Goal: Task Accomplishment & Management: Use online tool/utility

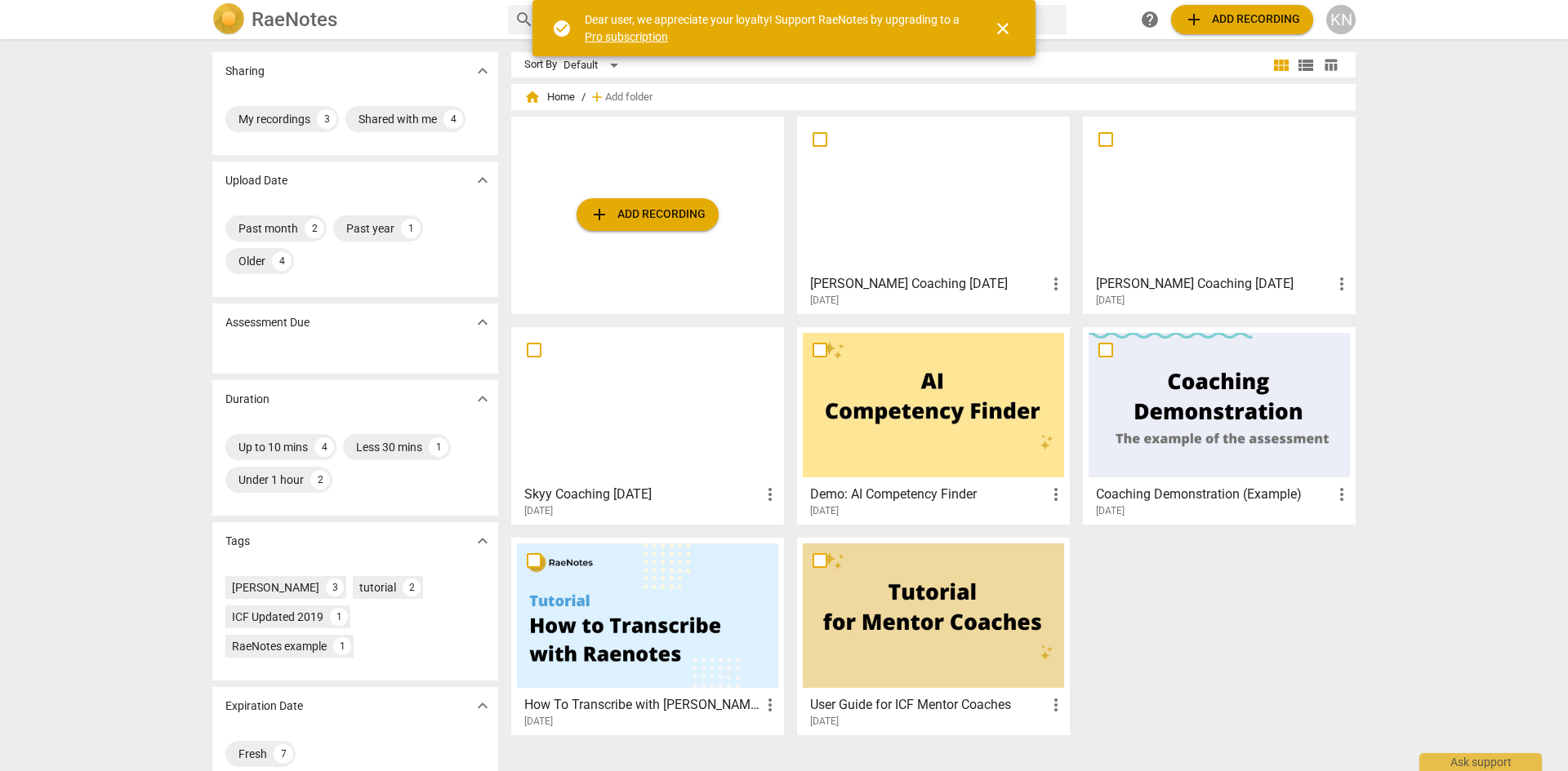
click at [665, 213] on span "add Add recording" at bounding box center [647, 214] width 116 height 20
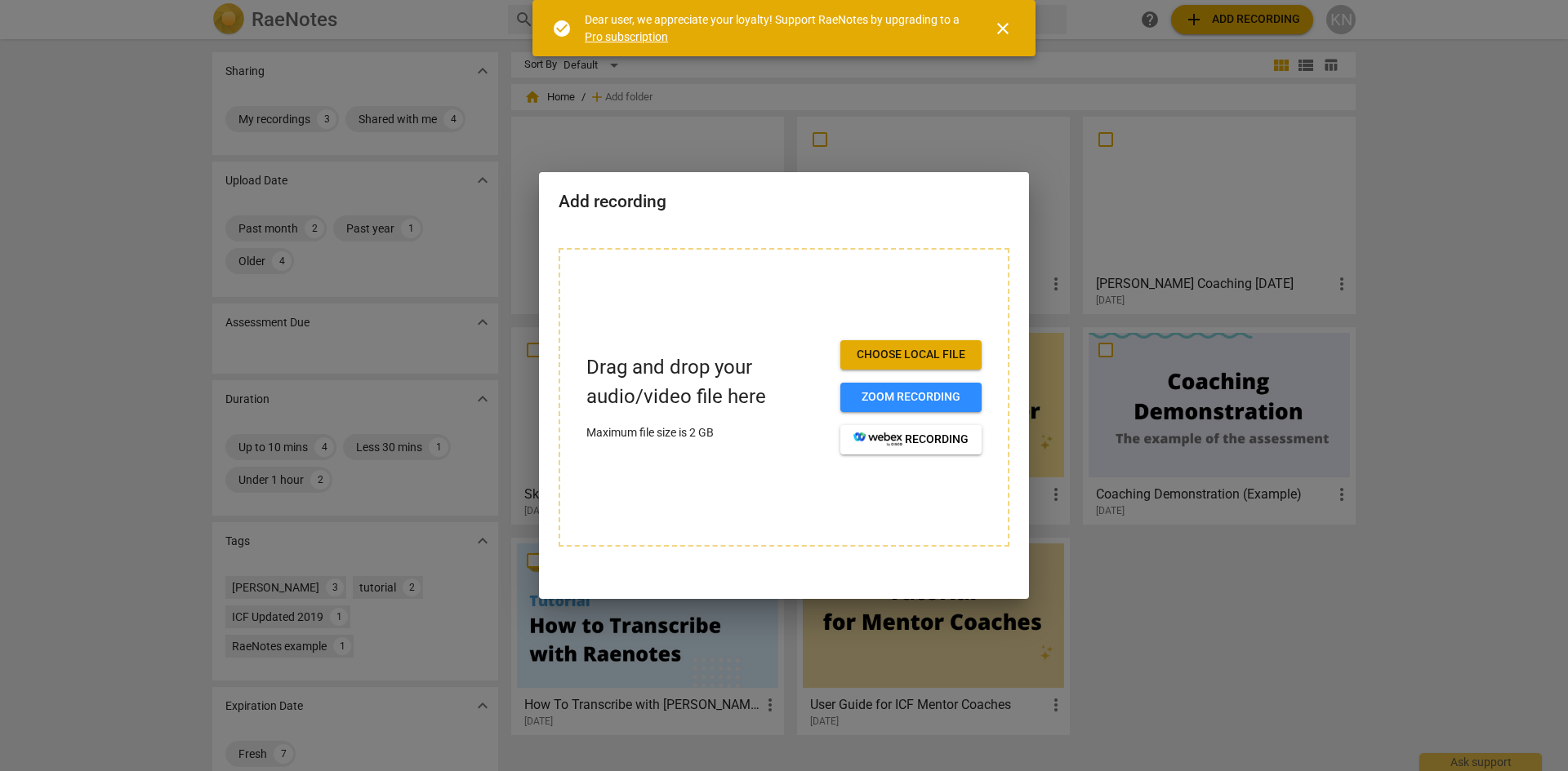
click at [921, 351] on span "Choose local file" at bounding box center [910, 355] width 115 height 17
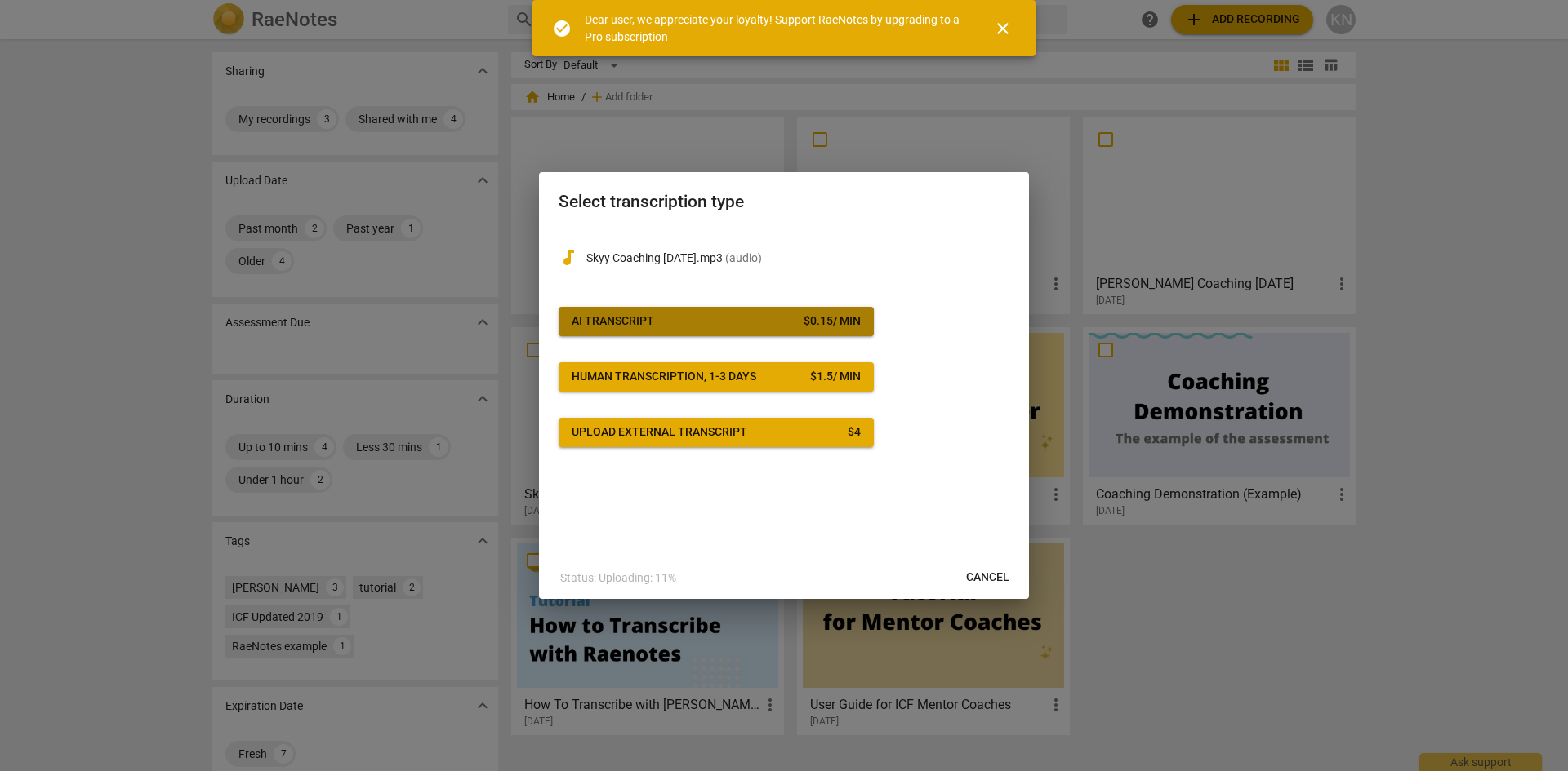
click at [729, 330] on button "AI Transcript $ 0.15 / min" at bounding box center [716, 322] width 315 height 30
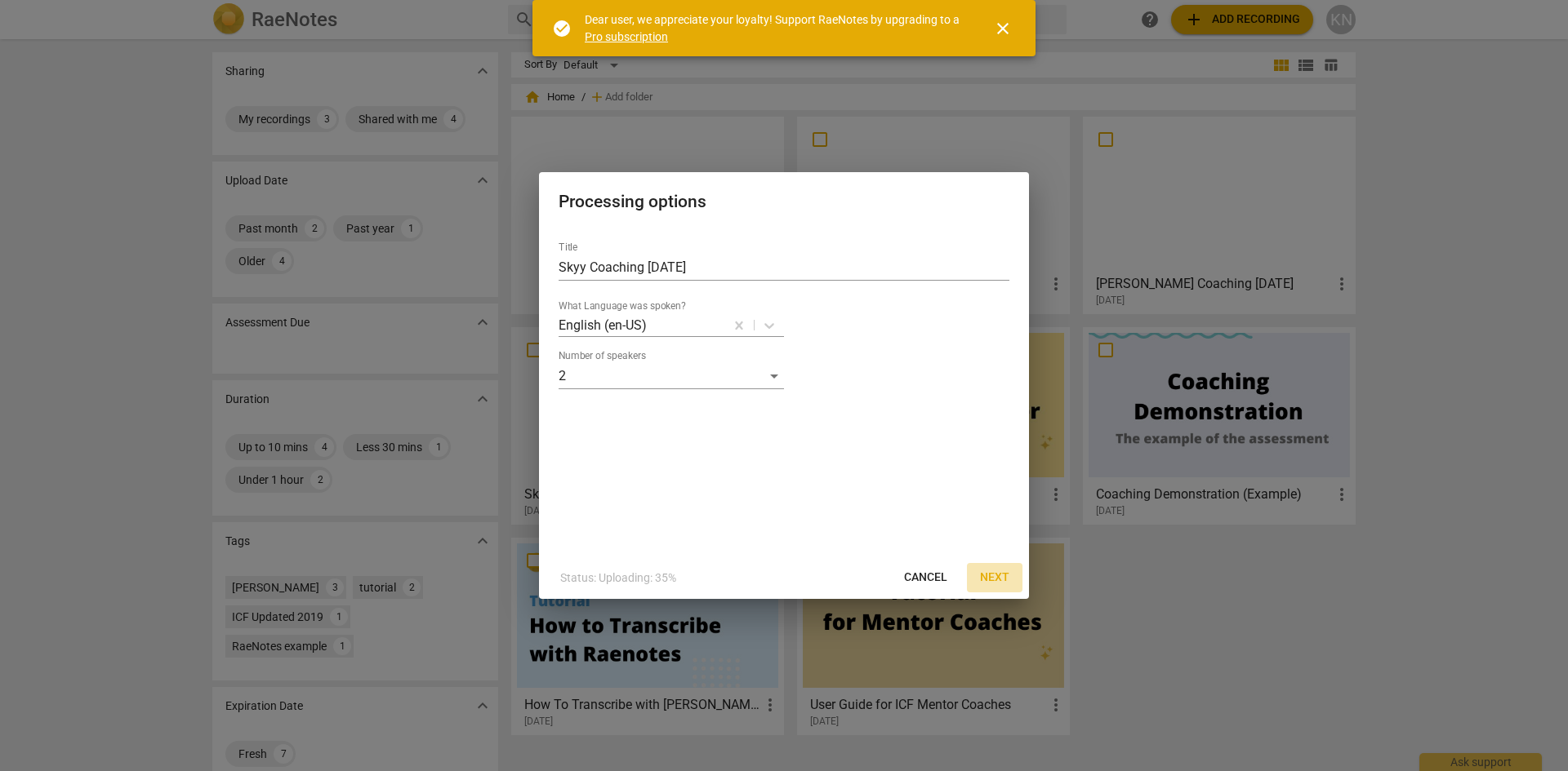
click at [999, 577] on span "Next" at bounding box center [994, 578] width 30 height 17
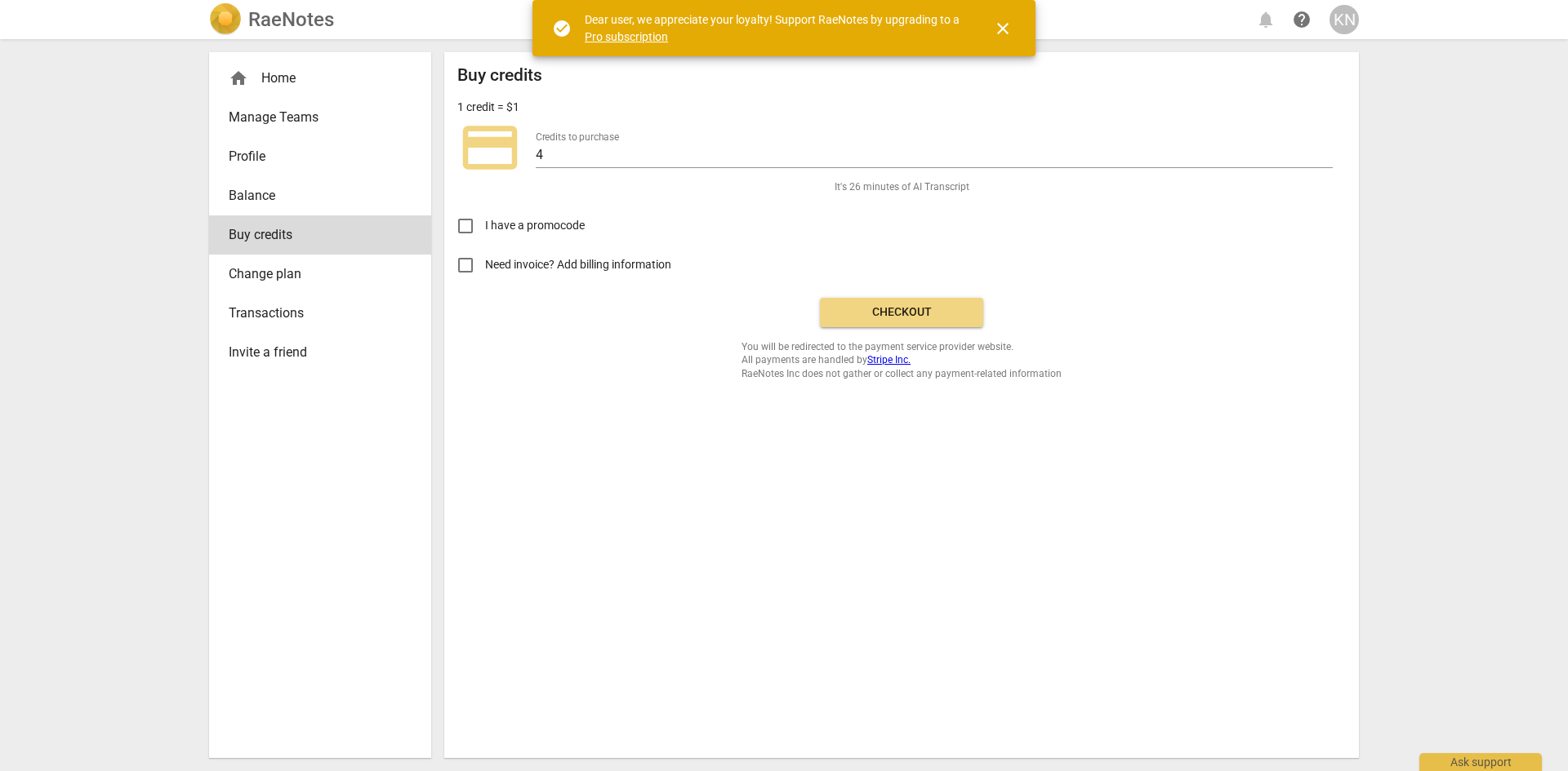
click at [895, 317] on span "Checkout" at bounding box center [901, 312] width 137 height 17
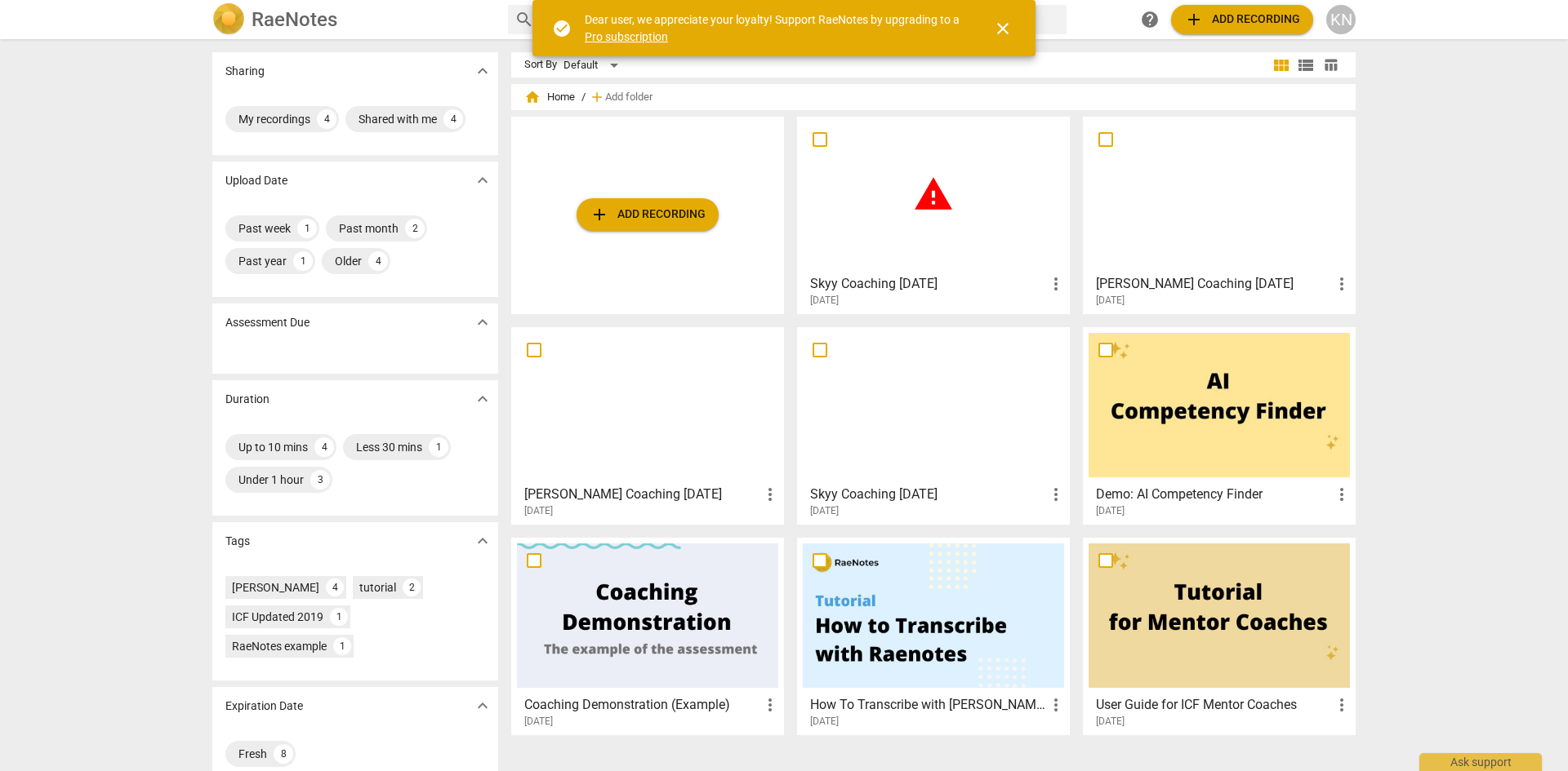
click at [1008, 30] on span "close" at bounding box center [1002, 28] width 20 height 20
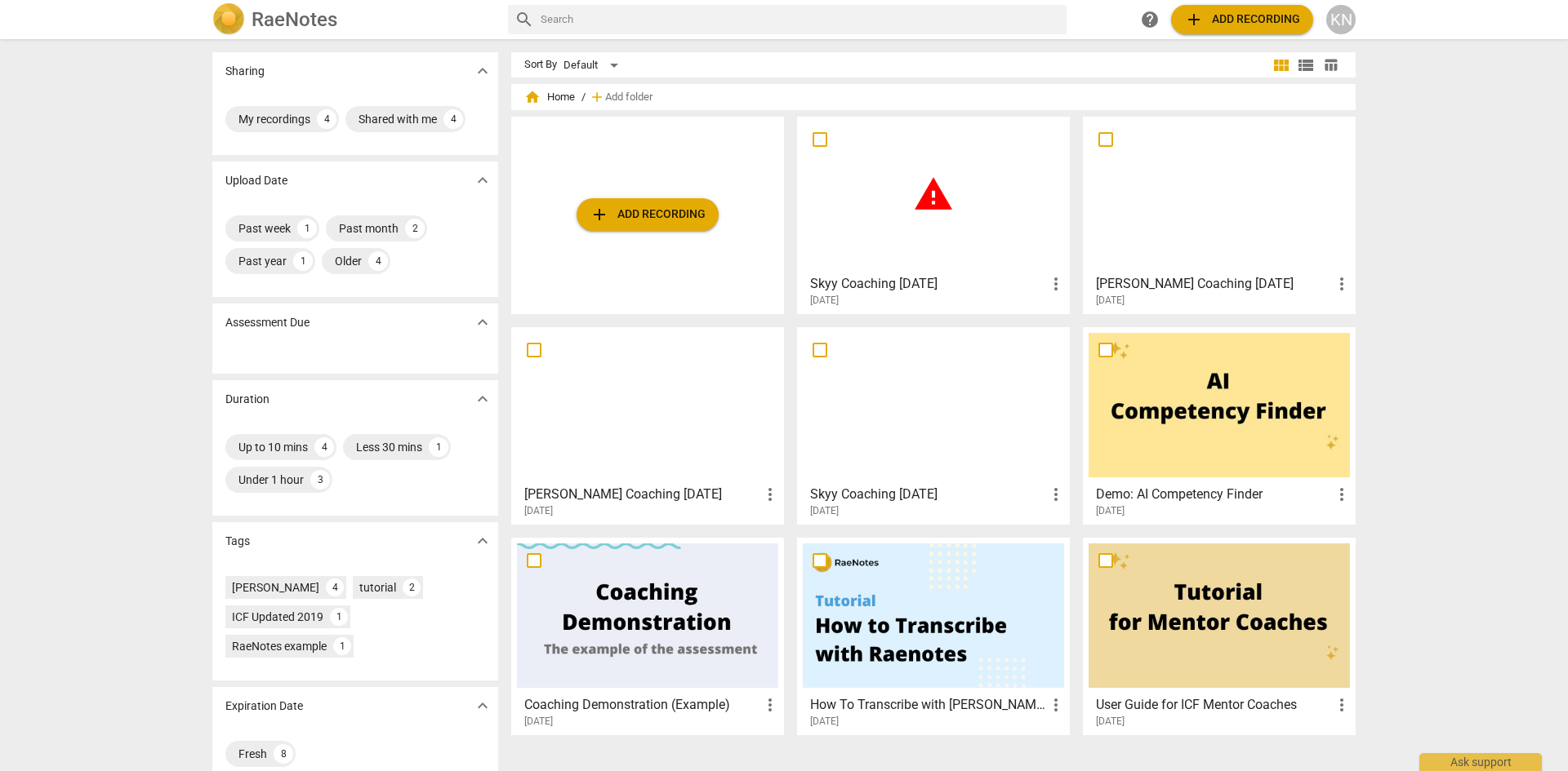
click at [951, 217] on div "warning" at bounding box center [933, 194] width 261 height 145
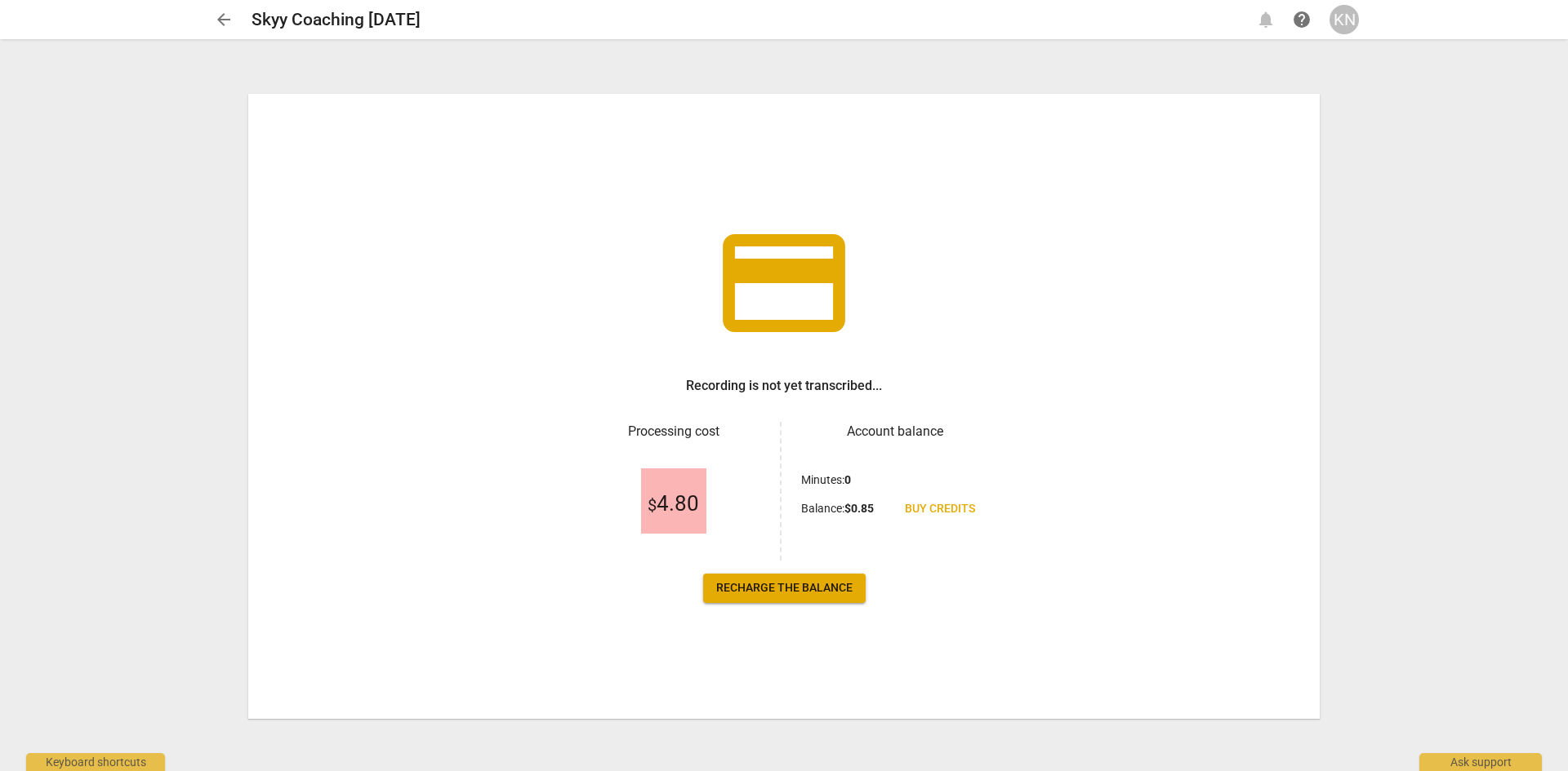
click at [810, 598] on link "Recharge the balance" at bounding box center [784, 588] width 162 height 30
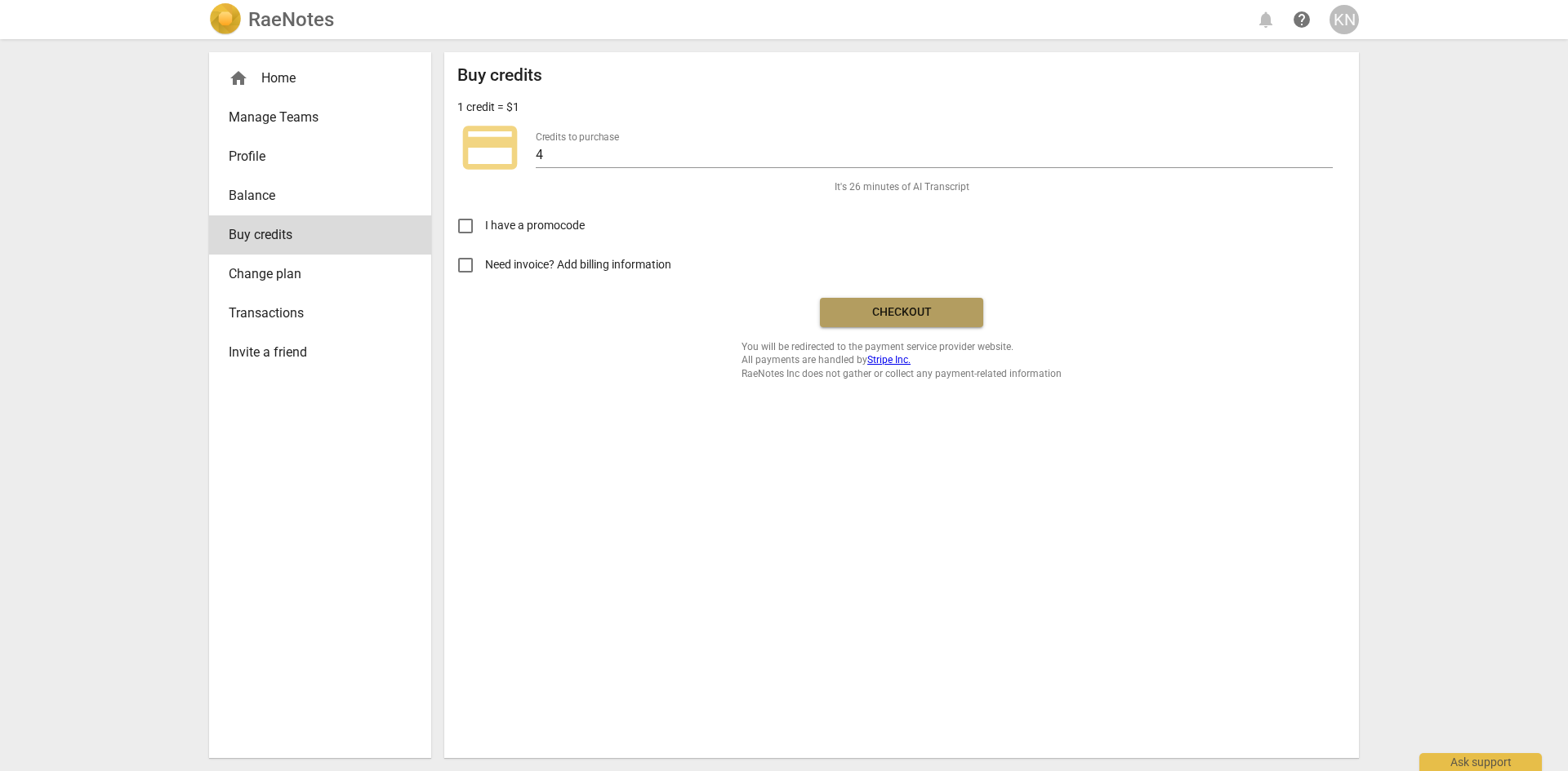
click at [924, 316] on span "Checkout" at bounding box center [901, 312] width 137 height 17
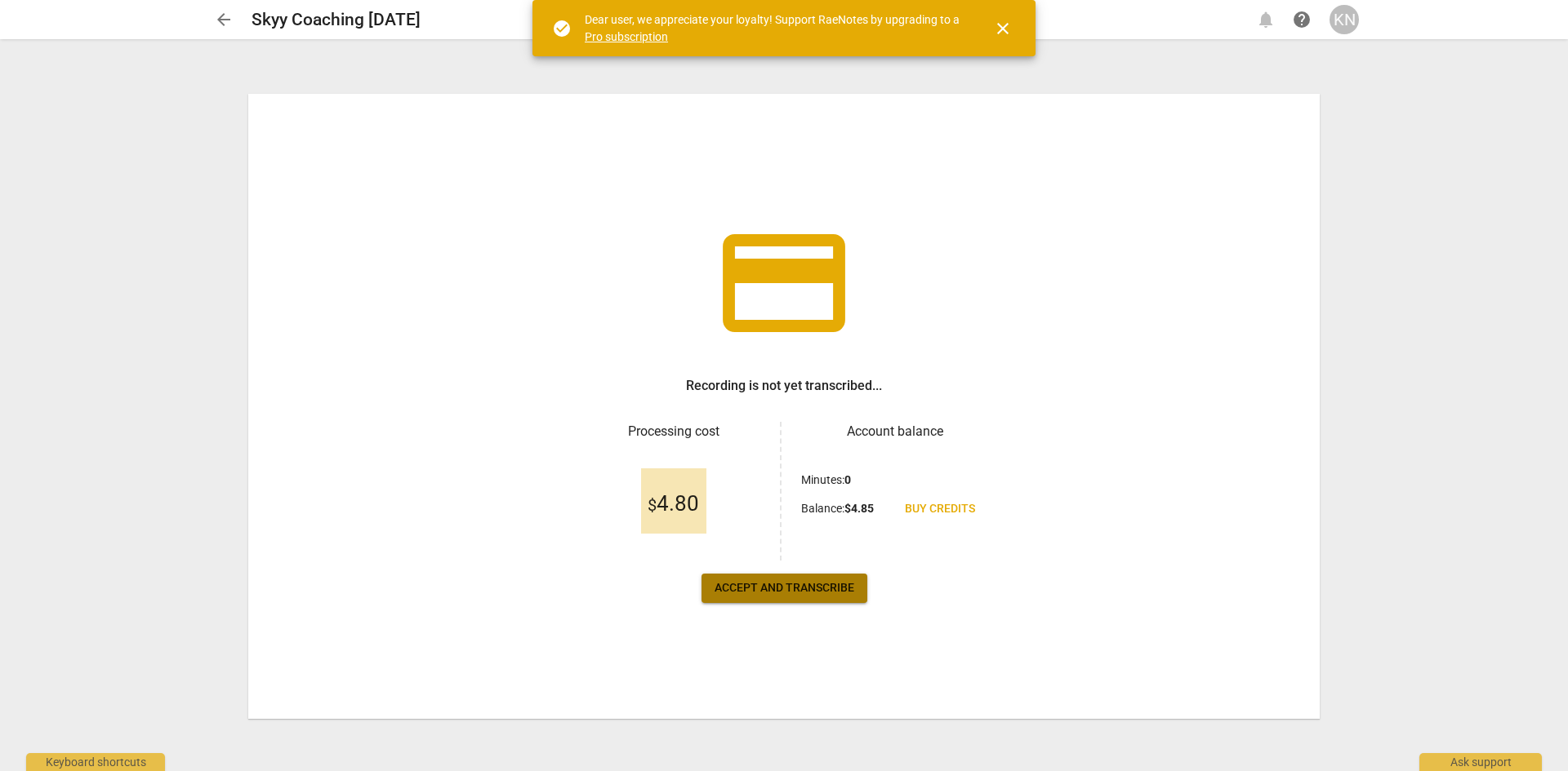
click at [784, 592] on span "Accept and transcribe" at bounding box center [784, 588] width 140 height 17
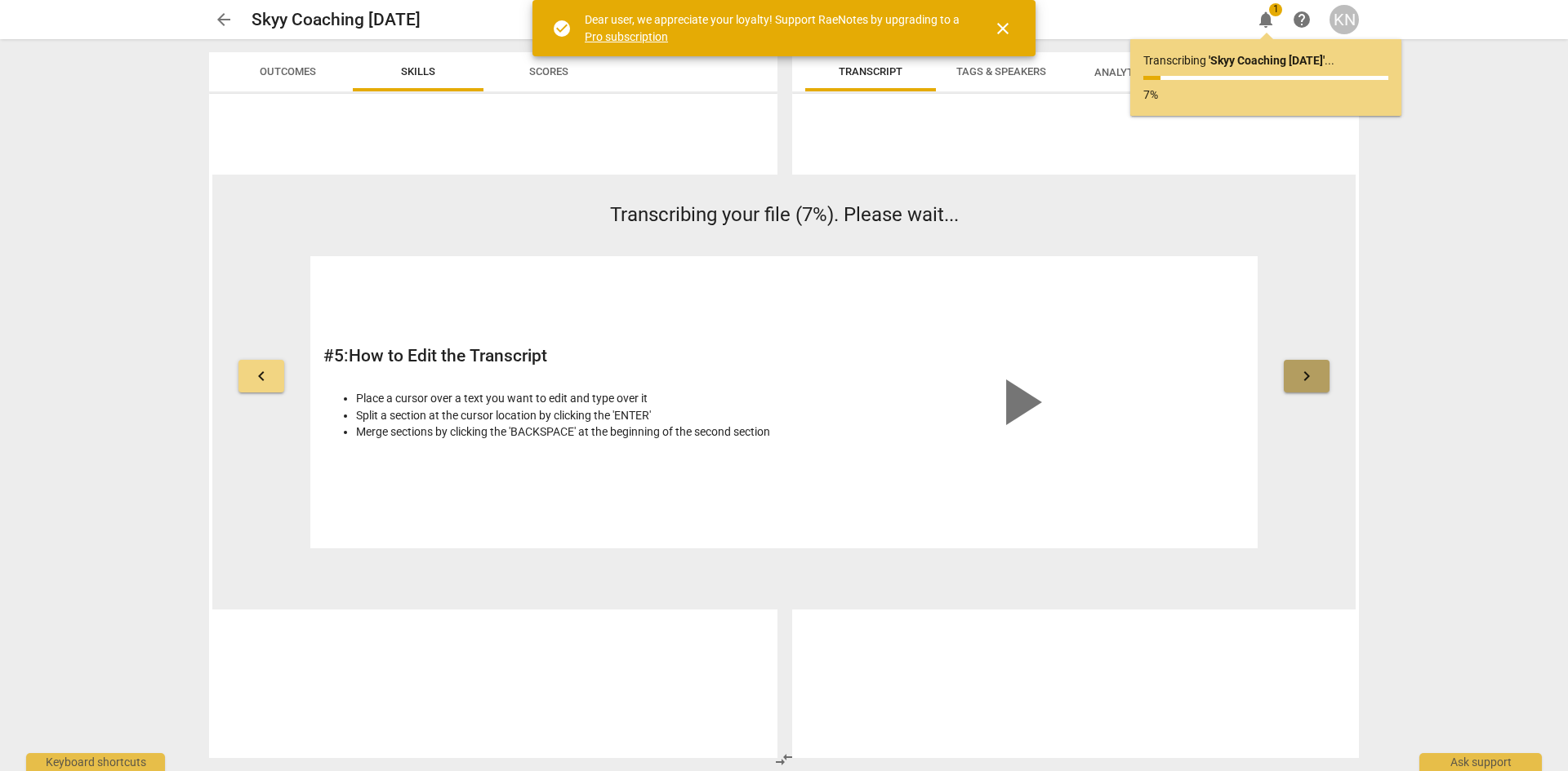
click at [1312, 375] on span "keyboard_arrow_right" at bounding box center [1306, 376] width 20 height 20
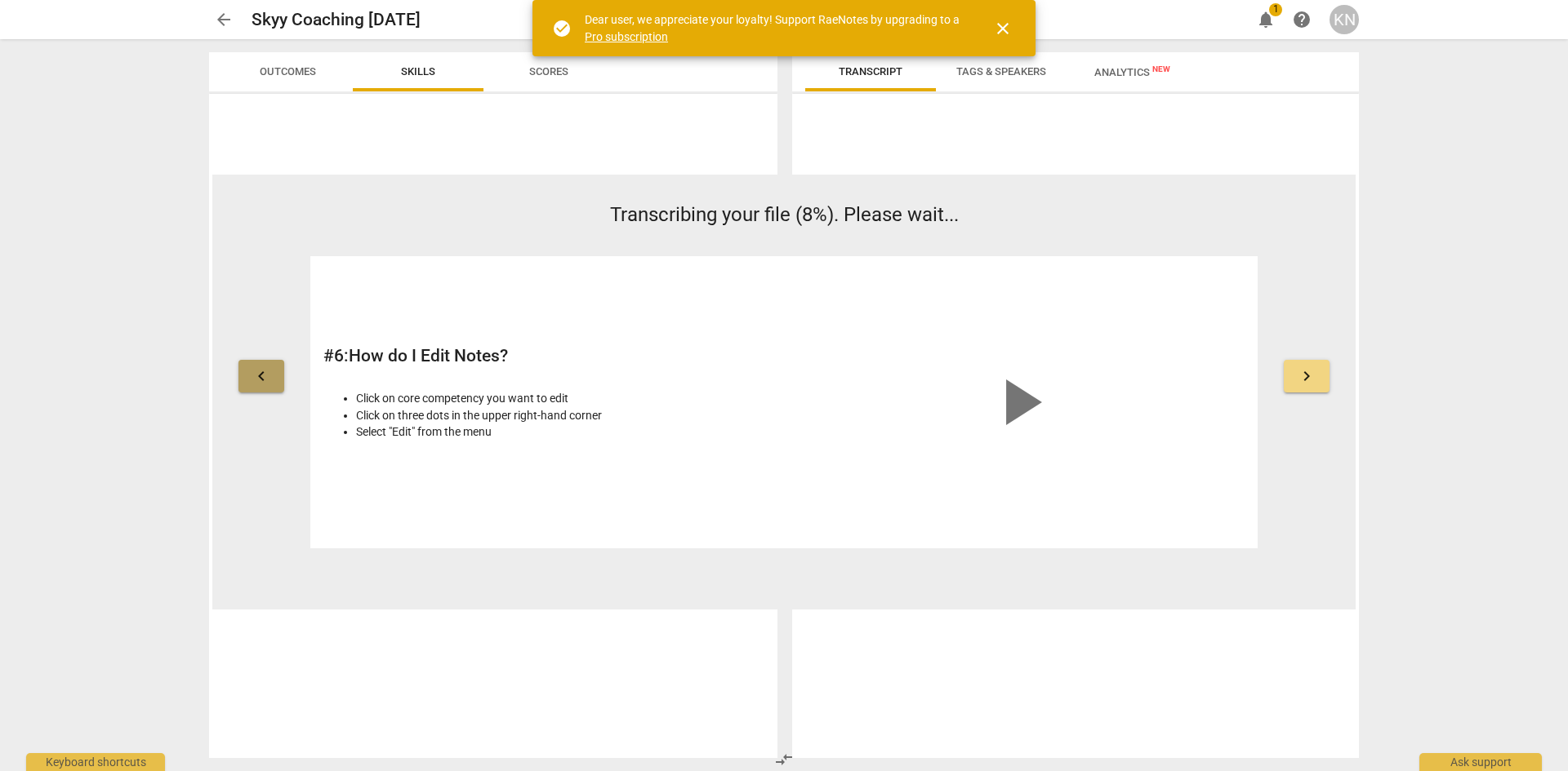
click at [267, 369] on span "keyboard_arrow_left" at bounding box center [261, 376] width 20 height 20
click at [262, 377] on span "keyboard_arrow_left" at bounding box center [261, 376] width 20 height 20
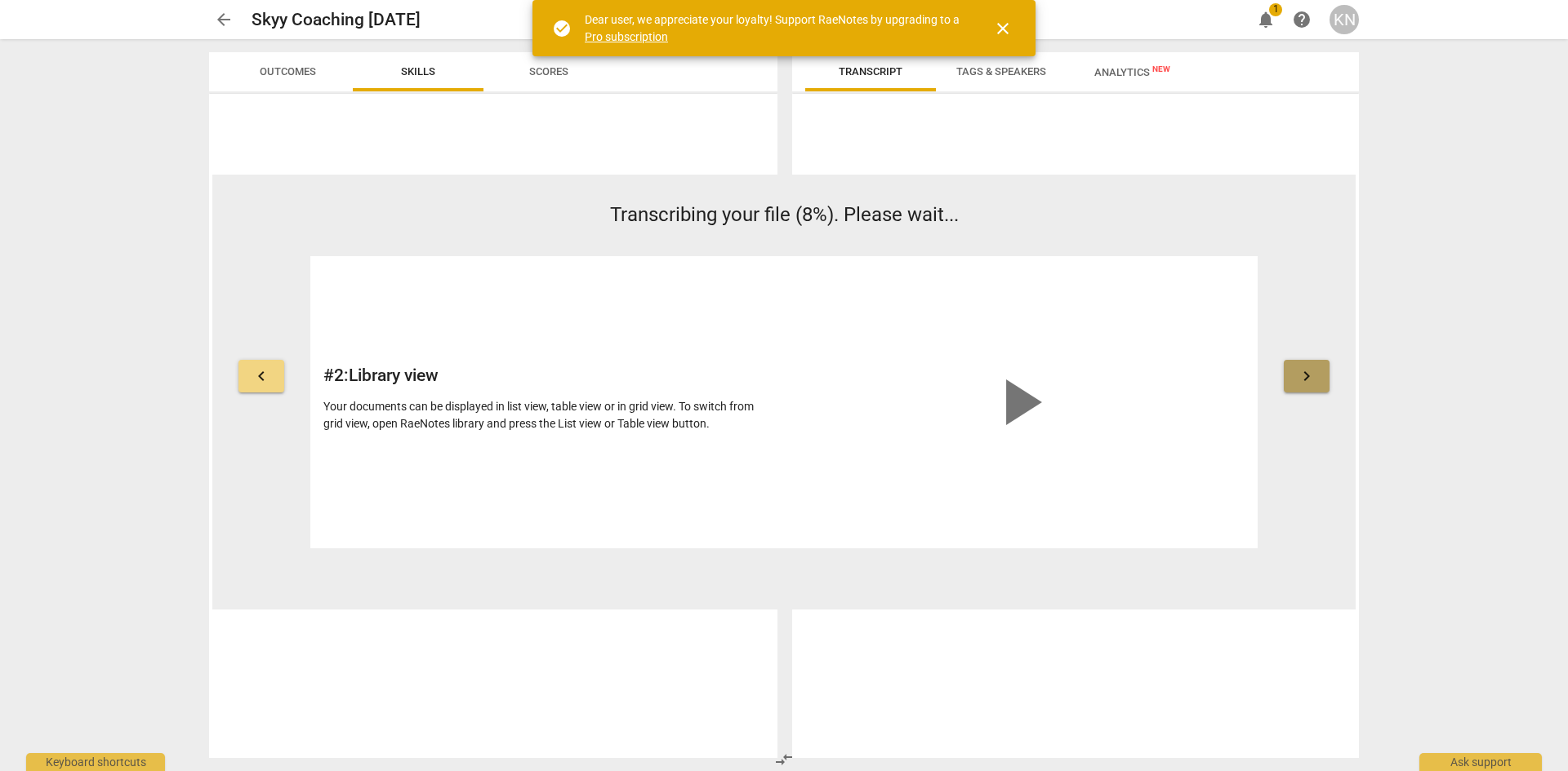
click at [1311, 374] on span "keyboard_arrow_right" at bounding box center [1306, 376] width 20 height 20
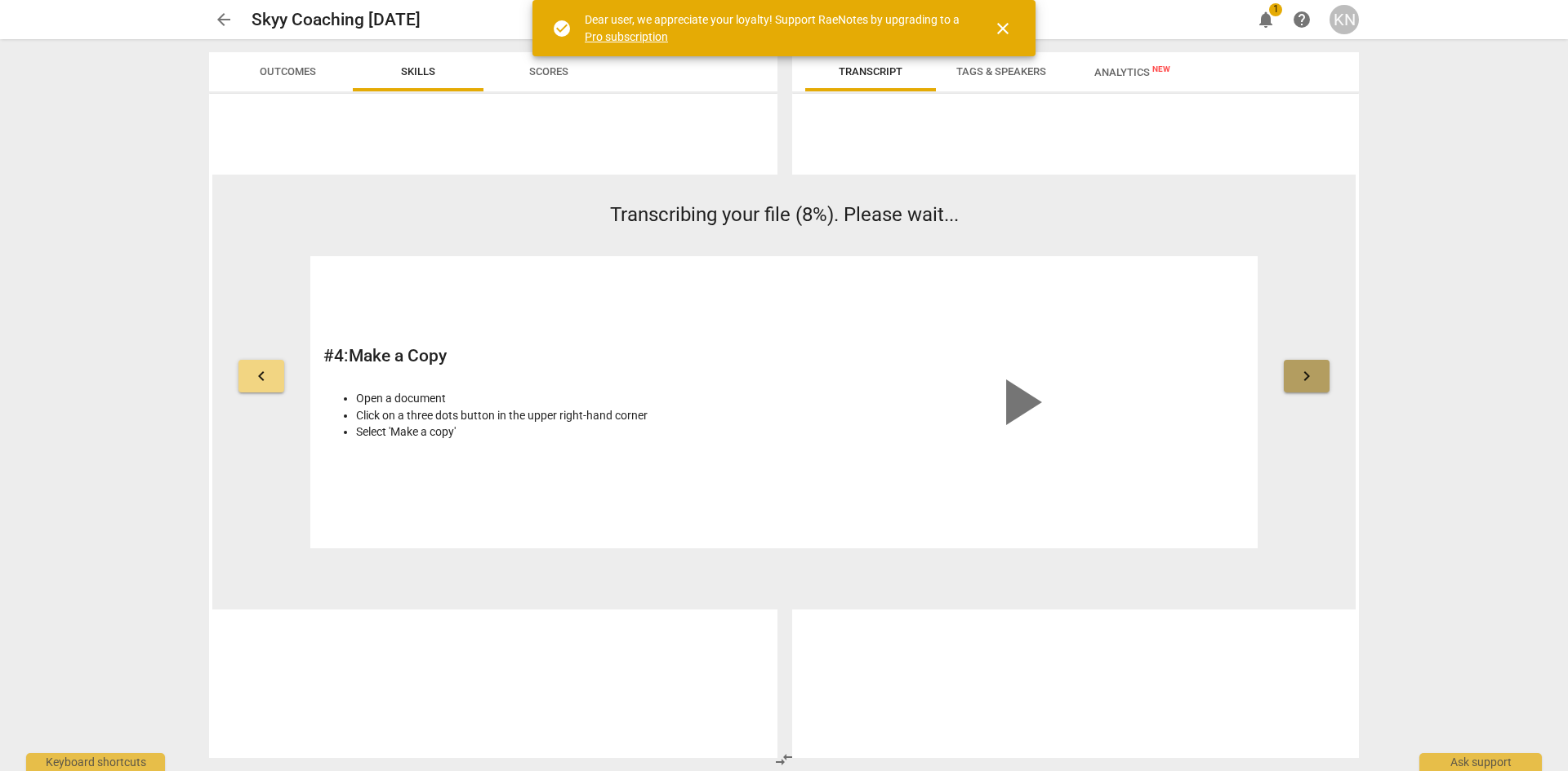
click at [1311, 374] on span "keyboard_arrow_right" at bounding box center [1306, 376] width 20 height 20
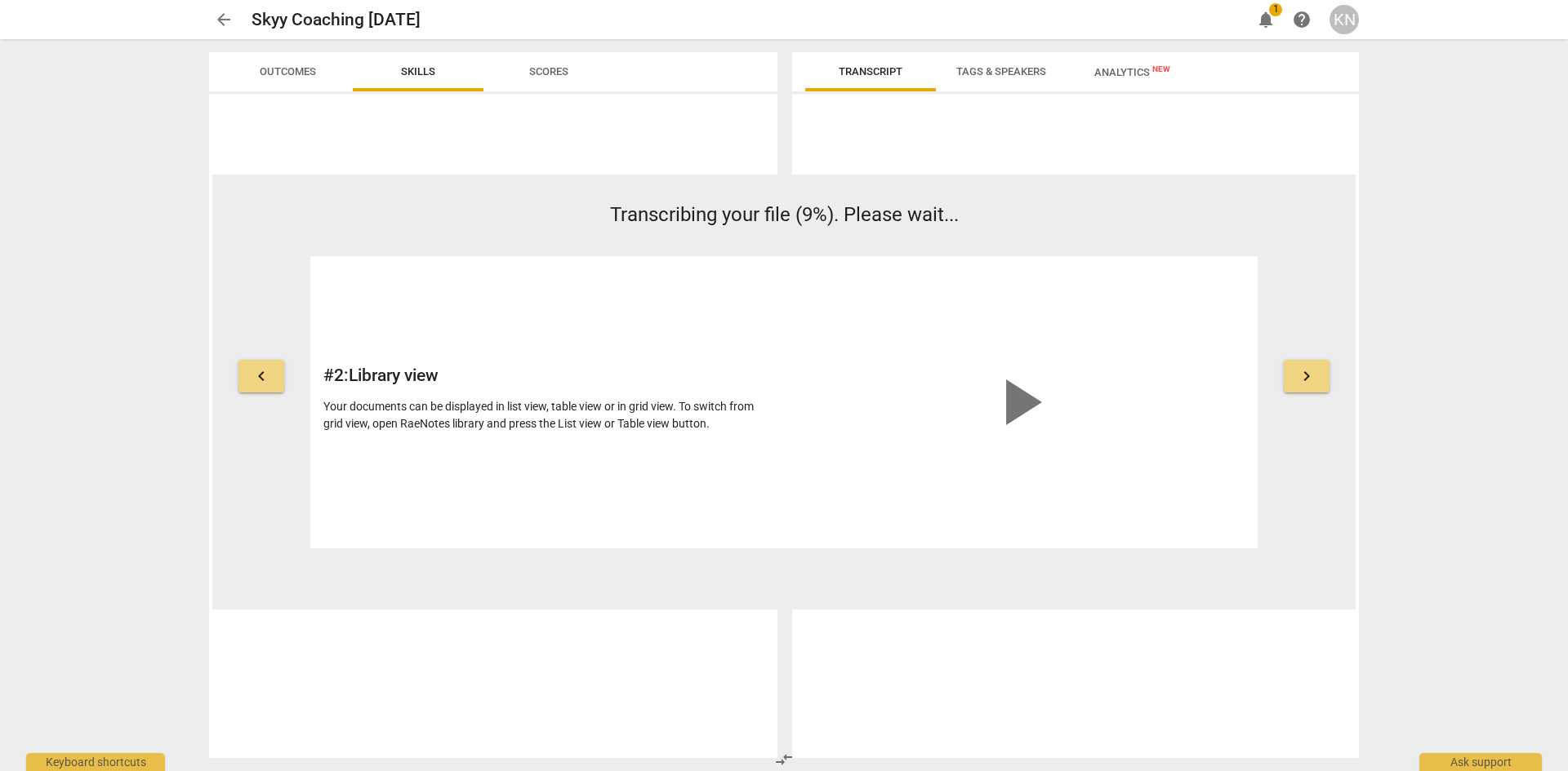
drag, startPoint x: 1231, startPoint y: 409, endPoint x: 456, endPoint y: 392, distance: 775.2
drag, startPoint x: 456, startPoint y: 392, endPoint x: 258, endPoint y: 373, distance: 198.9
click at [258, 373] on span "keyboard_arrow_left" at bounding box center [261, 376] width 20 height 20
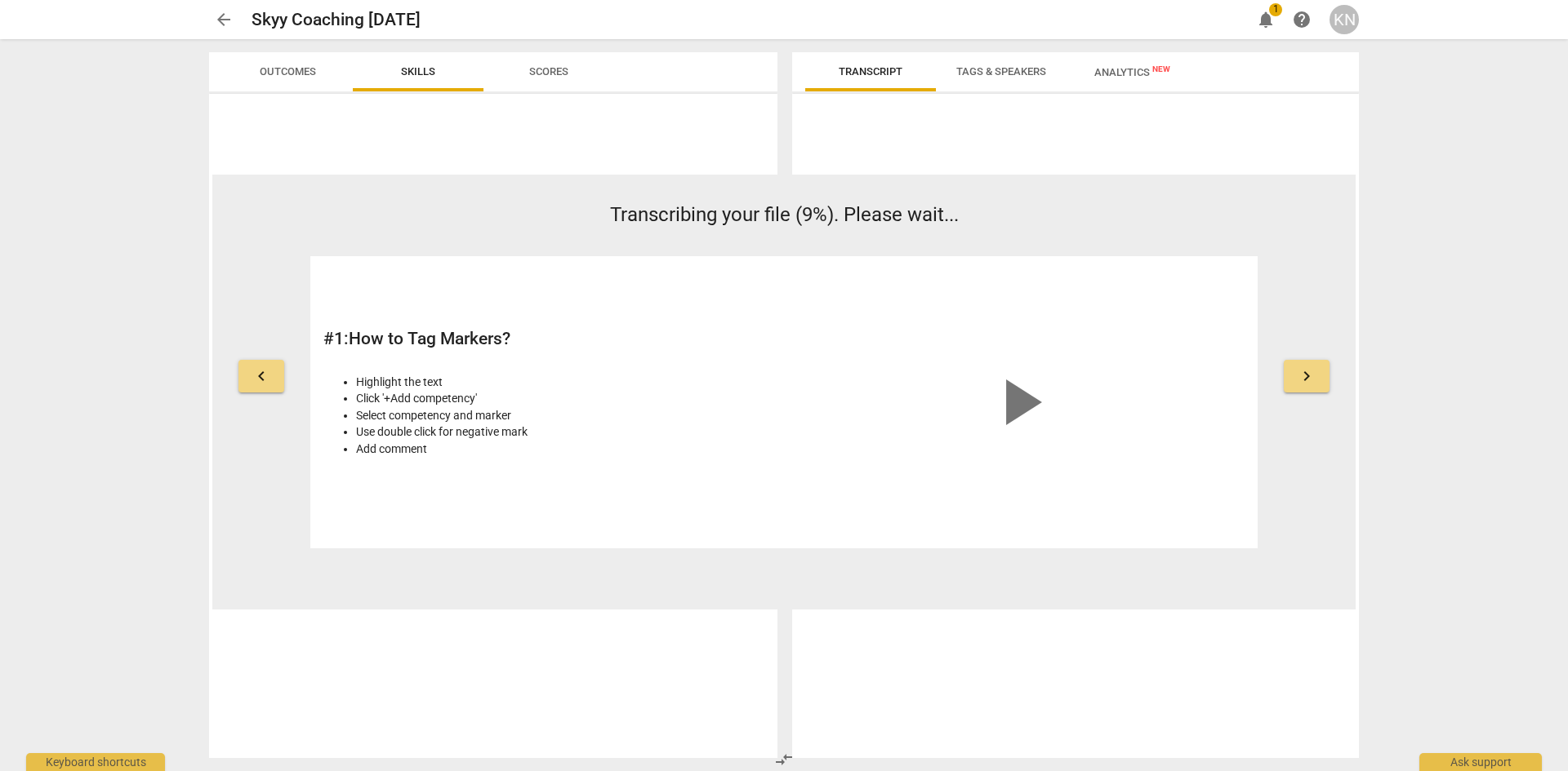
click at [262, 387] on button "keyboard_arrow_left" at bounding box center [261, 376] width 46 height 33
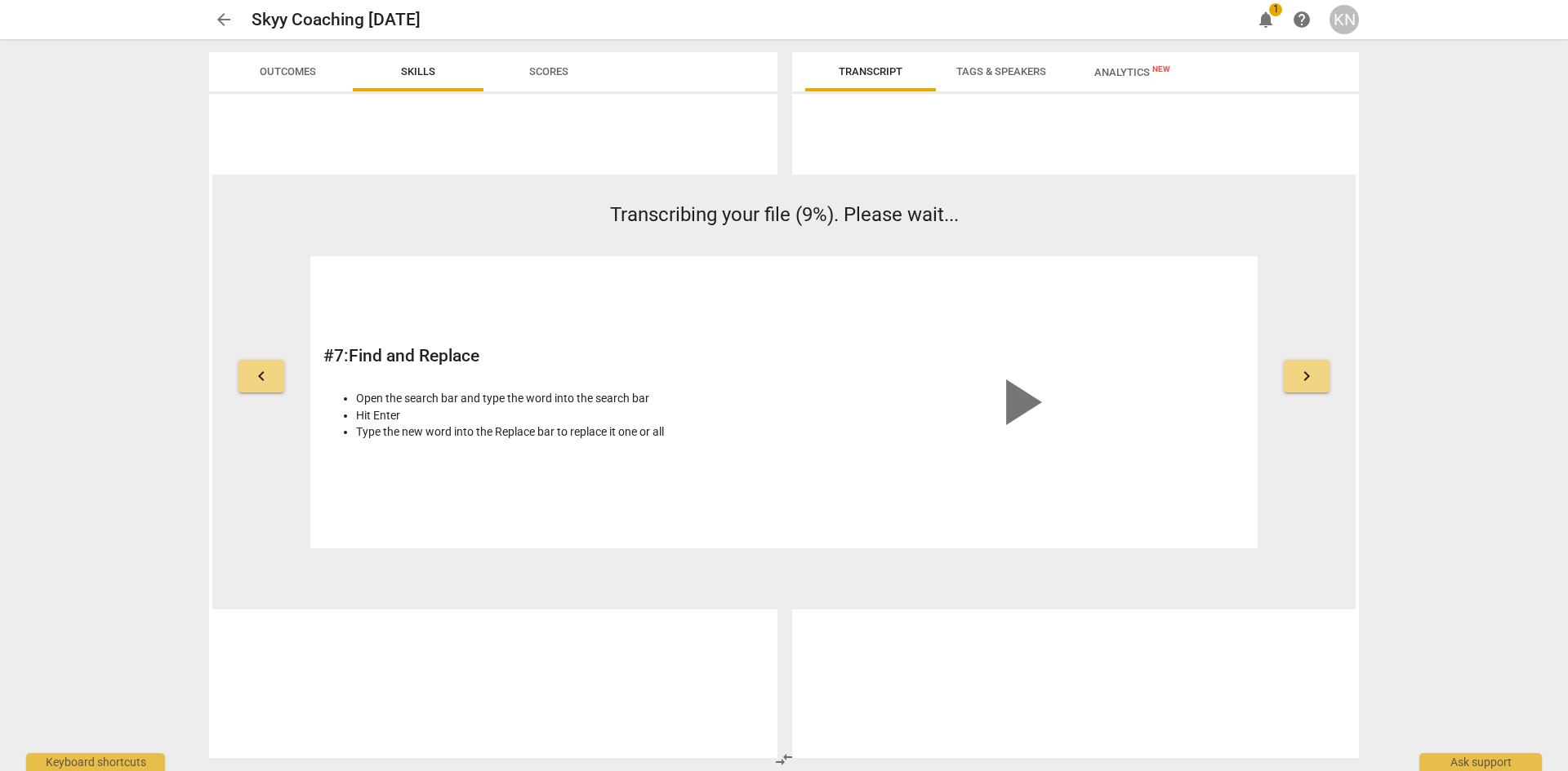
click at [894, 573] on div "keyboard_arrow_left Transcribing your file (9%). Please wait... # 7 : Find and …" at bounding box center [784, 392] width 1143 height 434
click at [255, 376] on span "keyboard_arrow_left" at bounding box center [261, 376] width 20 height 20
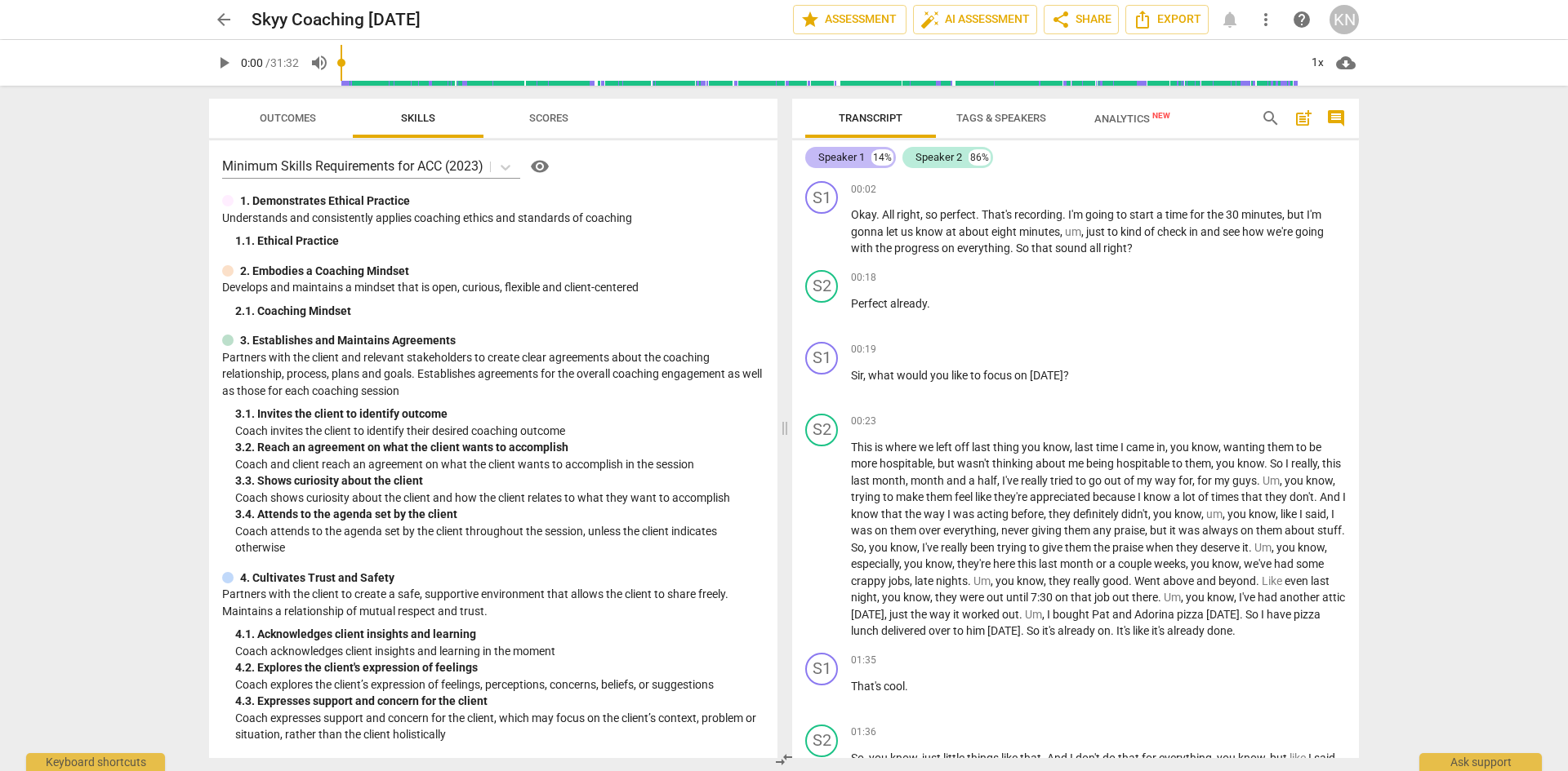
click at [828, 157] on div "Speaker 1" at bounding box center [841, 158] width 47 height 17
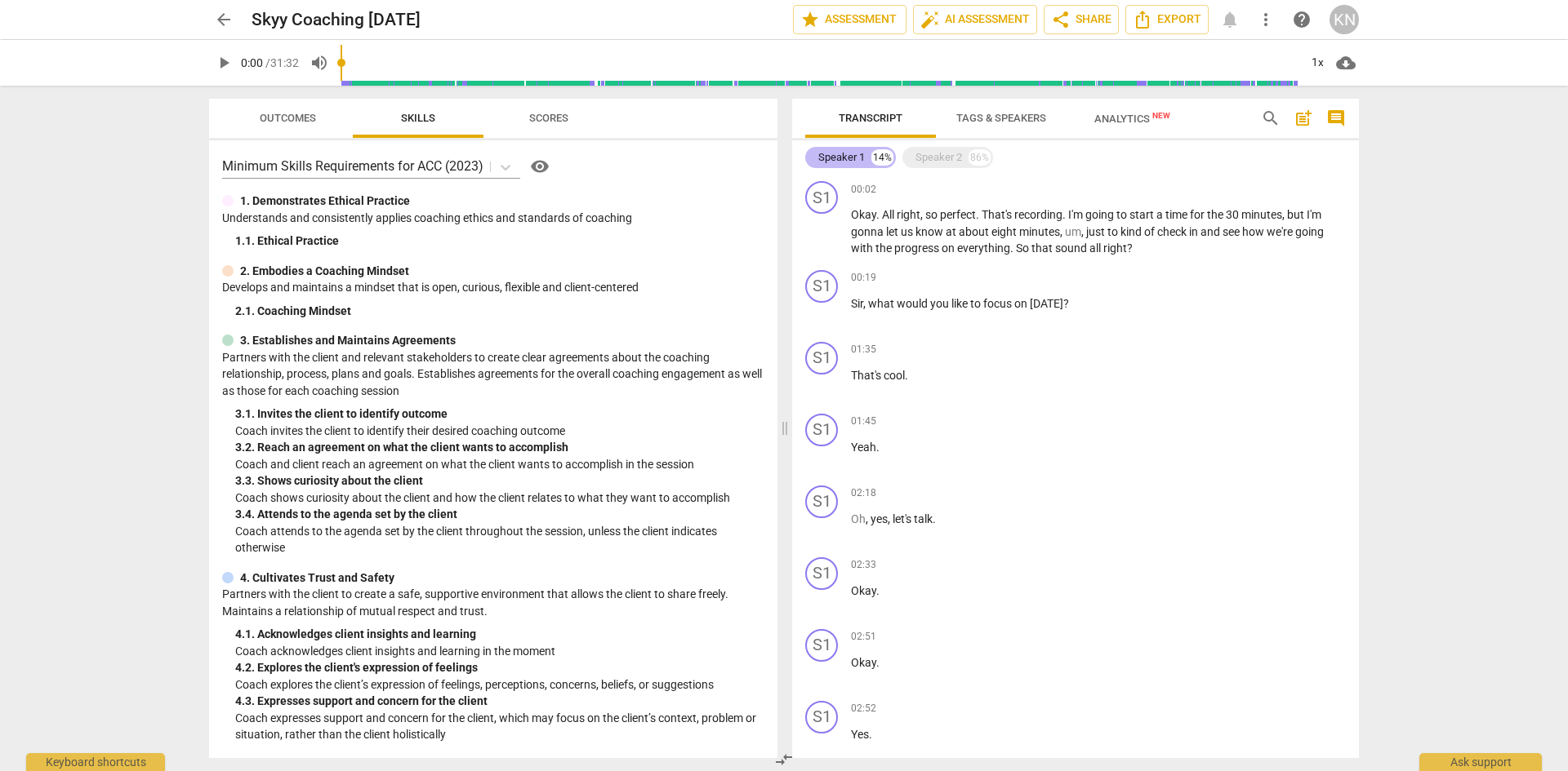
click at [828, 158] on div "Speaker 1" at bounding box center [841, 158] width 47 height 17
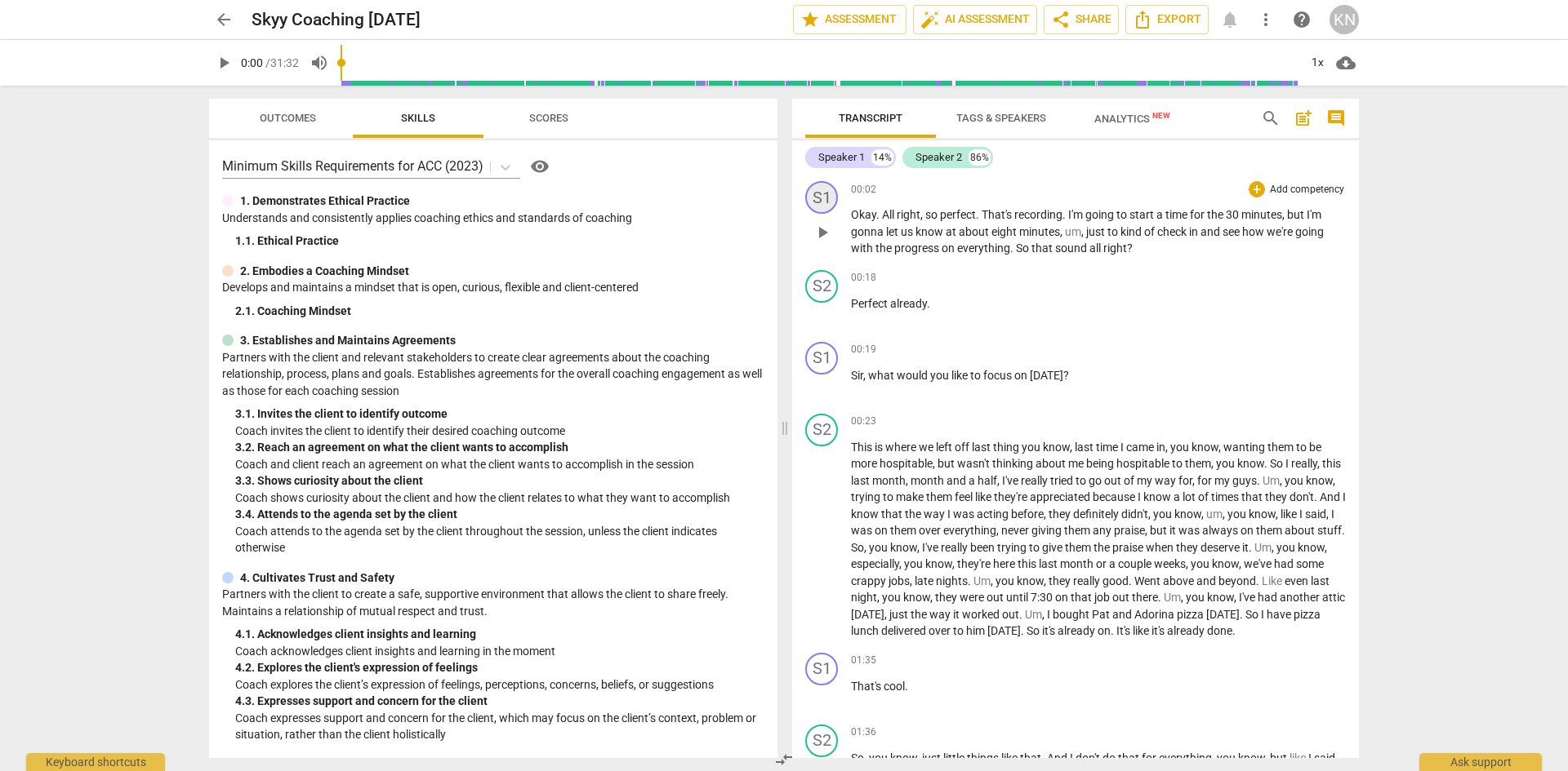
click at [820, 193] on div "S1" at bounding box center [821, 197] width 33 height 33
click at [907, 313] on link "Add or rename speakers" at bounding box center [882, 317] width 122 height 13
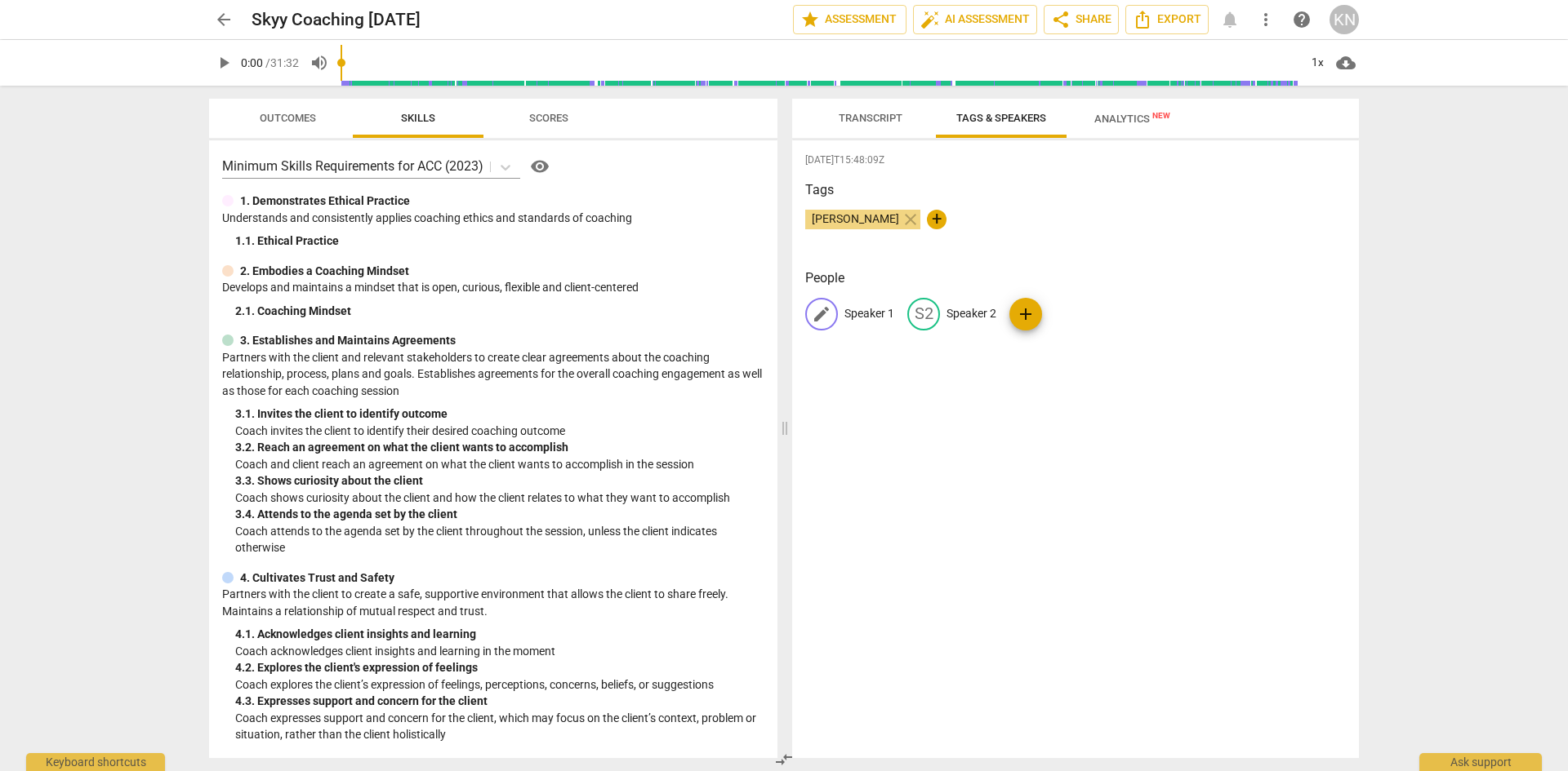
click at [825, 311] on span "edit" at bounding box center [821, 313] width 20 height 20
type input "Coach"
click at [1033, 312] on span "edit" at bounding box center [1029, 313] width 20 height 20
type input "Client"
drag, startPoint x: 1063, startPoint y: 434, endPoint x: 971, endPoint y: 393, distance: 100.7
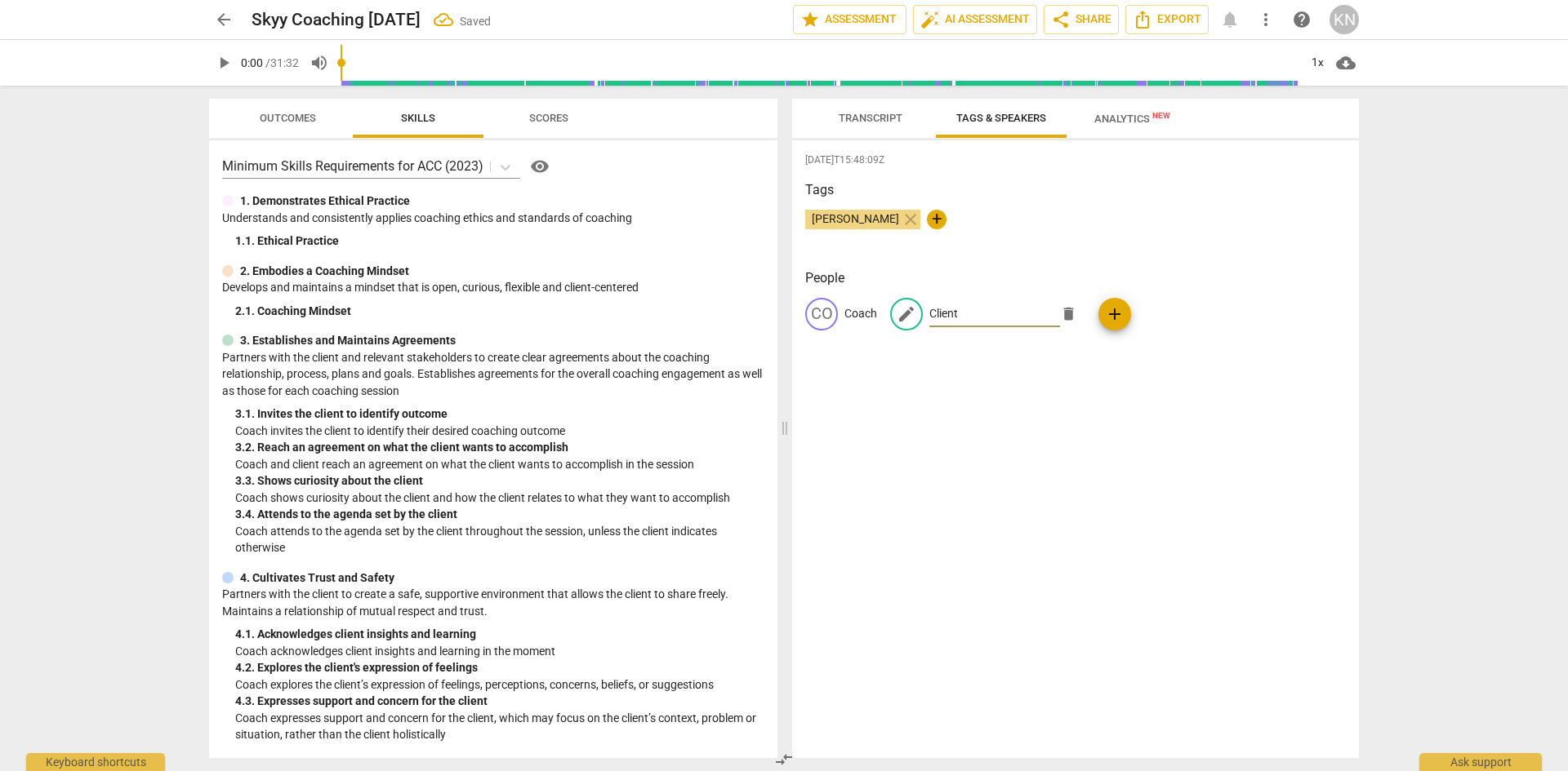
click at [1063, 434] on div "2025-08-15T15:48:09Z Tags Kyle Nicolls close + People CO Coach edit Client dele…" at bounding box center [1075, 449] width 566 height 618
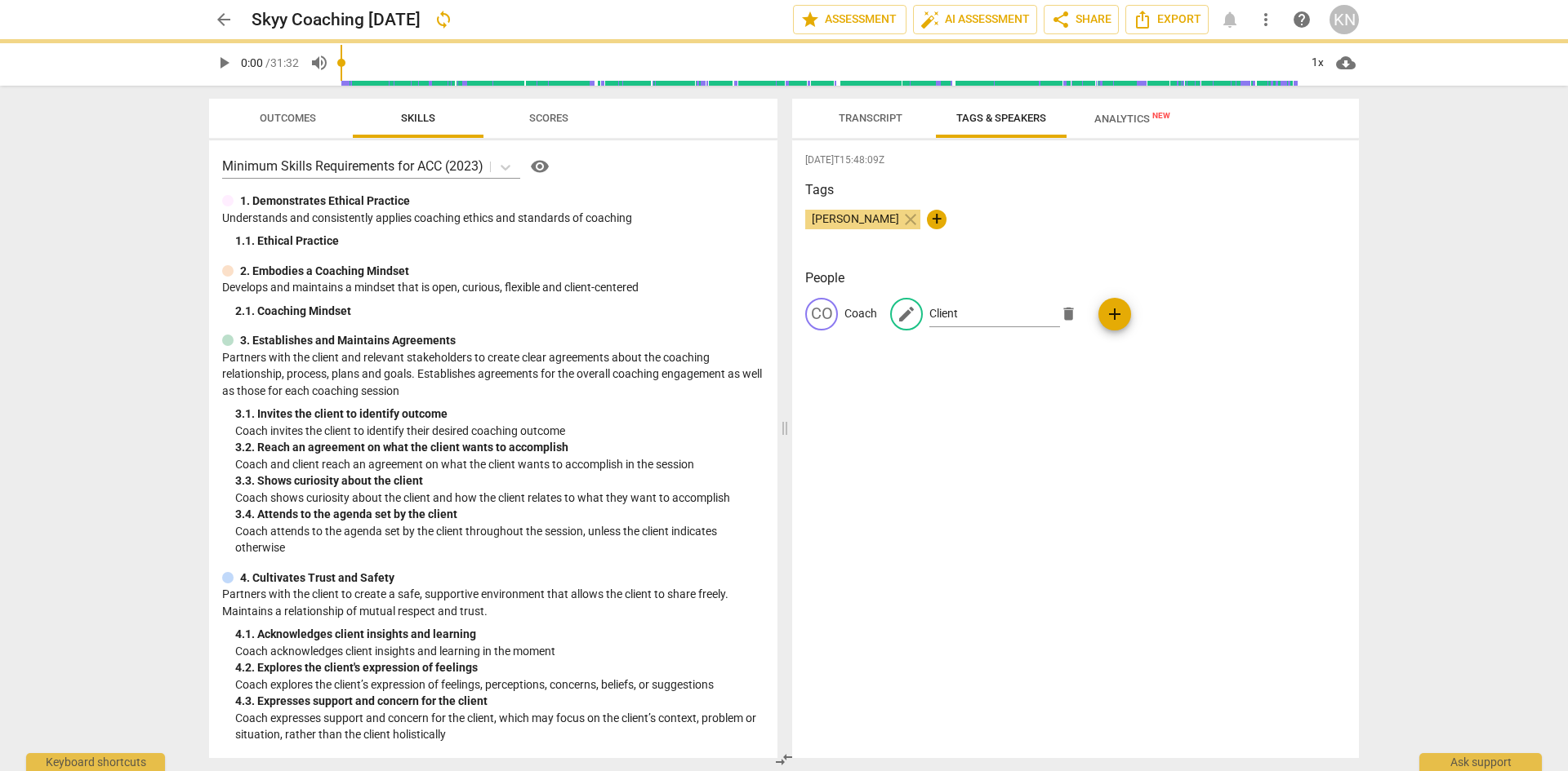
click at [874, 115] on span "Transcript" at bounding box center [870, 117] width 63 height 12
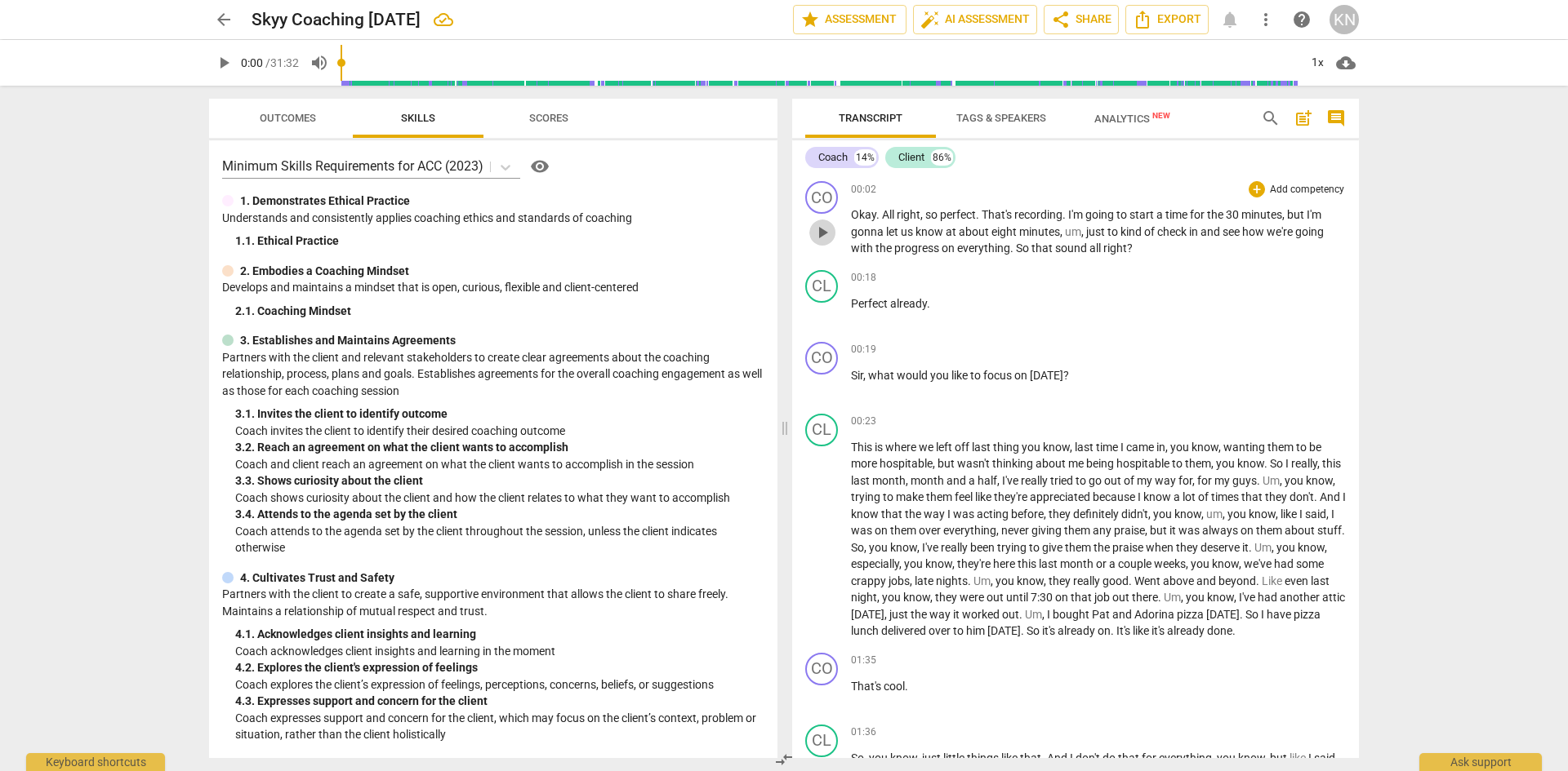
drag, startPoint x: 822, startPoint y: 229, endPoint x: 1027, endPoint y: 239, distance: 205.2
click at [822, 229] on span "play_arrow" at bounding box center [822, 232] width 20 height 20
click at [826, 233] on span "pause" at bounding box center [822, 232] width 20 height 20
type input "19"
click at [851, 298] on span "Perfect" at bounding box center [870, 304] width 39 height 13
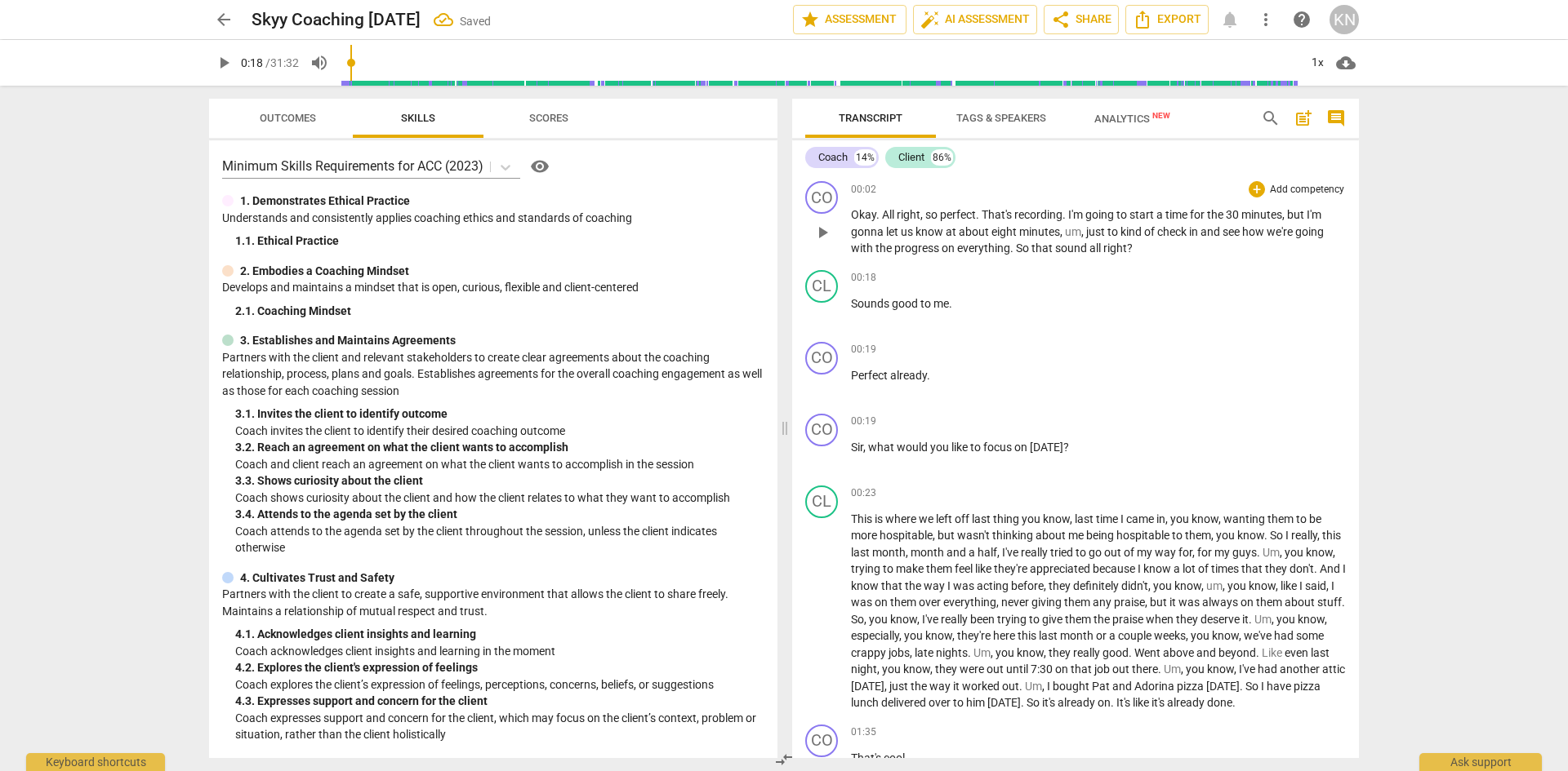
click at [1117, 252] on span "right" at bounding box center [1114, 248] width 23 height 13
click at [822, 455] on span "pause" at bounding box center [822, 457] width 20 height 20
type input "22"
click at [853, 445] on span "Sir" at bounding box center [856, 447] width 12 height 13
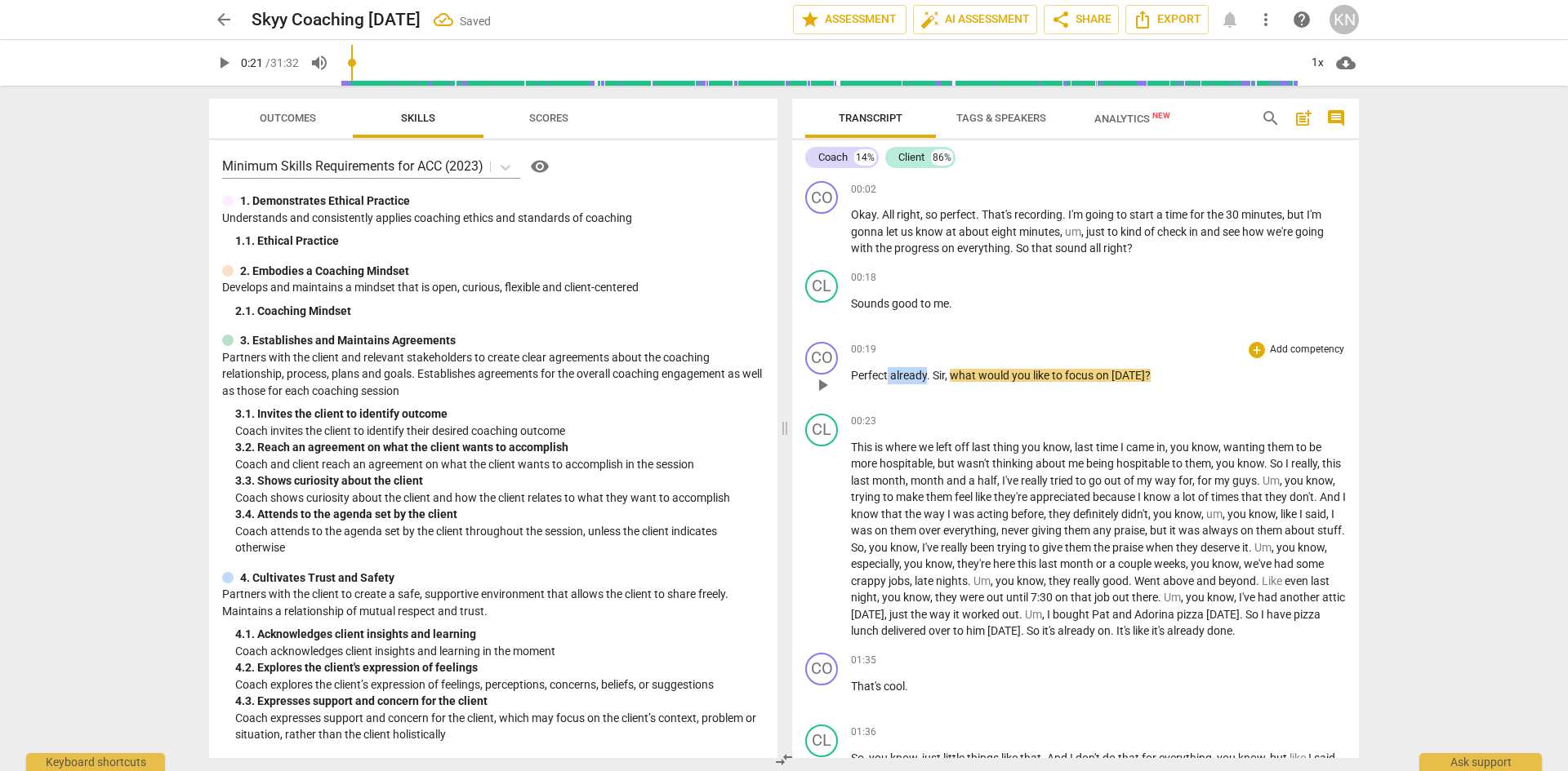
drag, startPoint x: 926, startPoint y: 375, endPoint x: 887, endPoint y: 372, distance: 39.1
click at [887, 372] on p "Perfect already . Sir , what would you like to focus on today ?" at bounding box center [1098, 376] width 494 height 17
click at [818, 380] on span "play_arrow" at bounding box center [822, 385] width 20 height 20
click at [874, 377] on span "Perfect" at bounding box center [868, 376] width 36 height 13
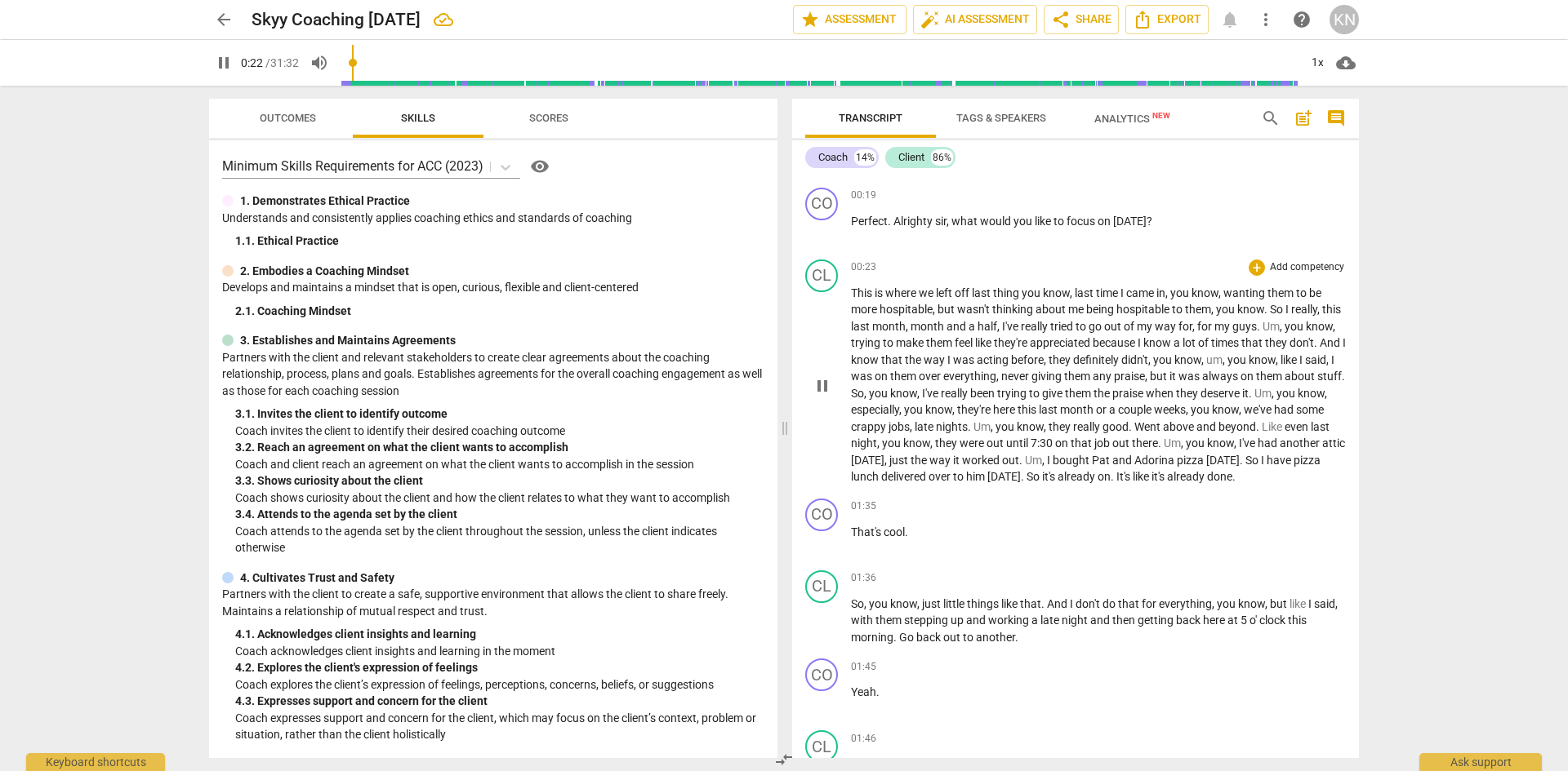
scroll to position [163, 0]
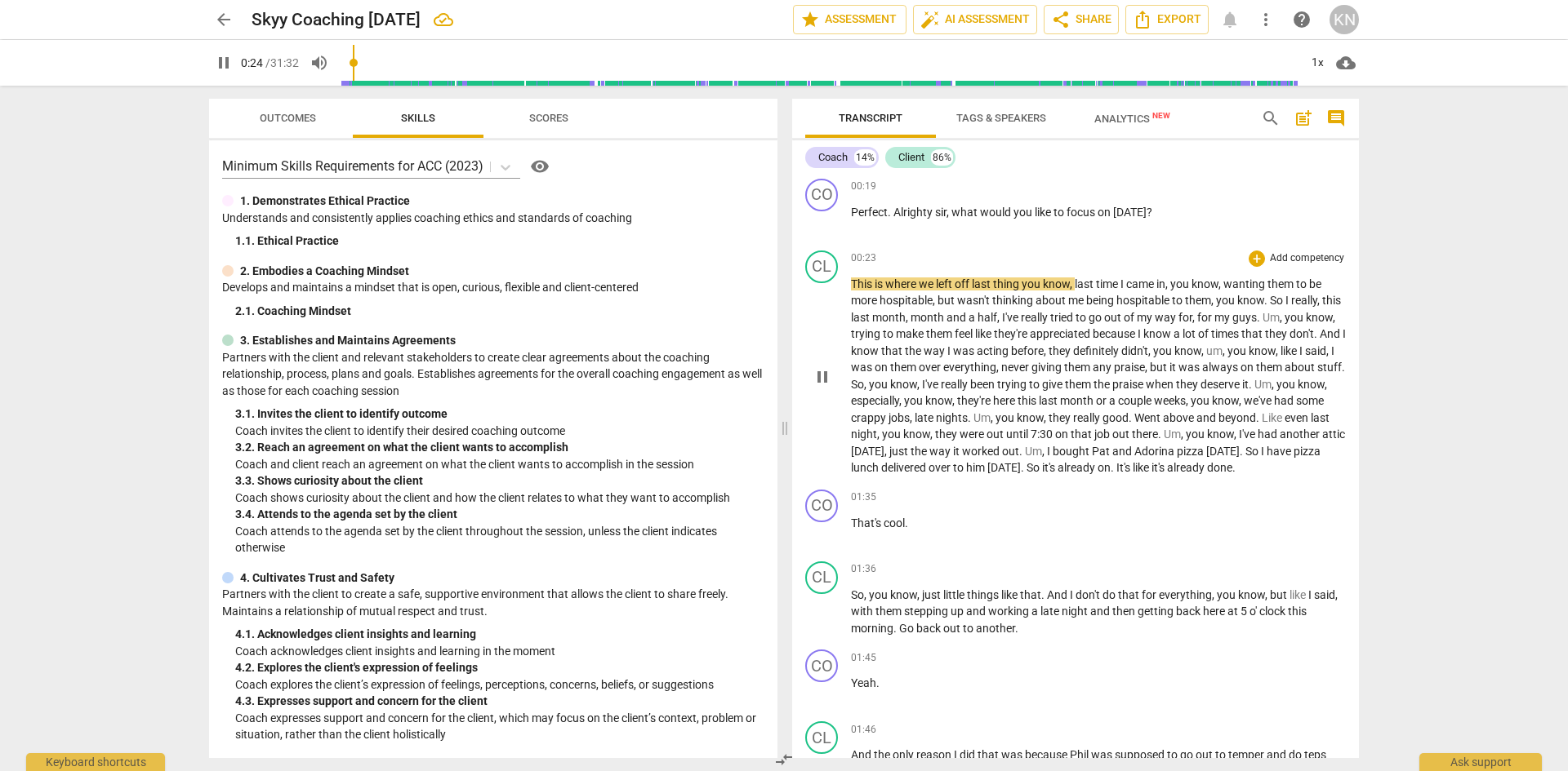
click at [826, 384] on span "pause" at bounding box center [822, 377] width 20 height 20
type input "25"
click at [885, 287] on span "is" at bounding box center [879, 284] width 10 height 13
click at [884, 285] on span "is" at bounding box center [879, 284] width 10 height 13
click at [828, 387] on span "play_arrow" at bounding box center [822, 377] width 20 height 20
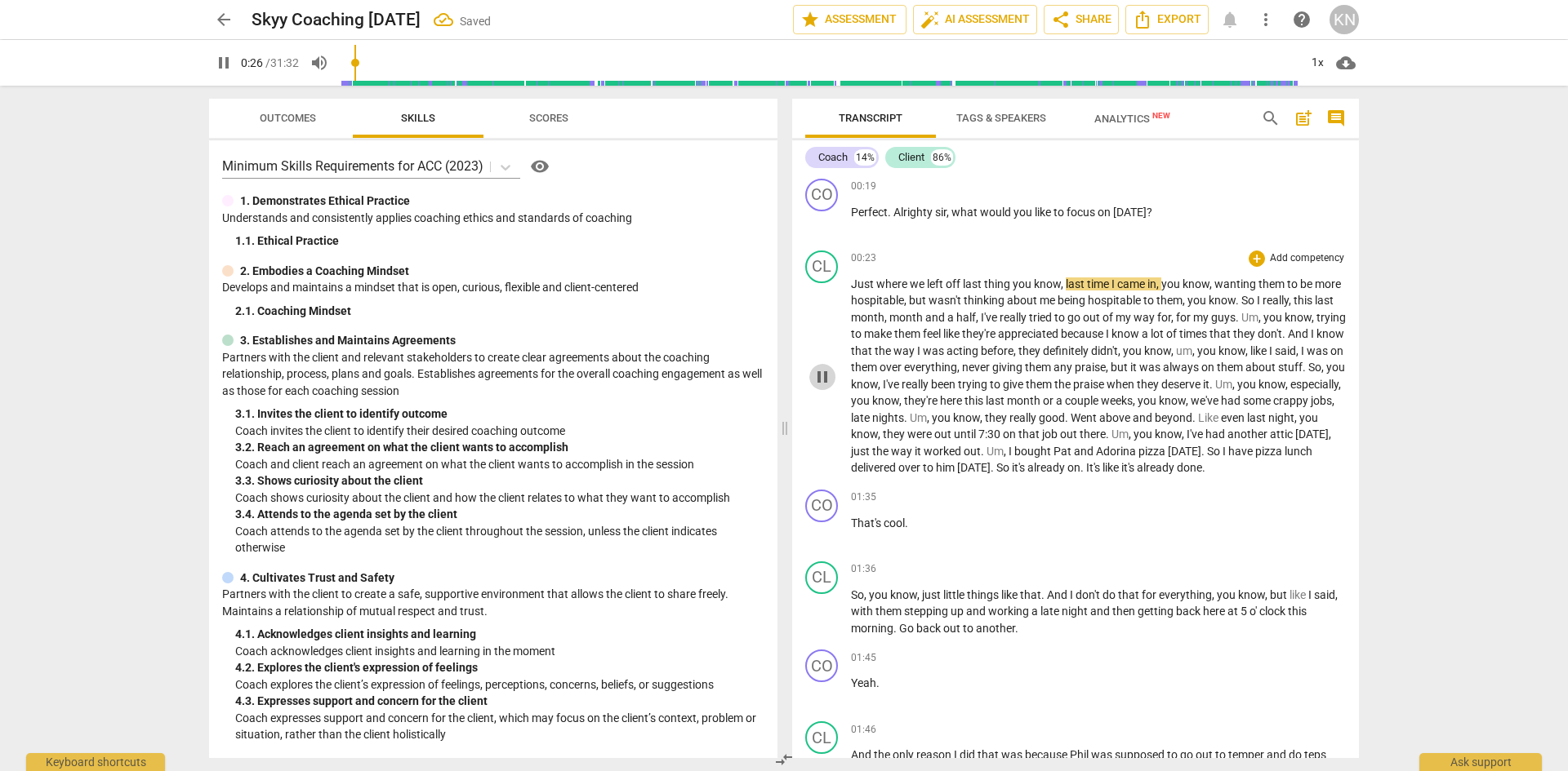
click at [822, 383] on span "pause" at bounding box center [822, 377] width 20 height 20
type input "27"
click at [1009, 284] on span "thing" at bounding box center [998, 284] width 29 height 13
click at [825, 384] on span "play_arrow" at bounding box center [822, 377] width 20 height 20
click at [866, 286] on span "Just" at bounding box center [863, 284] width 25 height 13
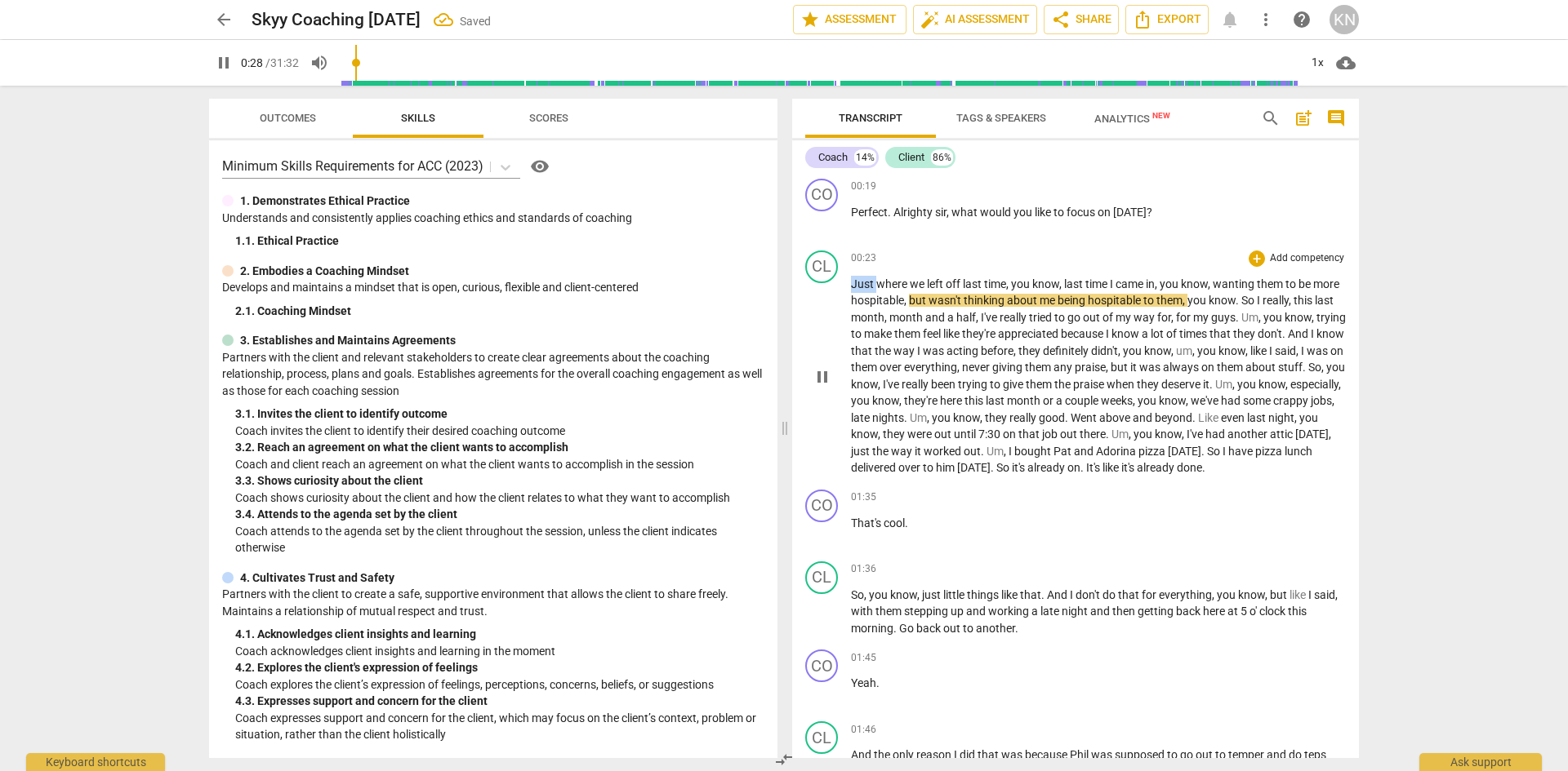
click at [866, 286] on span "Just" at bounding box center [863, 284] width 25 height 13
click at [826, 383] on span "pause" at bounding box center [822, 377] width 20 height 20
click at [952, 412] on span "you" at bounding box center [942, 418] width 21 height 13
click at [828, 379] on span "pause" at bounding box center [822, 377] width 20 height 20
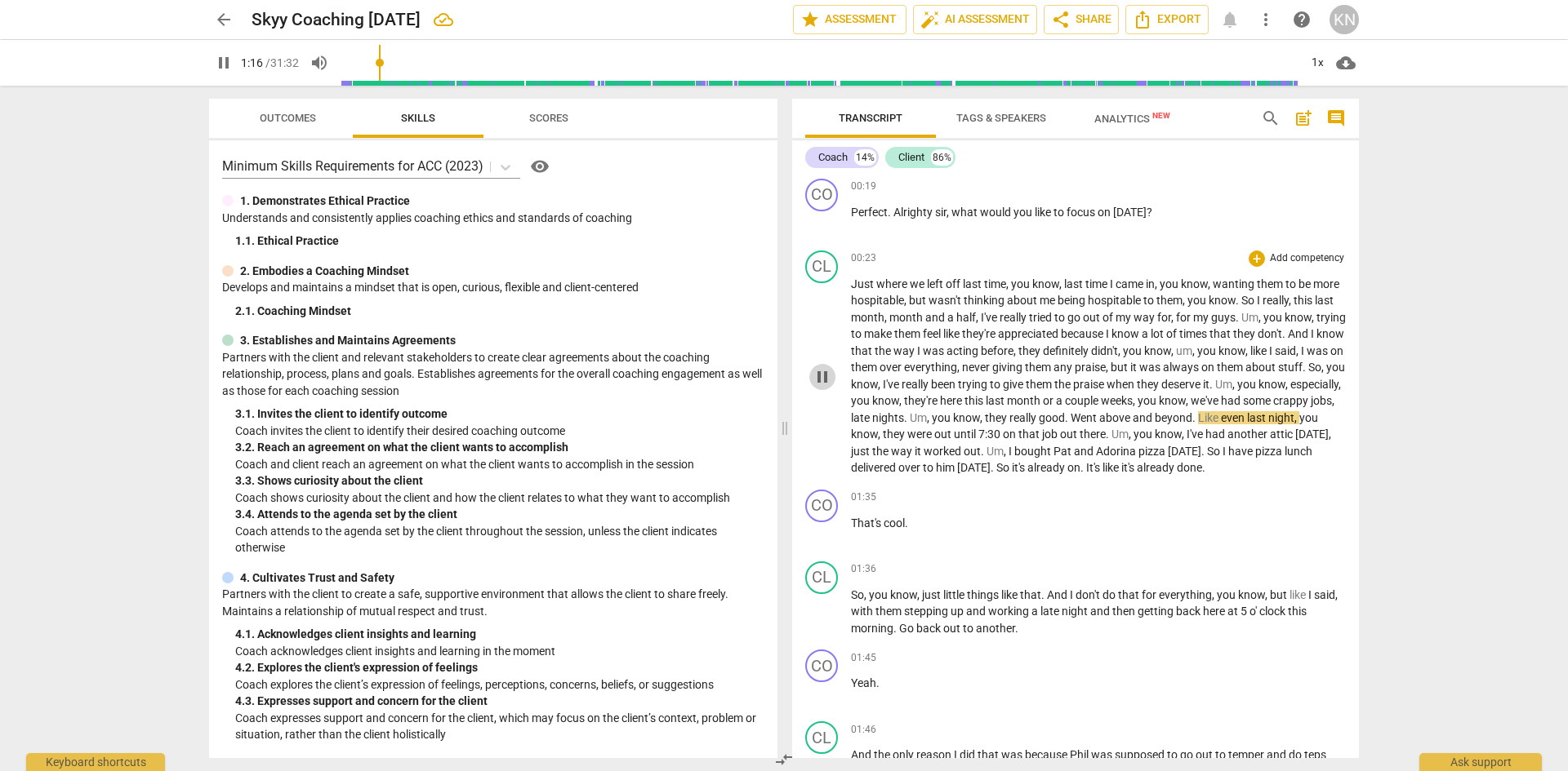
type input "77"
click at [1009, 415] on span "they" at bounding box center [997, 418] width 24 height 13
click at [1038, 420] on span "really" at bounding box center [1024, 418] width 30 height 13
click at [1031, 416] on span "they were" at bounding box center [1008, 418] width 47 height 13
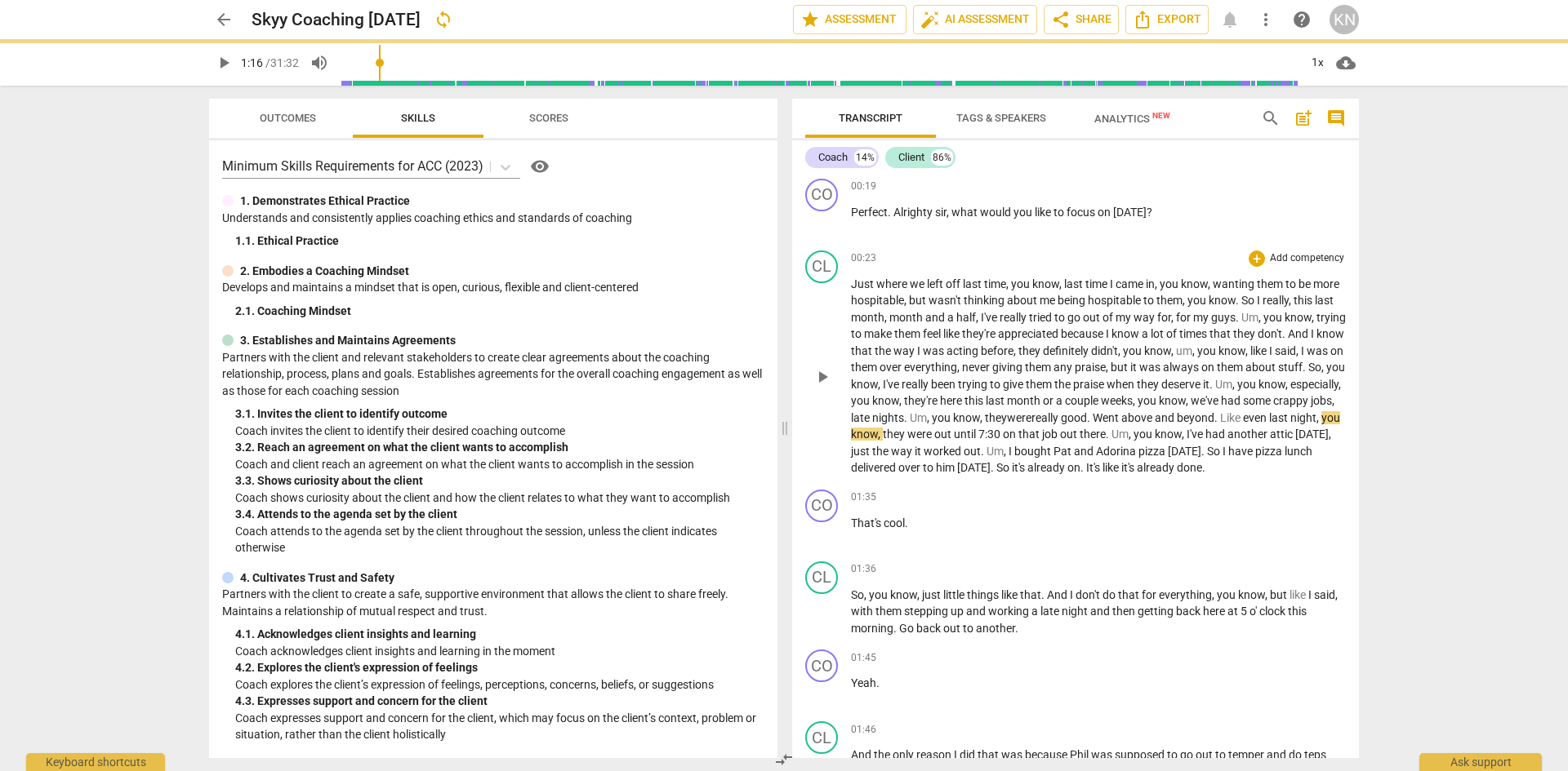
click at [1031, 416] on span "they were" at bounding box center [1008, 418] width 47 height 13
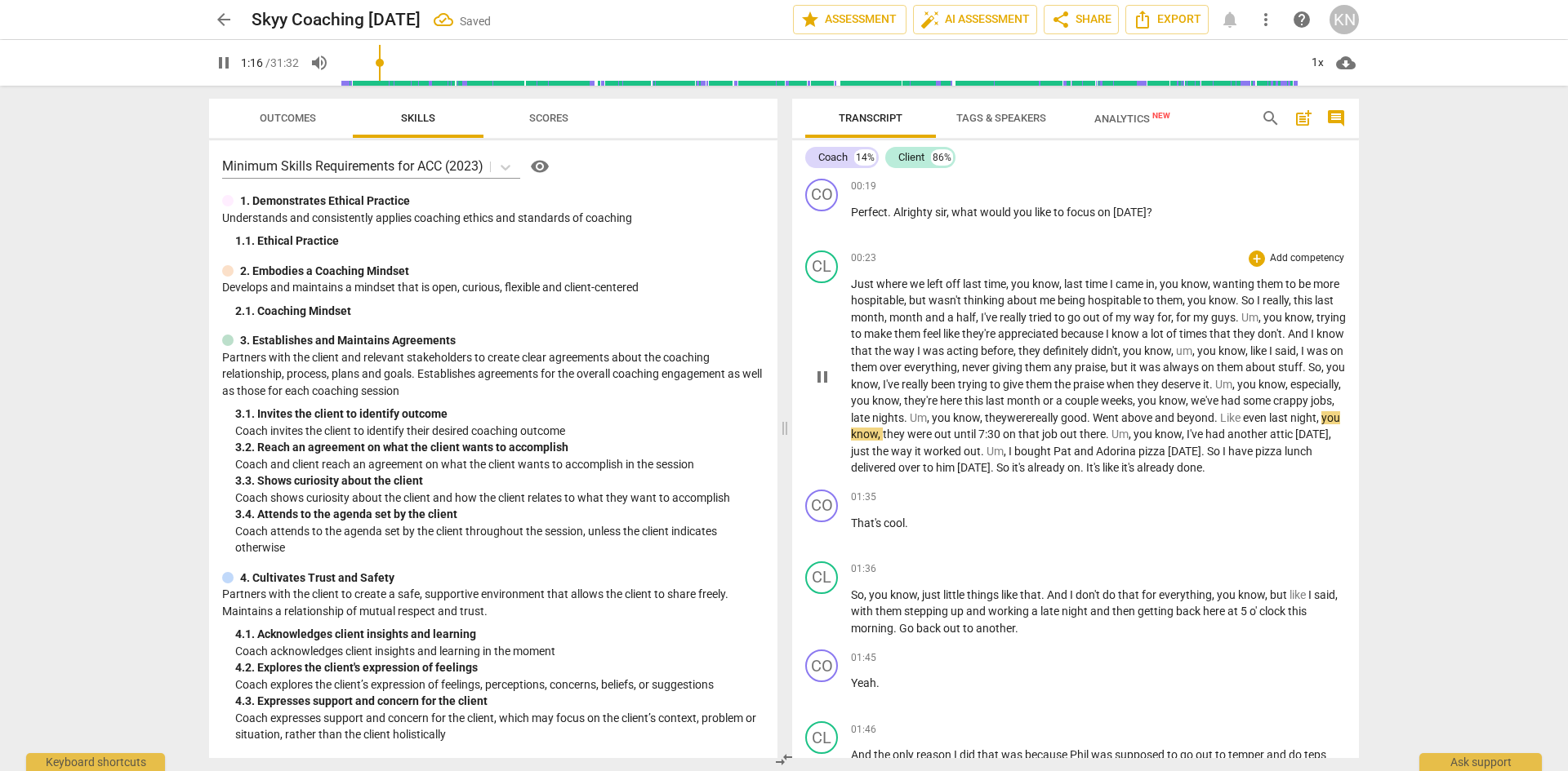
click at [1121, 419] on span "Went" at bounding box center [1106, 418] width 29 height 13
click at [816, 382] on span "pause" at bounding box center [822, 377] width 20 height 20
type input "86"
click at [1186, 441] on span "I've" at bounding box center [1196, 434] width 19 height 13
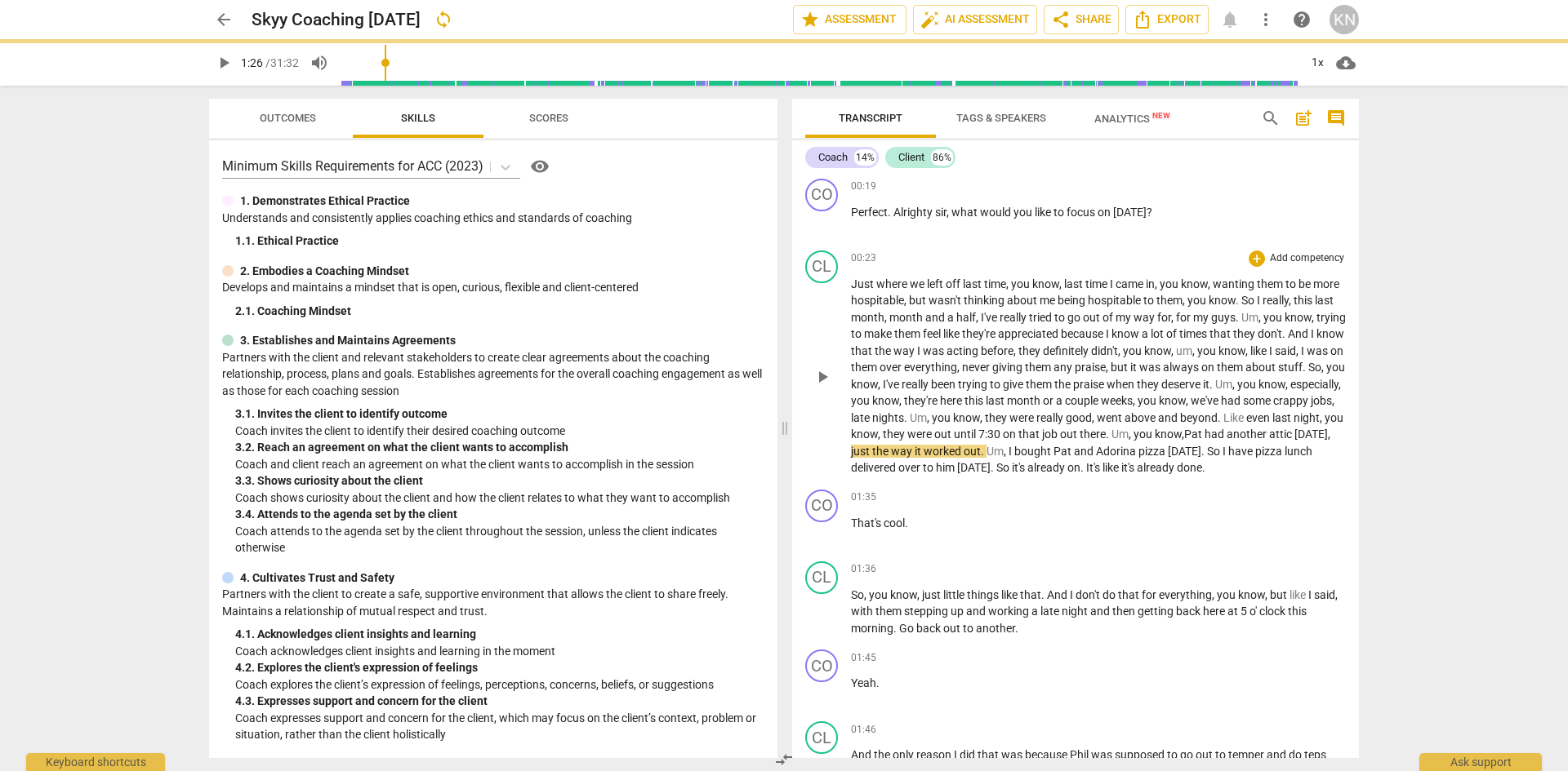
click at [1182, 441] on span ", Pat" at bounding box center [1192, 434] width 21 height 13
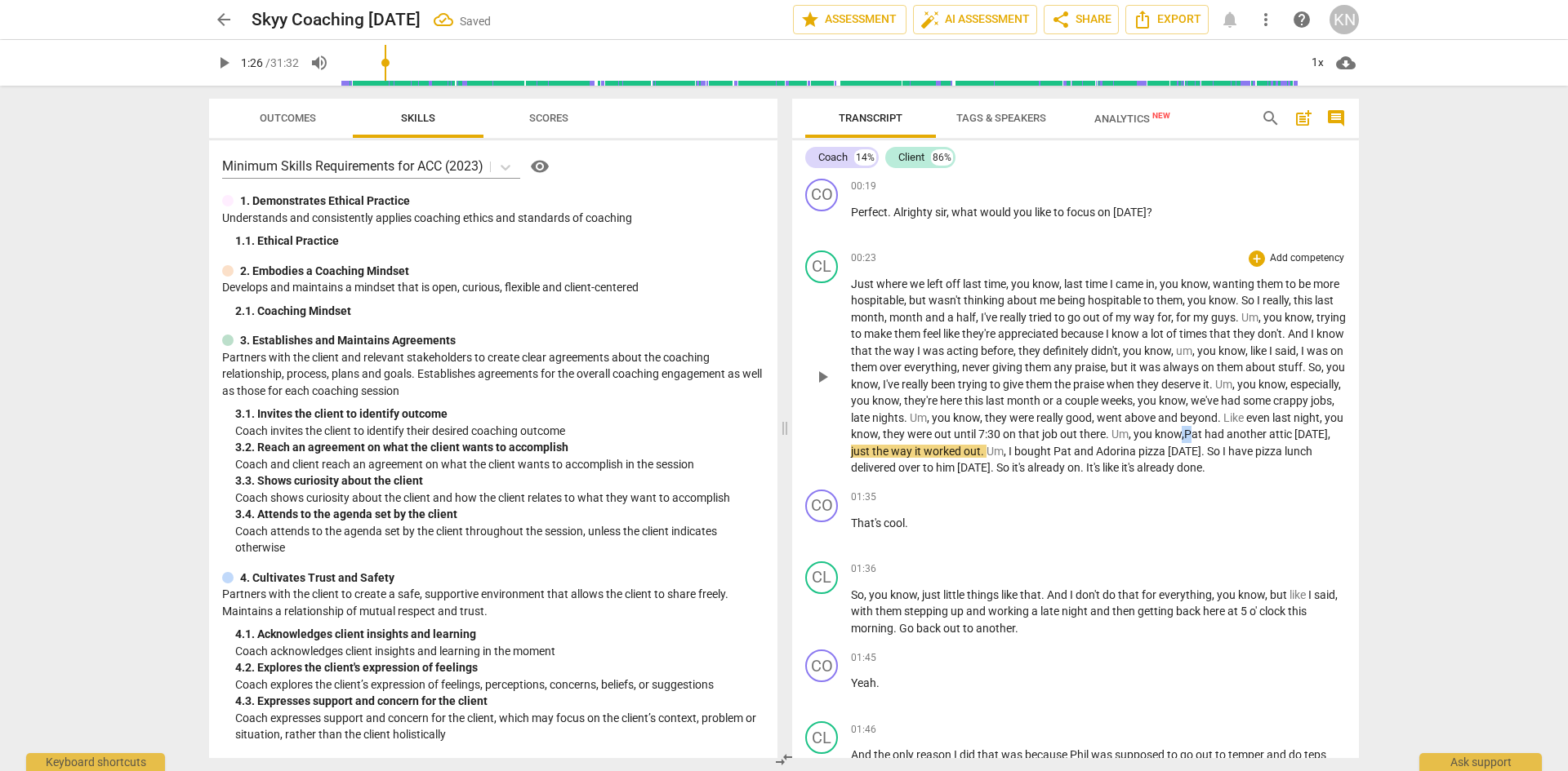
click at [1182, 441] on span ", Pat" at bounding box center [1192, 434] width 21 height 13
click at [829, 381] on span "pause" at bounding box center [822, 377] width 20 height 20
type input "90"
drag, startPoint x: 1306, startPoint y: 449, endPoint x: 1280, endPoint y: 450, distance: 26.0
click at [1138, 450] on span "Adorina" at bounding box center [1117, 451] width 43 height 13
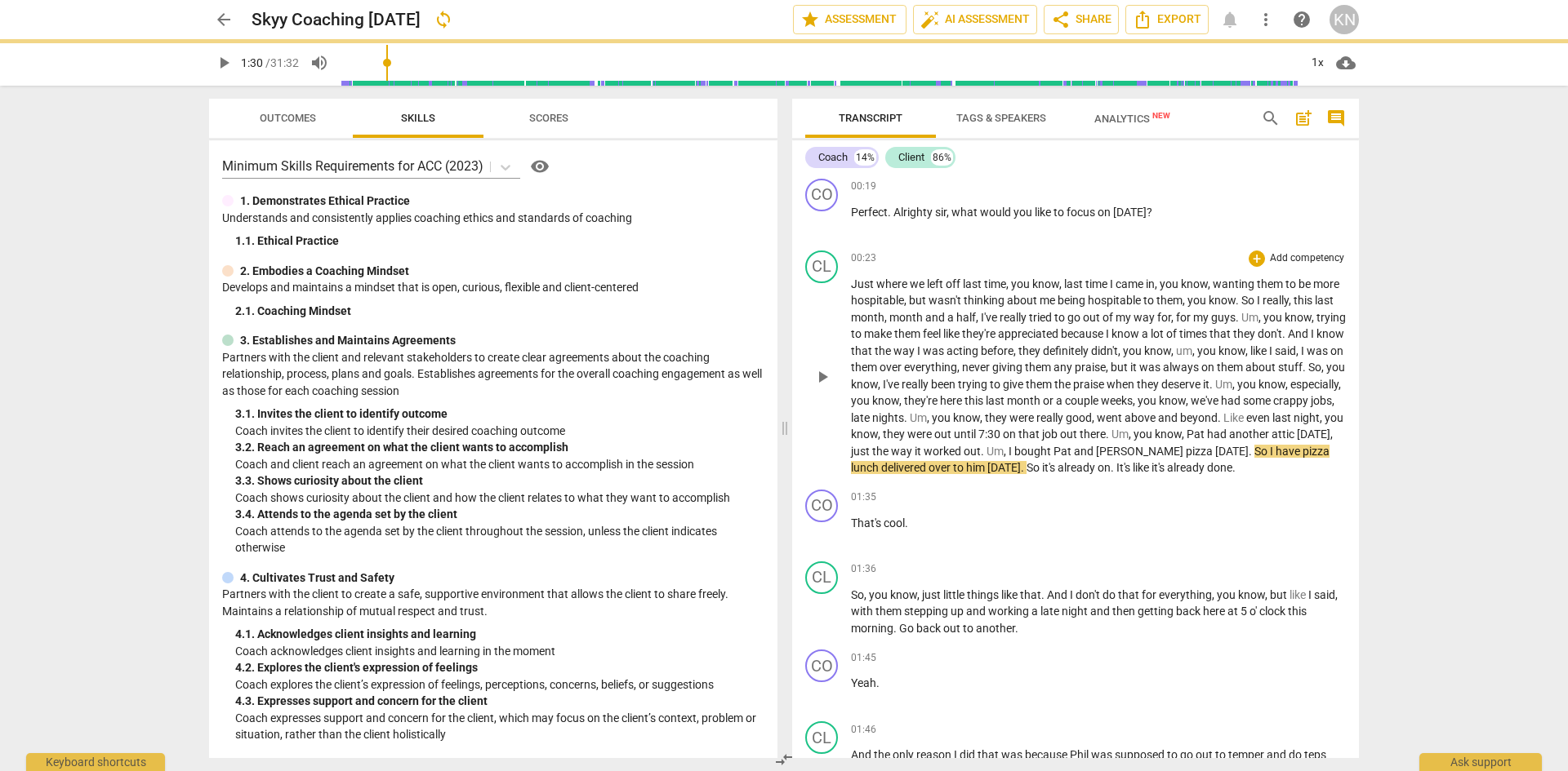
click at [1214, 453] on span "pizza" at bounding box center [1200, 451] width 30 height 13
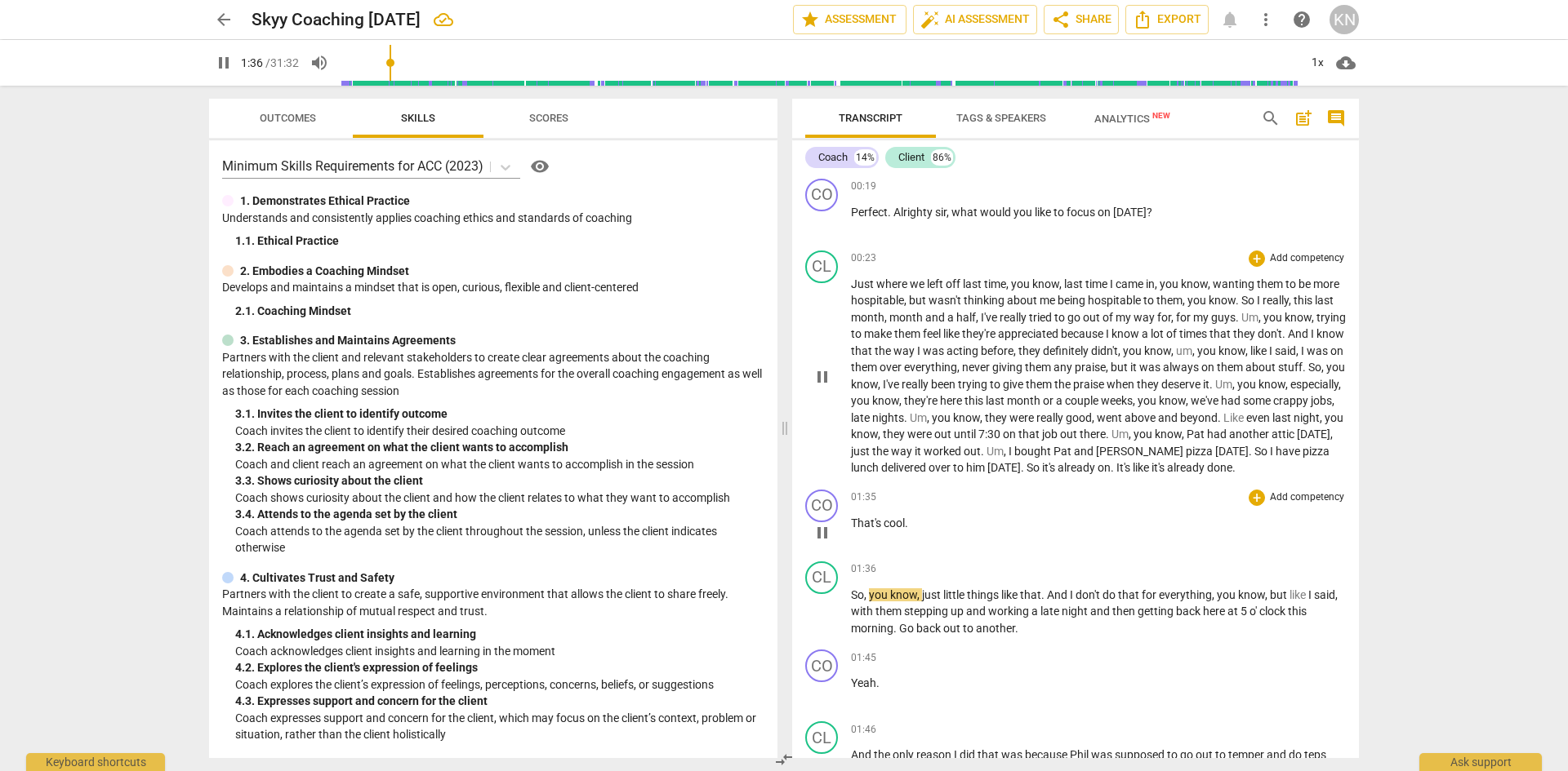
click at [815, 543] on span "pause" at bounding box center [822, 532] width 20 height 20
click at [822, 623] on span "play_arrow" at bounding box center [822, 613] width 20 height 20
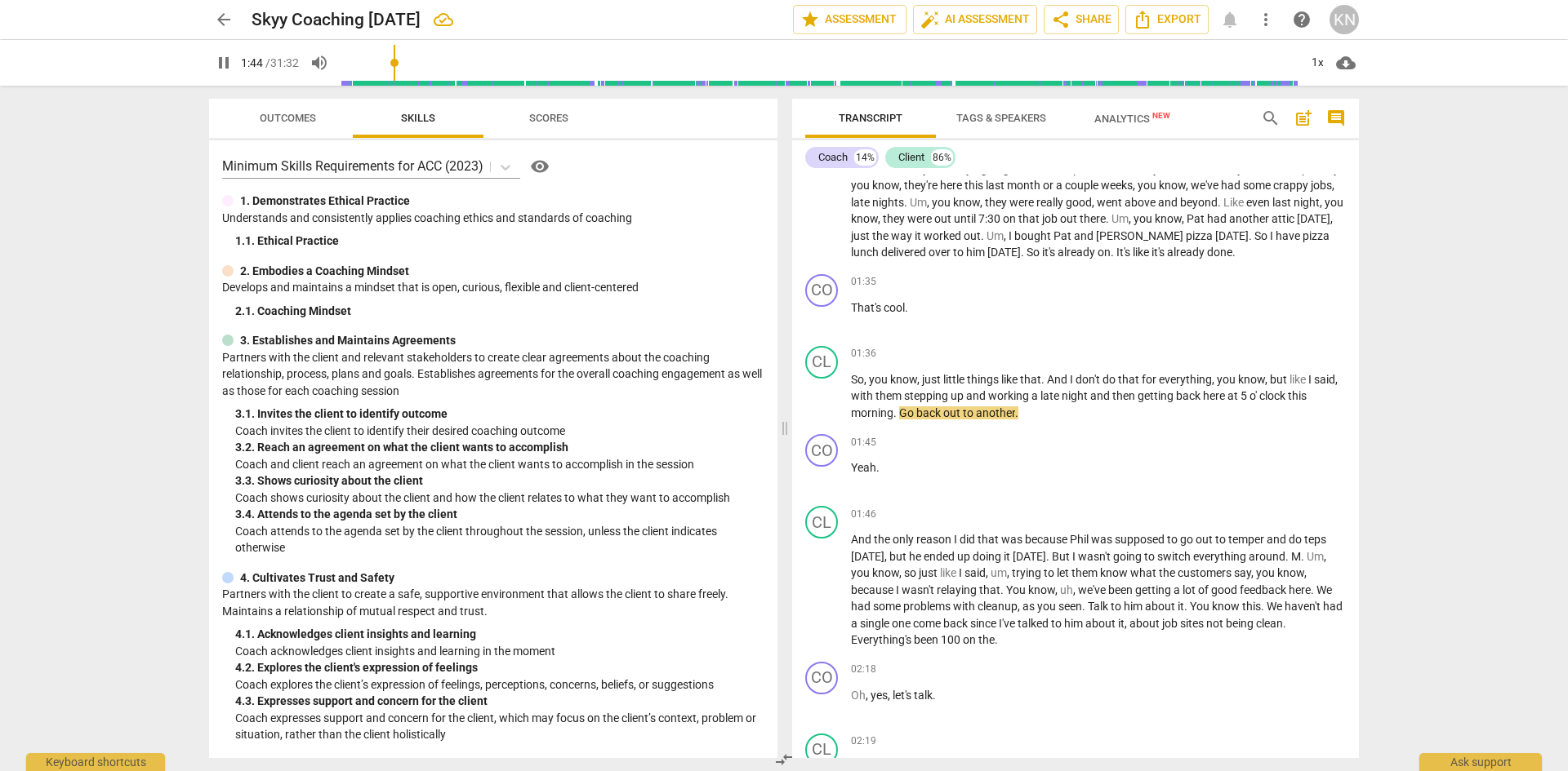
scroll to position [408, 0]
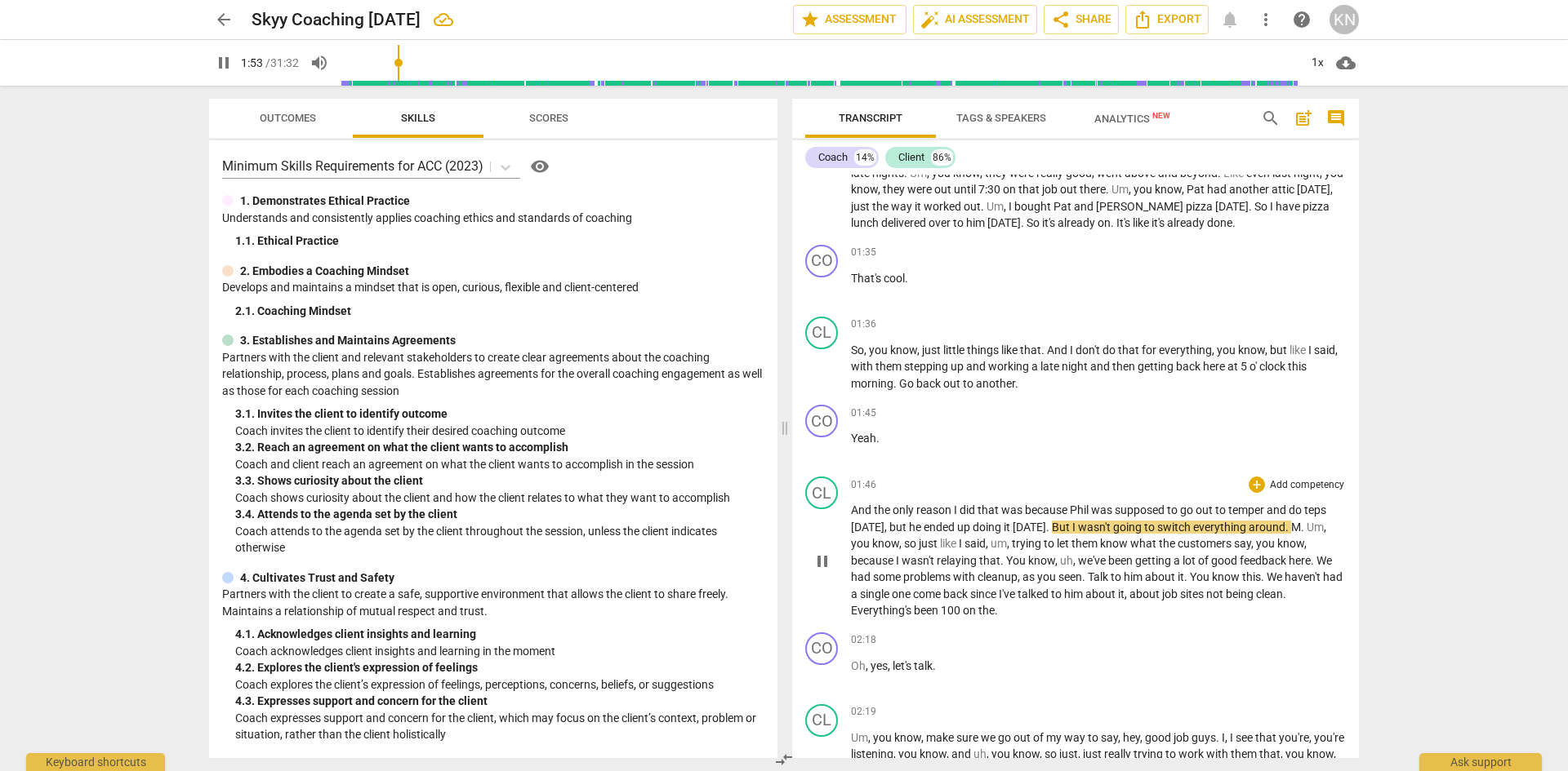
click at [1140, 516] on span "supposed" at bounding box center [1141, 510] width 52 height 13
click at [1138, 516] on span "supposed" at bounding box center [1141, 510] width 52 height 13
click at [826, 571] on span "pause" at bounding box center [822, 561] width 20 height 20
type input "112"
click at [1250, 516] on span "temper" at bounding box center [1246, 510] width 38 height 13
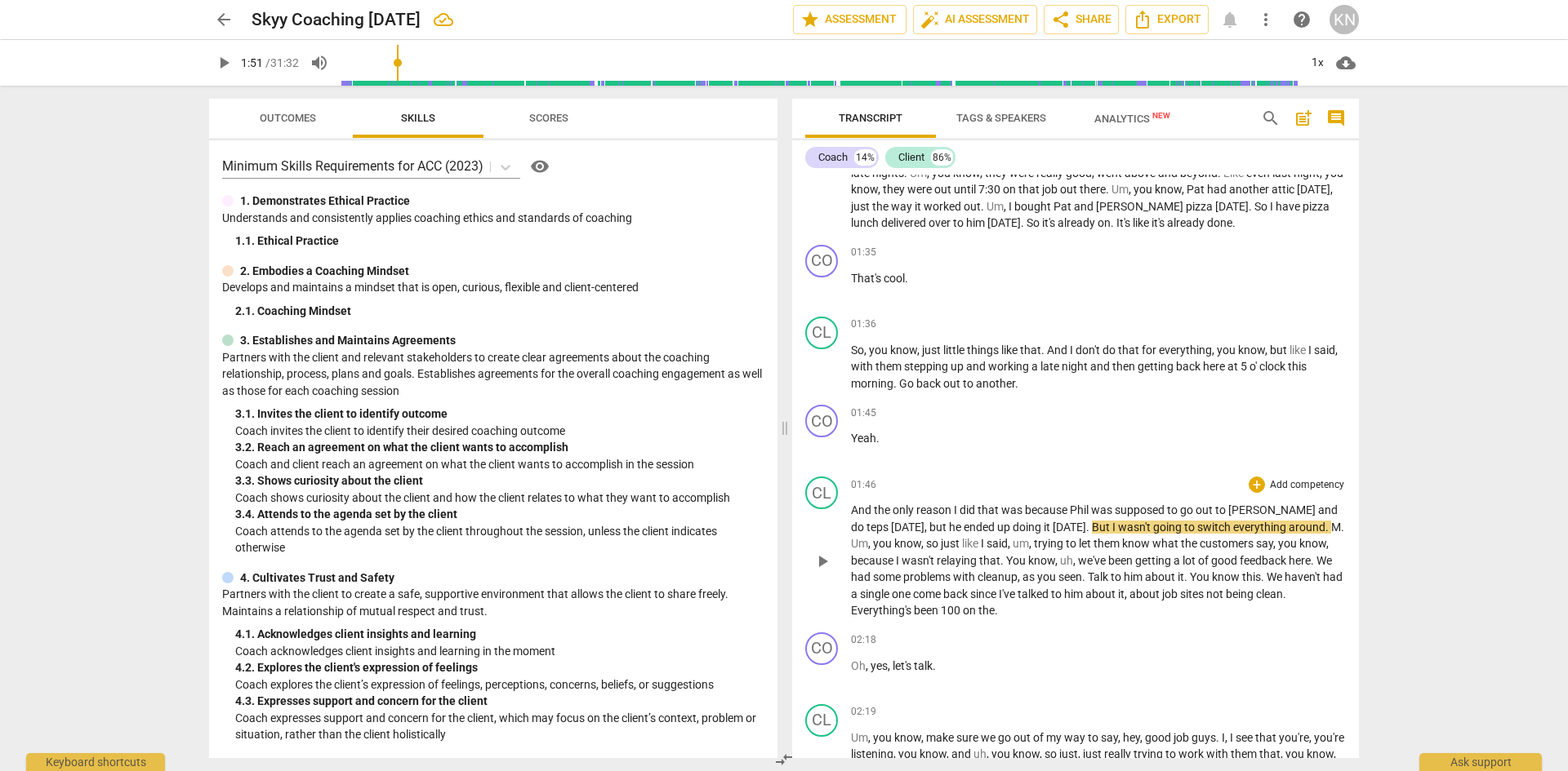
click at [1233, 516] on span "tepper" at bounding box center [1272, 510] width 90 height 13
click at [819, 571] on span "play_arrow" at bounding box center [822, 561] width 20 height 20
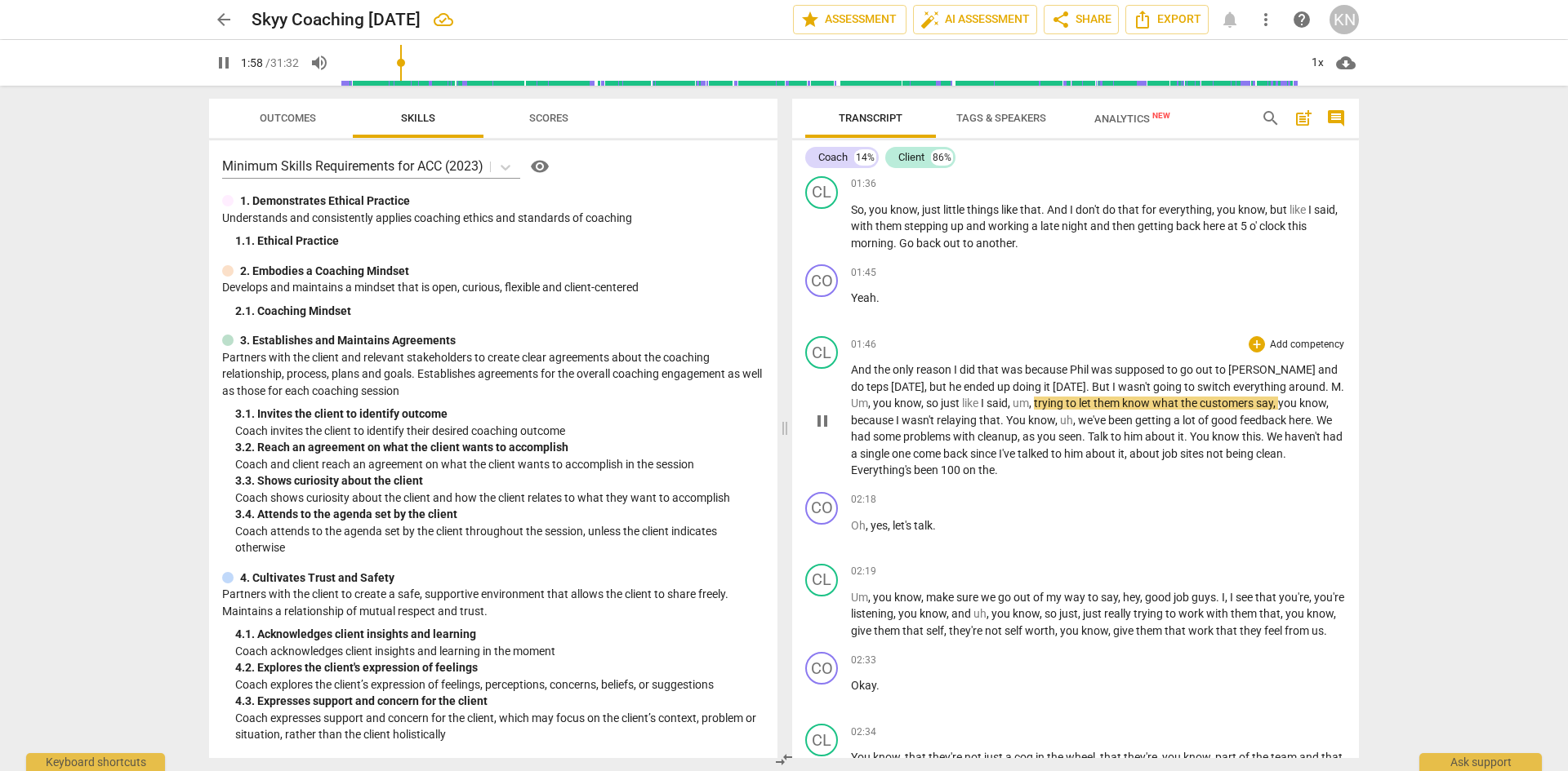
scroll to position [571, 0]
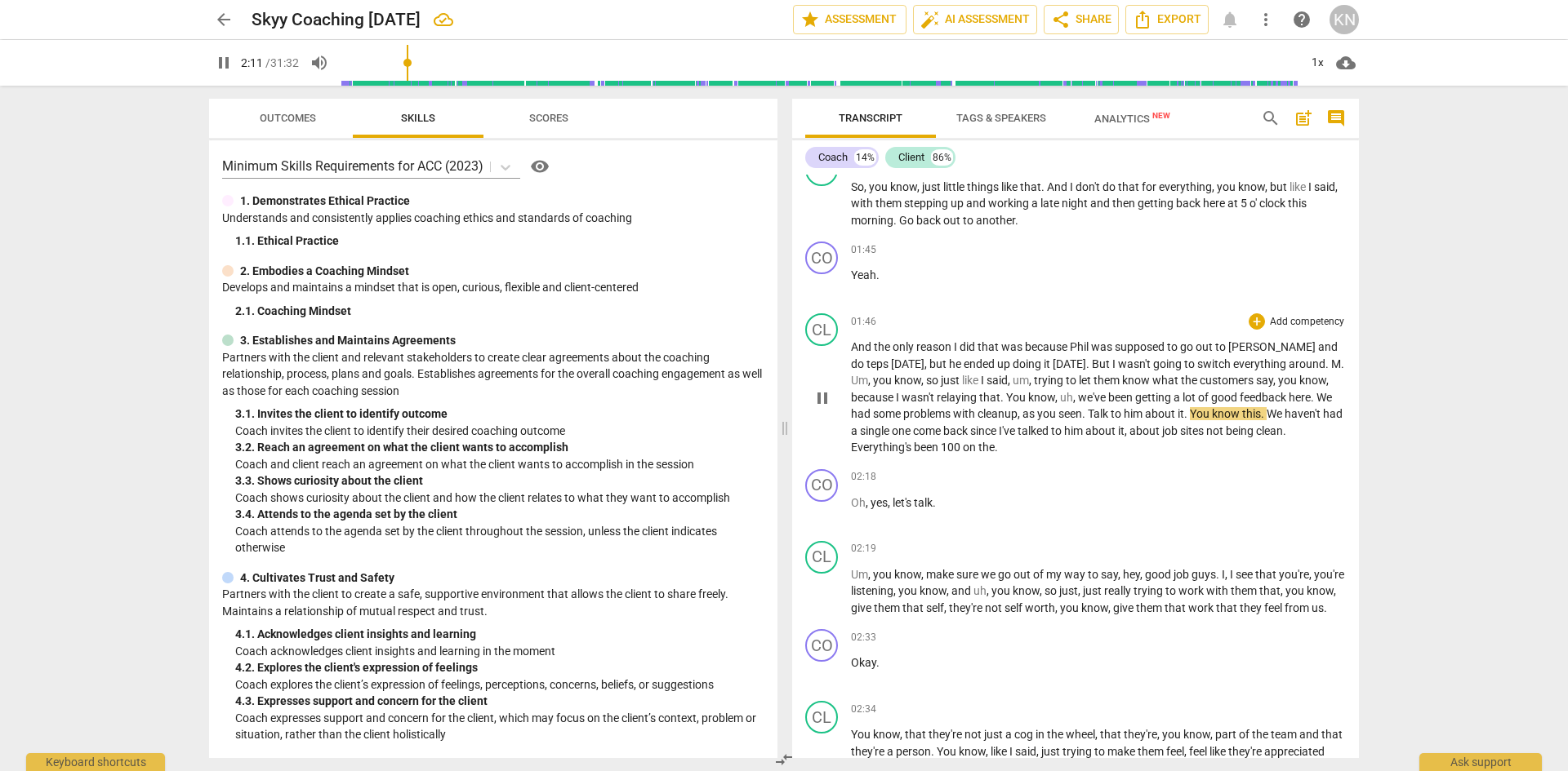
click at [827, 408] on span "pause" at bounding box center [822, 398] width 20 height 20
type input "132"
click at [1145, 420] on span "him" at bounding box center [1133, 414] width 21 height 13
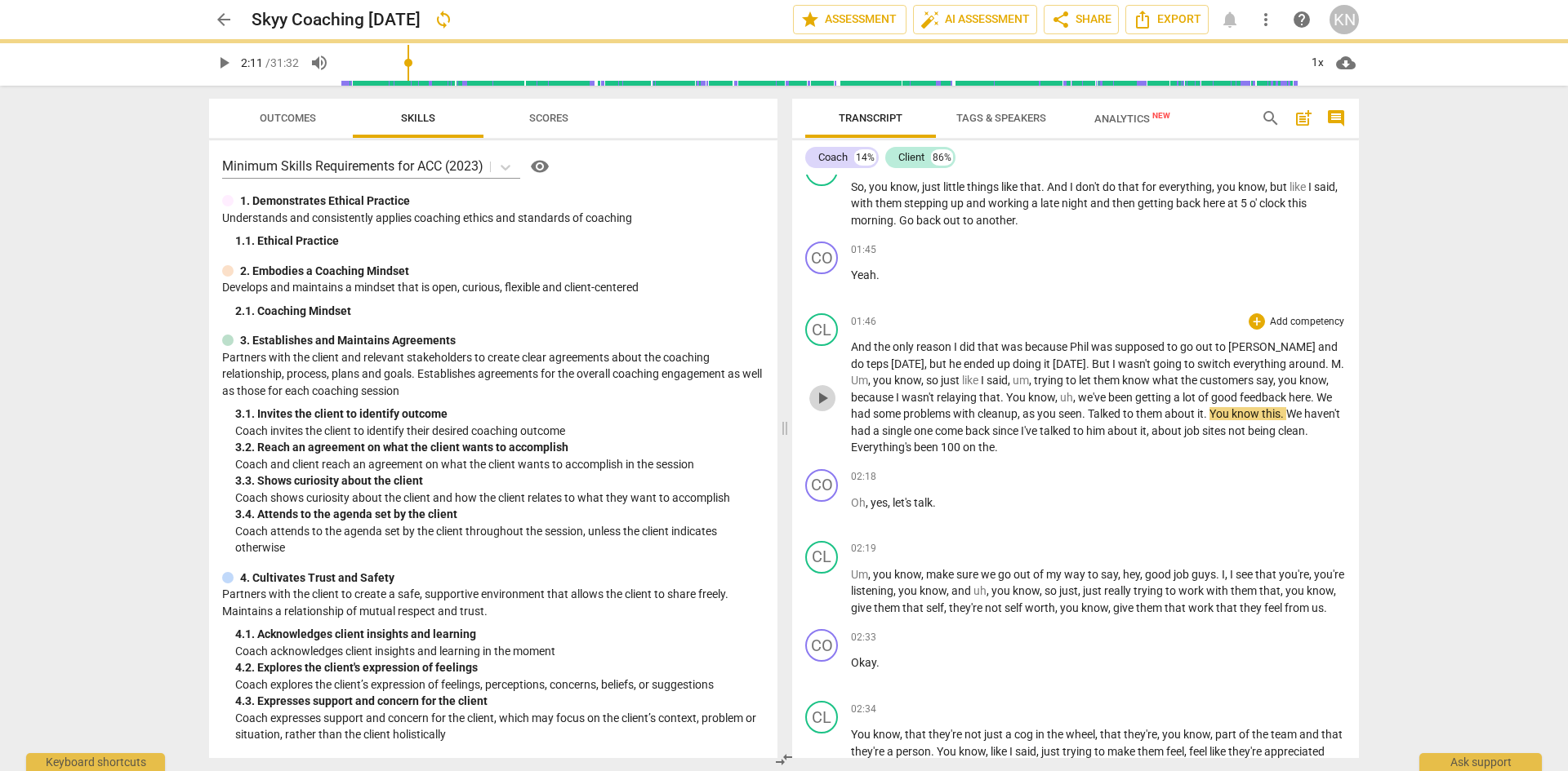
click at [811, 408] on span "play_arrow" at bounding box center [822, 398] width 26 height 20
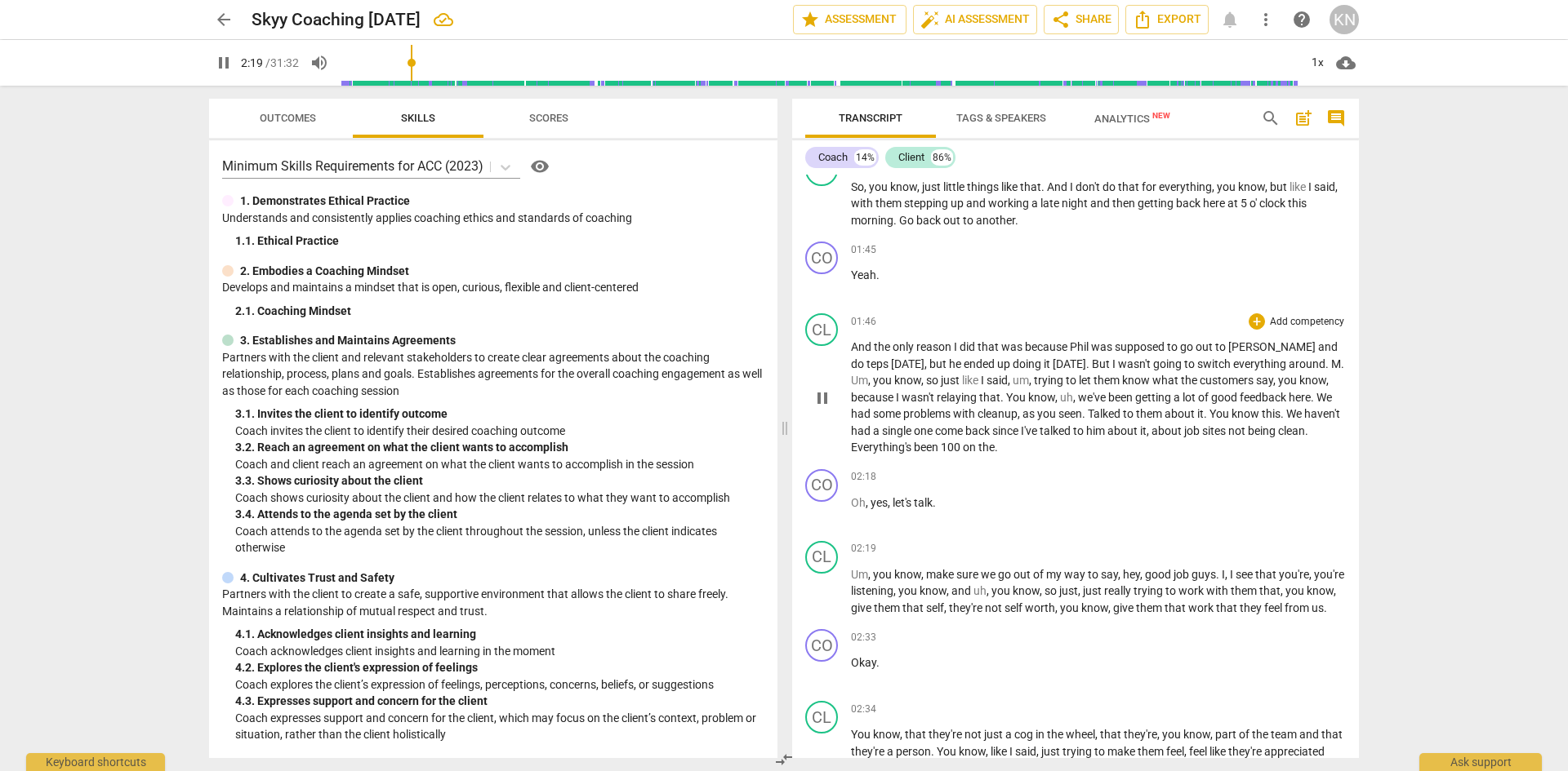
click at [821, 408] on span "pause" at bounding box center [822, 398] width 20 height 20
type input "140"
drag, startPoint x: 933, startPoint y: 516, endPoint x: 852, endPoint y: 510, distance: 81.2
click at [852, 510] on div "02:18 + Add competency keyboard_arrow_right Oh , yes , let's talk ." at bounding box center [1098, 498] width 494 height 59
click at [978, 454] on span "on" at bounding box center [970, 447] width 16 height 13
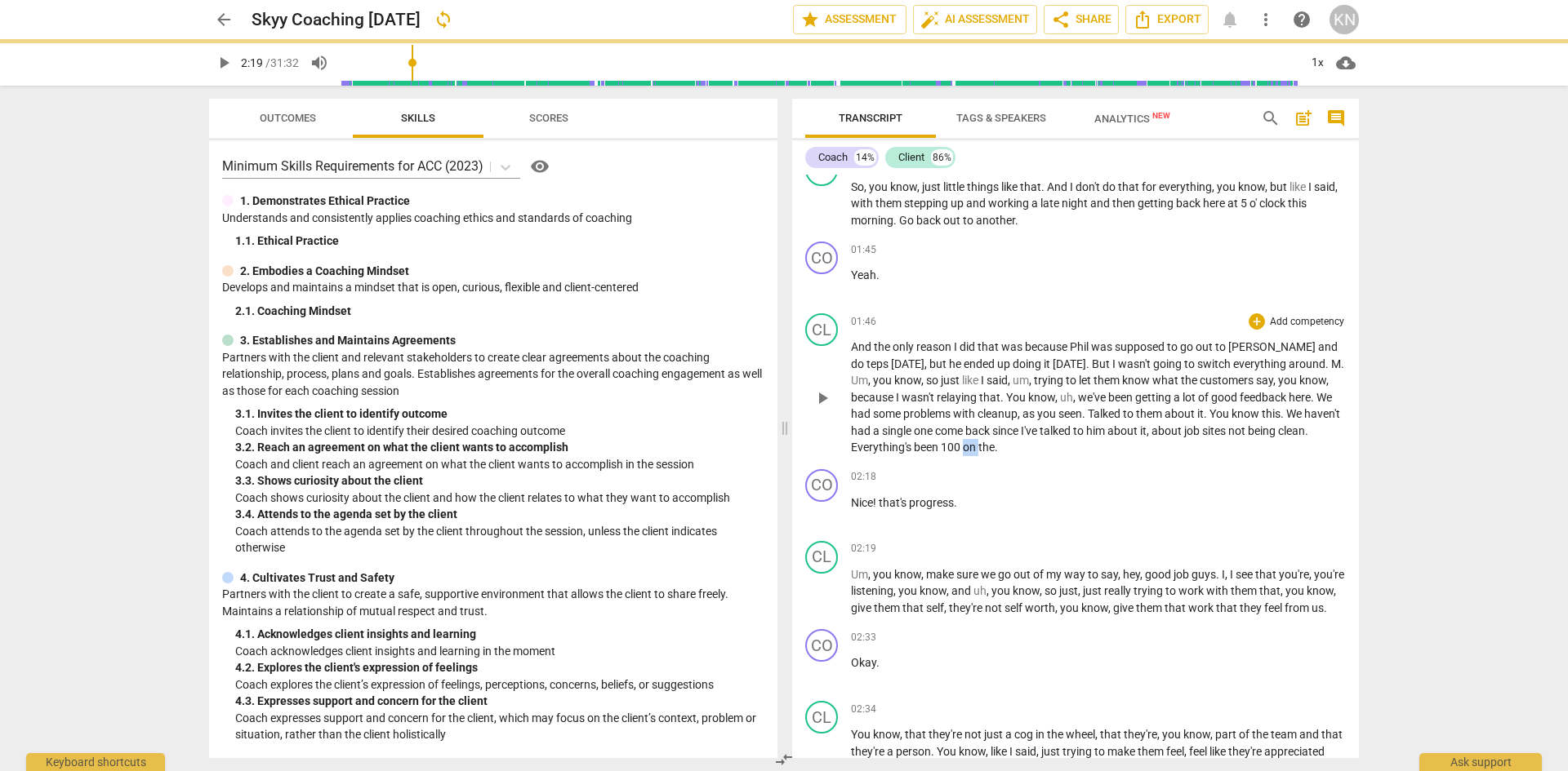
click at [978, 454] on span "on" at bounding box center [970, 447] width 16 height 13
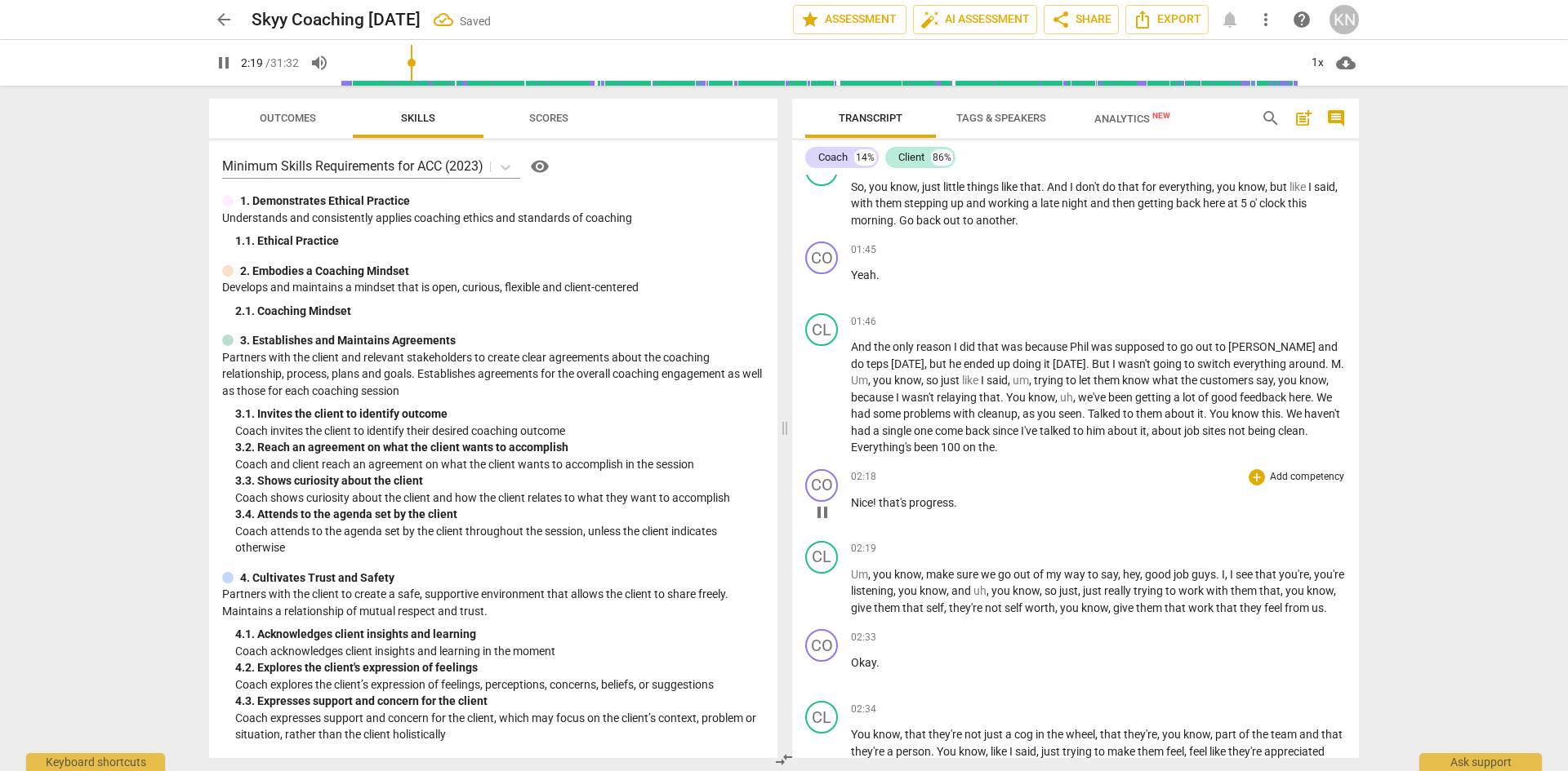
scroll to position [735, 0]
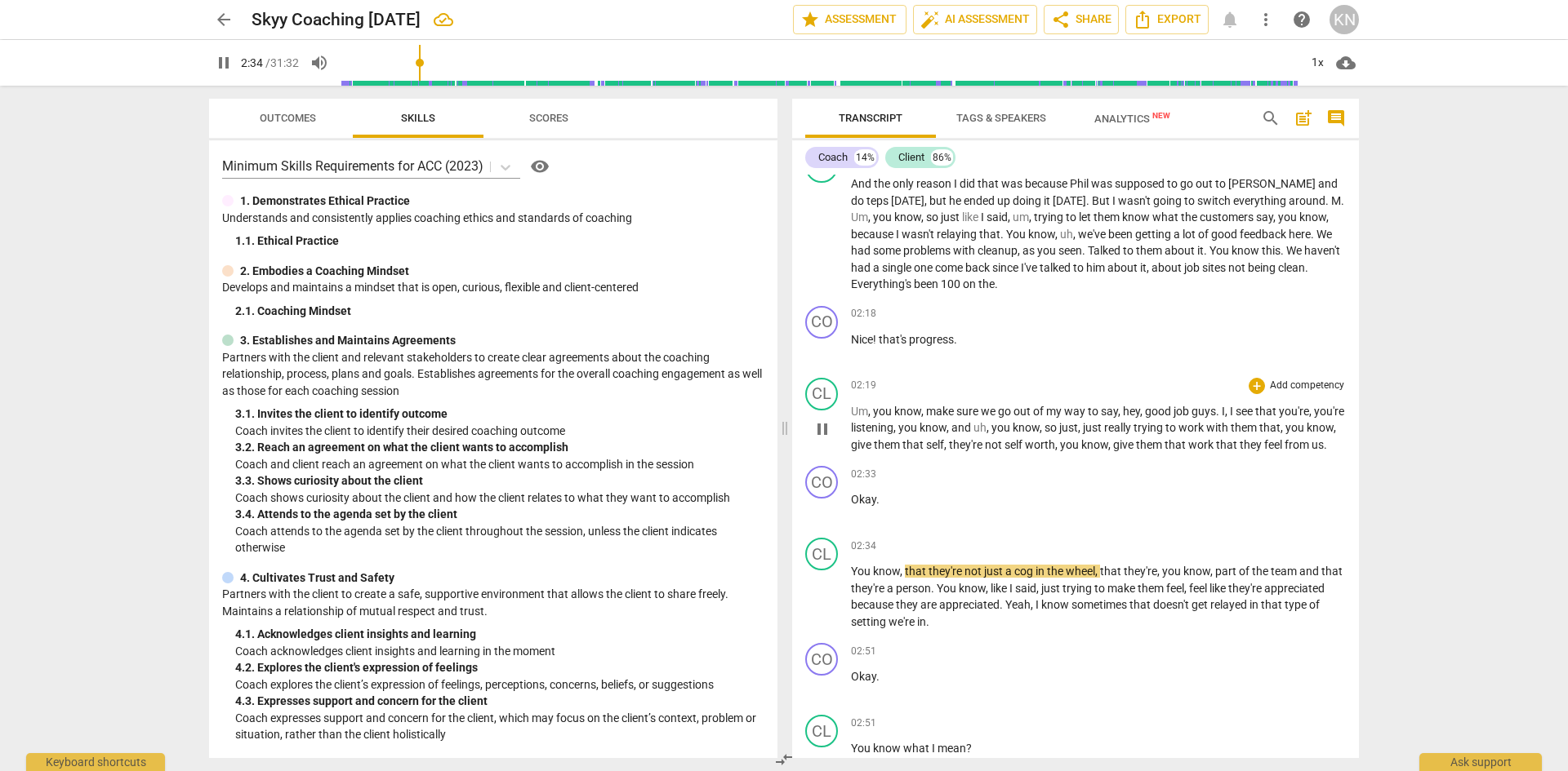
click at [816, 439] on span "pause" at bounding box center [822, 429] width 20 height 20
type input "155"
click at [1215, 451] on span "work" at bounding box center [1202, 445] width 28 height 13
click at [1081, 451] on span "you" at bounding box center [1070, 445] width 21 height 13
drag, startPoint x: 1104, startPoint y: 459, endPoint x: 1134, endPoint y: 490, distance: 43.1
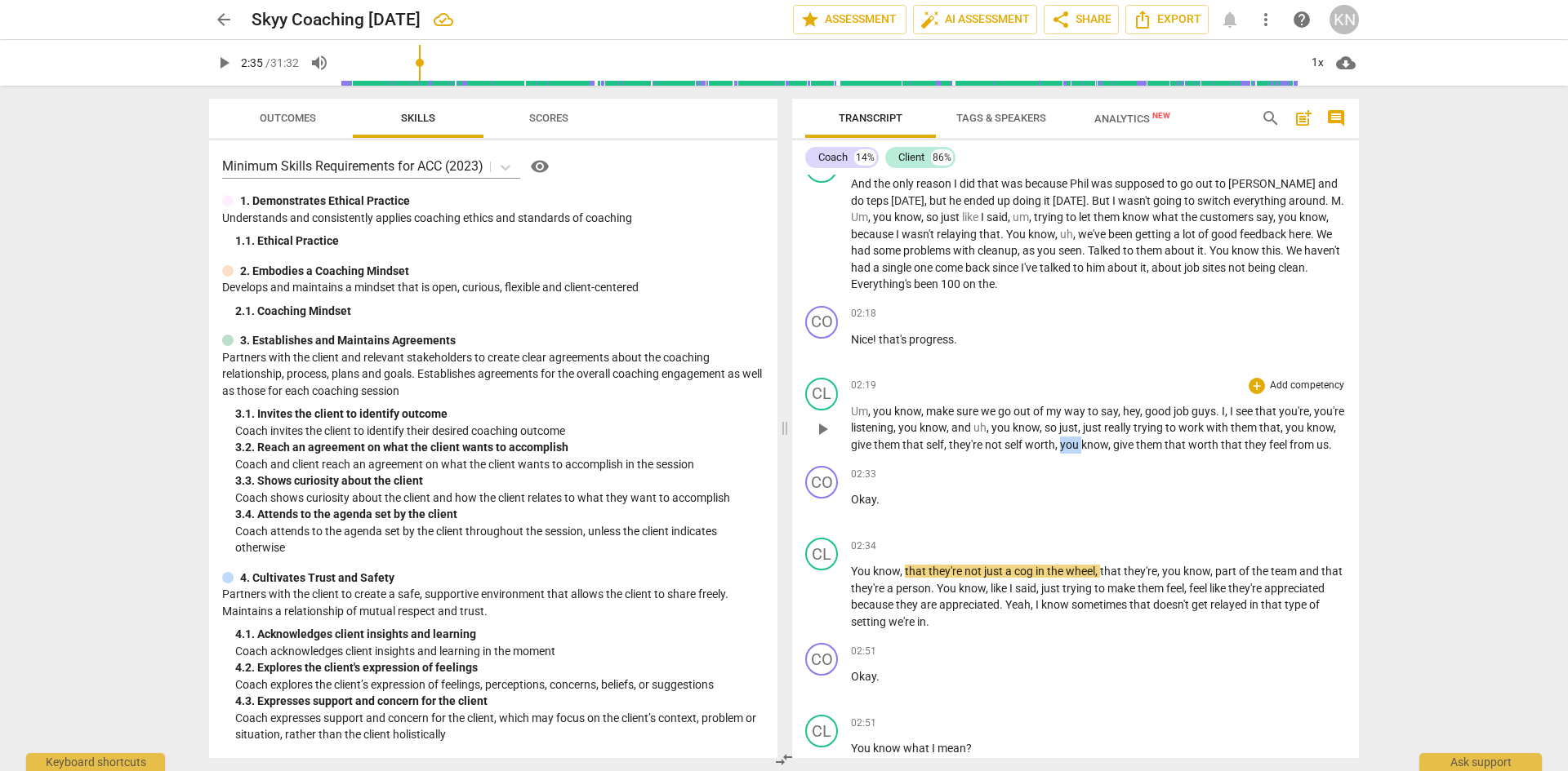
click at [1081, 451] on span "you" at bounding box center [1070, 445] width 21 height 13
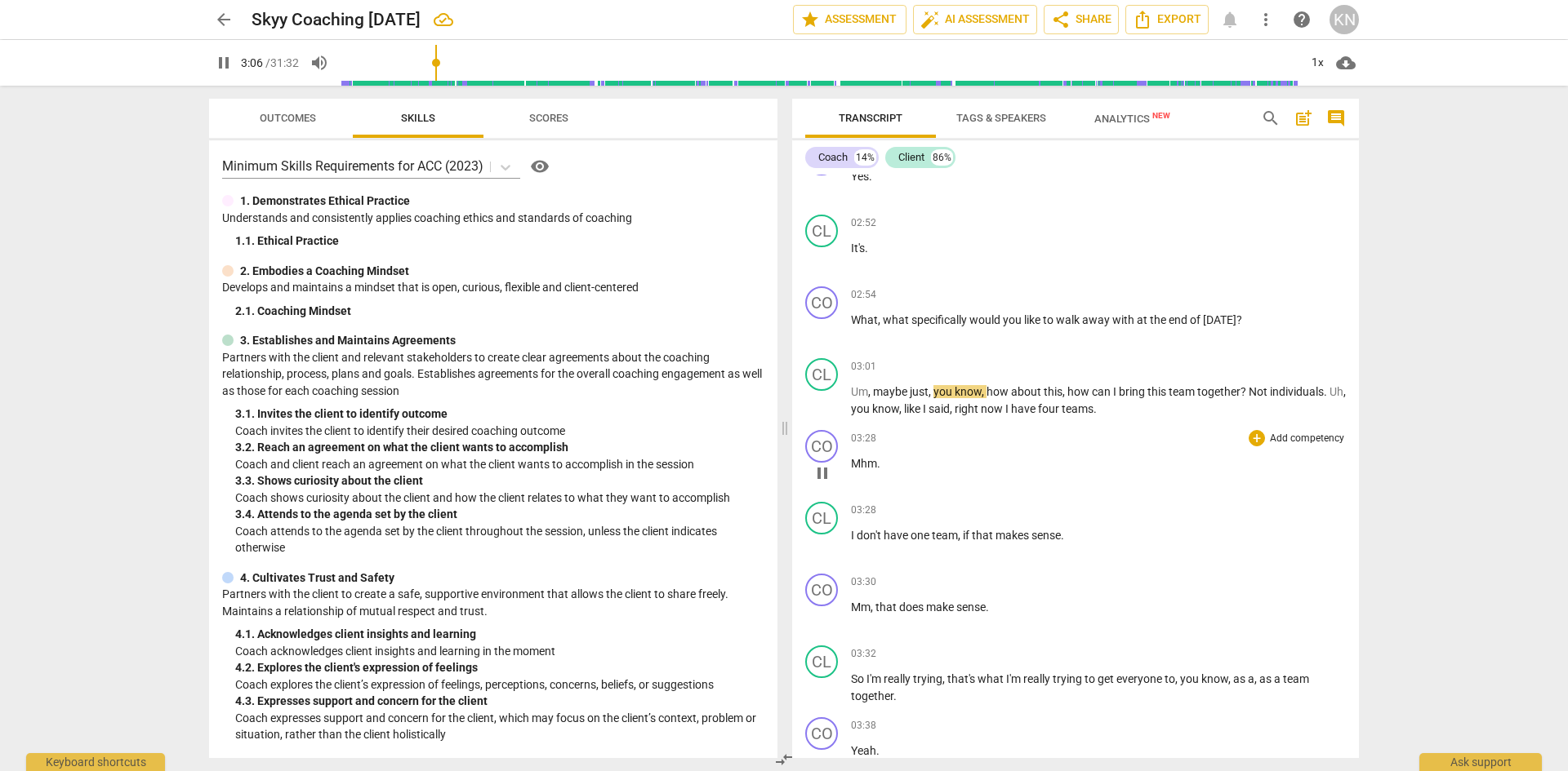
scroll to position [1387, 0]
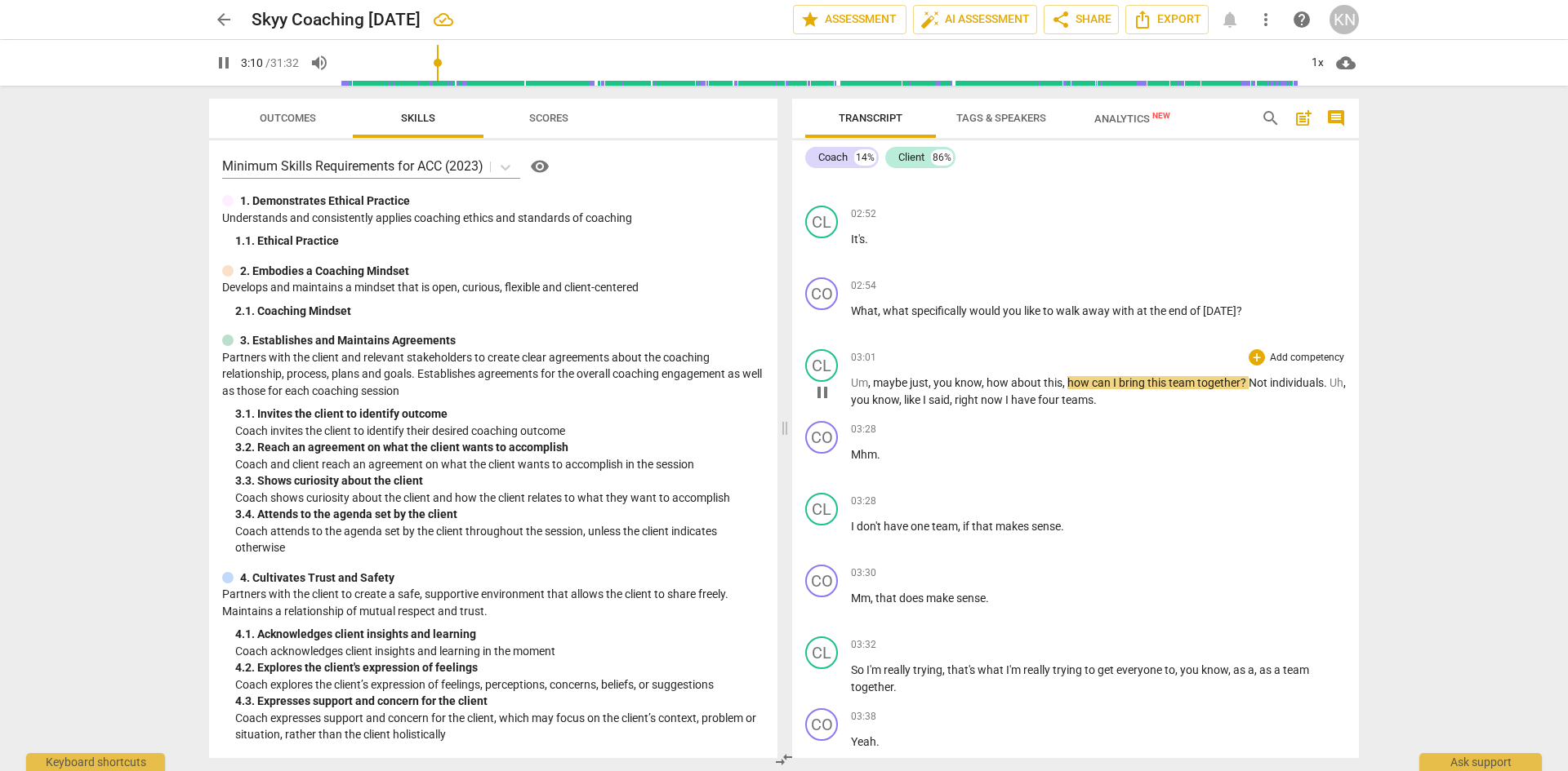
click at [819, 403] on span "pause" at bounding box center [822, 392] width 20 height 20
type input "191"
click at [1037, 389] on span "about" at bounding box center [1027, 382] width 33 height 13
click at [1039, 389] on span "about" at bounding box center [1027, 382] width 33 height 13
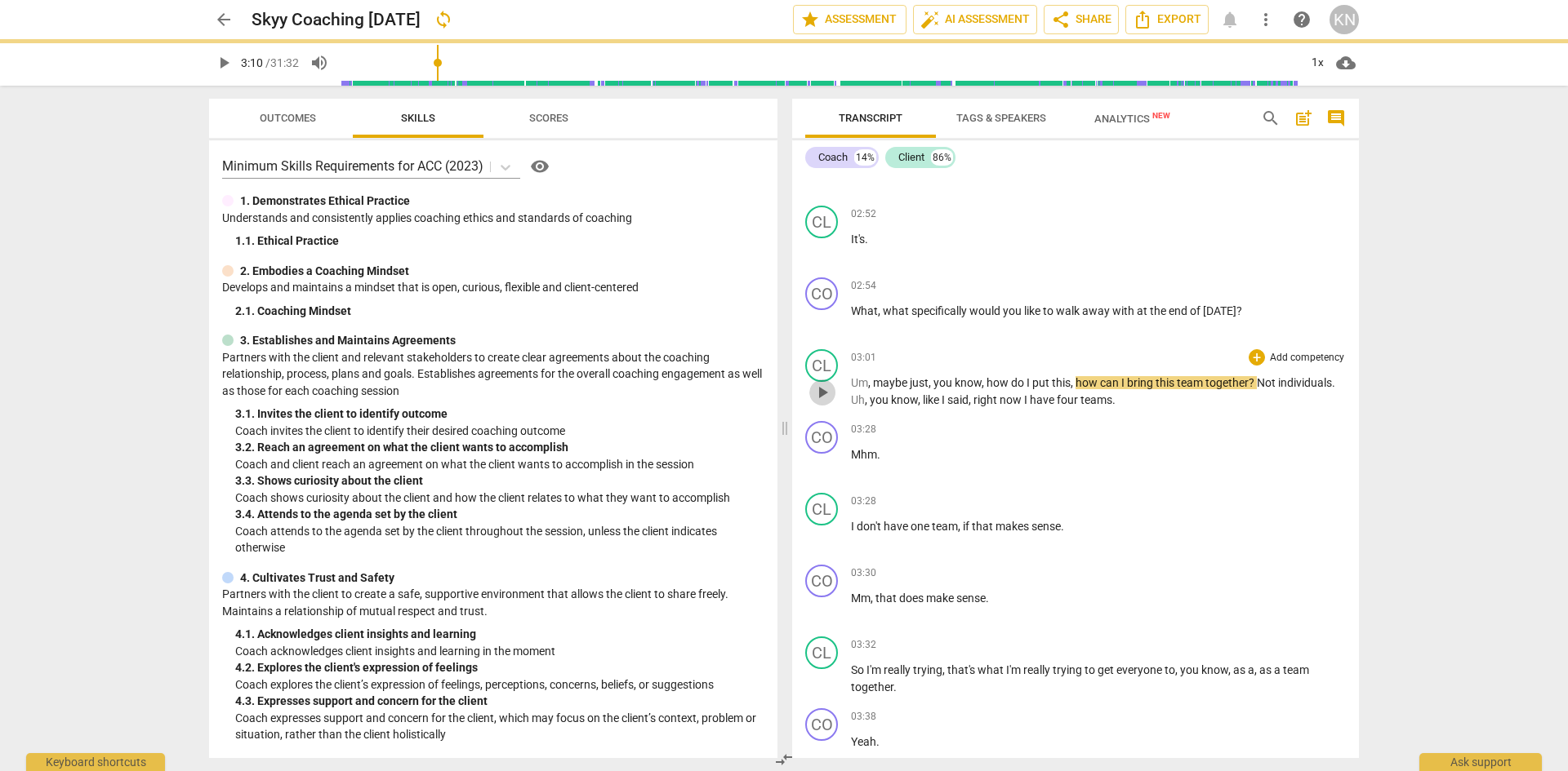
click at [822, 403] on span "play_arrow" at bounding box center [822, 392] width 20 height 20
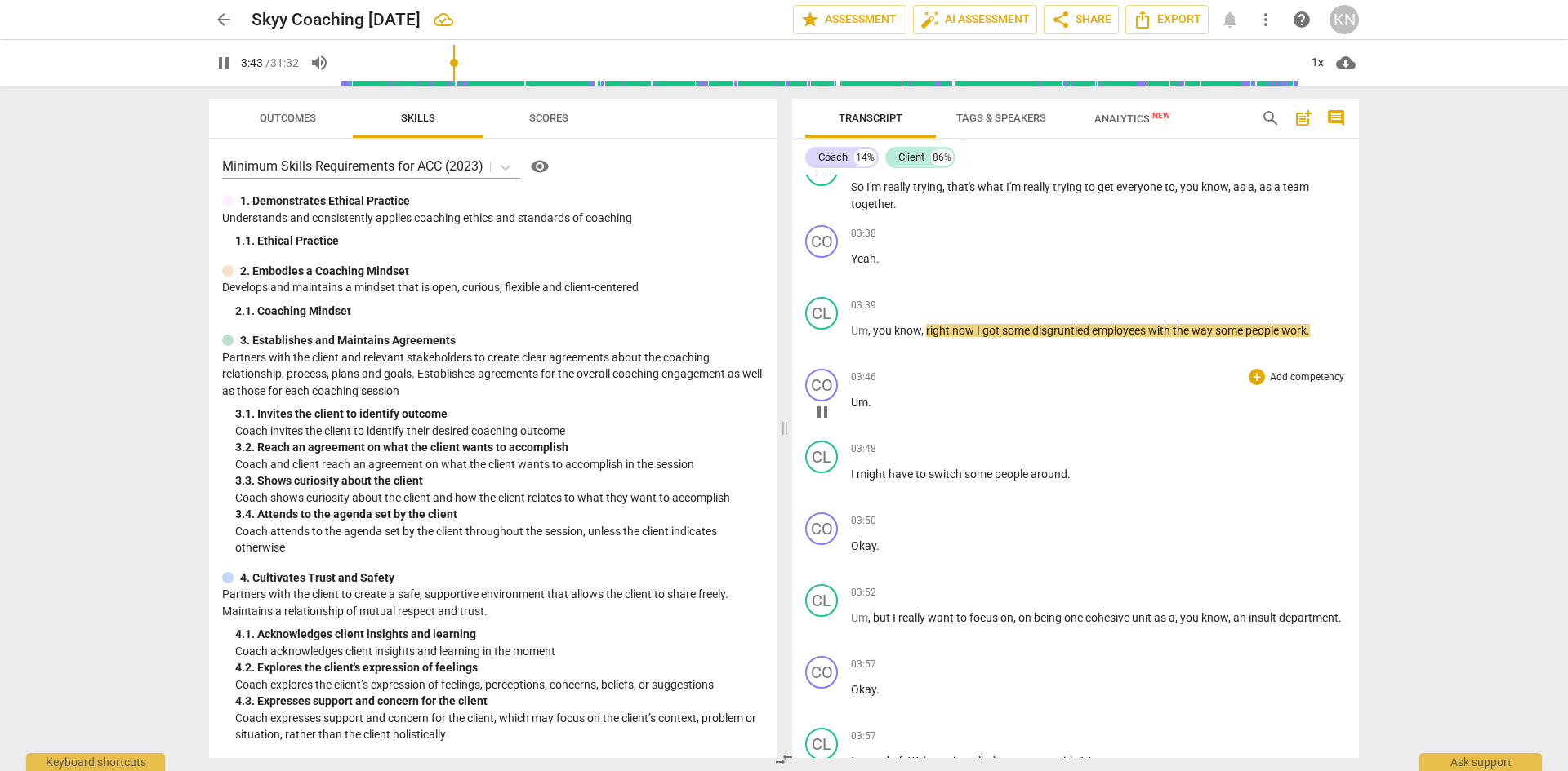
scroll to position [1877, 0]
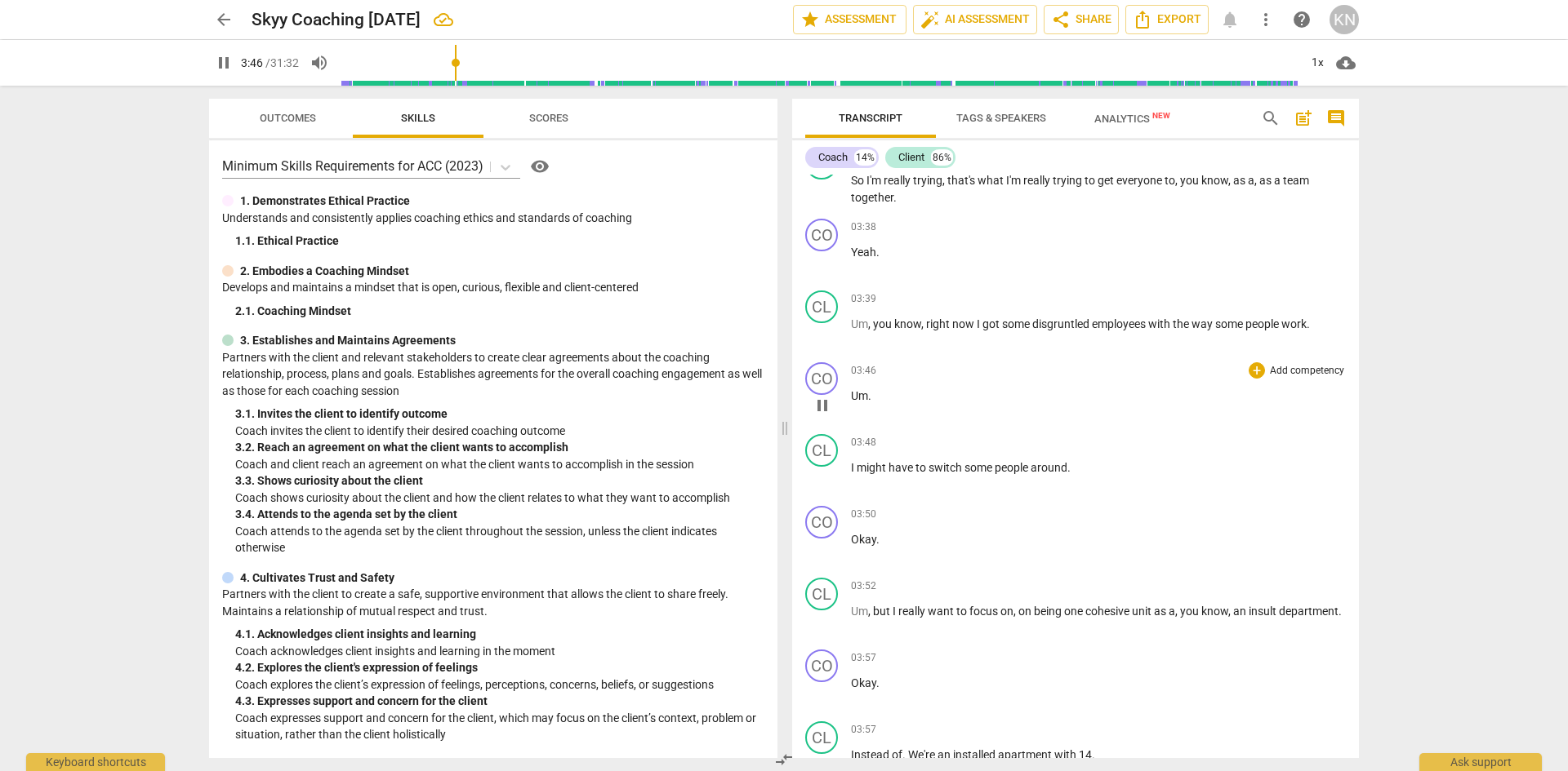
click at [854, 403] on span "Um" at bounding box center [859, 395] width 17 height 13
type input "227"
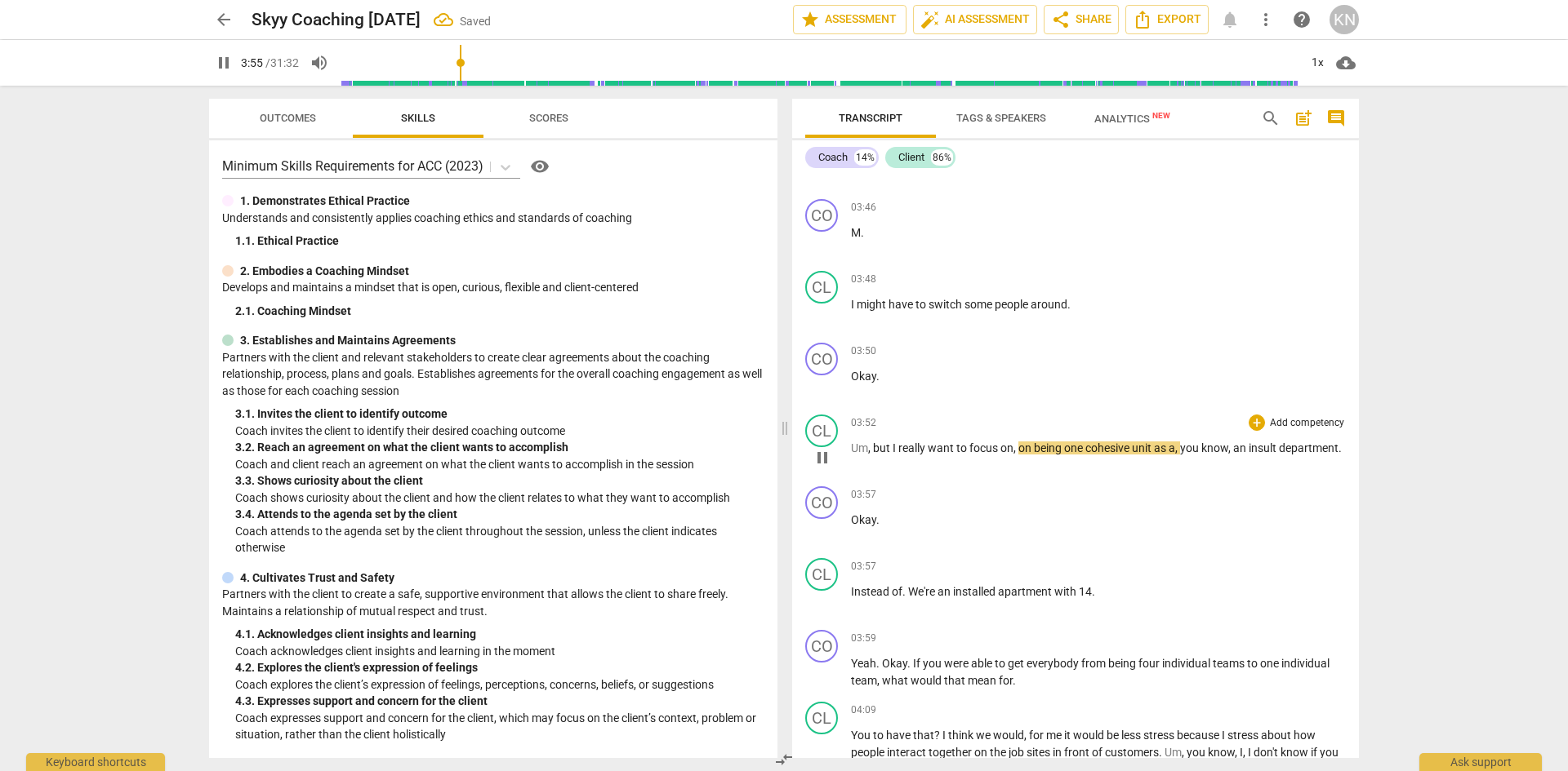
scroll to position [2122, 0]
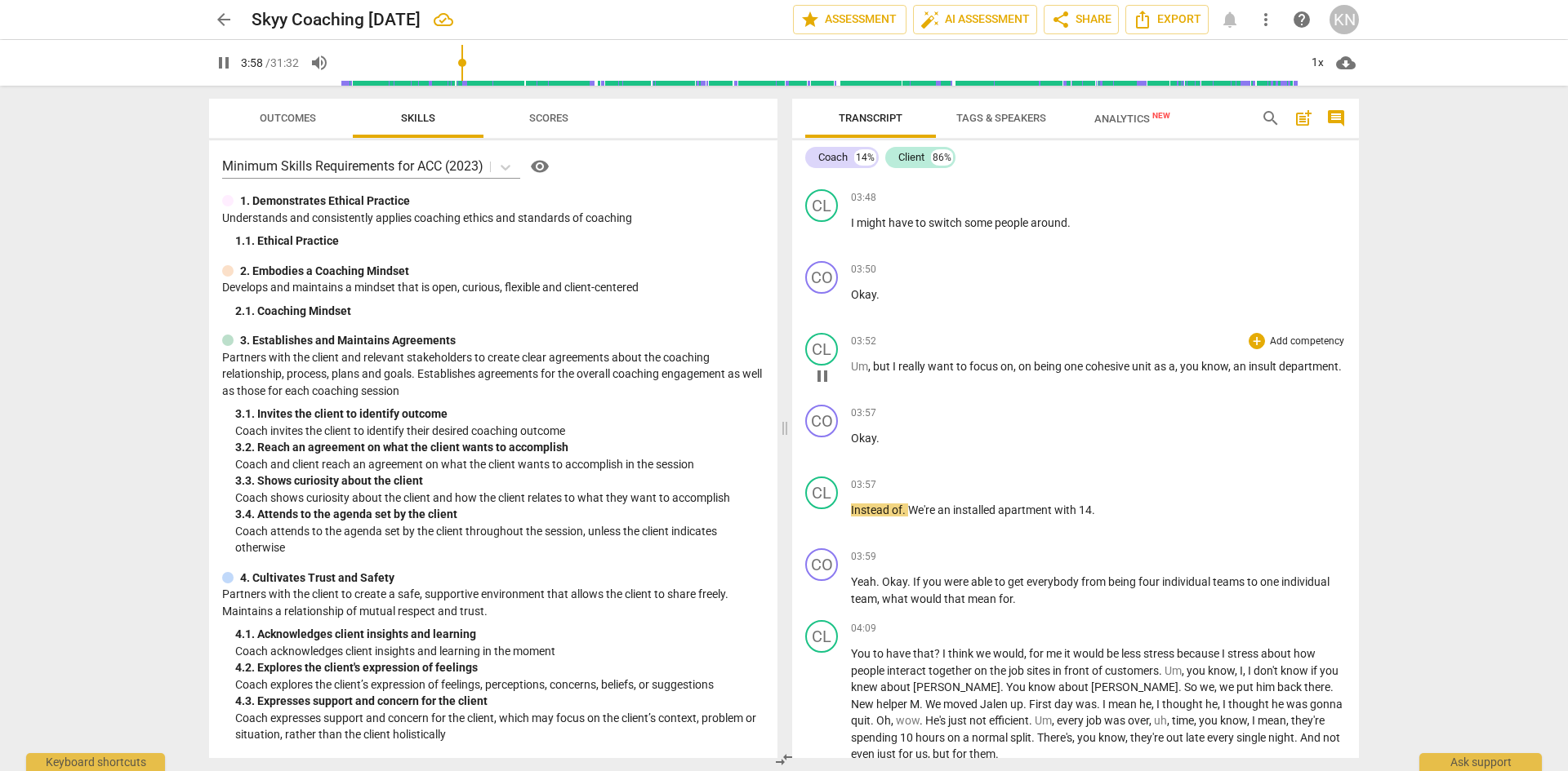
click at [819, 386] on span "pause" at bounding box center [822, 376] width 20 height 20
type input "238"
click at [1281, 376] on p "Um , but I really want to focus on , on being one cohesive unit as a , you know…" at bounding box center [1098, 366] width 494 height 17
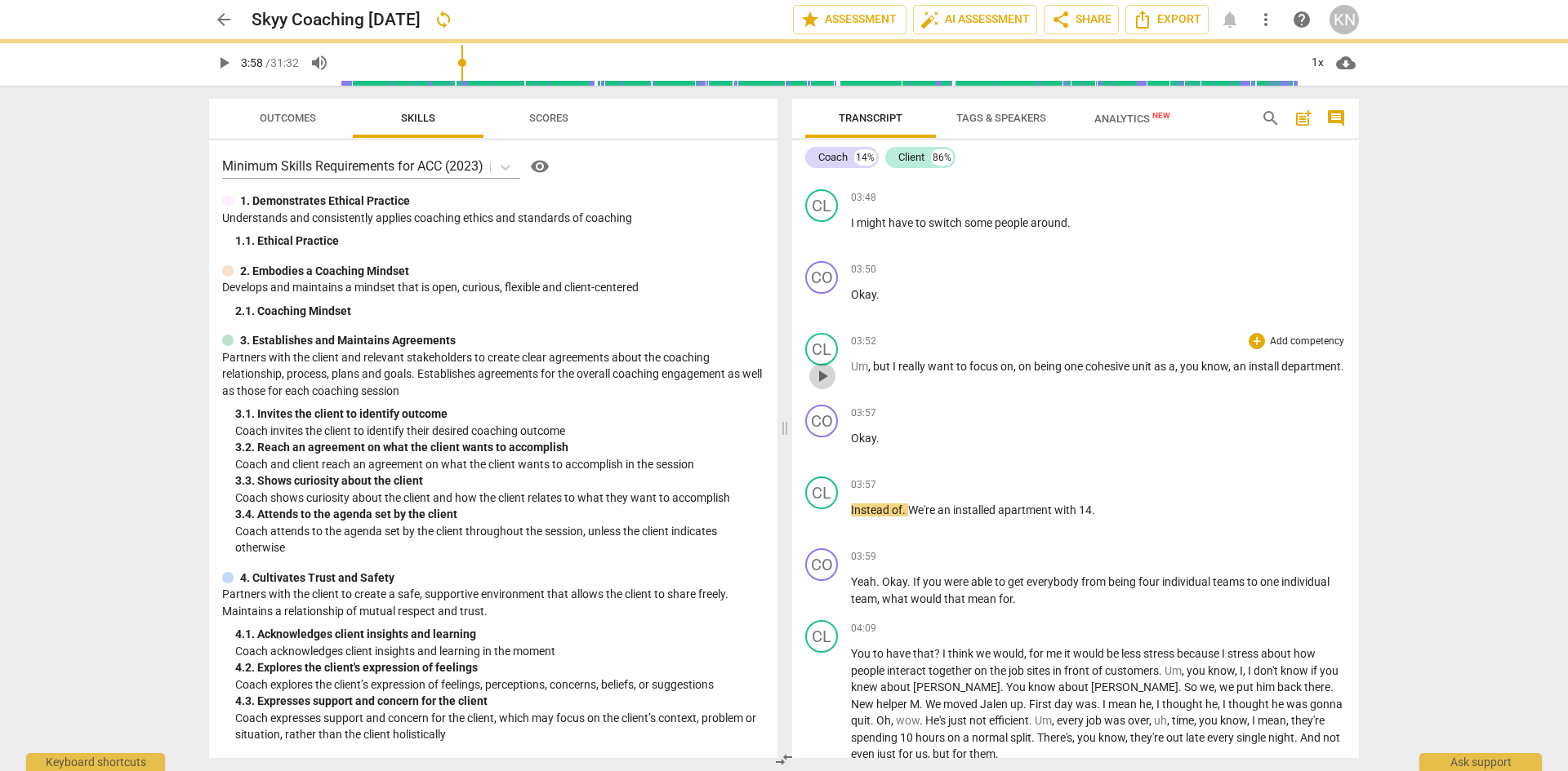
click at [823, 386] on span "play_arrow" at bounding box center [822, 376] width 20 height 20
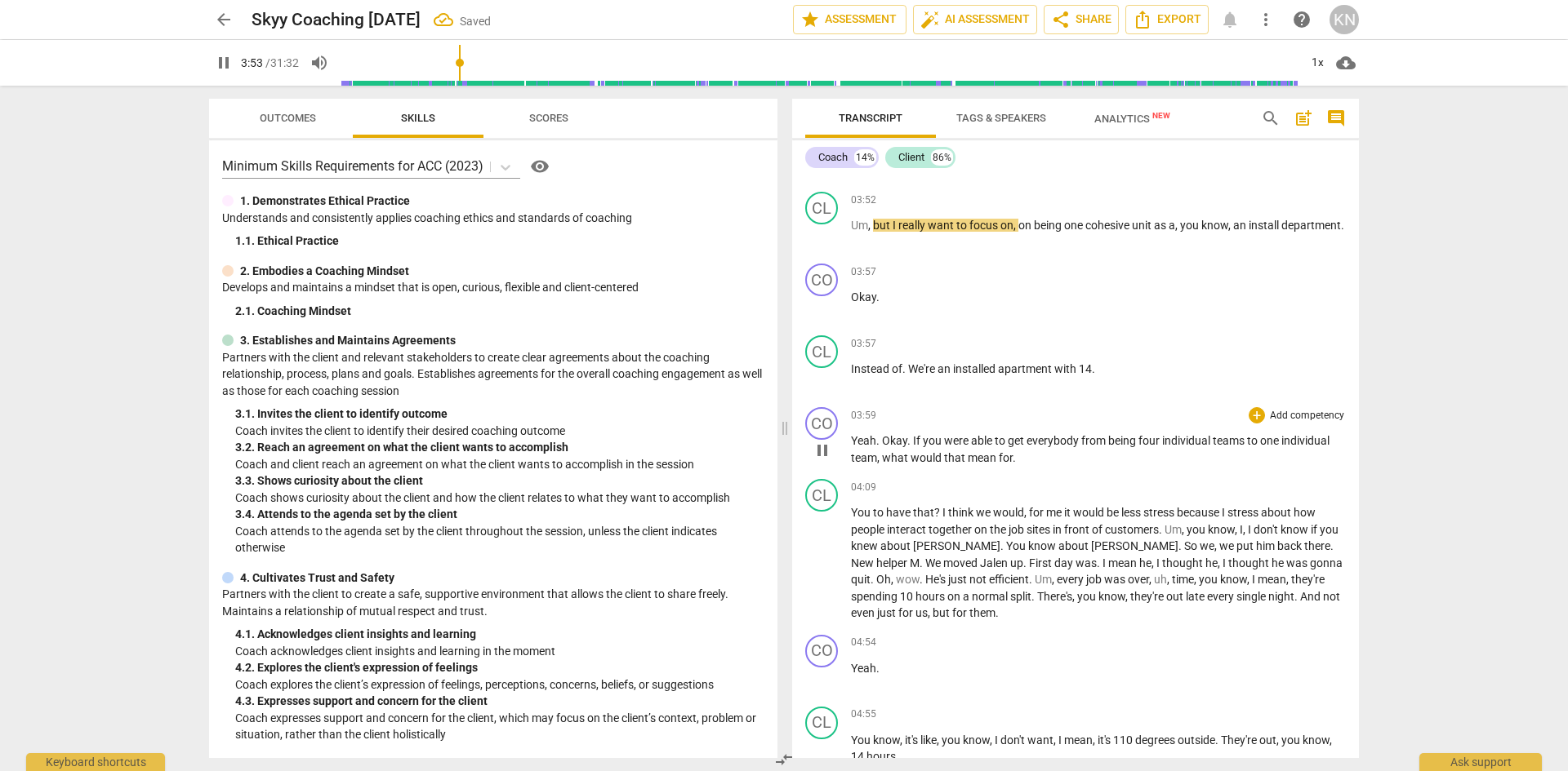
scroll to position [2285, 0]
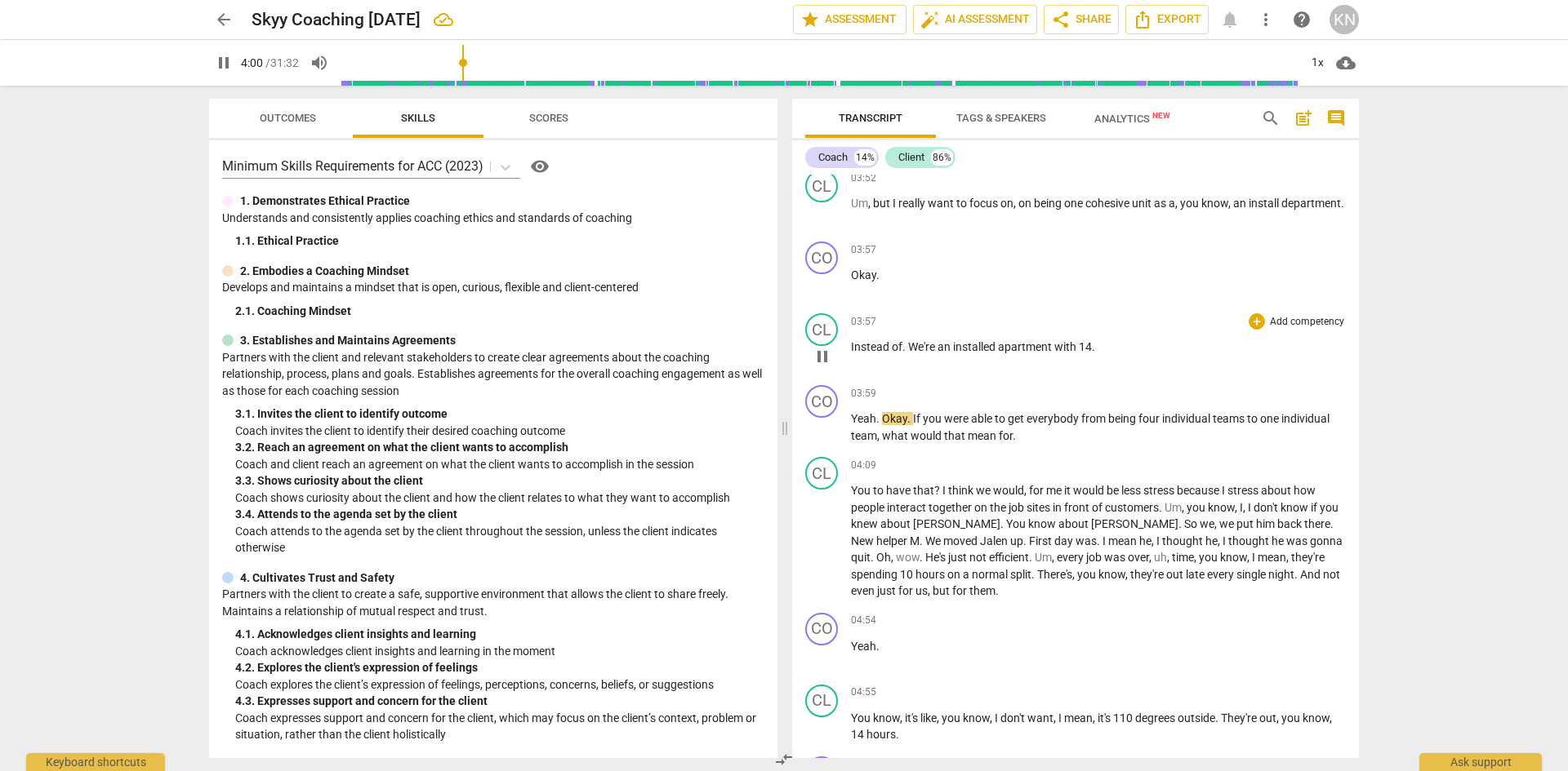
click at [821, 366] on span "pause" at bounding box center [822, 356] width 20 height 20
type input "241"
click at [1089, 353] on span "14" at bounding box center [1085, 347] width 13 height 13
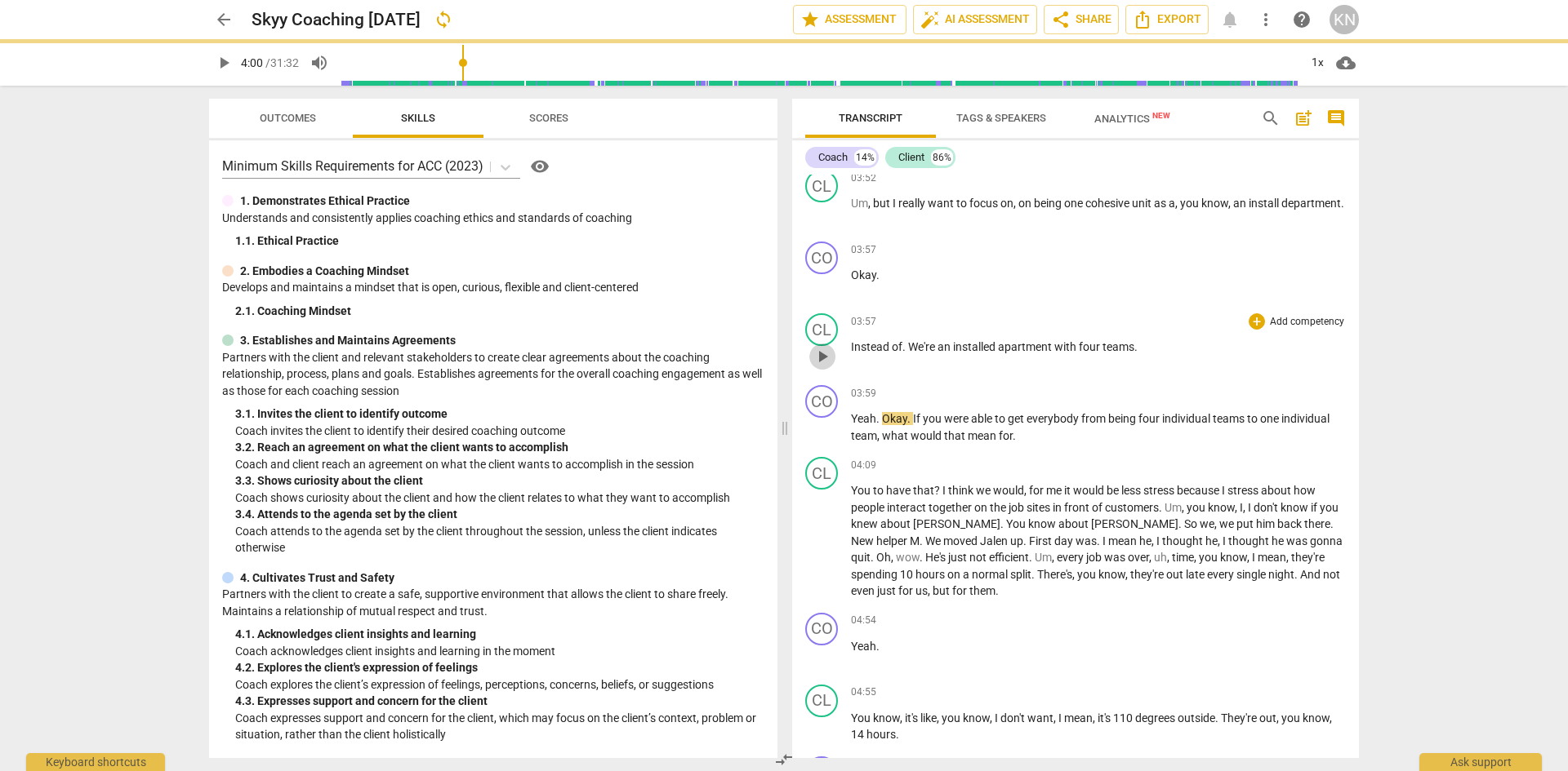
click at [820, 366] on span "play_arrow" at bounding box center [822, 356] width 20 height 20
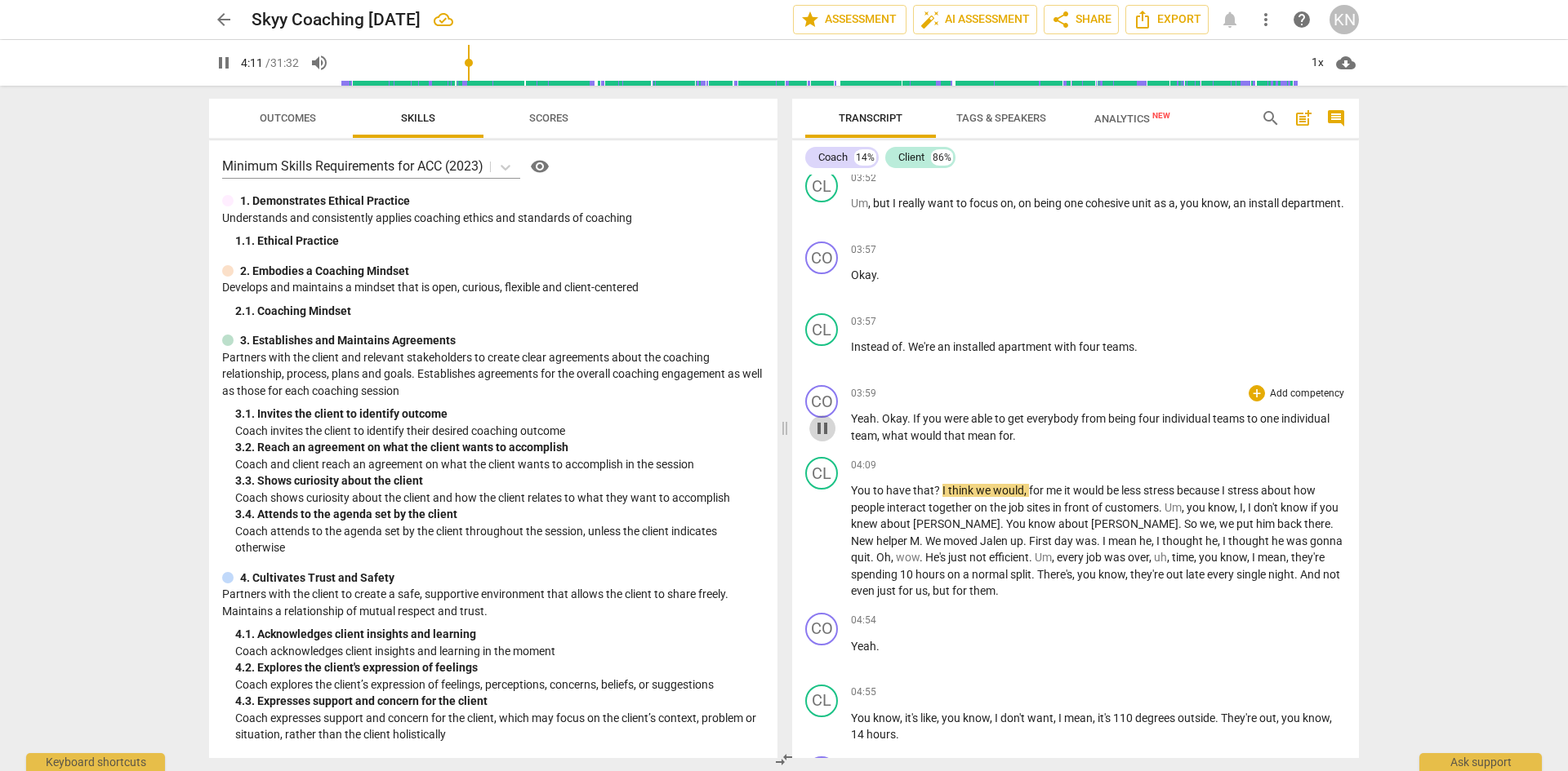
click at [824, 438] on span "pause" at bounding box center [822, 428] width 20 height 20
type input "252"
click at [1009, 442] on span "for" at bounding box center [1005, 435] width 14 height 13
click at [939, 497] on span "?" at bounding box center [937, 490] width 8 height 13
click at [1113, 442] on span "accomplished" at bounding box center [1135, 435] width 70 height 13
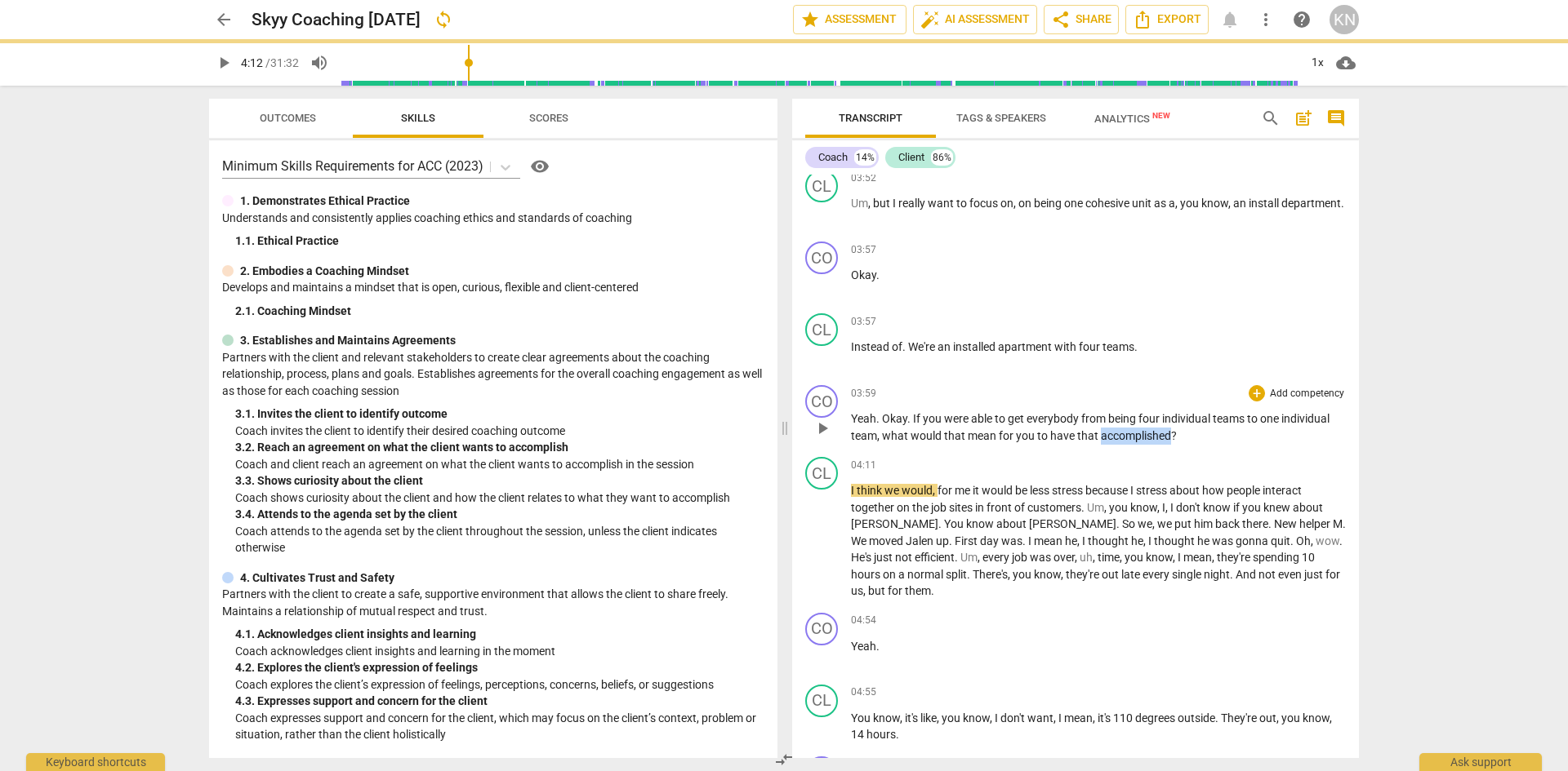
click at [1113, 442] on span "accomplished" at bounding box center [1135, 435] width 70 height 13
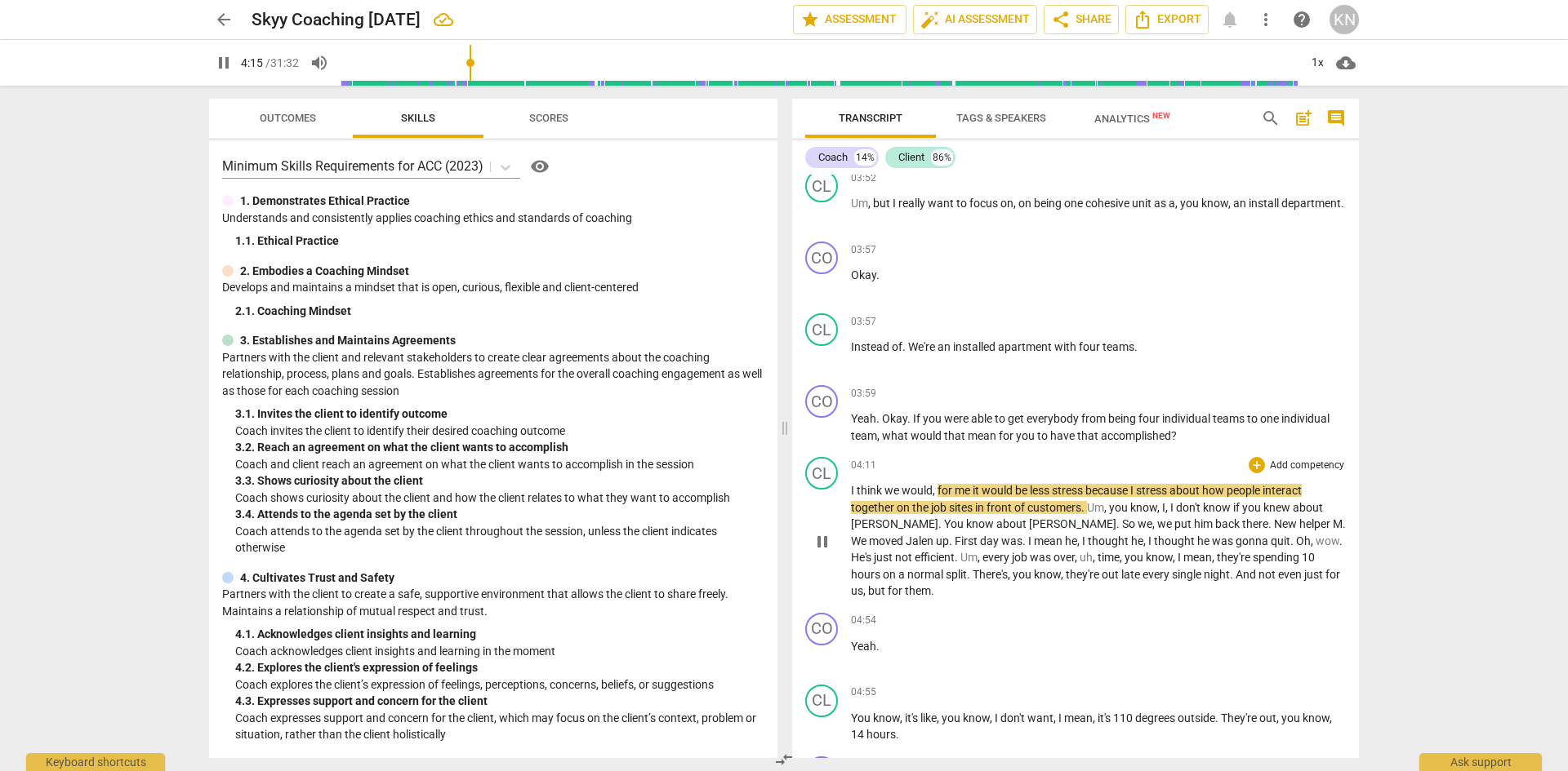
click at [819, 552] on span "pause" at bounding box center [822, 542] width 20 height 20
click at [824, 438] on span "play_arrow" at bounding box center [822, 428] width 20 height 20
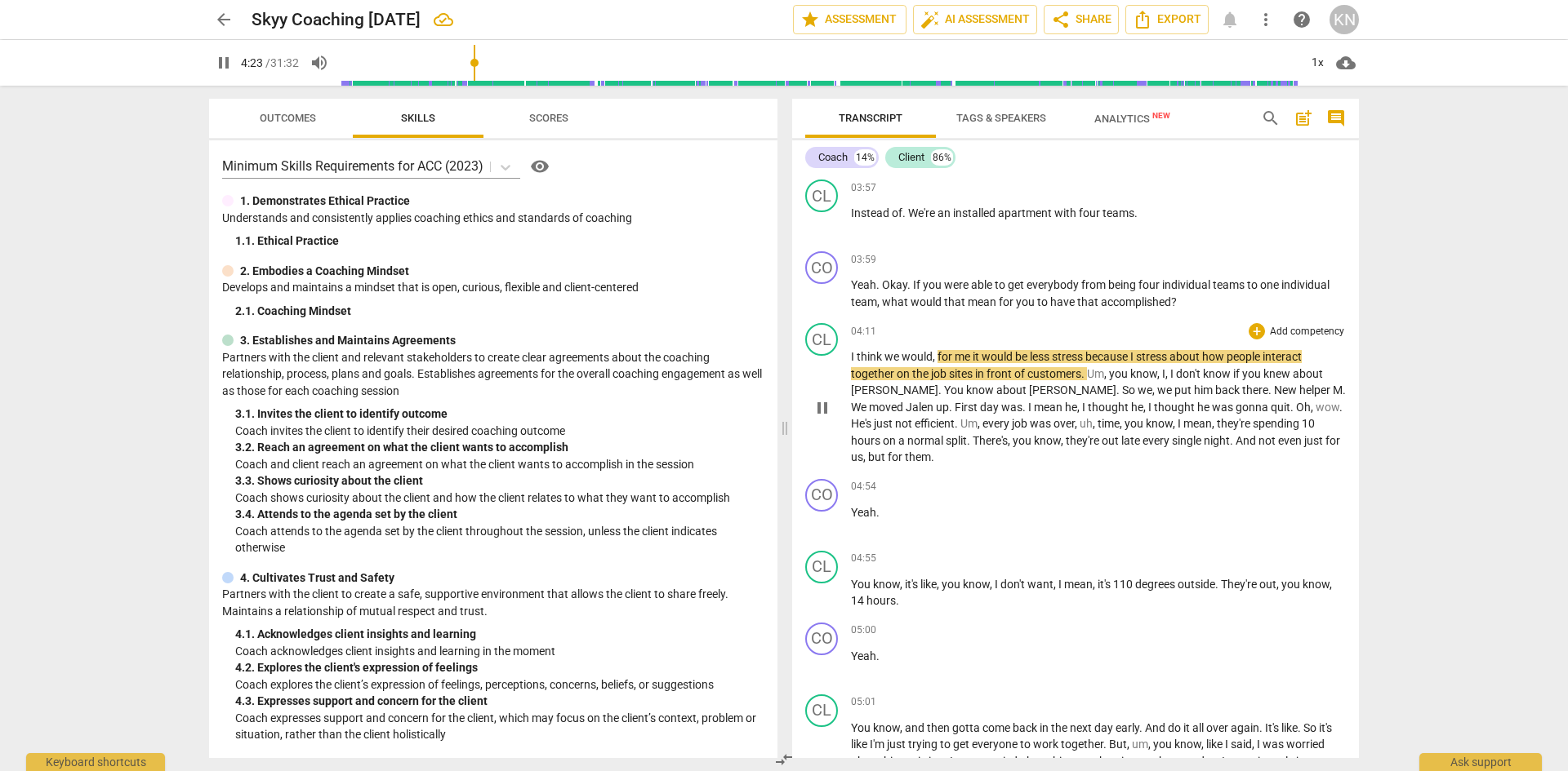
scroll to position [2448, 0]
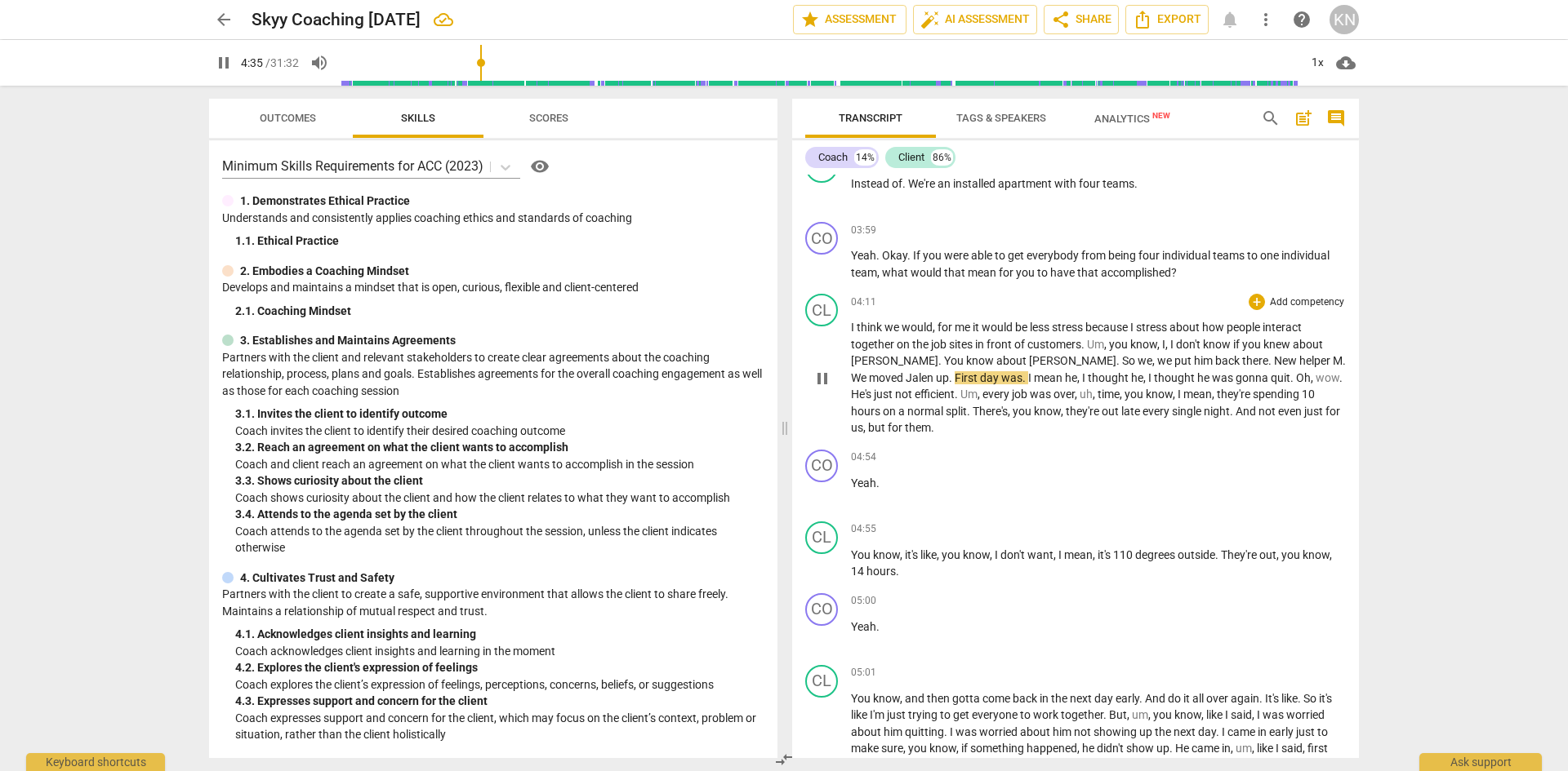
click at [816, 389] on span "pause" at bounding box center [822, 379] width 20 height 20
type input "275"
drag, startPoint x: 1172, startPoint y: 390, endPoint x: 1145, endPoint y: 390, distance: 27.0
click at [1145, 390] on p "I think we would , for me it would be less stress because I stress about how pe…" at bounding box center [1098, 378] width 494 height 117
click at [1293, 367] on span "helper" at bounding box center [1310, 361] width 34 height 13
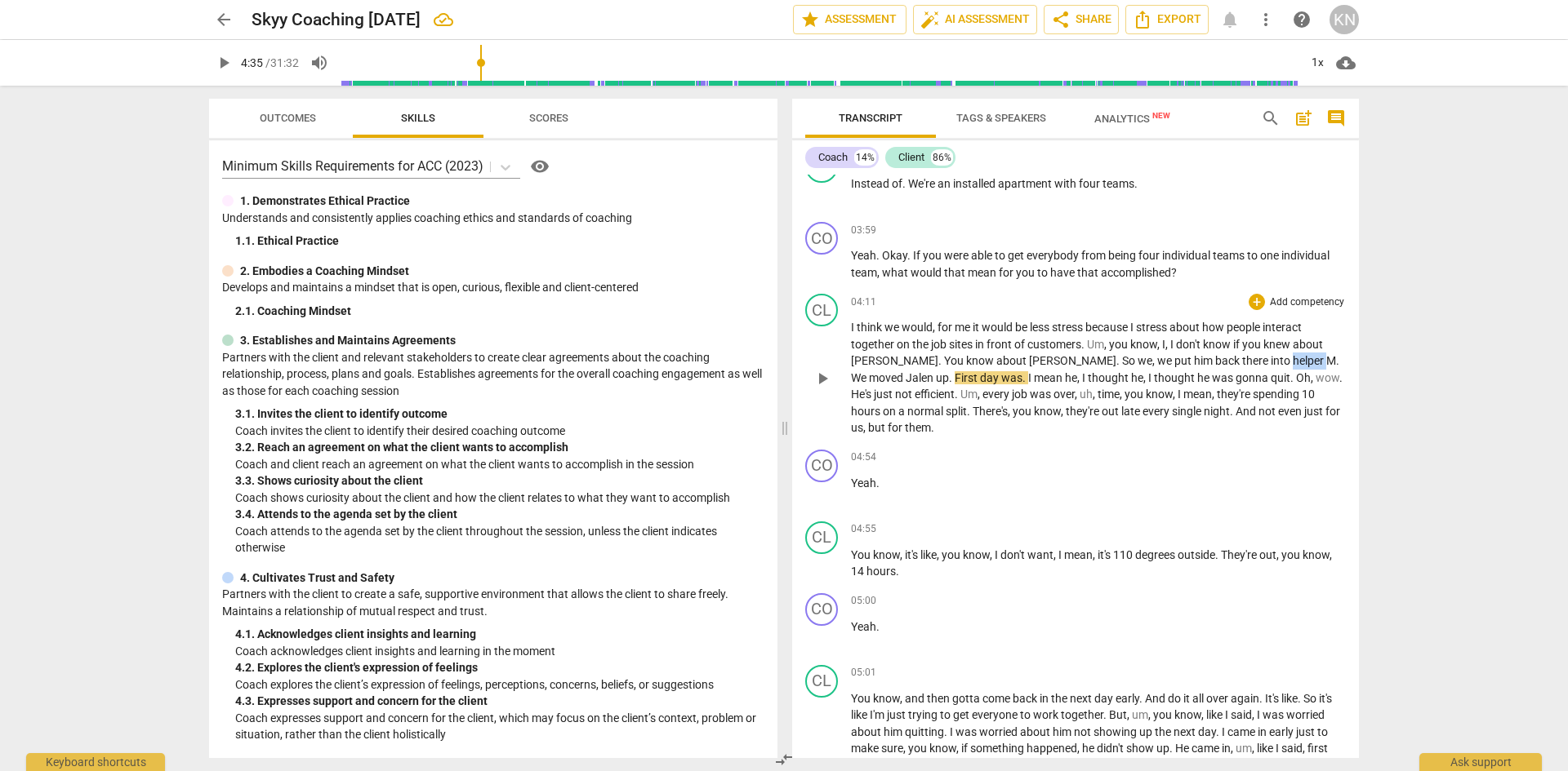
click at [1293, 367] on span "helper" at bounding box center [1310, 361] width 34 height 13
click at [823, 389] on span "pause" at bounding box center [822, 379] width 20 height 20
click at [1290, 384] on span "." at bounding box center [1293, 378] width 6 height 13
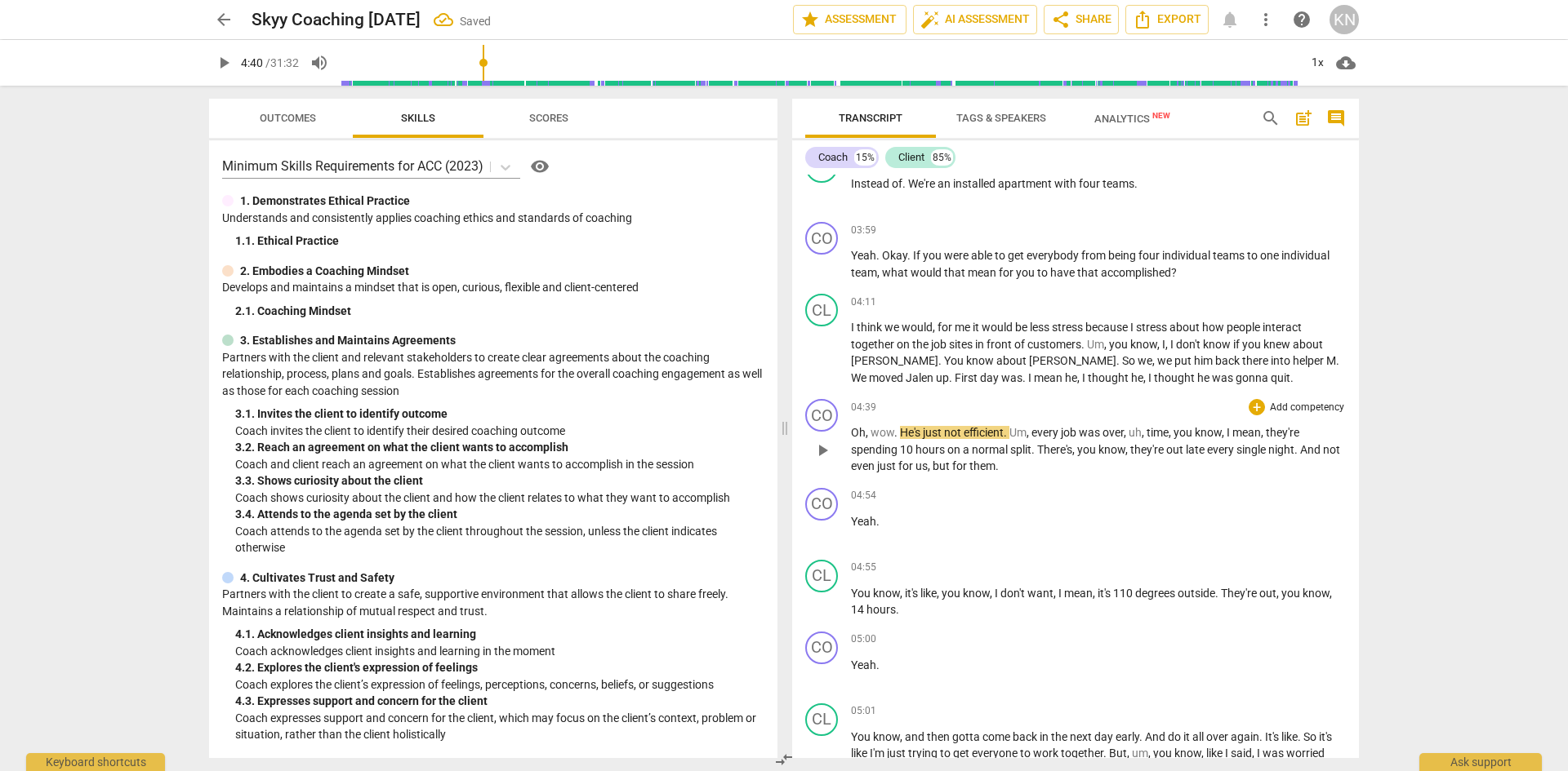
click at [898, 439] on span "." at bounding box center [896, 433] width 6 height 13
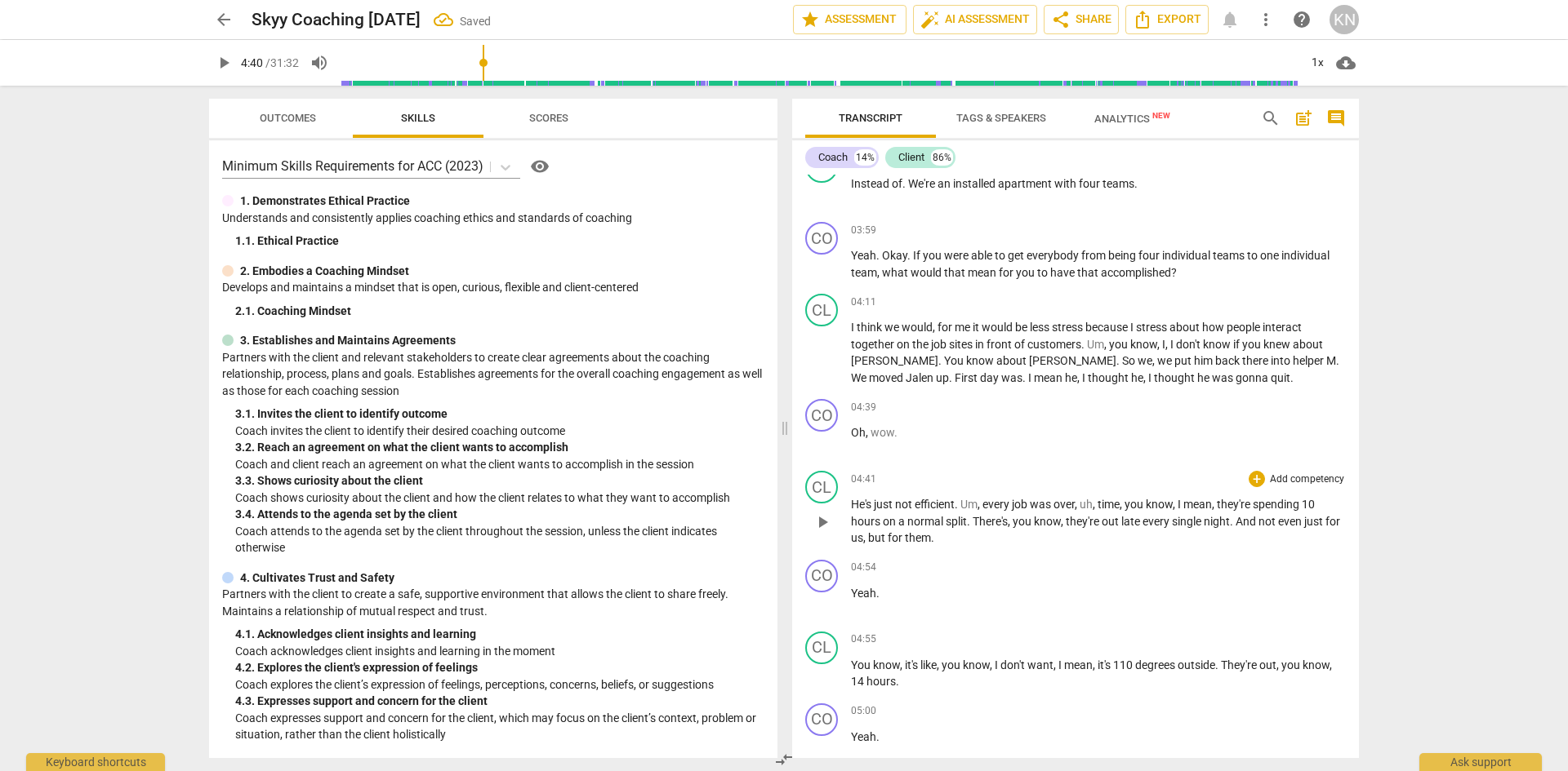
click at [867, 511] on span "He's" at bounding box center [862, 504] width 23 height 13
click at [867, 511] on span "He's" at bounding box center [862, 504] width 23 height 13
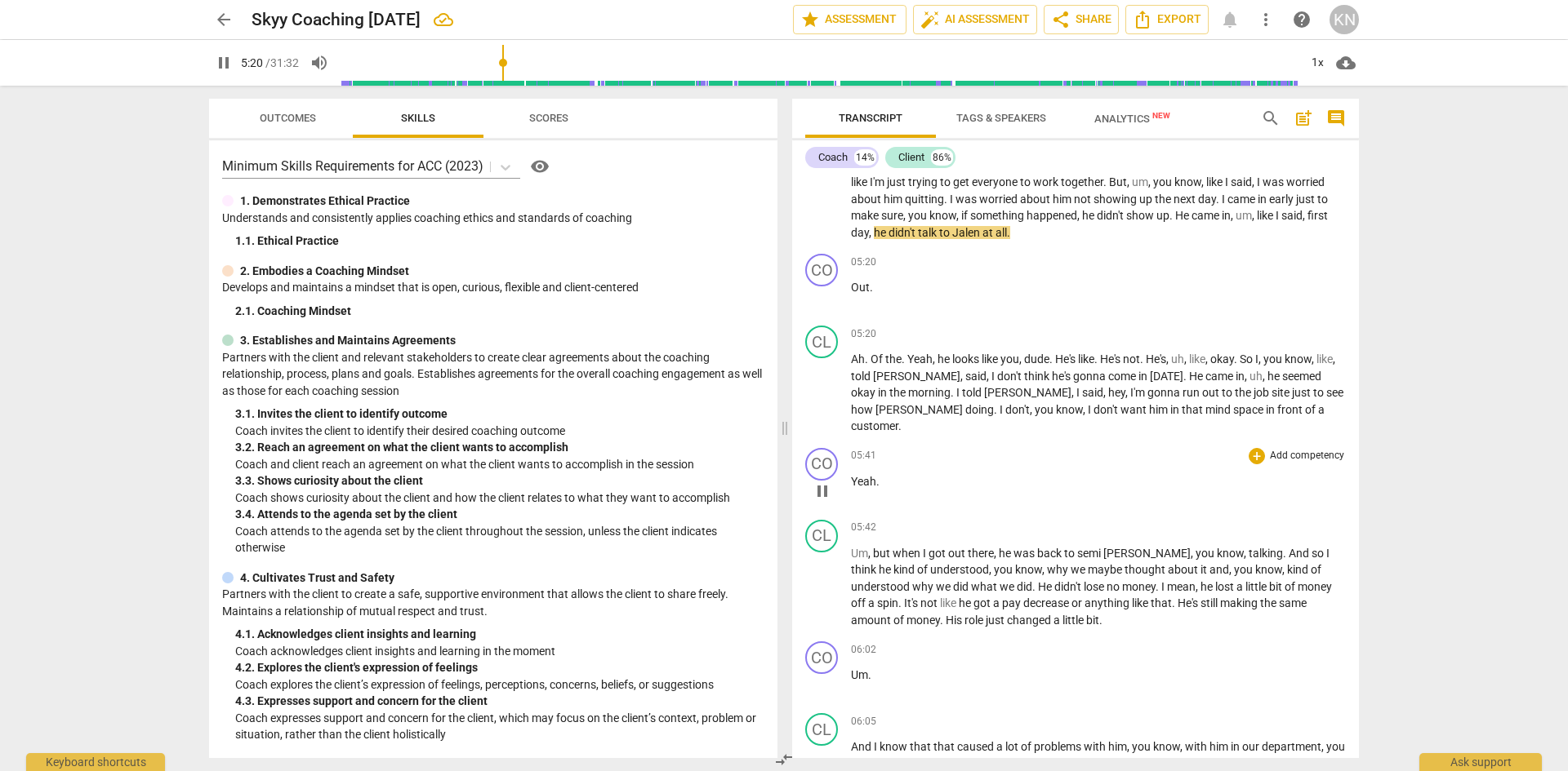
scroll to position [3101, 0]
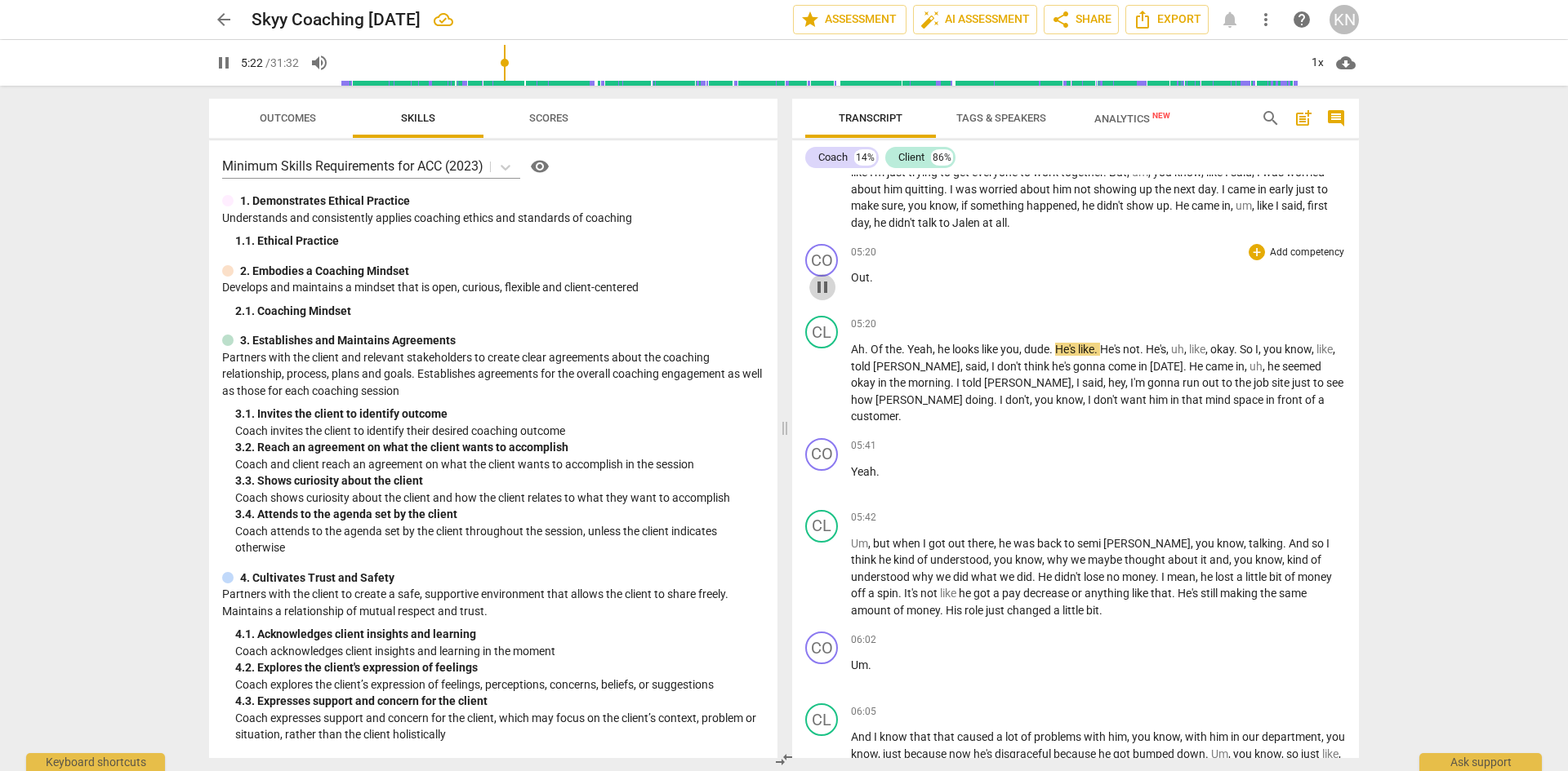
click at [823, 297] on span "pause" at bounding box center [822, 287] width 20 height 20
click at [852, 284] on span "Out" at bounding box center [860, 278] width 19 height 13
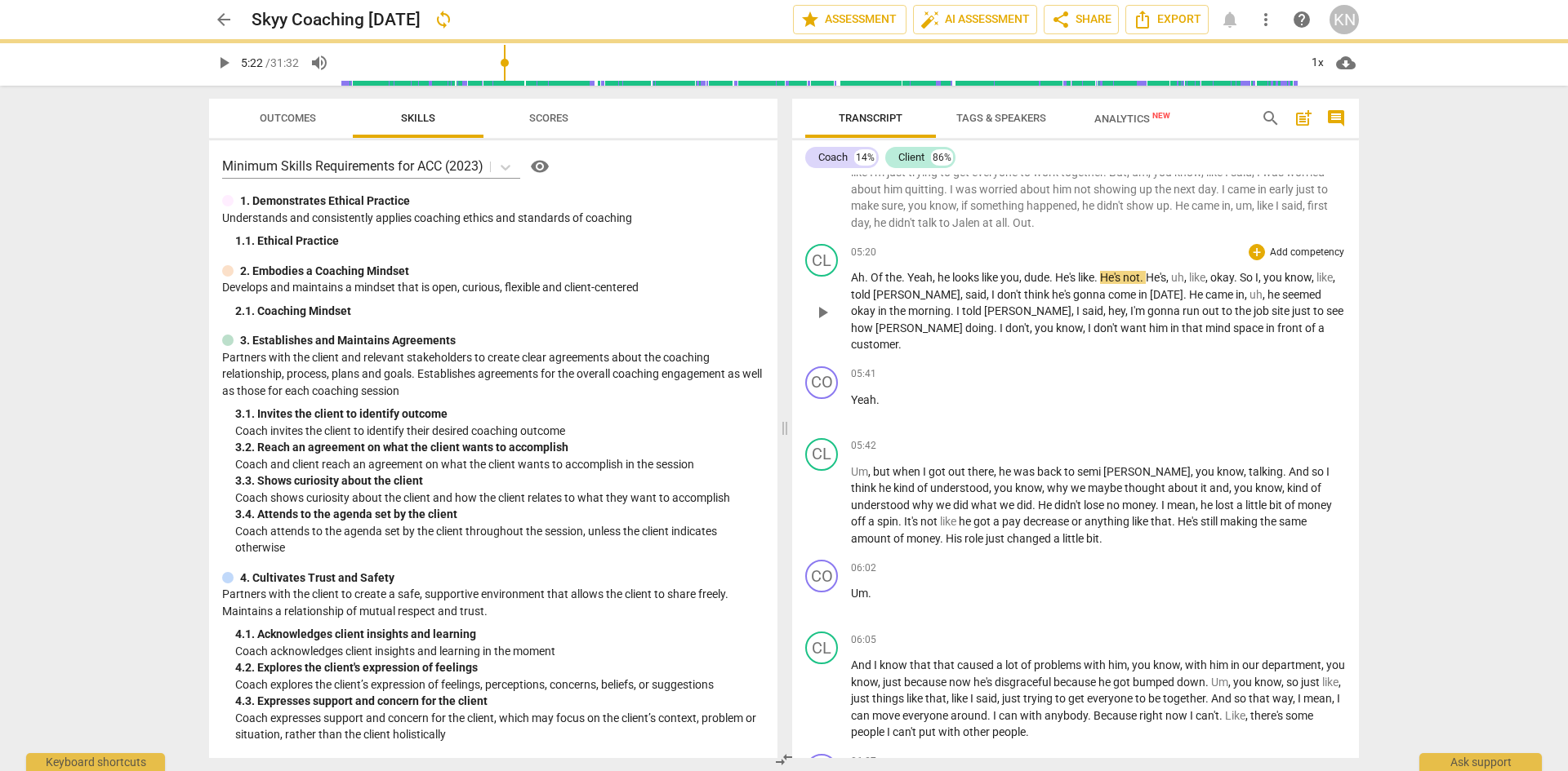
scroll to position [3029, 0]
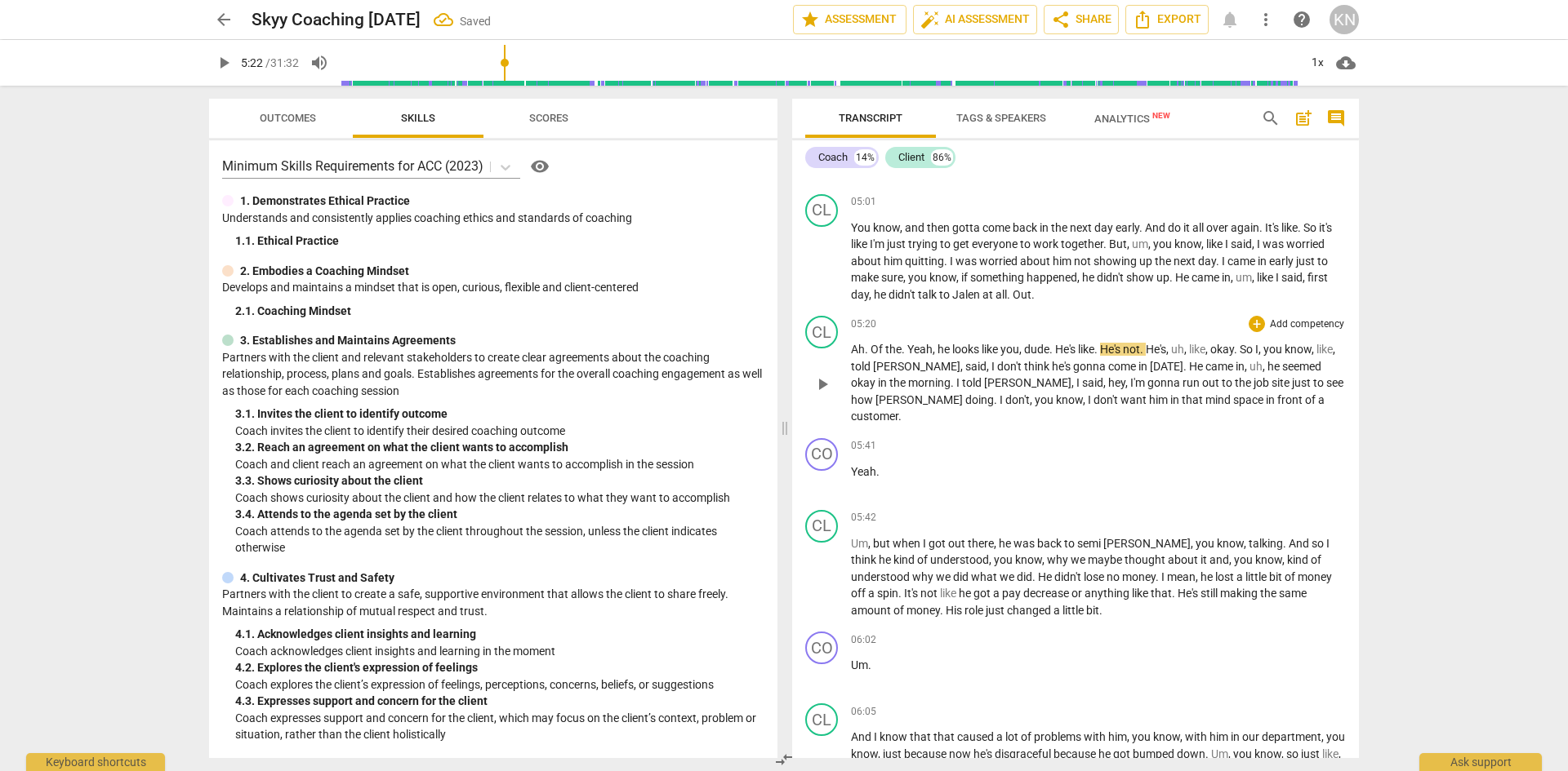
click at [851, 356] on span "Ah" at bounding box center [857, 350] width 14 height 13
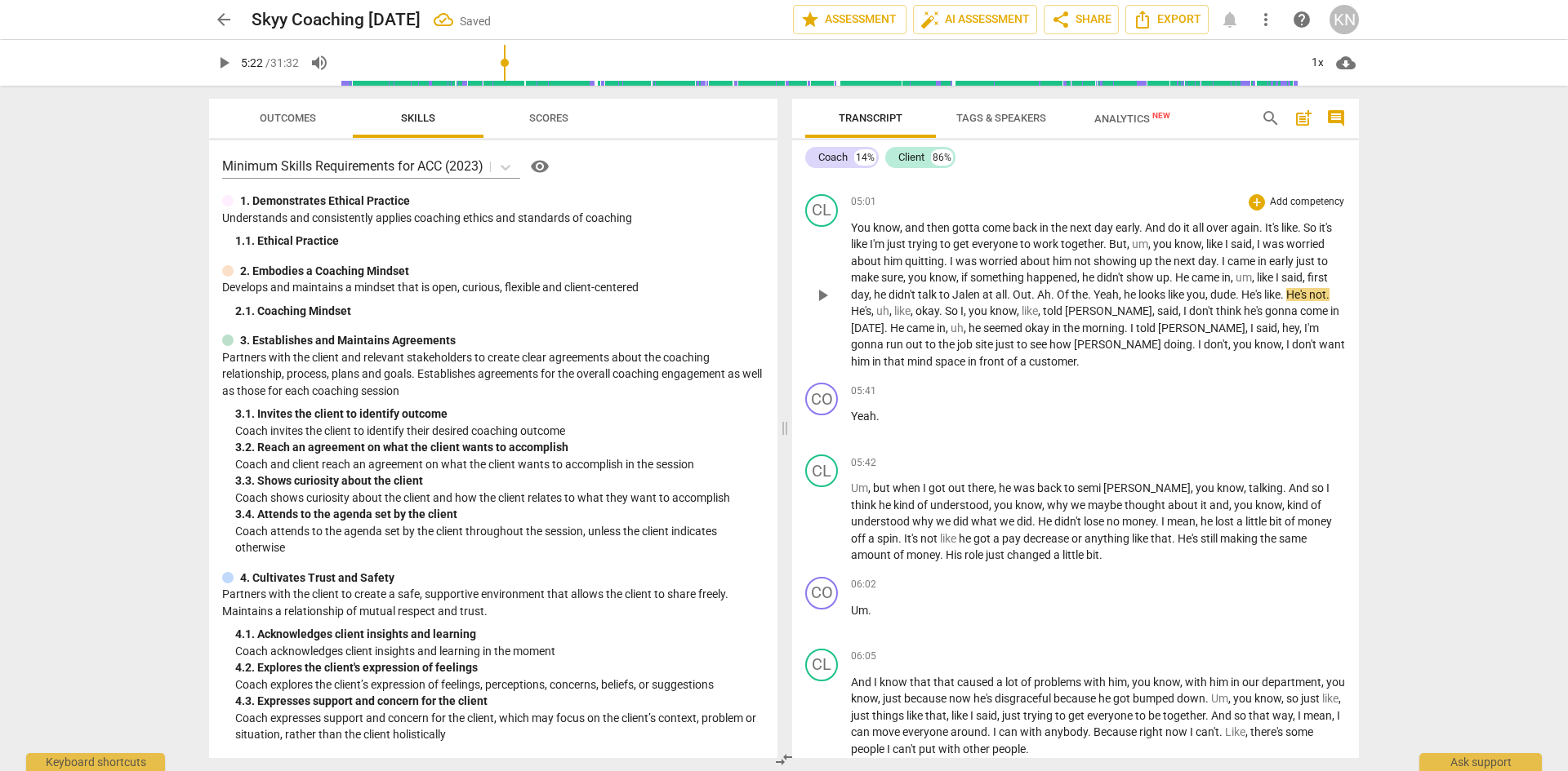
click at [1275, 284] on span "like" at bounding box center [1266, 278] width 19 height 13
click at [822, 305] on span "pause" at bounding box center [822, 295] width 20 height 20
click at [910, 301] on span "didn't" at bounding box center [903, 295] width 30 height 13
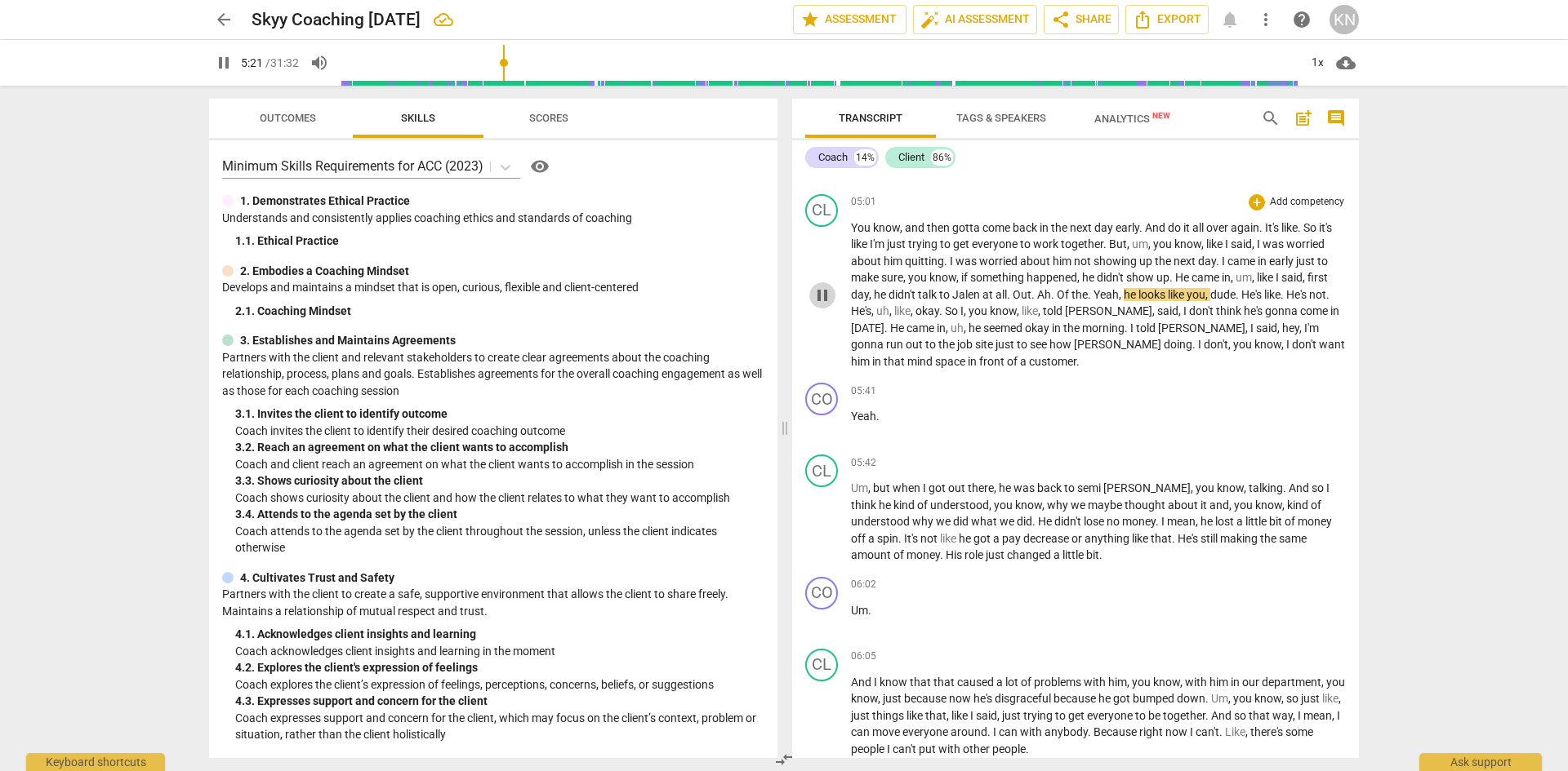
click at [819, 305] on span "pause" at bounding box center [822, 295] width 20 height 20
type input "322"
click at [1088, 301] on span "." at bounding box center [1090, 295] width 6 height 13
click at [972, 301] on span "Jalen" at bounding box center [967, 295] width 30 height 13
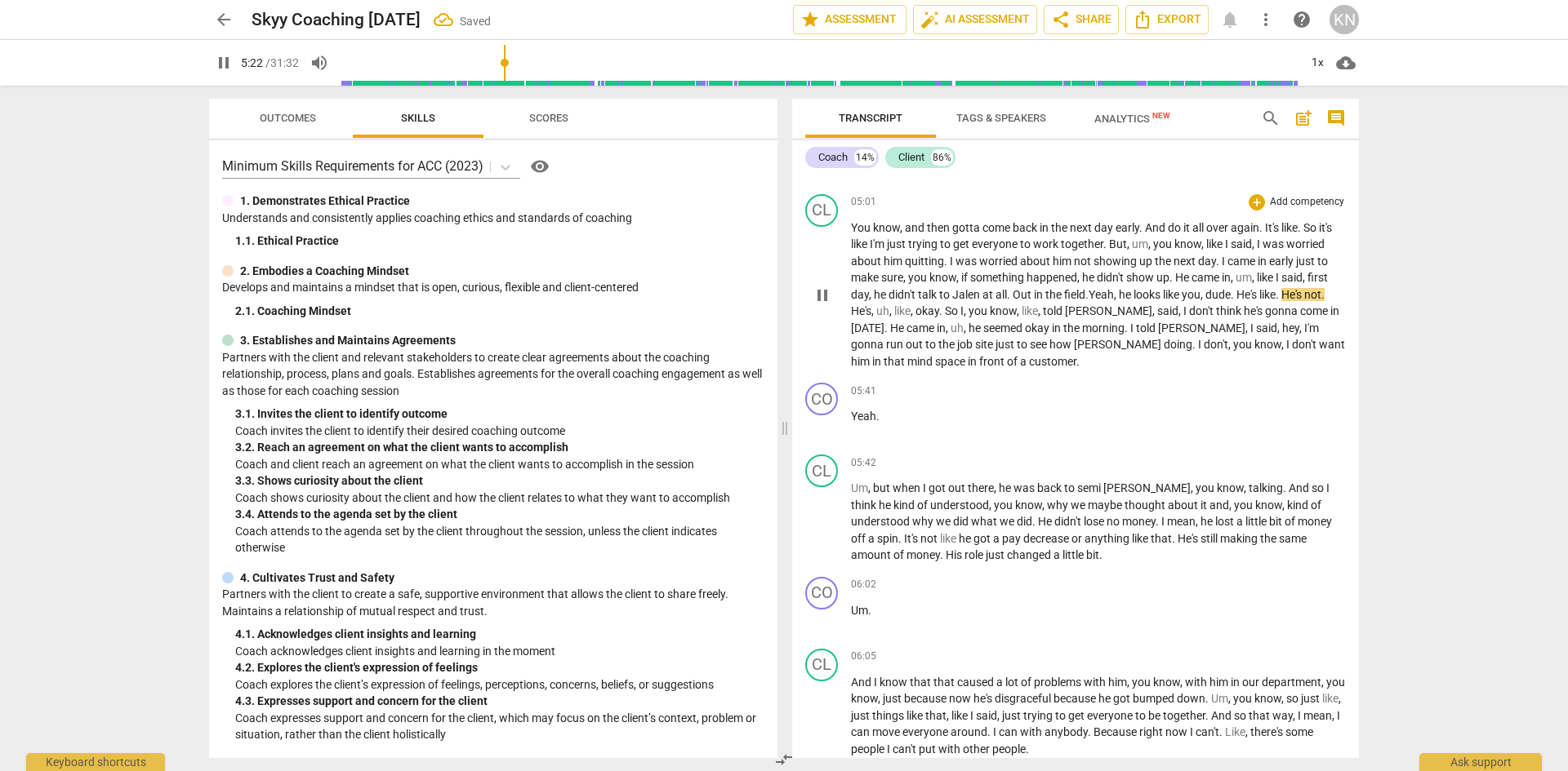
click at [829, 305] on span "pause" at bounding box center [822, 295] width 20 height 20
type input "323"
drag, startPoint x: 1166, startPoint y: 327, endPoint x: 1125, endPoint y: 324, distance: 41.1
click at [1125, 324] on p "You know , and then gotta come back in the next day early . And do it all over …" at bounding box center [1098, 295] width 494 height 151
click at [1012, 301] on span "." at bounding box center [1009, 295] width 6 height 13
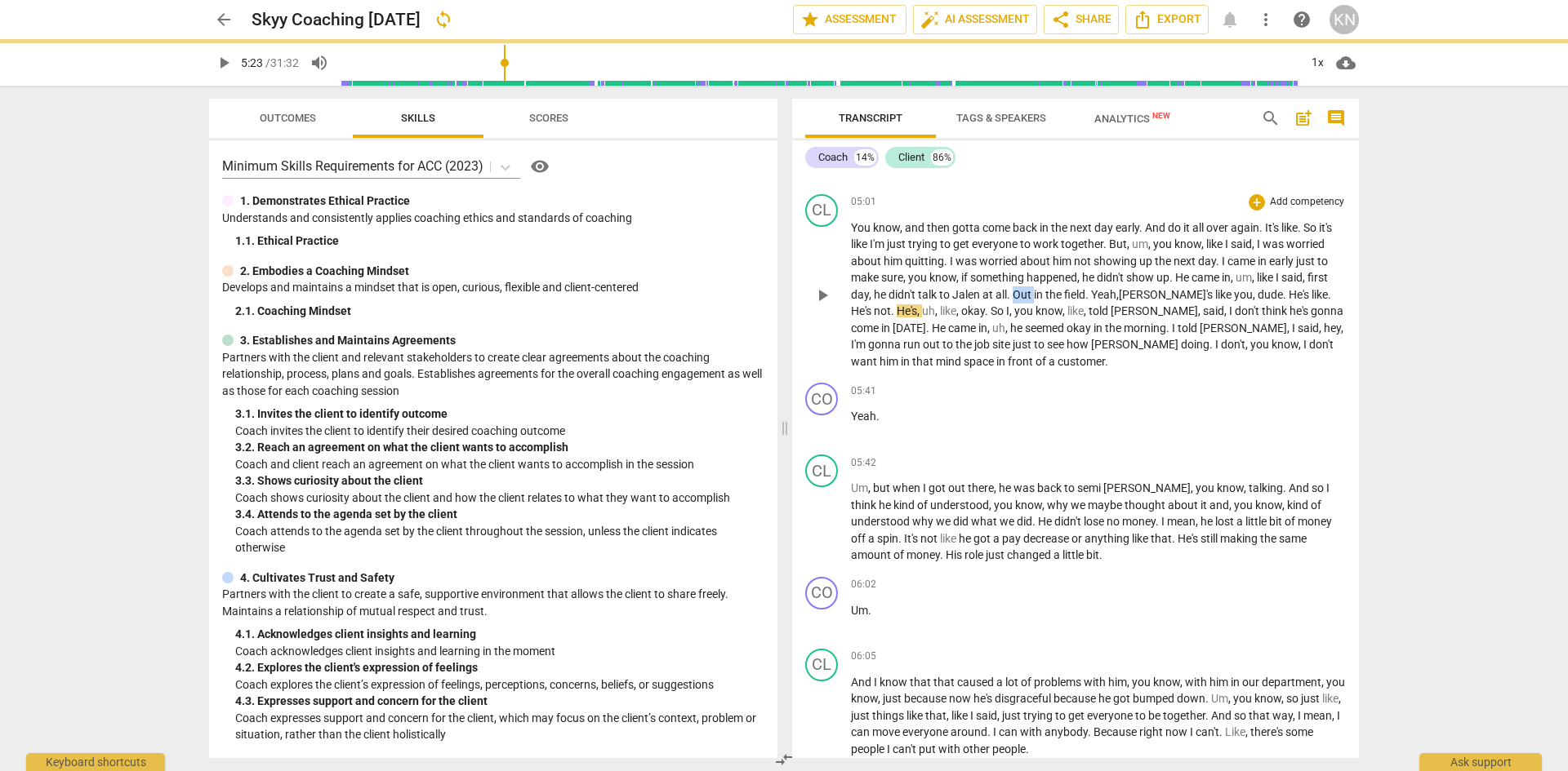
click at [1012, 301] on span "." at bounding box center [1009, 295] width 6 height 13
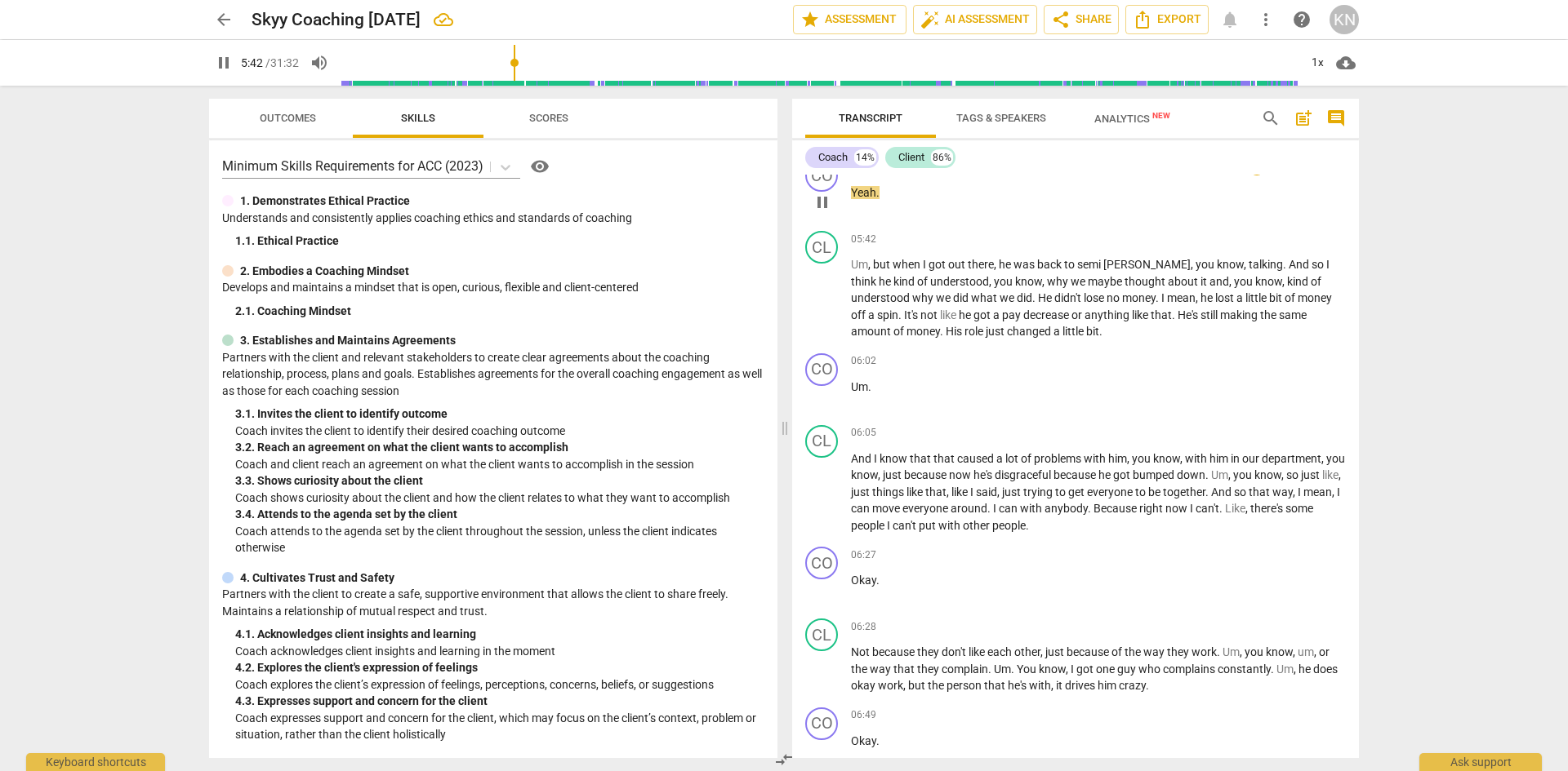
scroll to position [3274, 0]
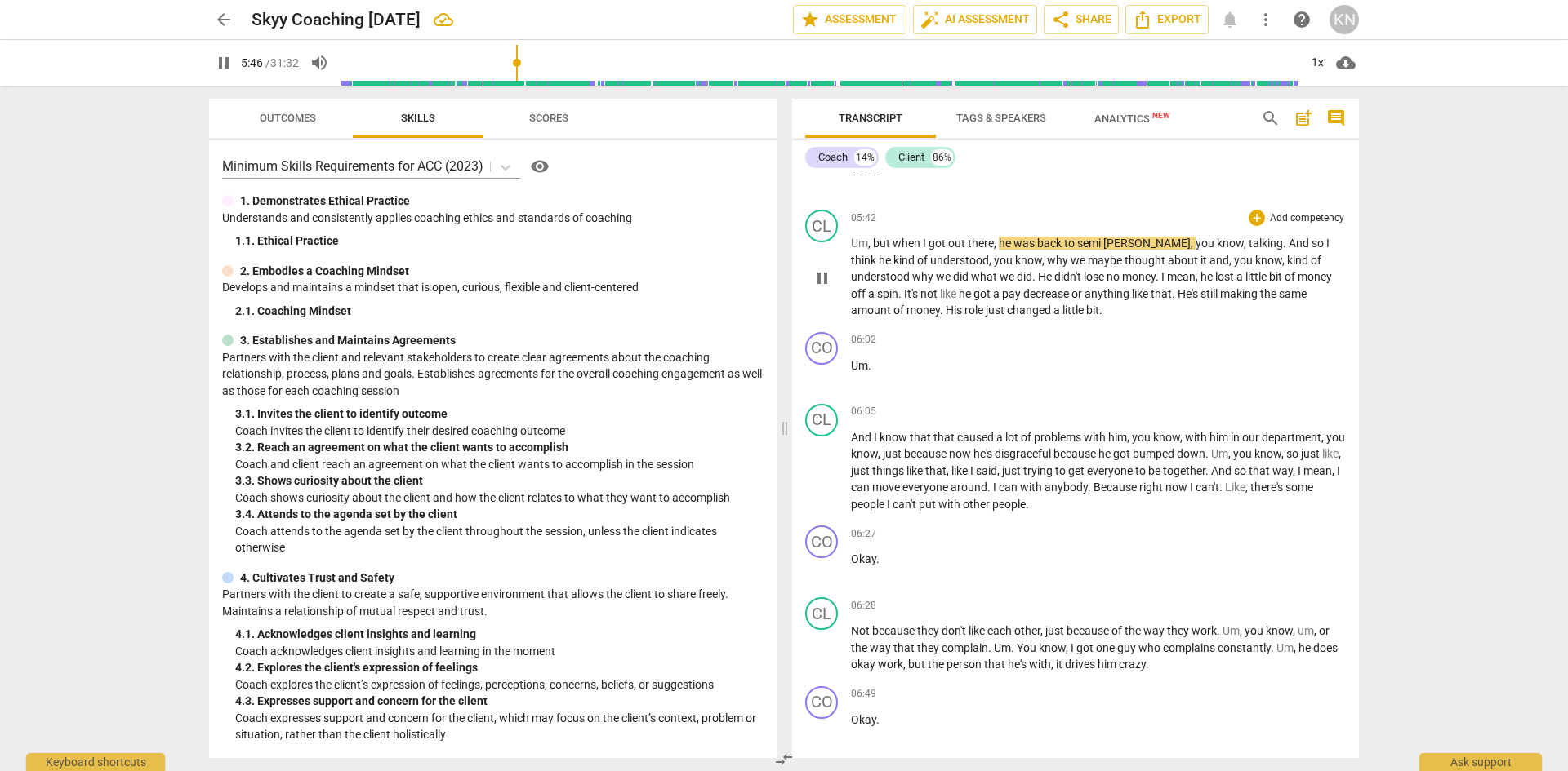
click at [823, 288] on span "pause" at bounding box center [822, 278] width 20 height 20
click at [818, 288] on span "play_arrow" at bounding box center [822, 278] width 20 height 20
click at [815, 288] on span "pause" at bounding box center [822, 278] width 20 height 20
type input "358"
click at [898, 300] on span "spin" at bounding box center [887, 294] width 21 height 13
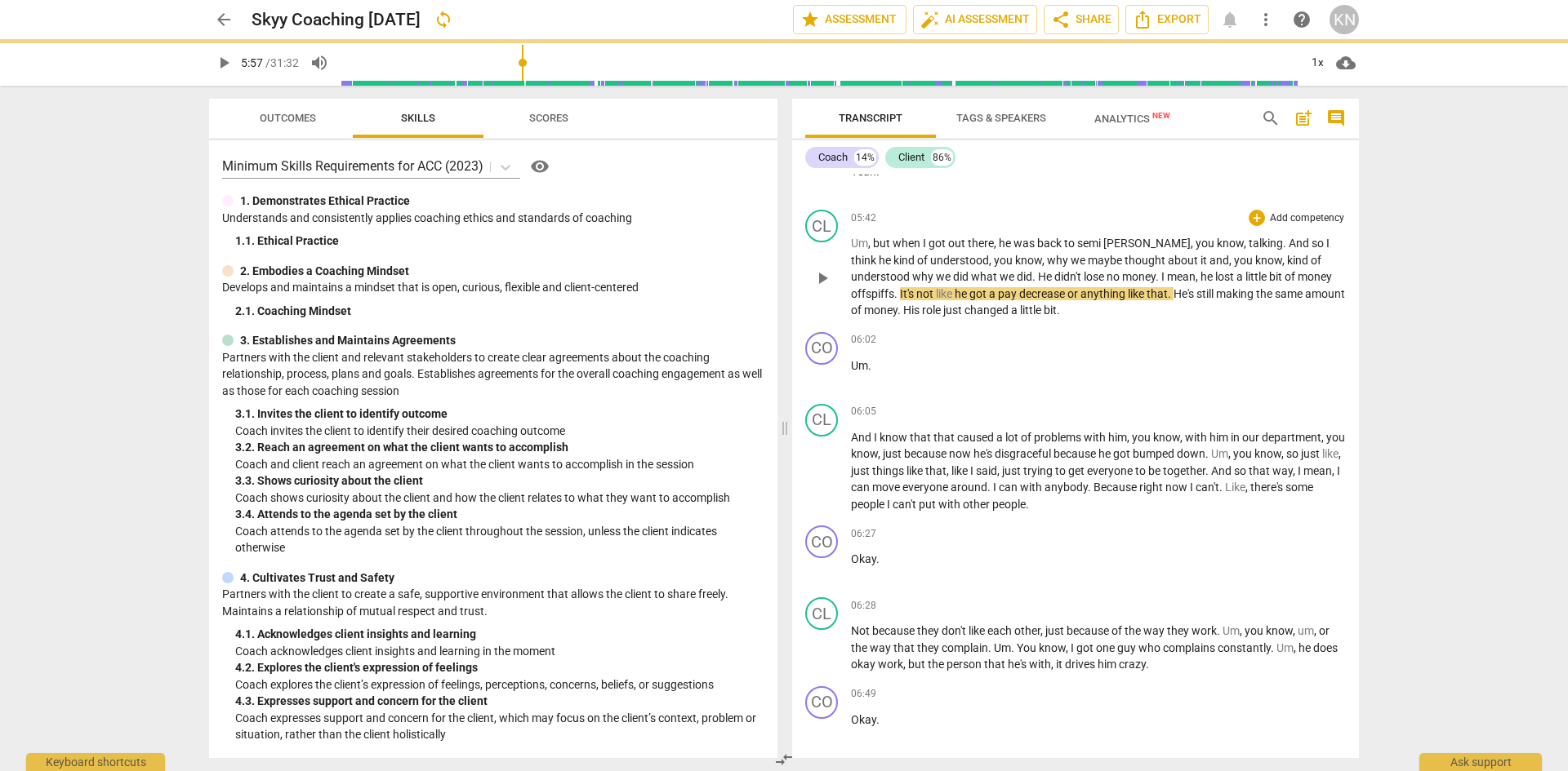
click at [894, 300] on span "off spiffs" at bounding box center [872, 294] width 43 height 13
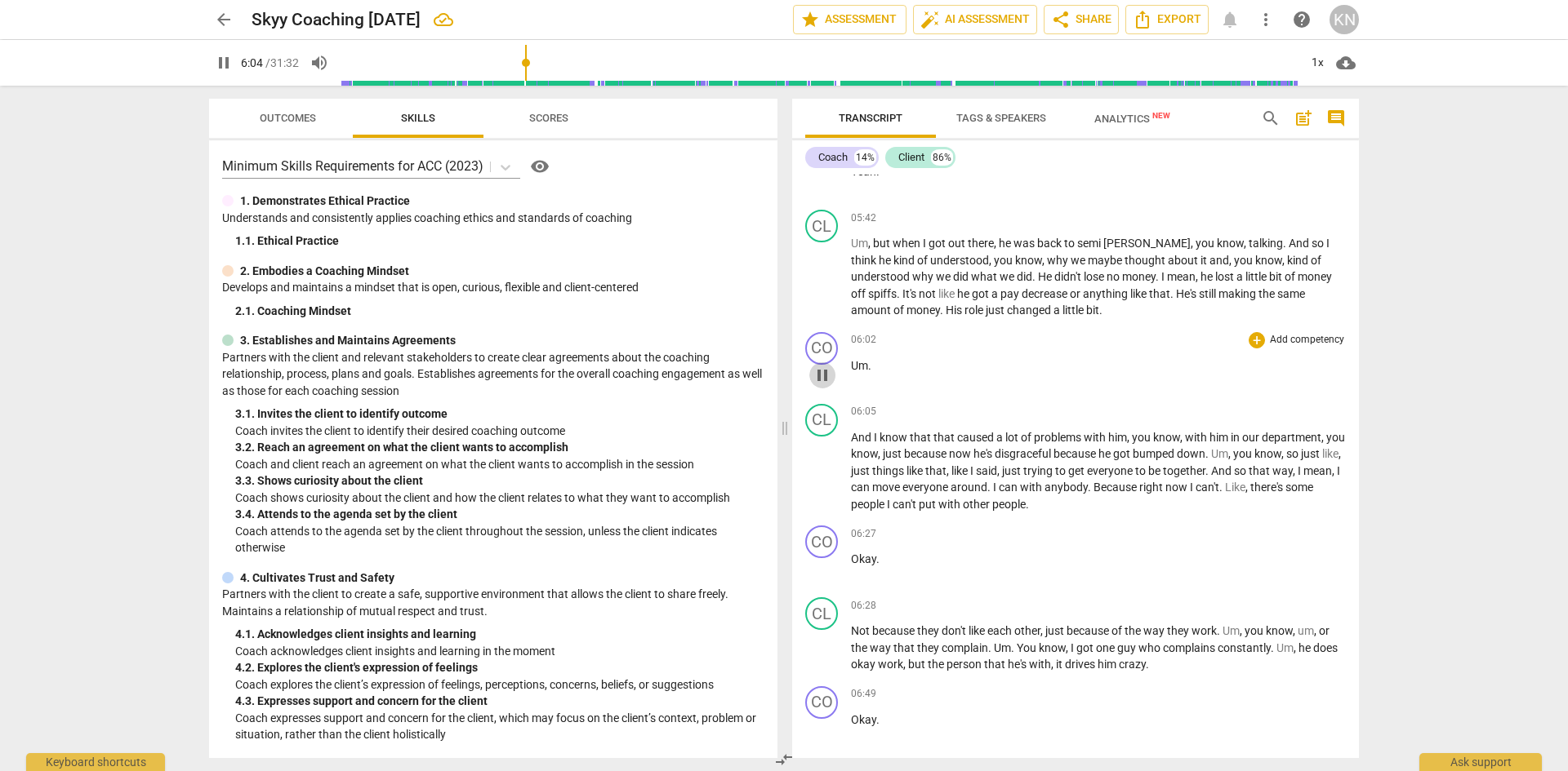
click at [829, 385] on span "pause" at bounding box center [822, 375] width 20 height 20
click at [852, 372] on span "Um" at bounding box center [859, 365] width 17 height 13
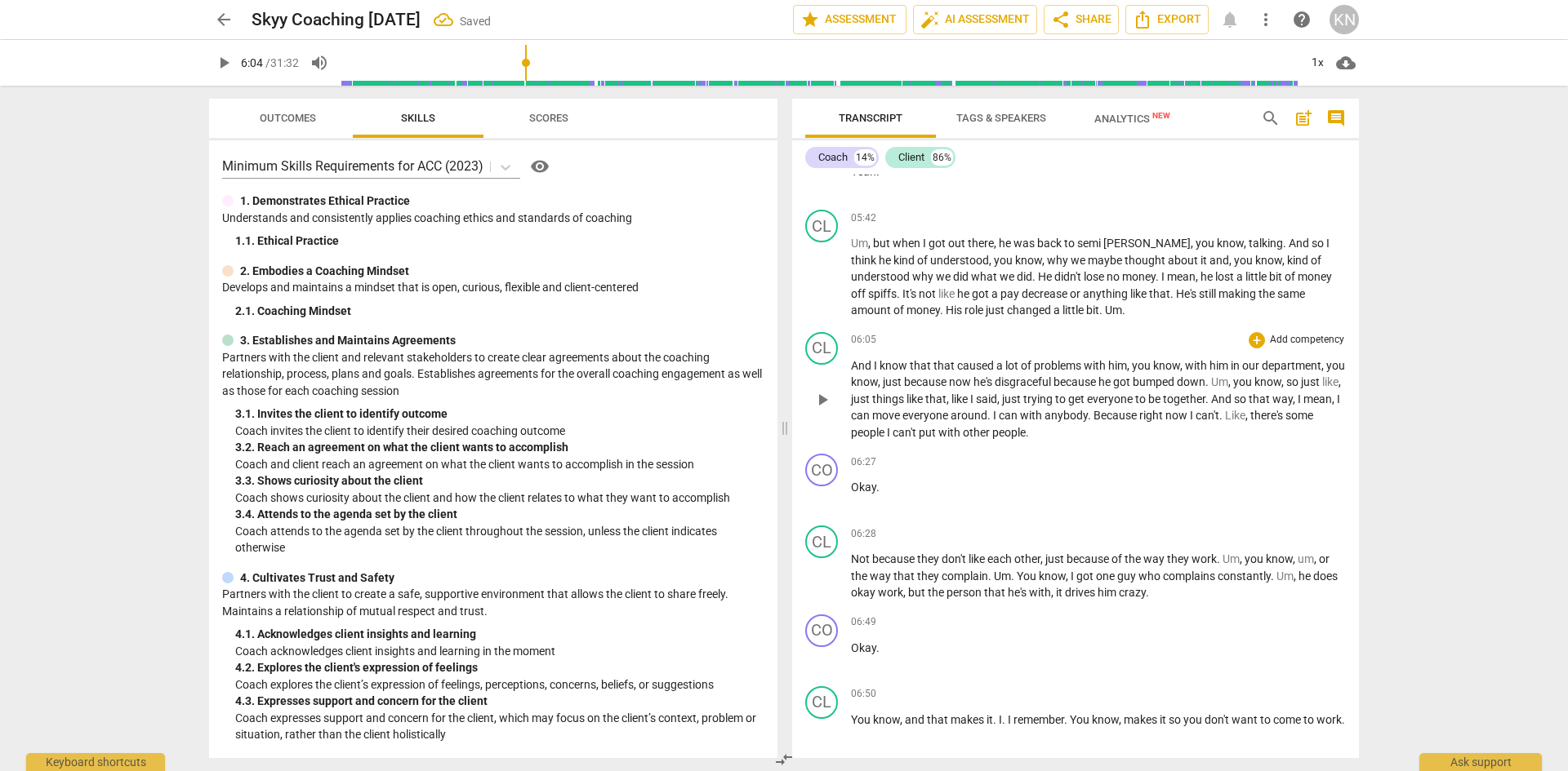
click at [853, 372] on span "And" at bounding box center [862, 365] width 23 height 13
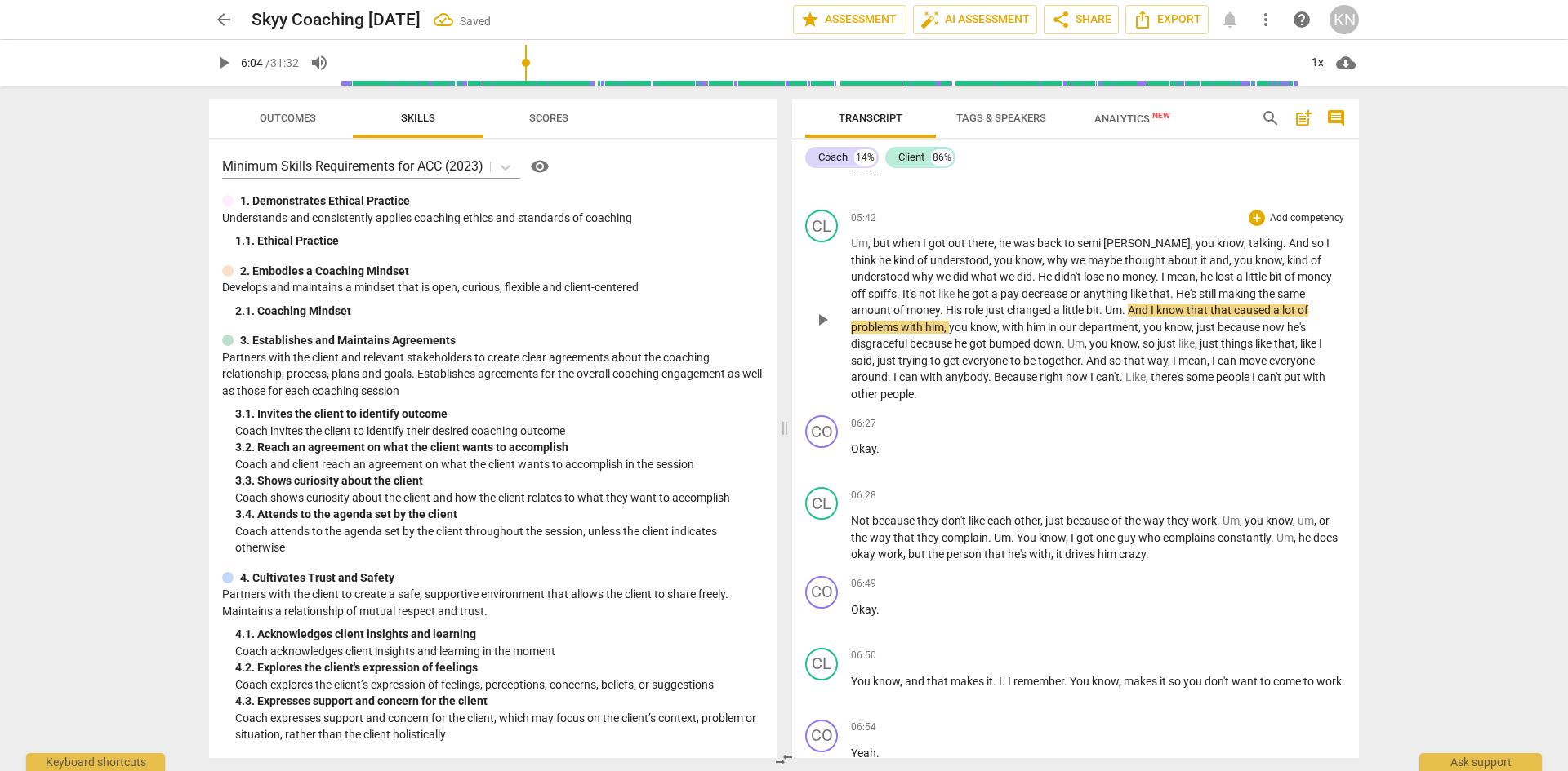
click at [1062, 317] on span "little" at bounding box center [1074, 310] width 23 height 13
click at [1196, 334] on span "just" at bounding box center [1206, 327] width 21 height 13
click at [828, 330] on span "pause" at bounding box center [822, 320] width 20 height 20
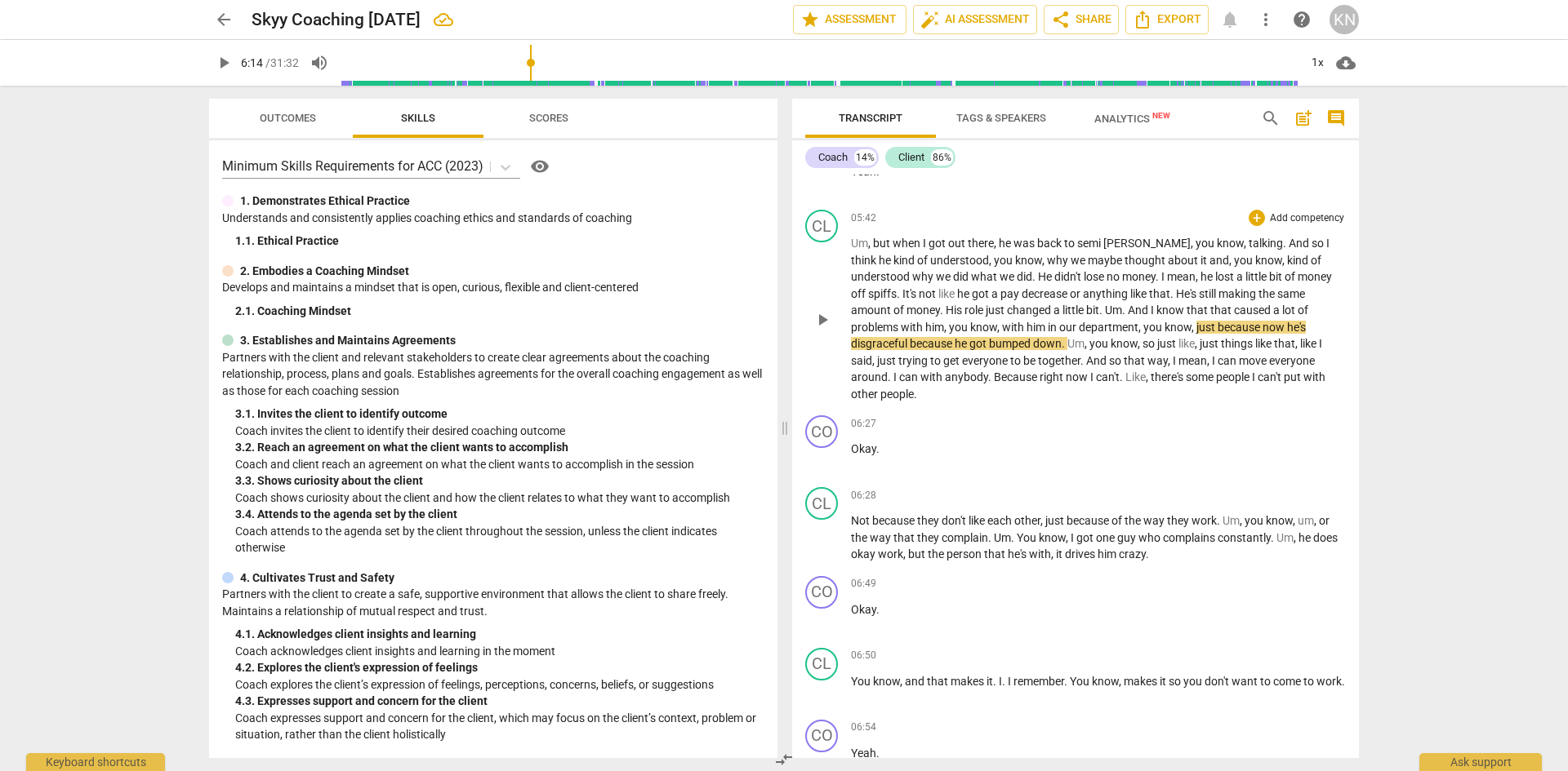
click at [1217, 334] on span "because" at bounding box center [1240, 327] width 45 height 13
click at [827, 330] on span "pause" at bounding box center [822, 320] width 20 height 20
type input "373"
drag, startPoint x: 1247, startPoint y: 362, endPoint x: 1205, endPoint y: 354, distance: 42.8
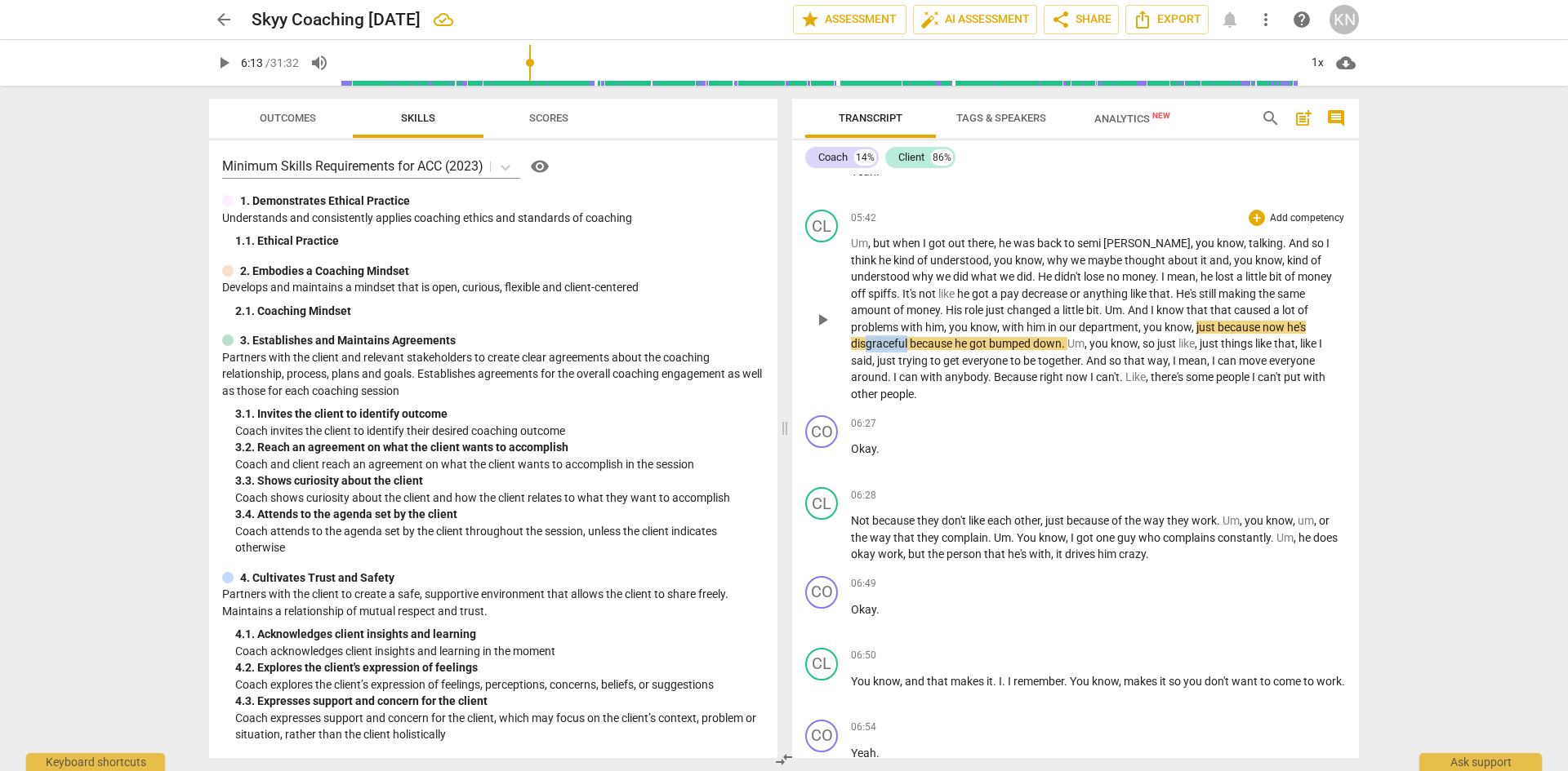
click at [909, 350] on span "disgraceful" at bounding box center [880, 343] width 59 height 13
click at [1217, 334] on span "because" at bounding box center [1240, 327] width 45 height 13
drag, startPoint x: 1221, startPoint y: 357, endPoint x: 1206, endPoint y: 360, distance: 15.3
click at [908, 350] on span "disgruttled" at bounding box center [879, 343] width 57 height 13
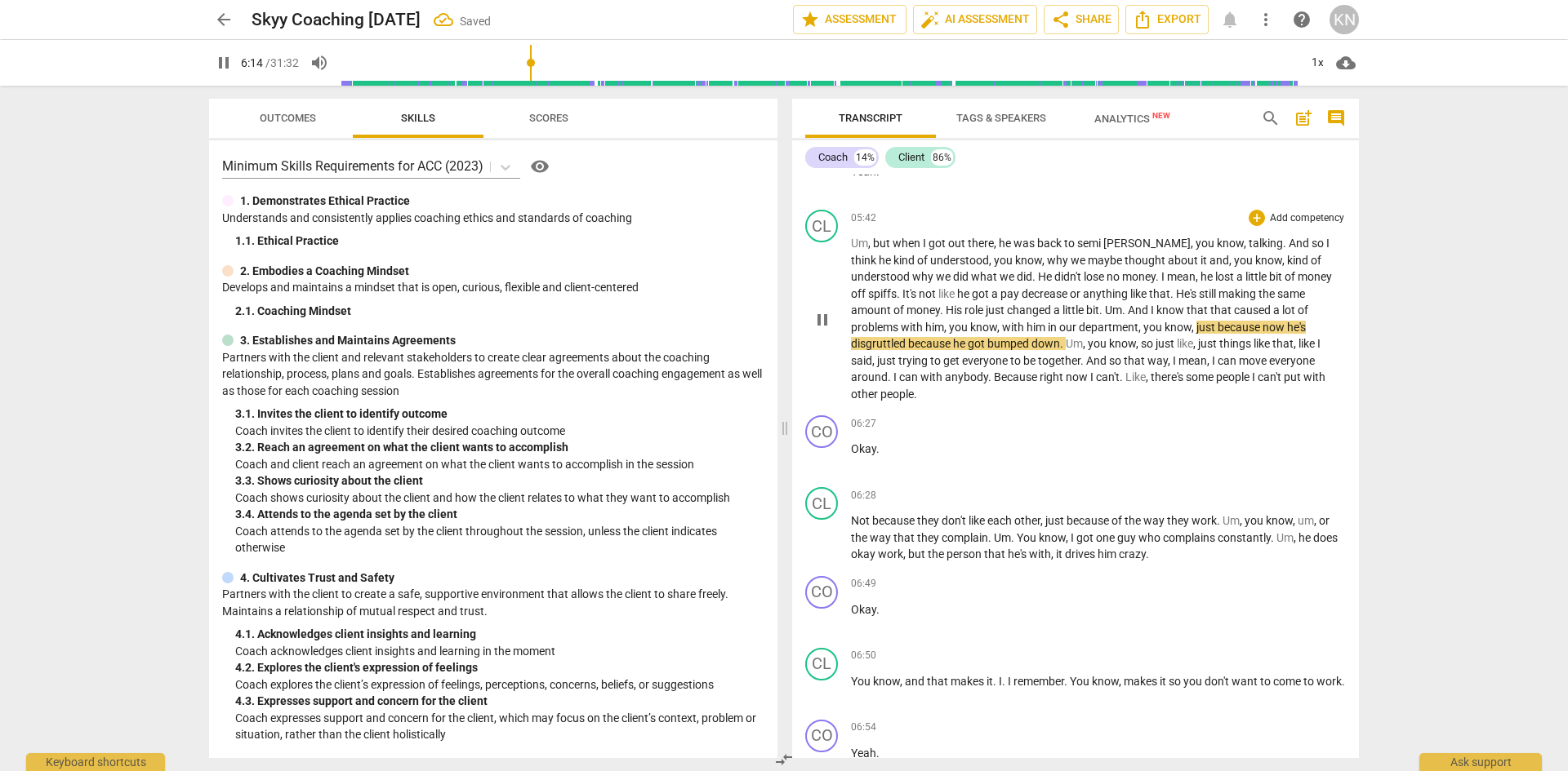
click at [908, 350] on span "disgruttled" at bounding box center [879, 343] width 57 height 13
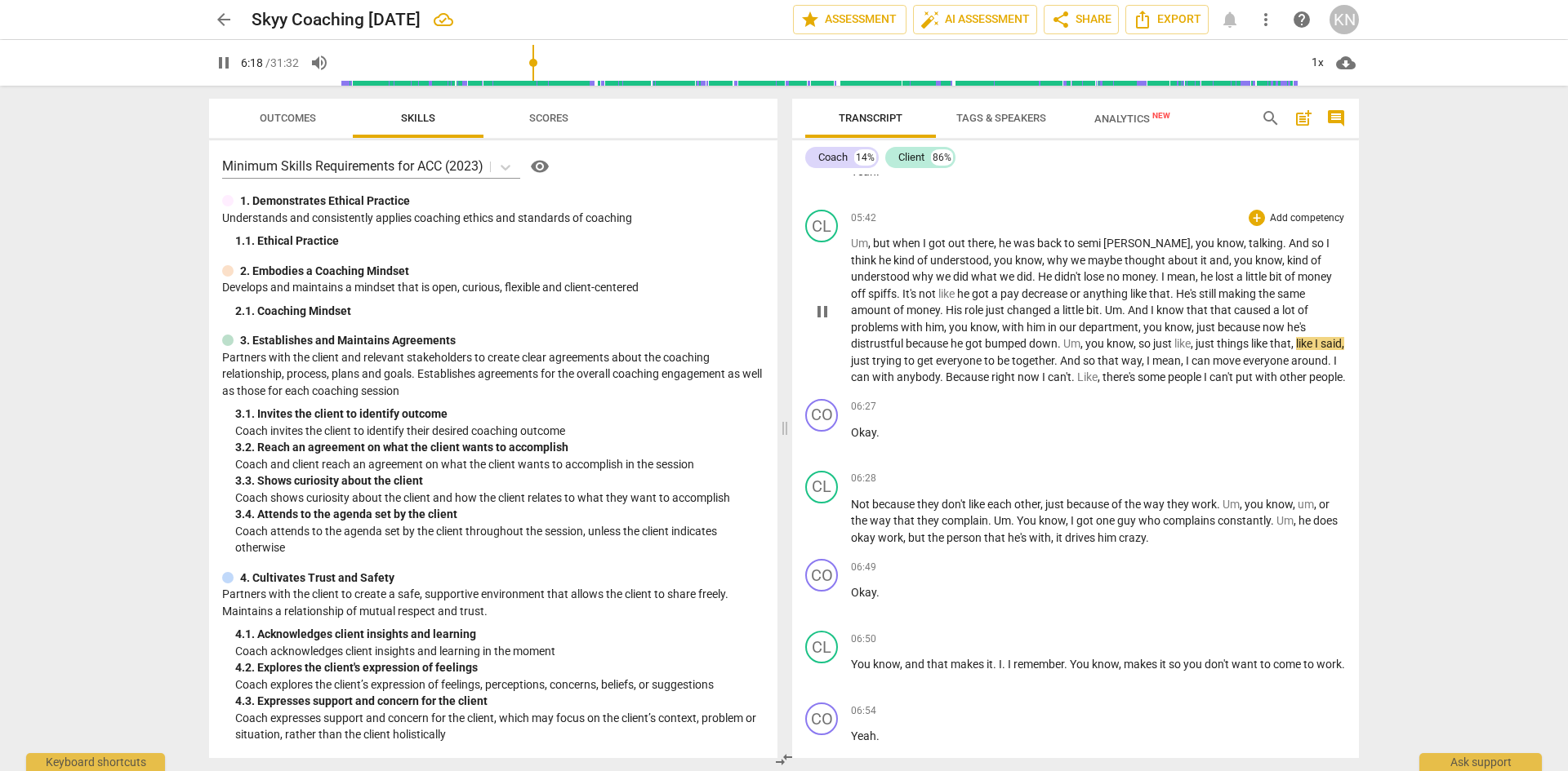
click at [1291, 367] on span "around" at bounding box center [1309, 361] width 36 height 13
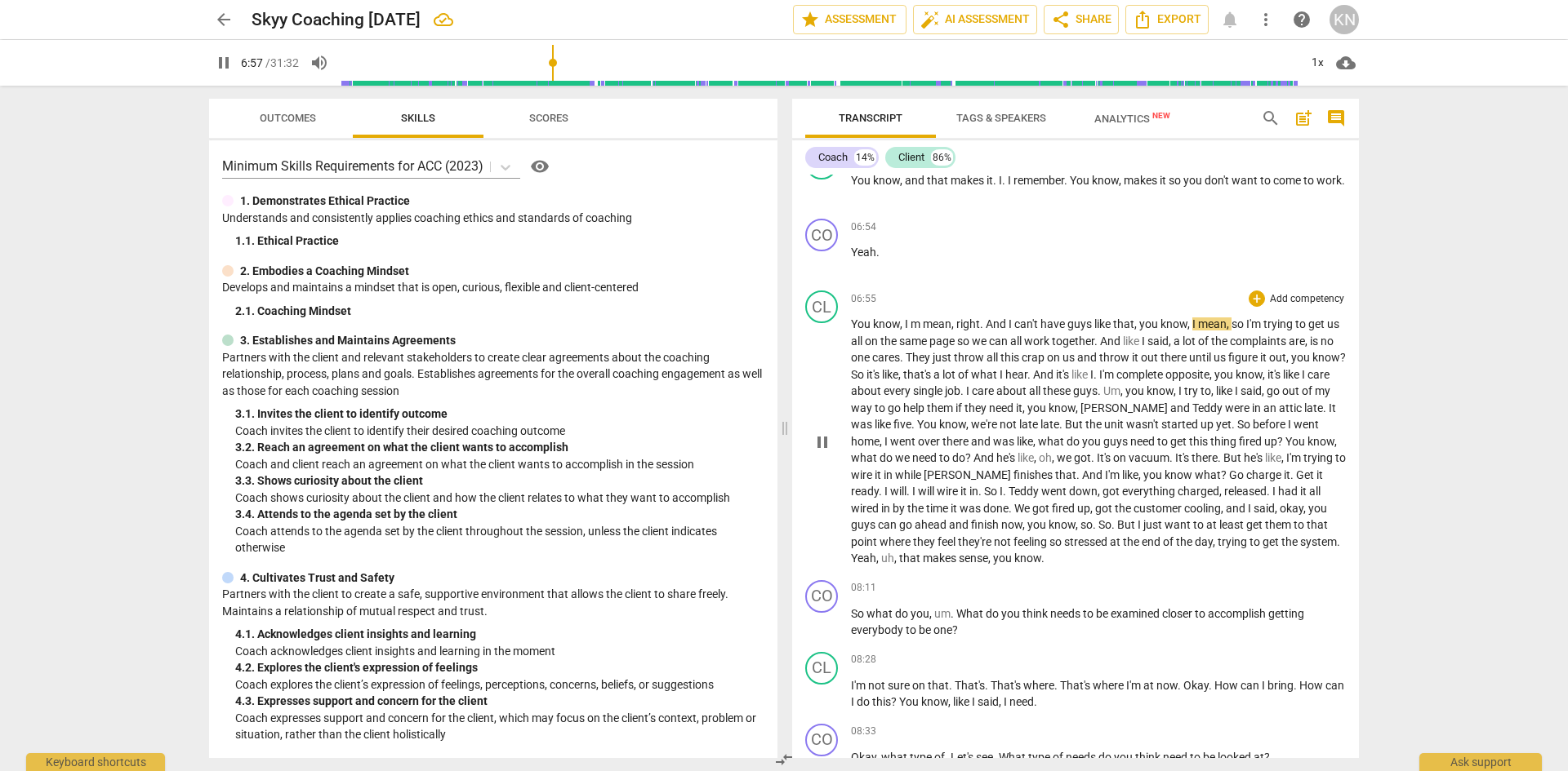
scroll to position [3764, 0]
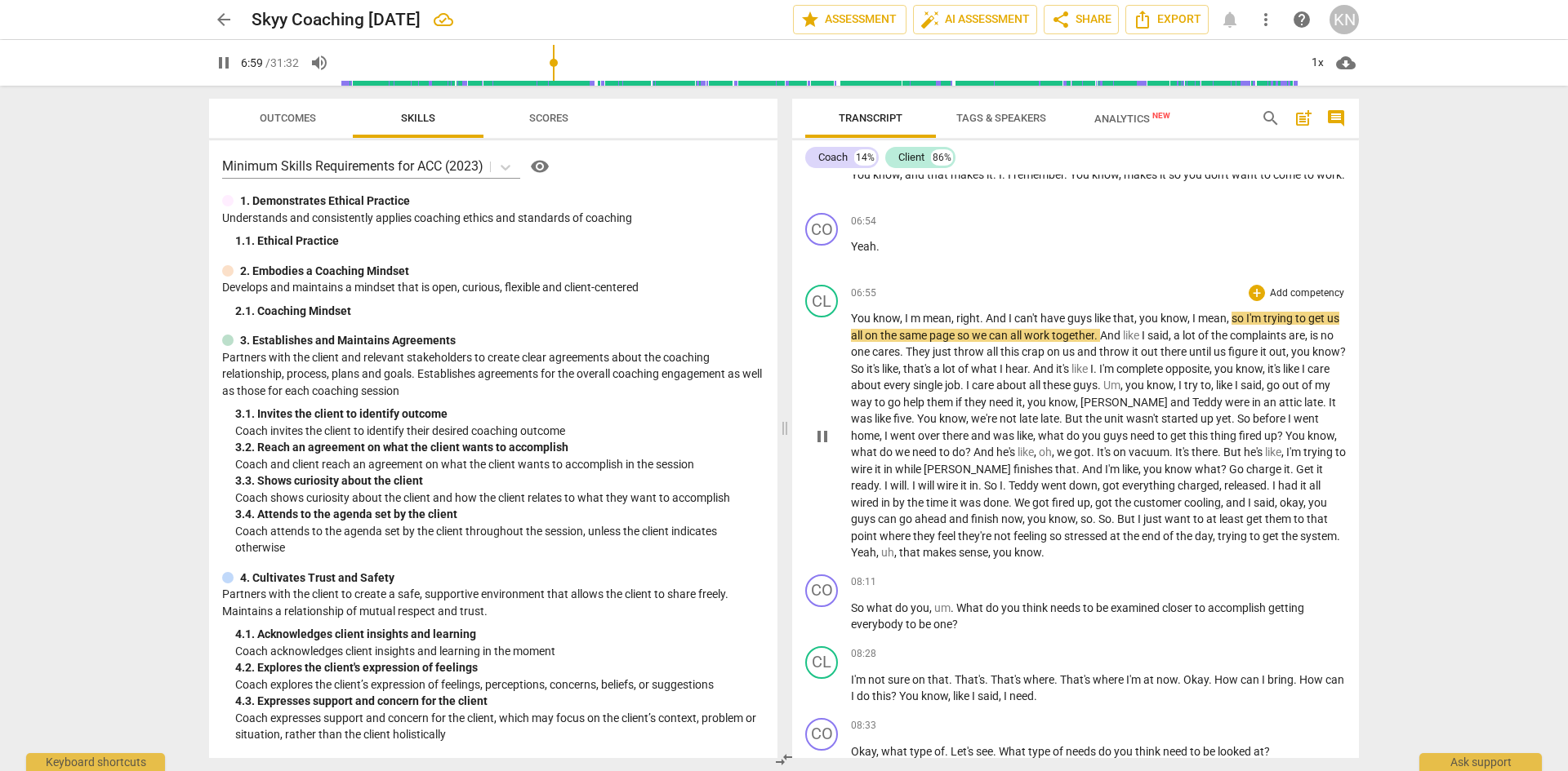
click at [920, 324] on span "m" at bounding box center [916, 318] width 12 height 13
type input "421"
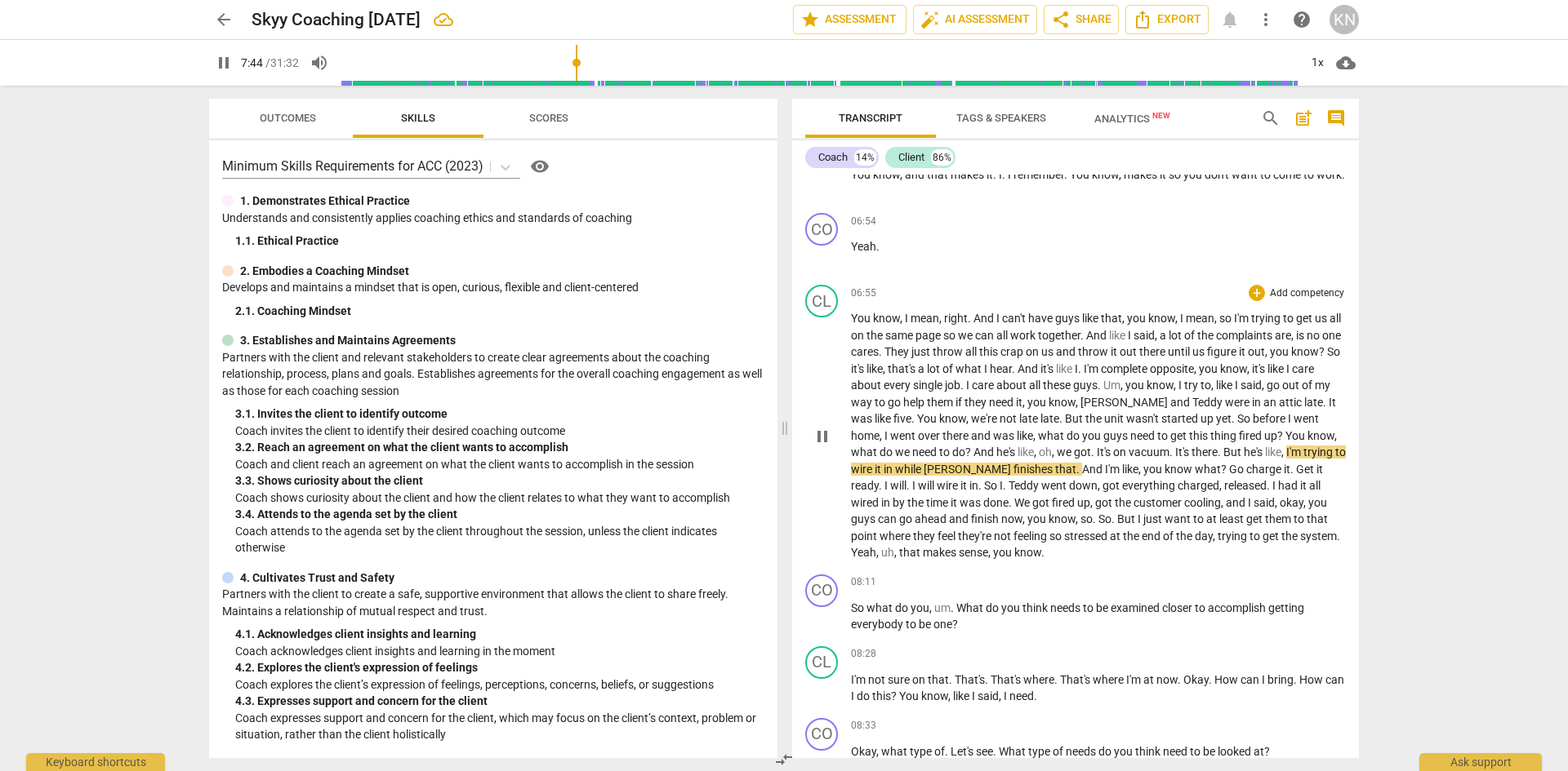
click at [822, 447] on span "pause" at bounding box center [822, 436] width 20 height 20
click at [822, 447] on span "play_arrow" at bounding box center [822, 436] width 20 height 20
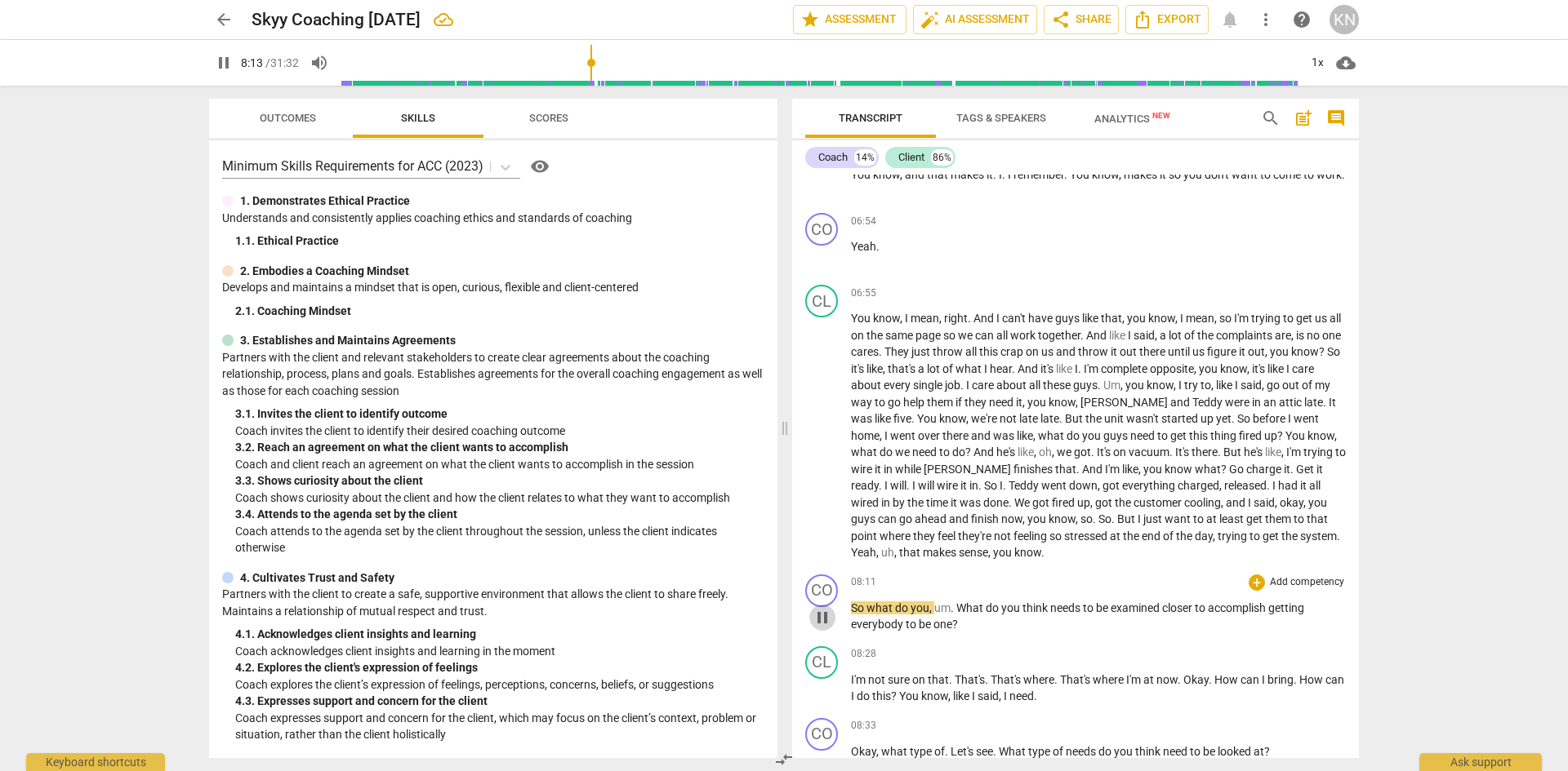
click at [822, 627] on span "pause" at bounding box center [822, 617] width 20 height 20
click at [876, 559] on span "Yeah" at bounding box center [863, 553] width 25 height 13
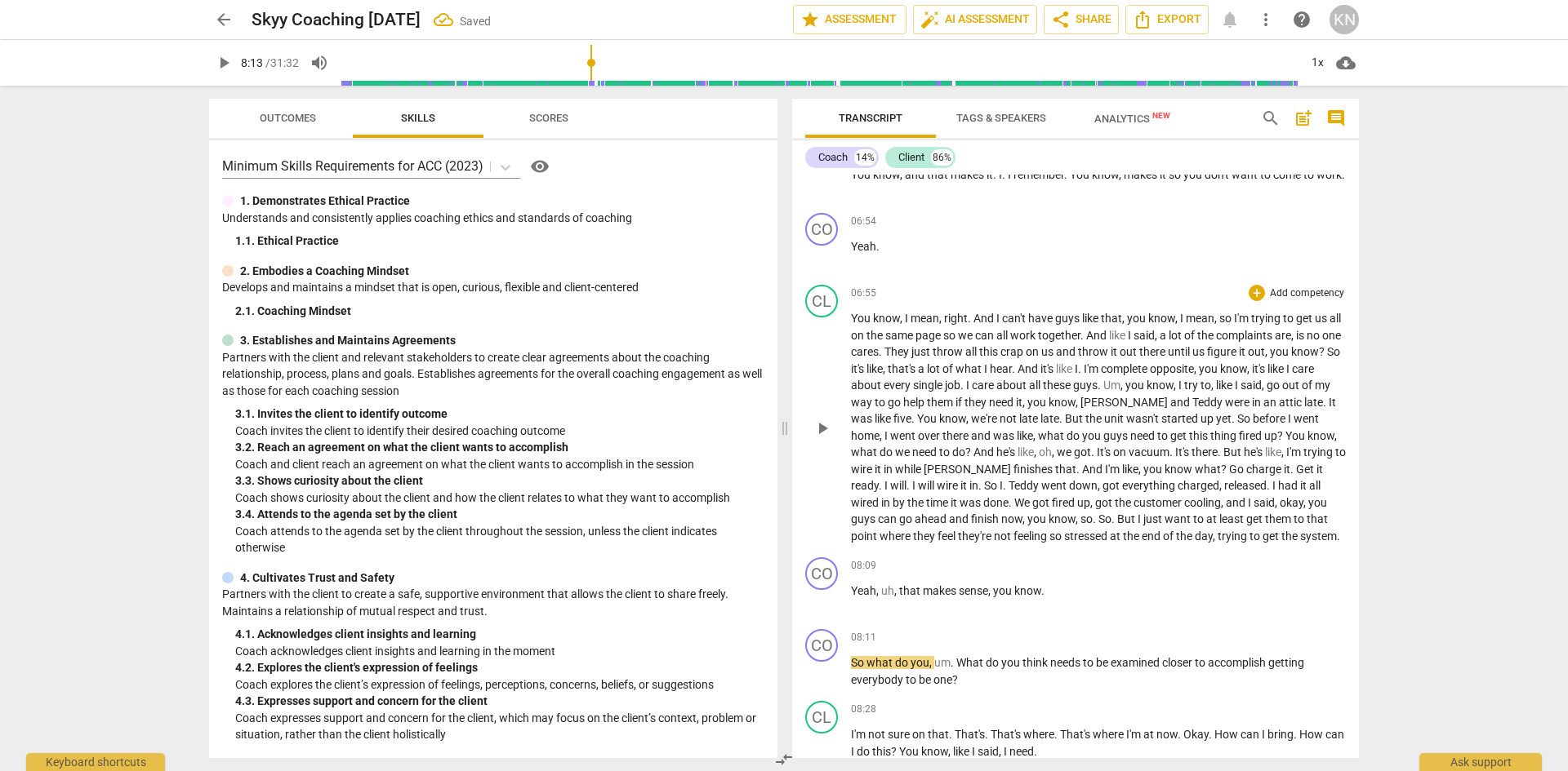
scroll to position [3927, 0]
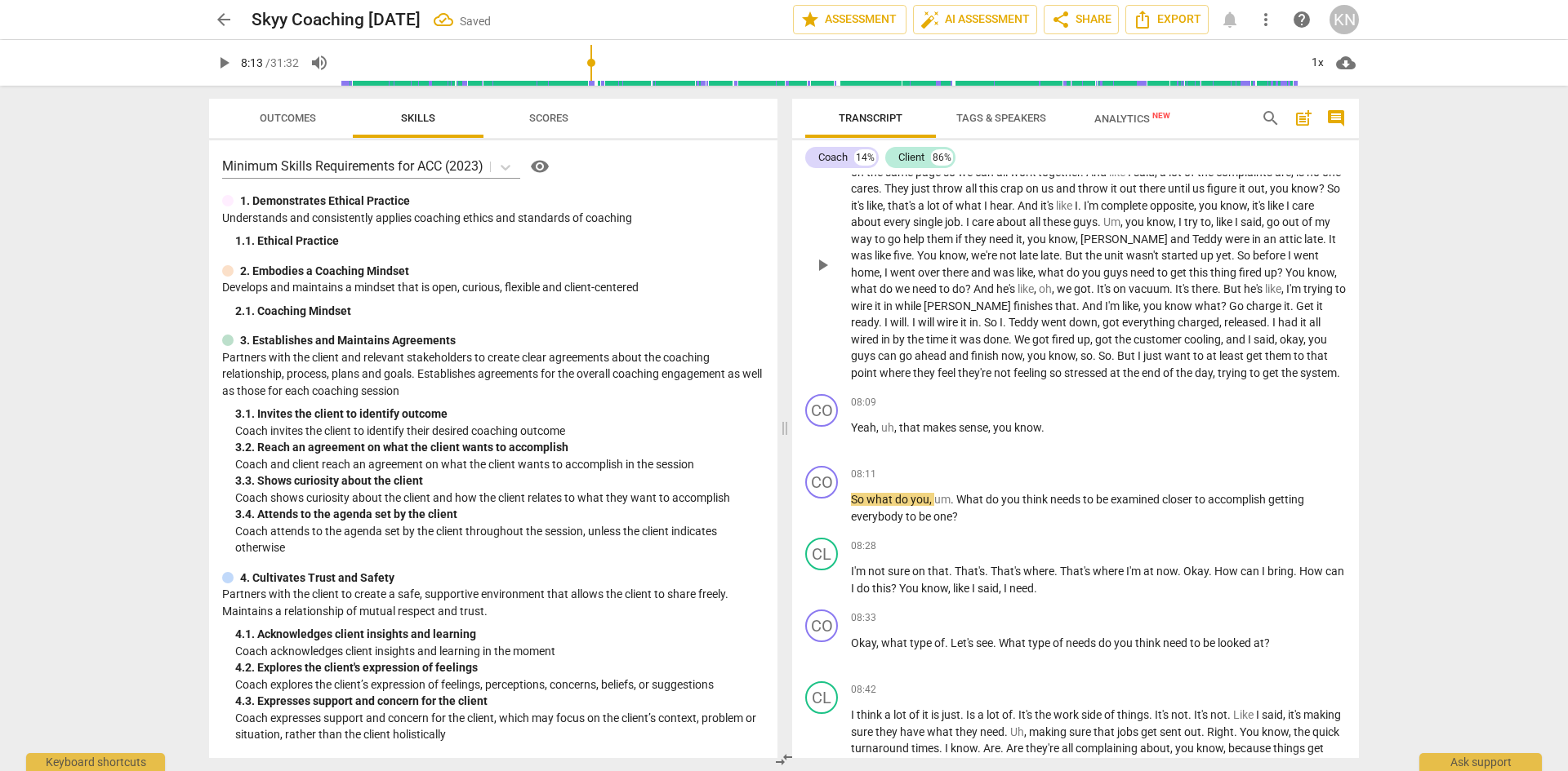
click at [1299, 379] on span "system" at bounding box center [1317, 373] width 36 height 13
click at [992, 434] on span "," at bounding box center [990, 428] width 5 height 13
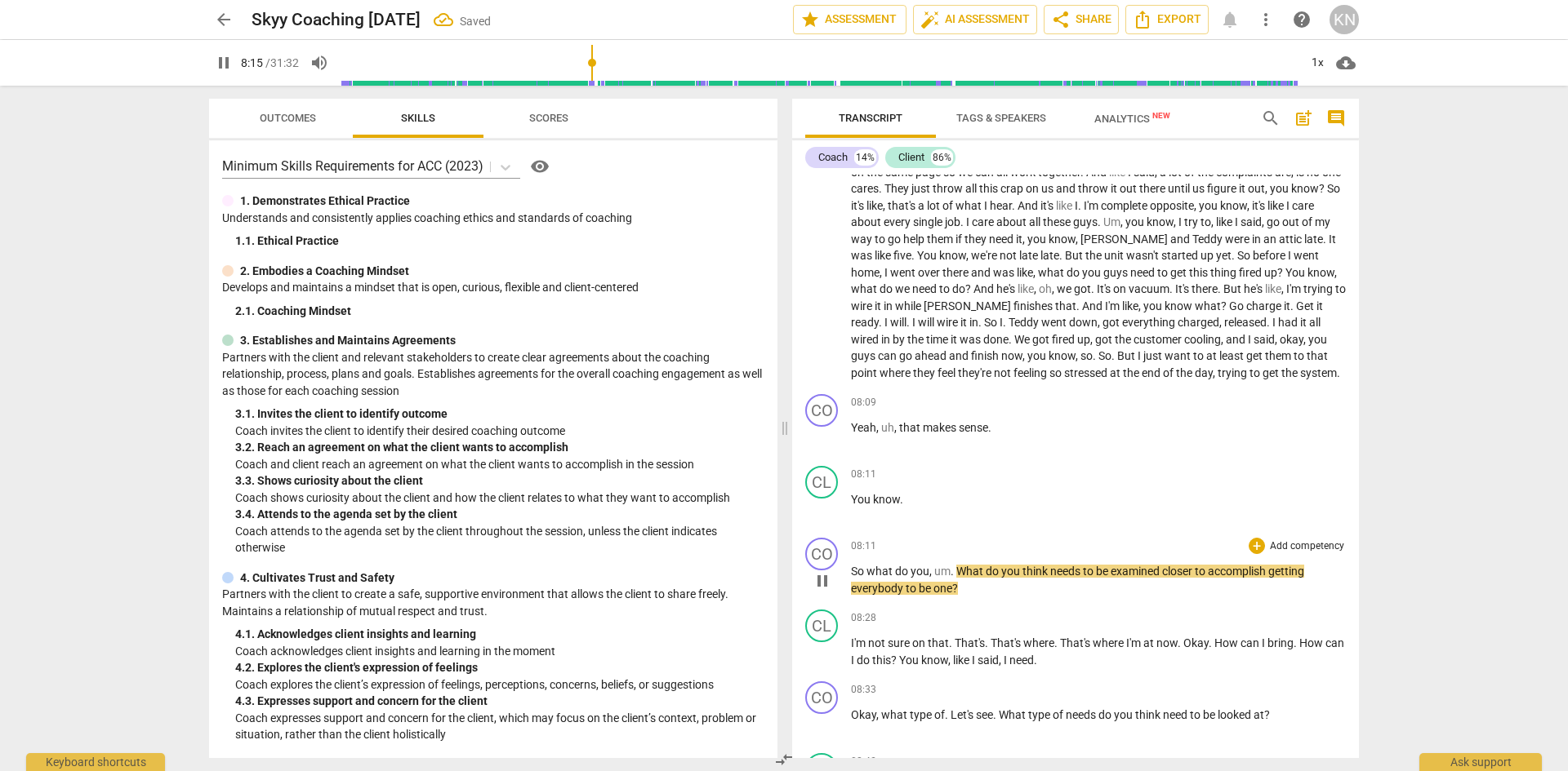
click at [821, 591] on span "pause" at bounding box center [822, 581] width 20 height 20
type input "496"
click at [876, 578] on span "what" at bounding box center [881, 571] width 29 height 13
click at [898, 506] on span "know" at bounding box center [886, 500] width 27 height 13
click at [881, 506] on span "know, so." at bounding box center [896, 500] width 48 height 13
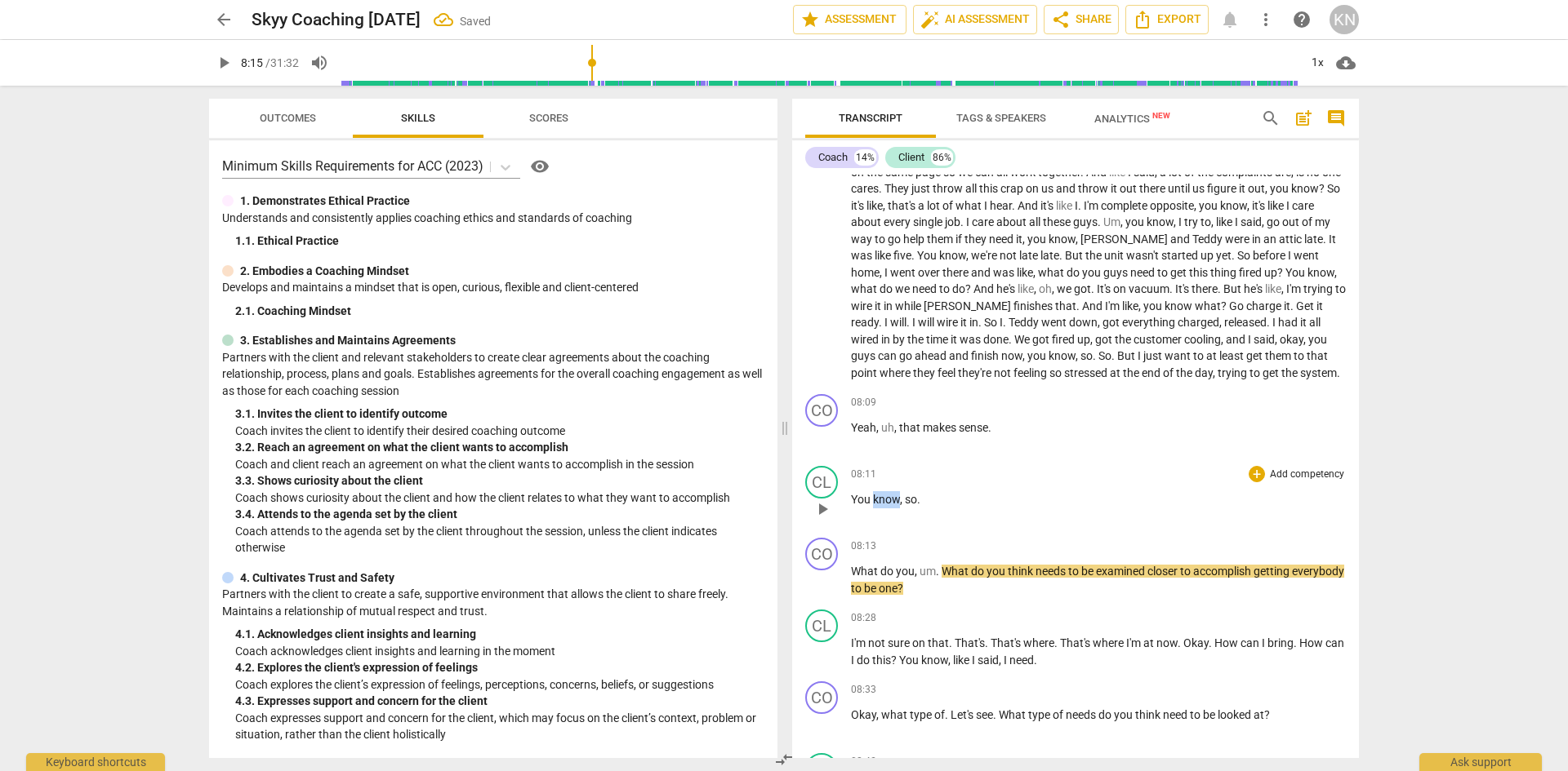
click at [881, 506] on span "know, so." at bounding box center [896, 500] width 48 height 13
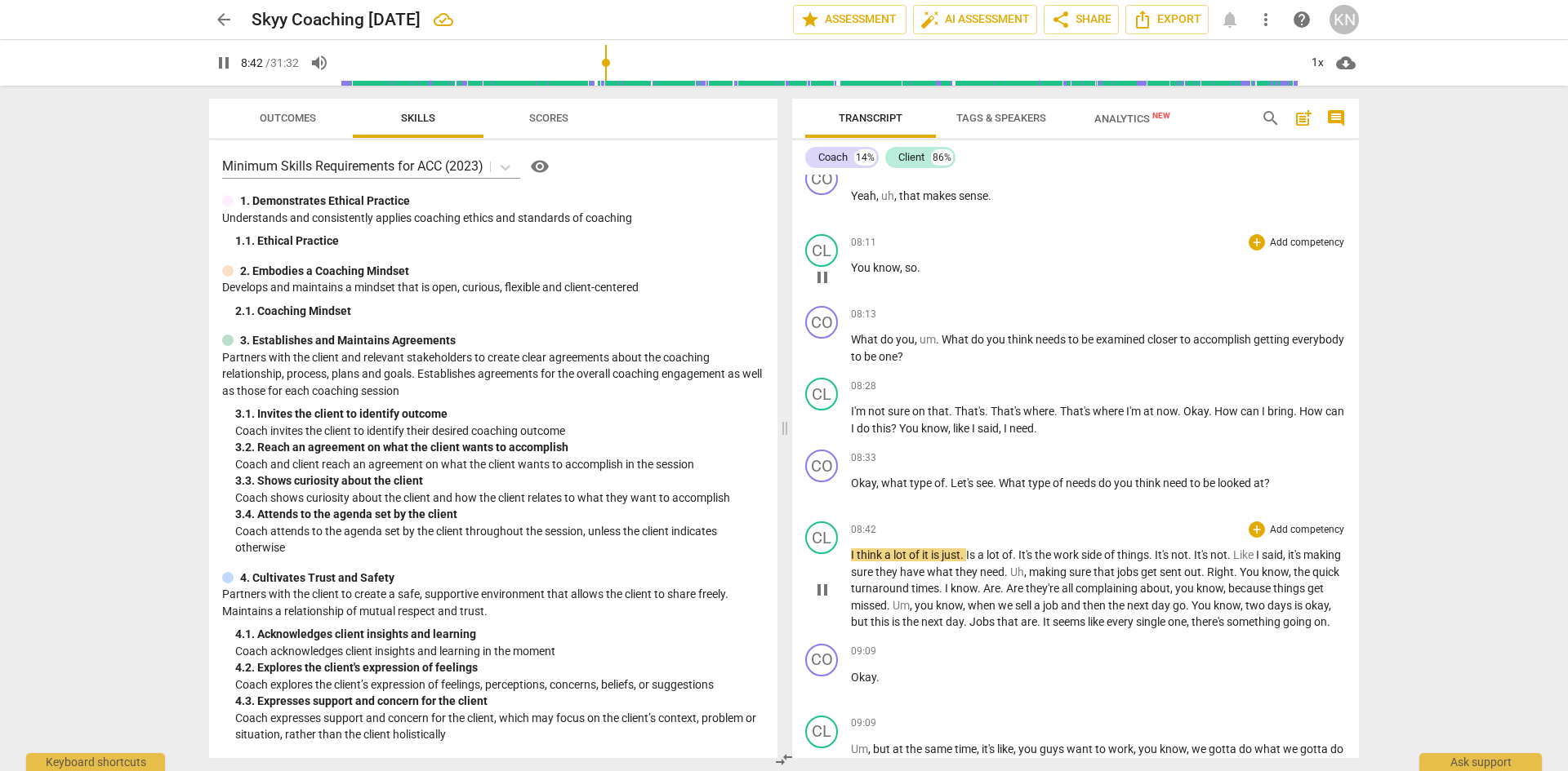
scroll to position [4253, 0]
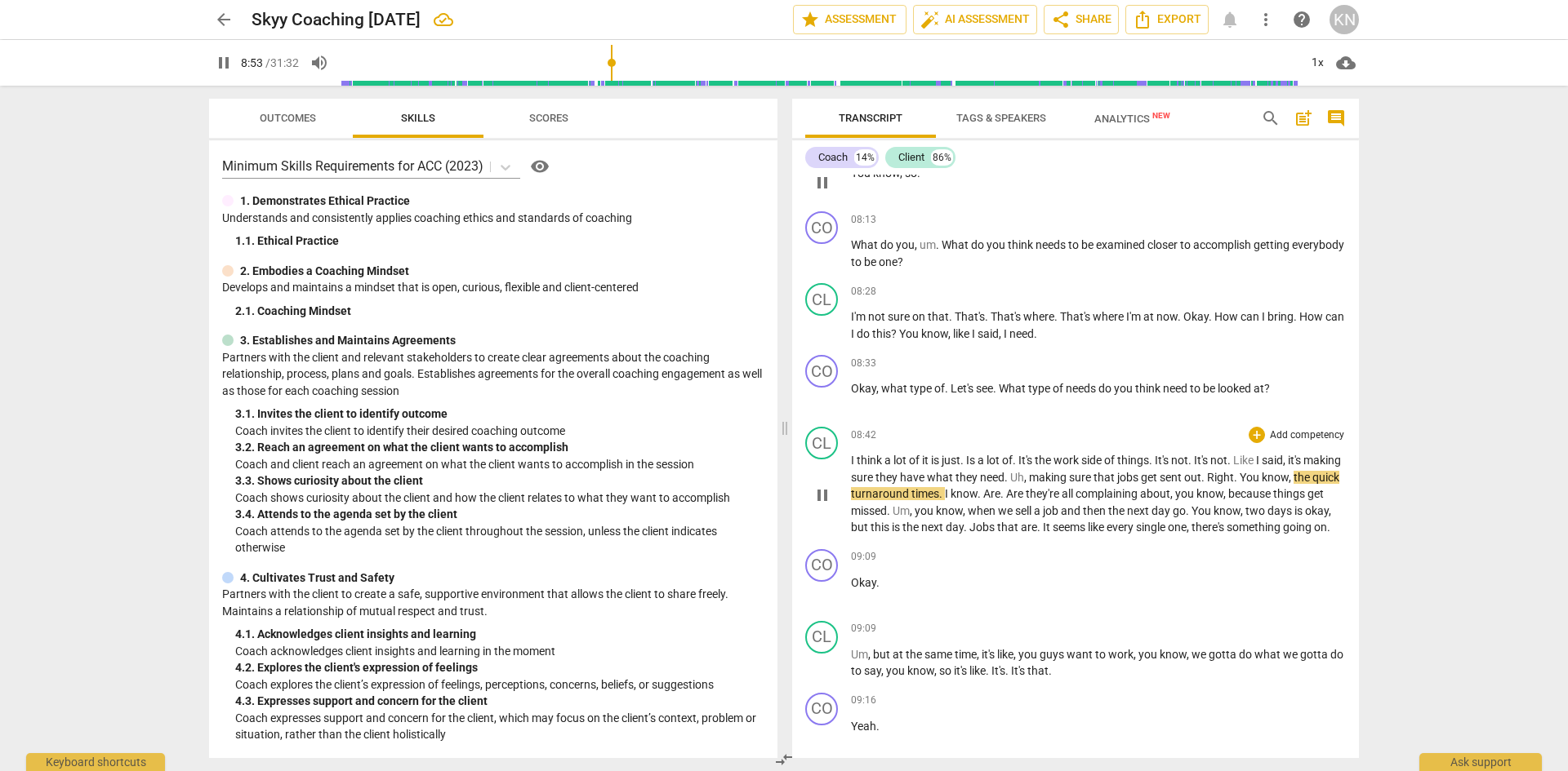
click at [1207, 484] on span "." at bounding box center [1204, 477] width 6 height 13
type input "534"
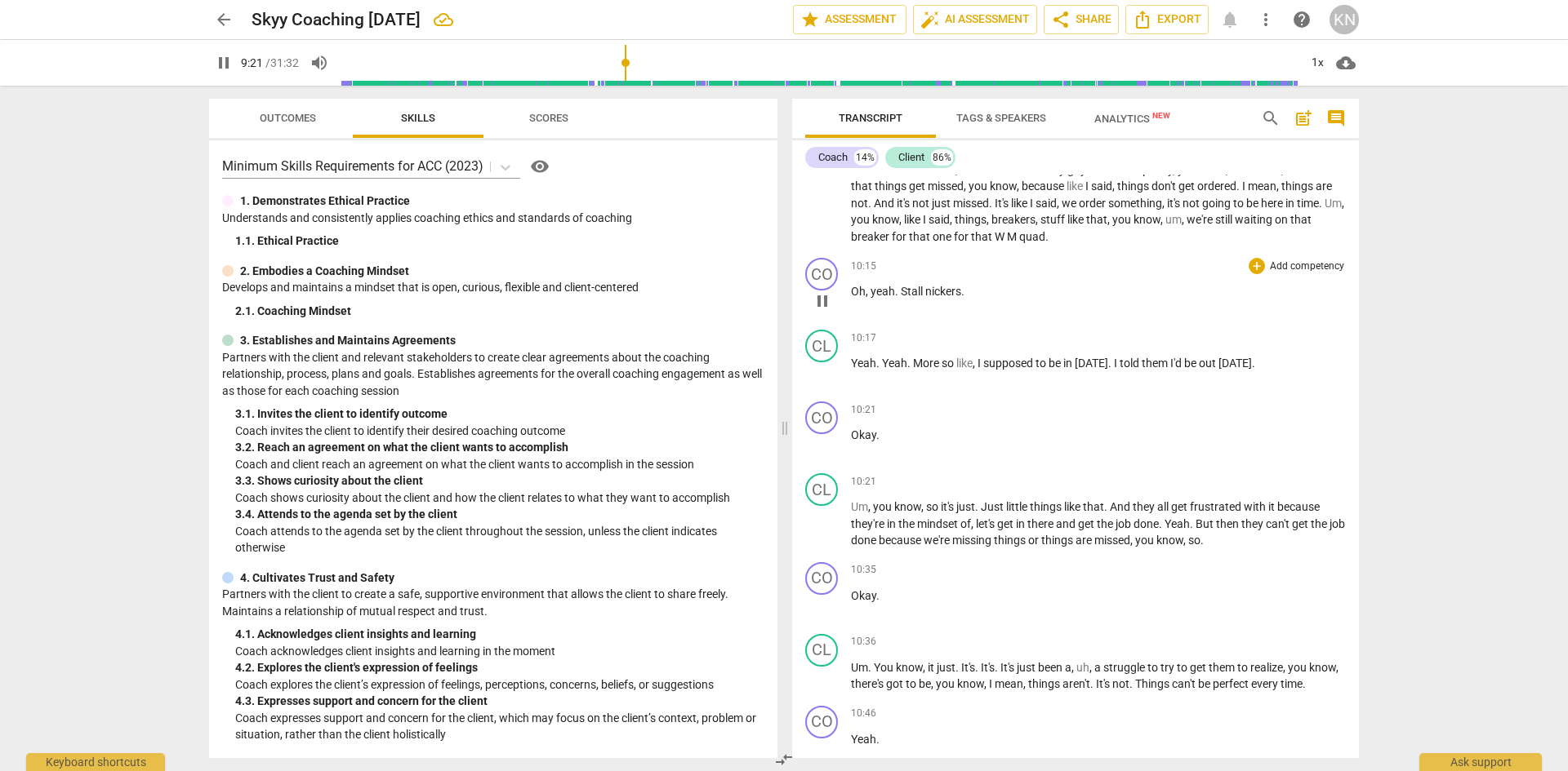
scroll to position [4929, 0]
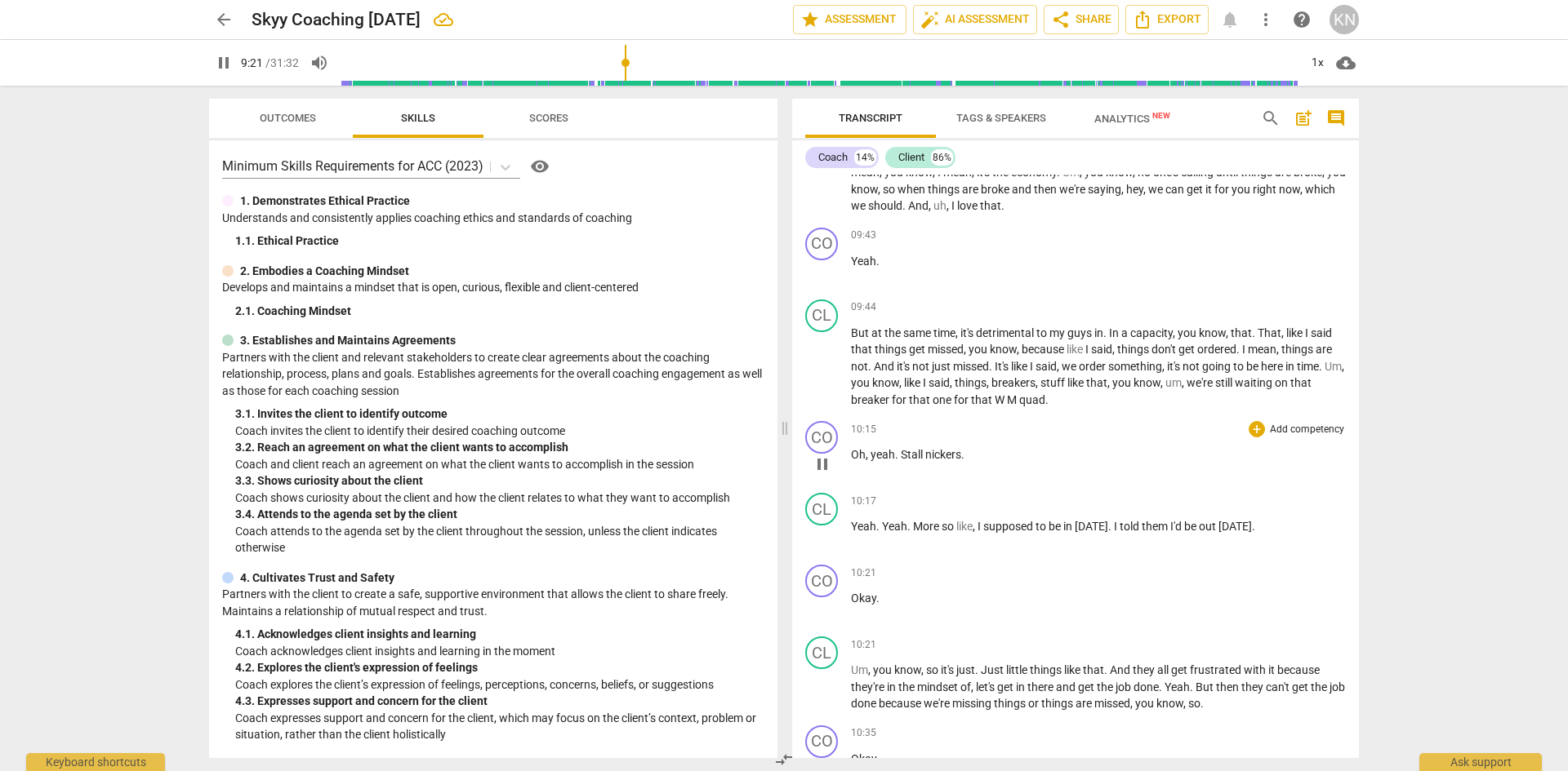
click at [822, 475] on span "pause" at bounding box center [822, 464] width 20 height 20
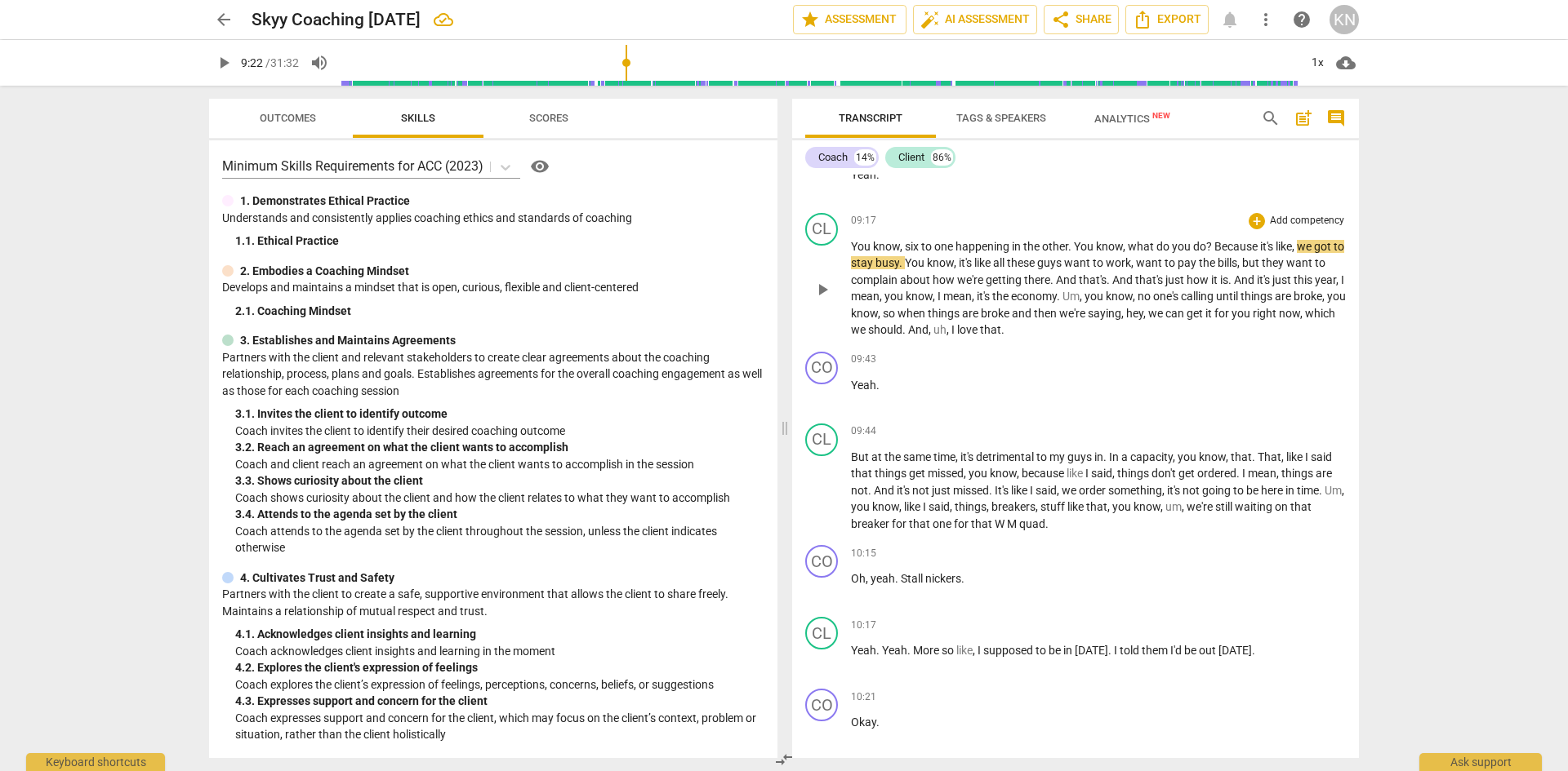
scroll to position [4766, 0]
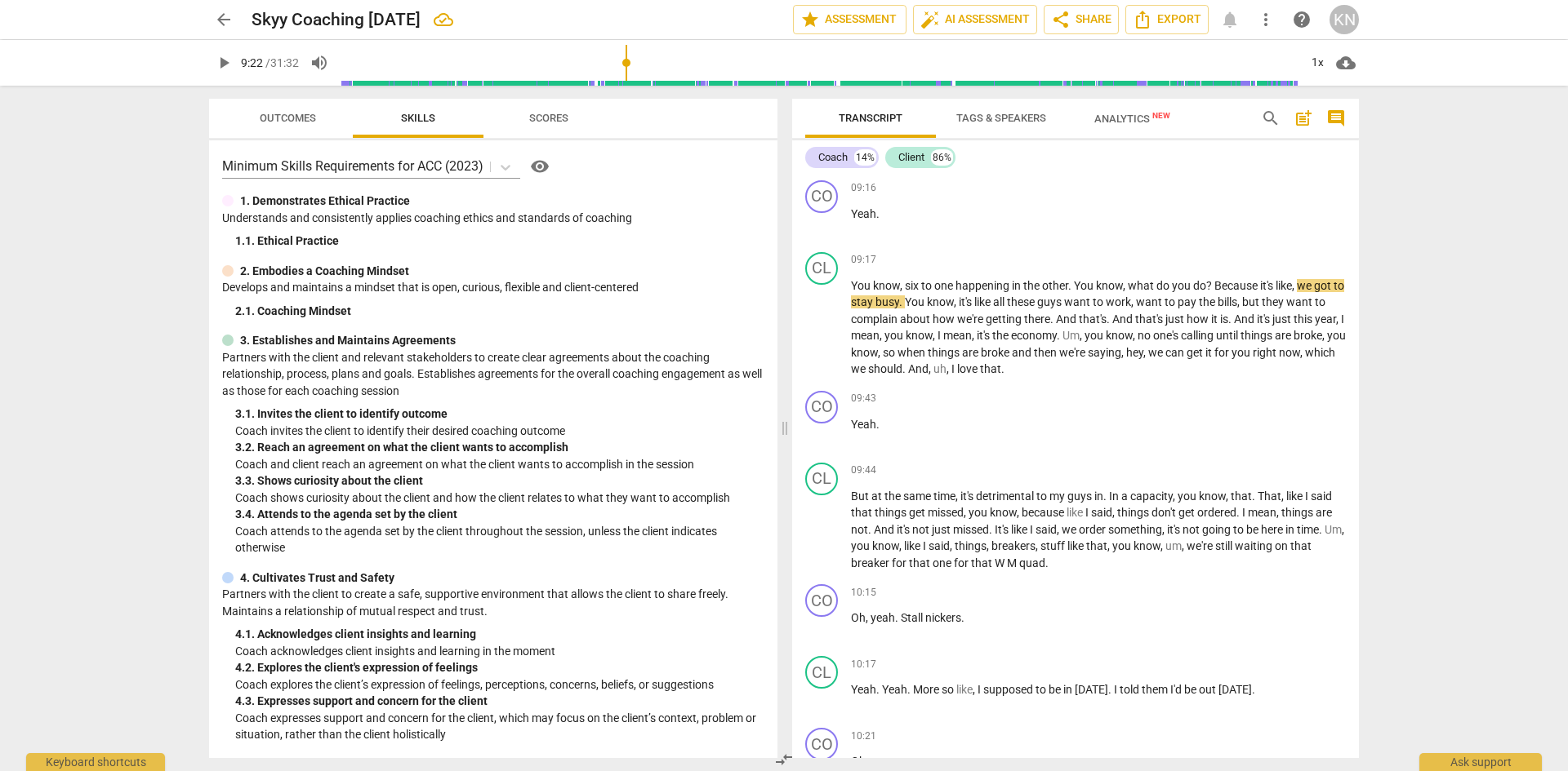
click at [1103, 148] on span "to" at bounding box center [1102, 142] width 13 height 13
click at [826, 338] on span "pause" at bounding box center [822, 328] width 20 height 20
type input "559"
drag, startPoint x: 1068, startPoint y: 335, endPoint x: 922, endPoint y: 331, distance: 146.1
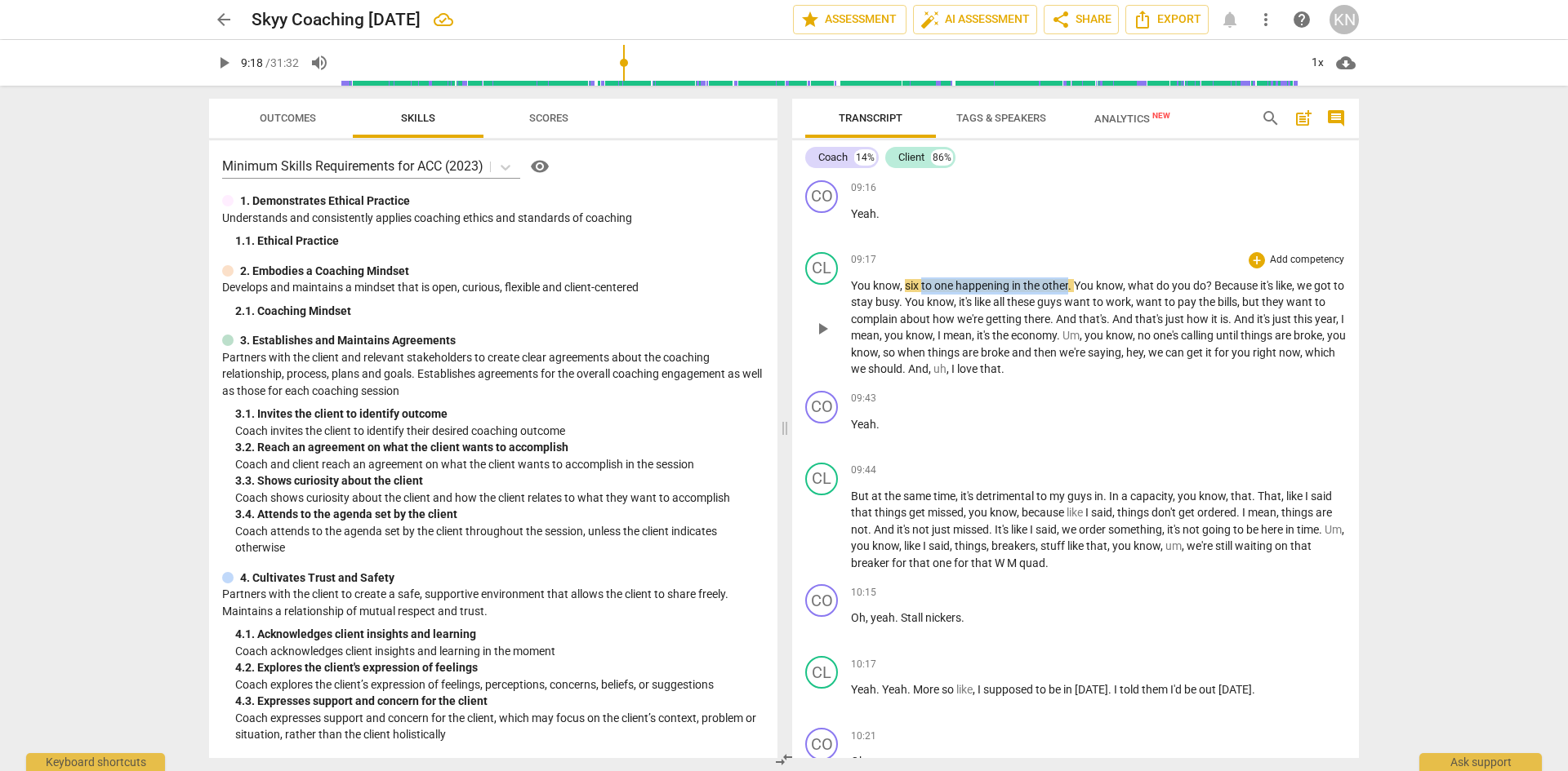
click at [922, 331] on p "You know , six to one happening in the other . You know , what do you do ? Beca…" at bounding box center [1098, 328] width 494 height 101
click at [924, 292] on span "six in one, half a dozen in the other" at bounding box center [990, 285] width 170 height 13
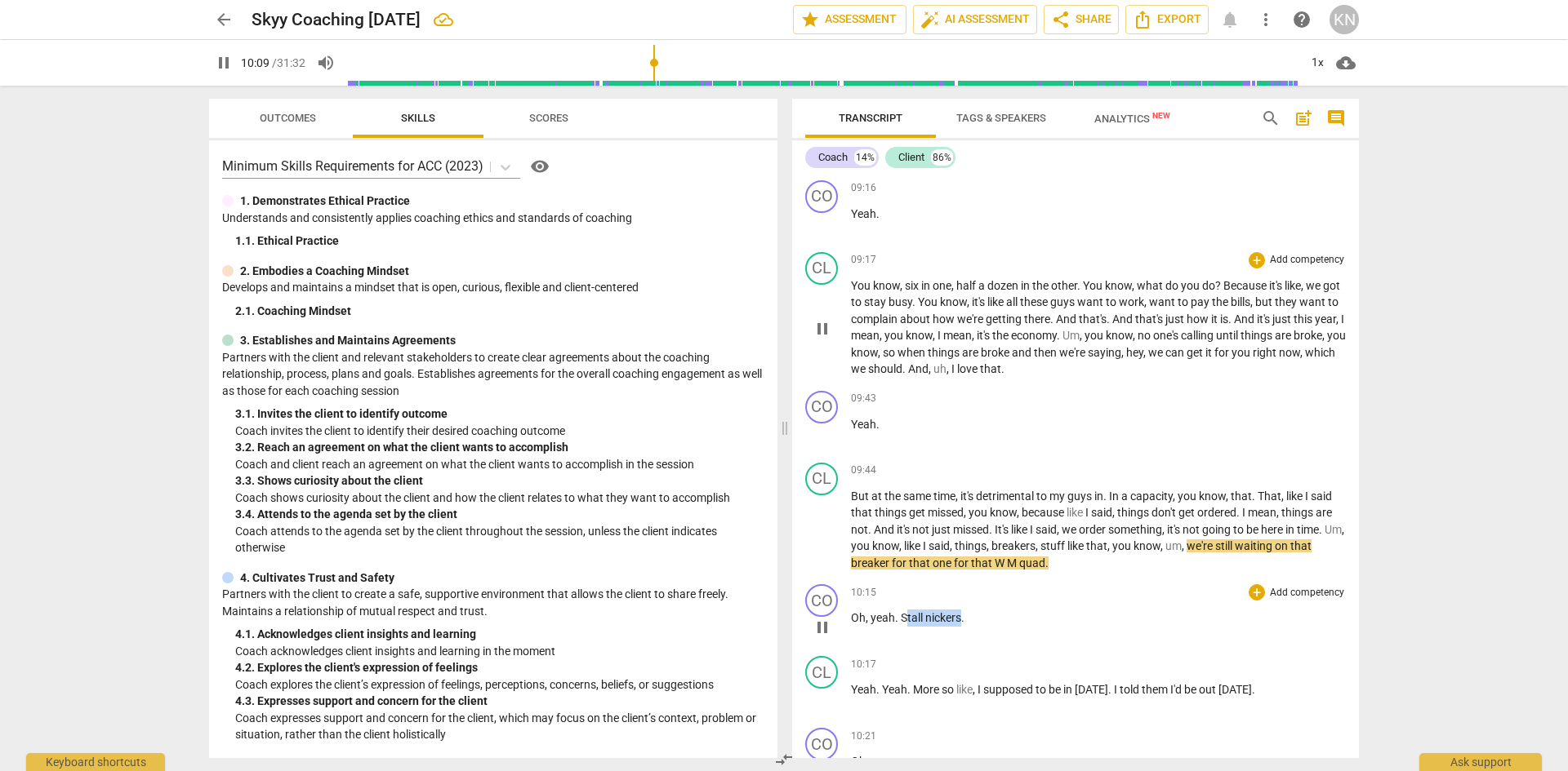
drag, startPoint x: 960, startPoint y: 667, endPoint x: 904, endPoint y: 654, distance: 57.5
click at [904, 643] on div "10:15 + Add competency keyboard_arrow_right Oh , yeah . Stall nickers ." at bounding box center [1098, 613] width 494 height 59
type input "610"
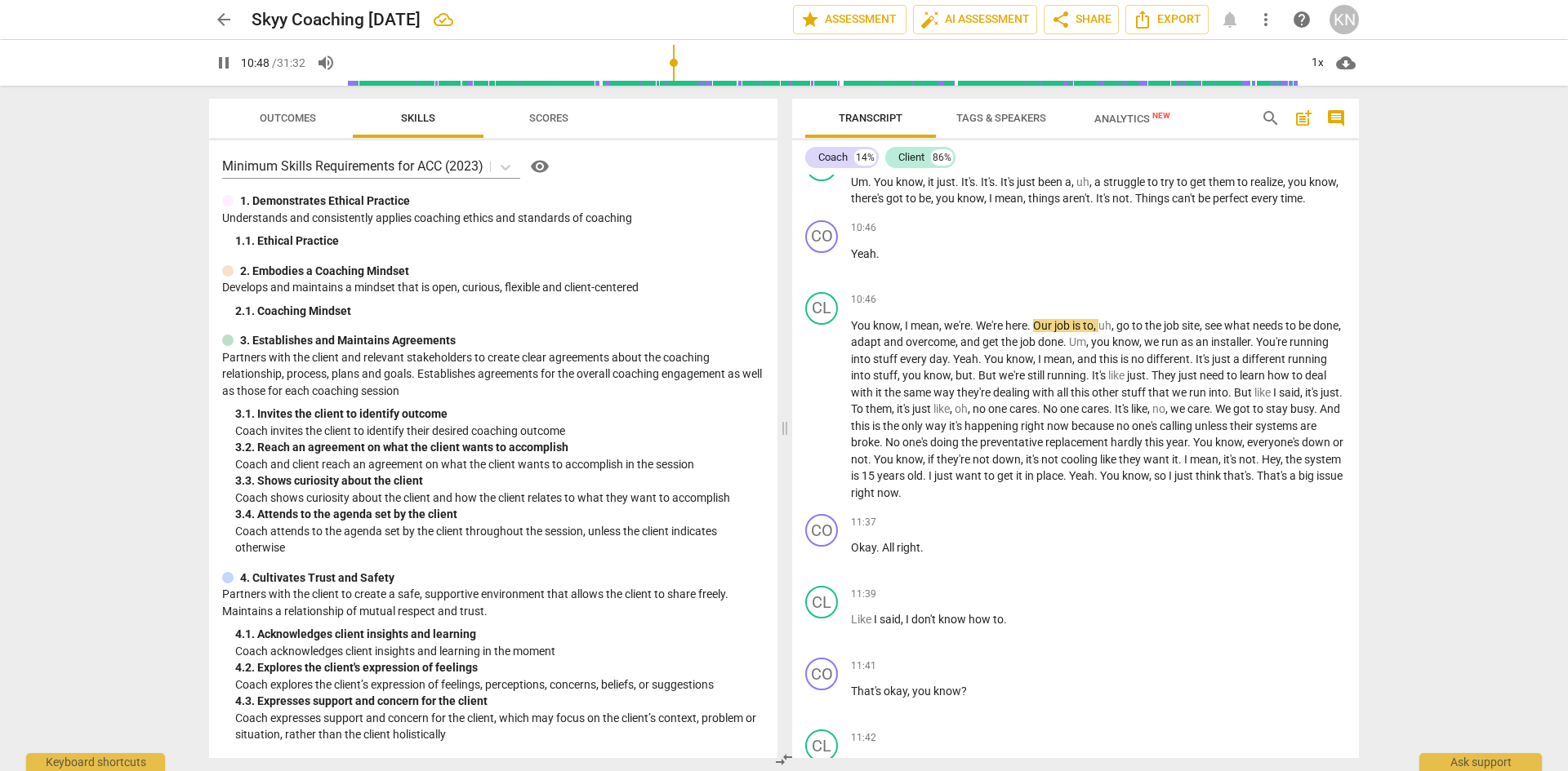
scroll to position [5582, 0]
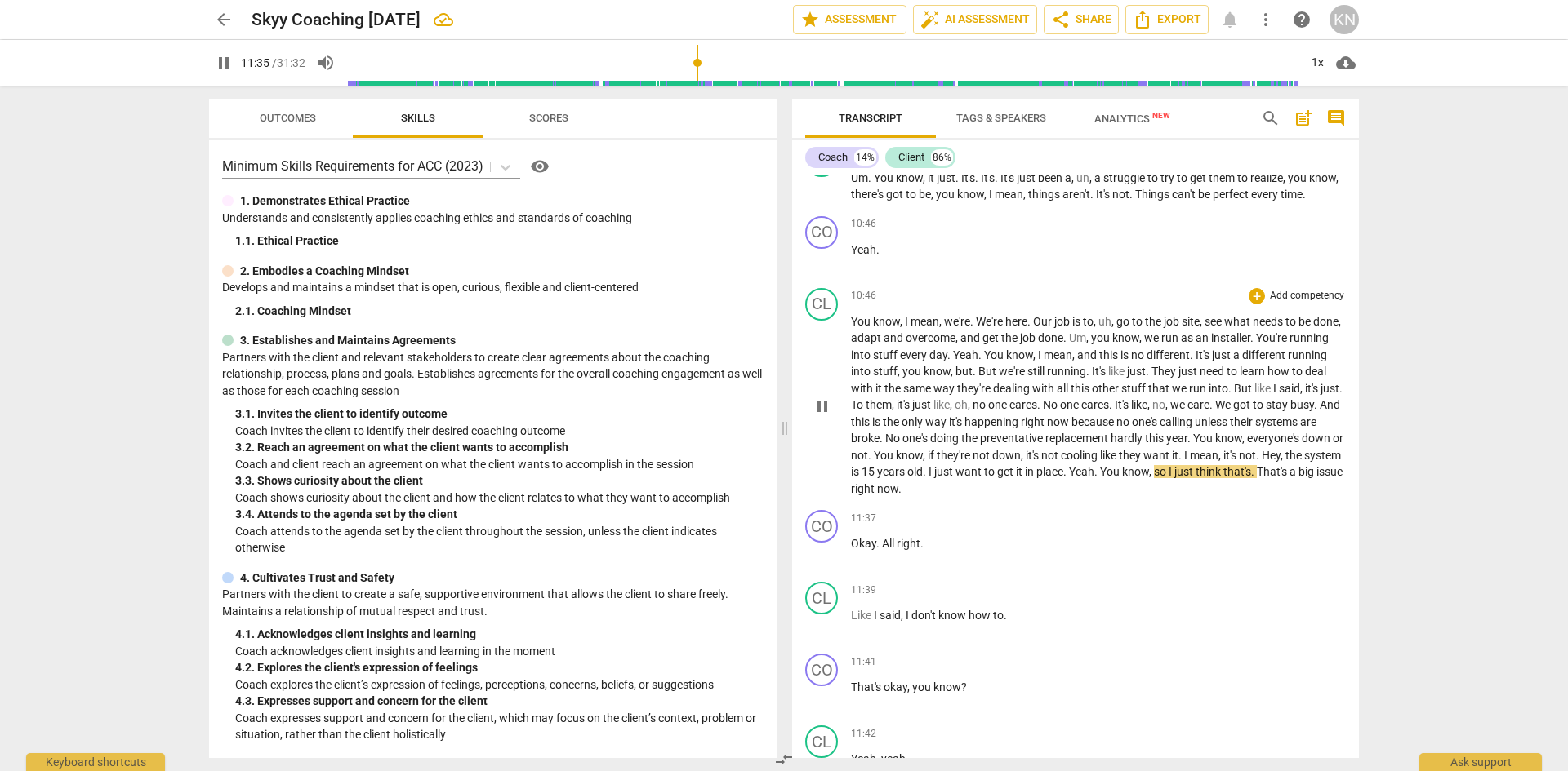
click at [826, 416] on span "pause" at bounding box center [822, 406] width 20 height 20
type input "696"
click at [1063, 478] on span "place" at bounding box center [1049, 472] width 27 height 13
click at [822, 416] on span "play_arrow" at bounding box center [822, 406] width 20 height 20
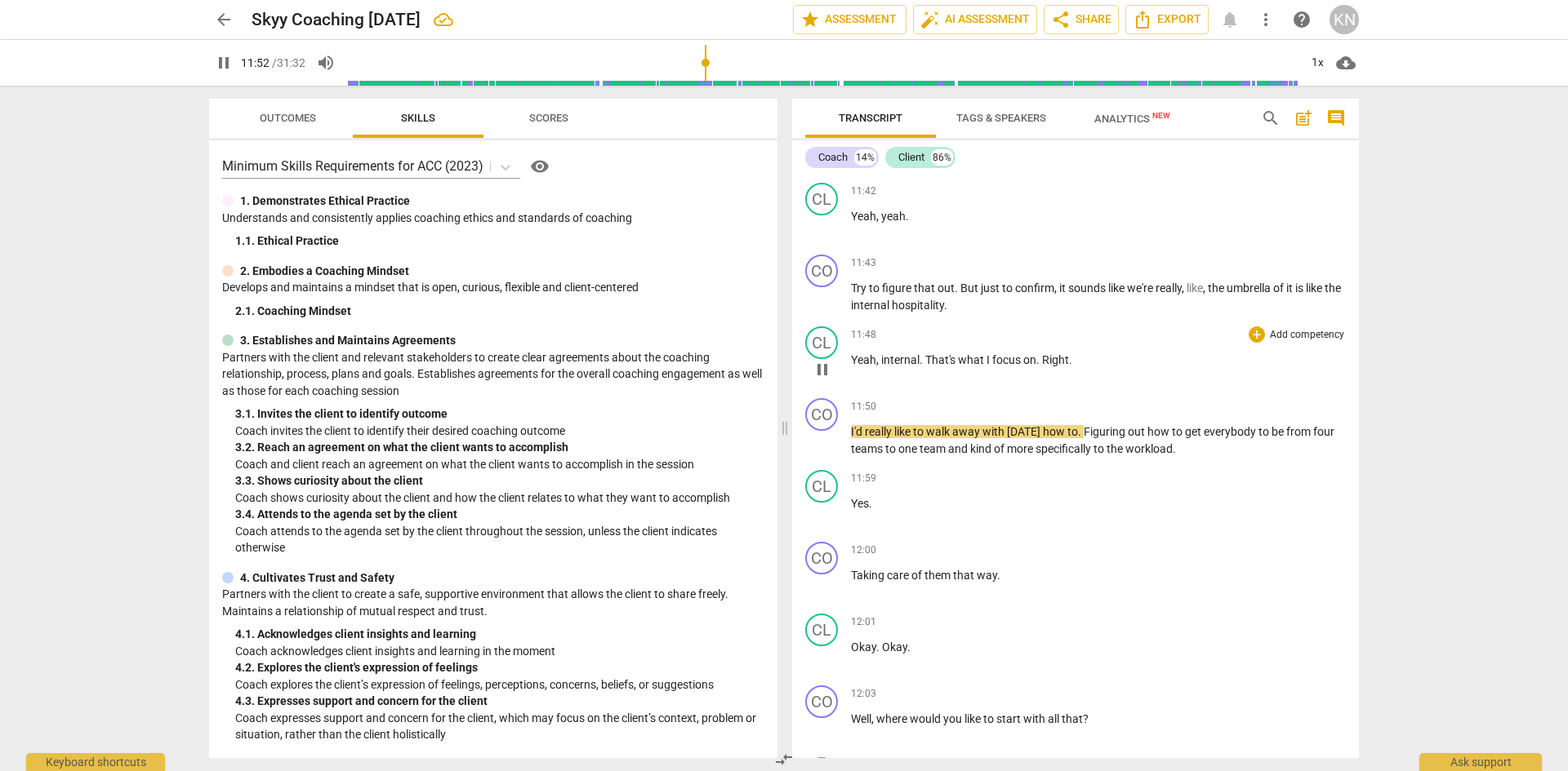
scroll to position [6152, 0]
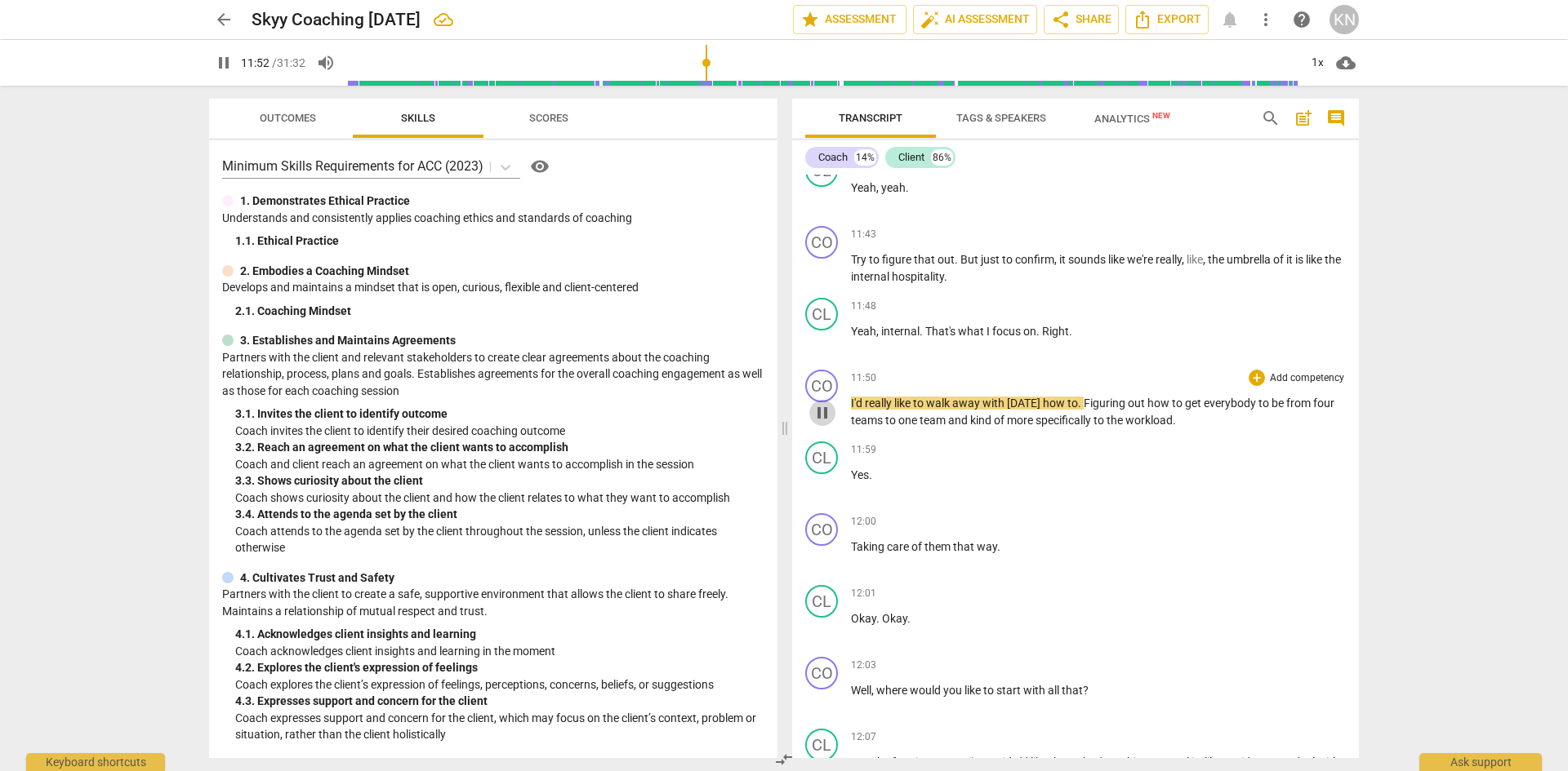
click at [821, 422] on span "pause" at bounding box center [822, 412] width 20 height 20
type input "713"
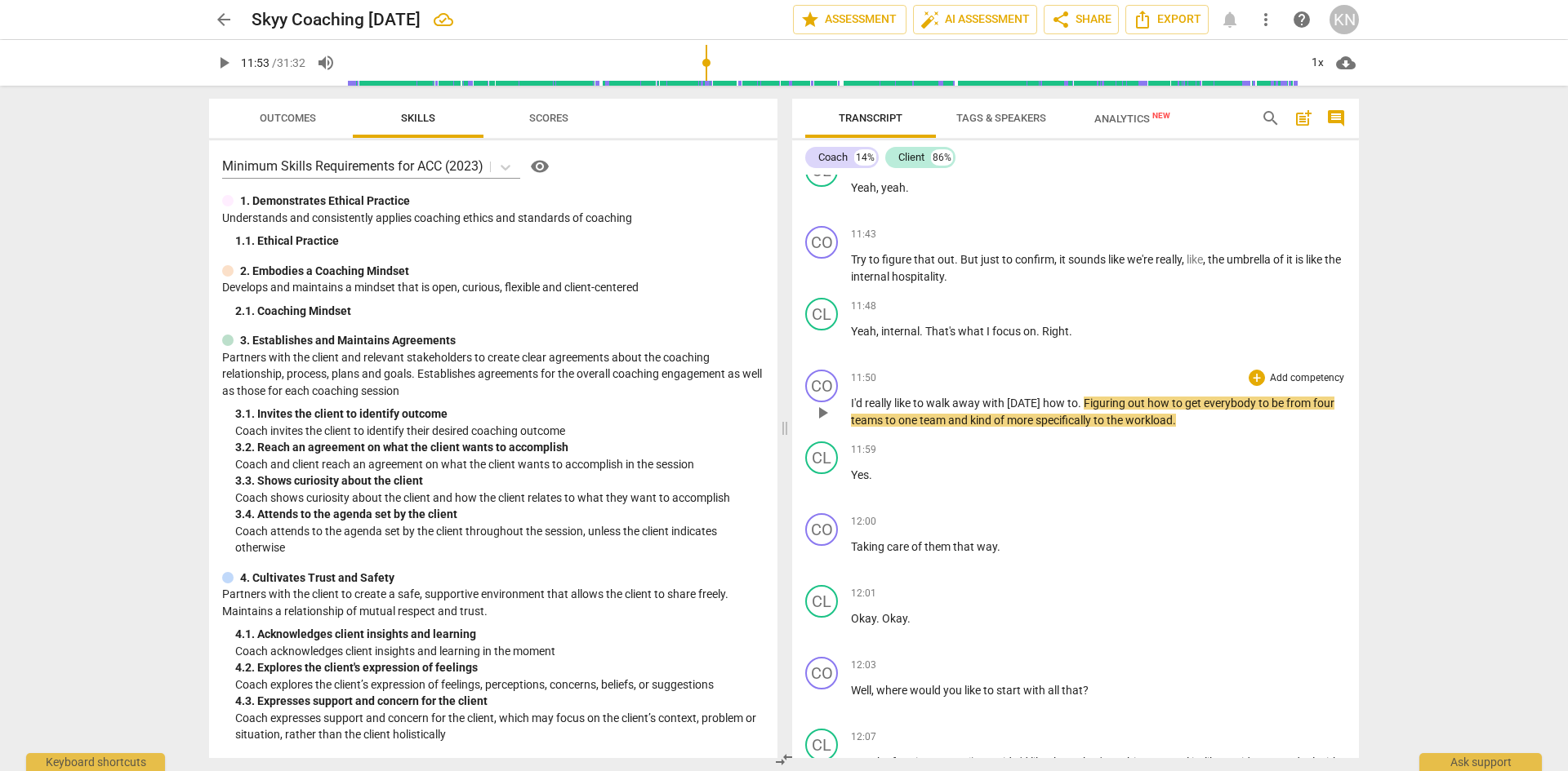
click at [862, 409] on span "I'd" at bounding box center [857, 403] width 14 height 13
click at [983, 340] on p "Yeah , internal . That's what I focus on . Right ." at bounding box center [1098, 332] width 494 height 17
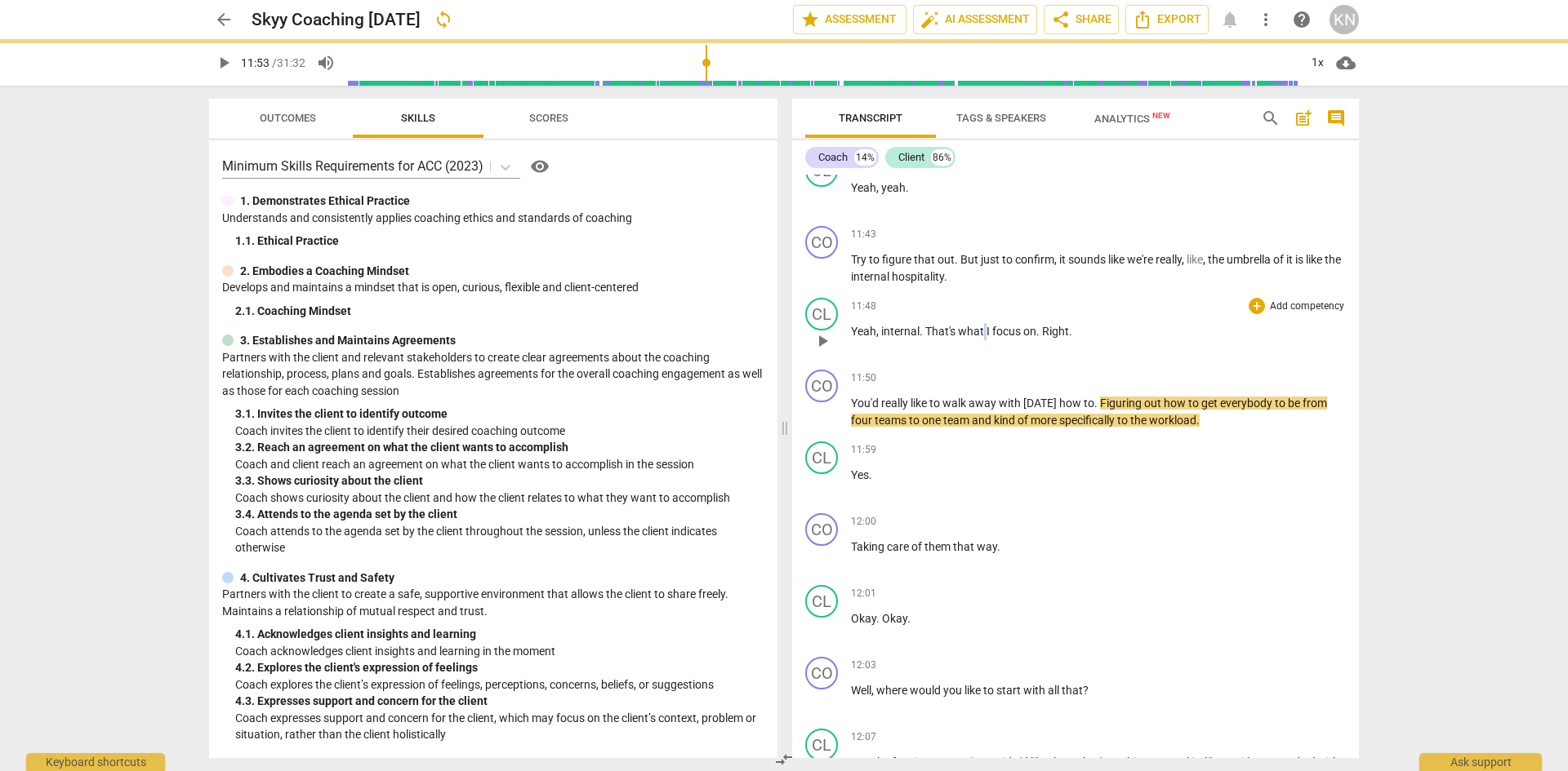
click at [983, 340] on p "Yeah , internal . That's what I focus on . Right ." at bounding box center [1098, 332] width 494 height 17
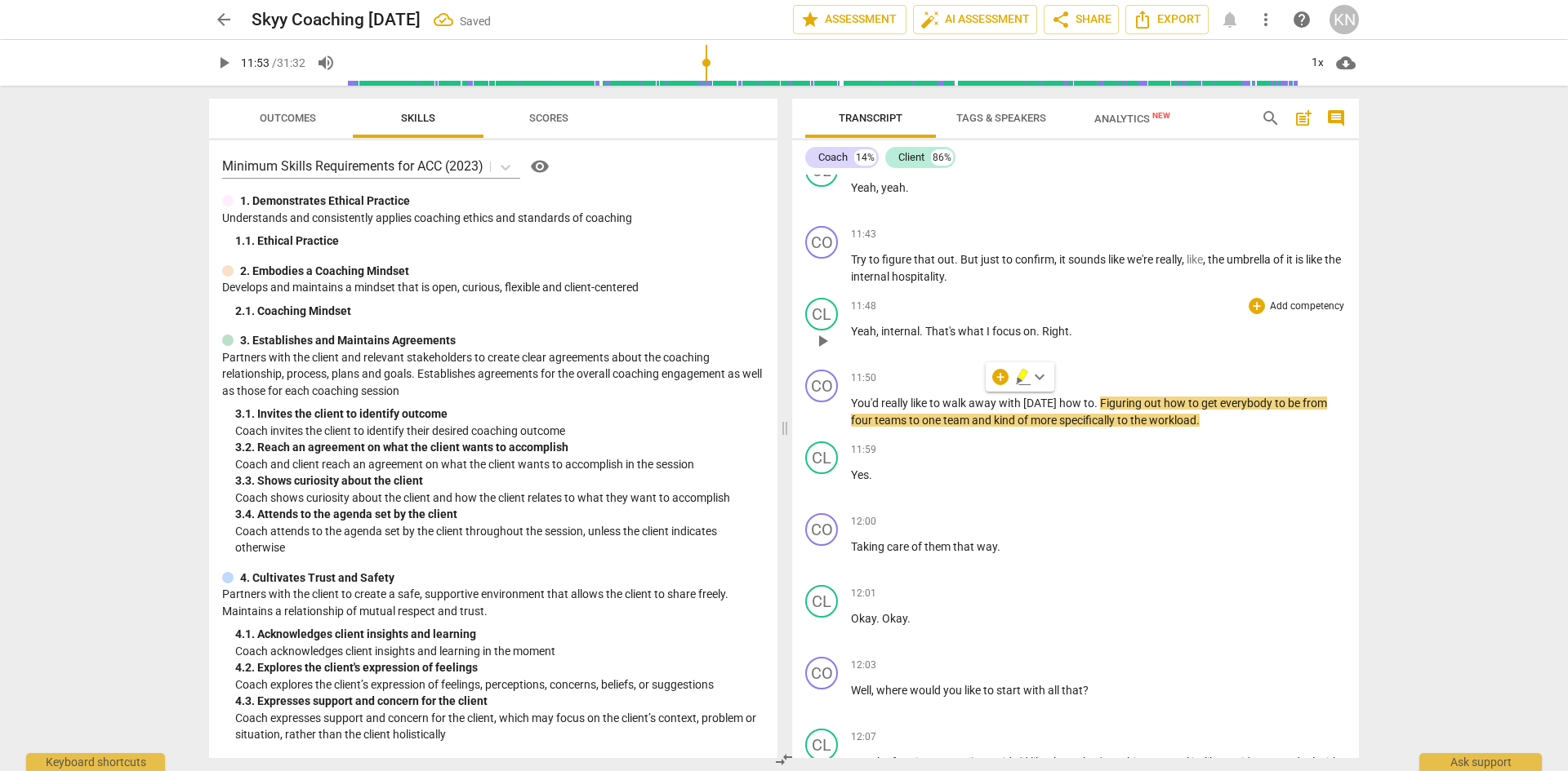
click at [960, 337] on span "what" at bounding box center [972, 331] width 29 height 13
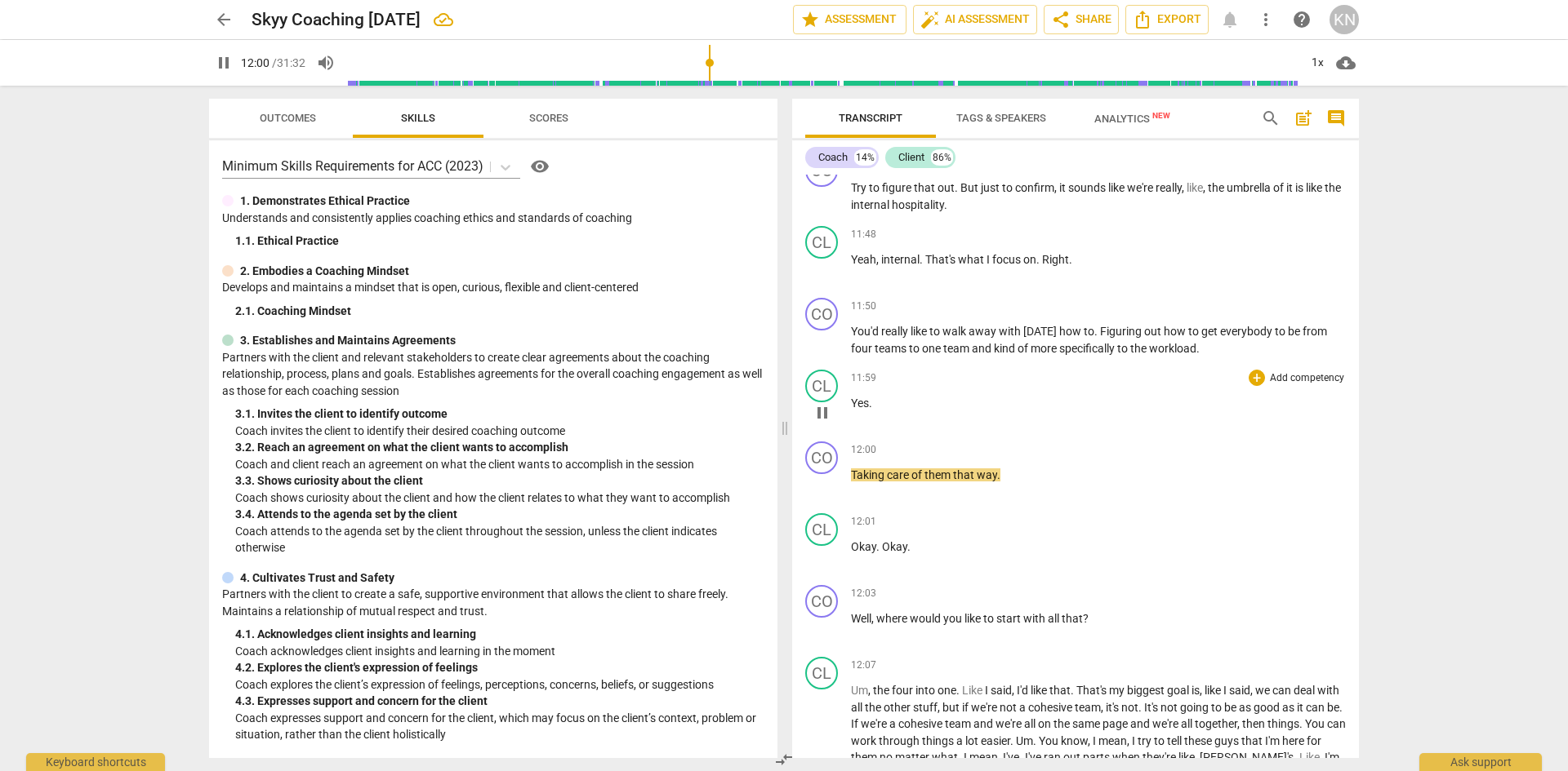
scroll to position [6316, 0]
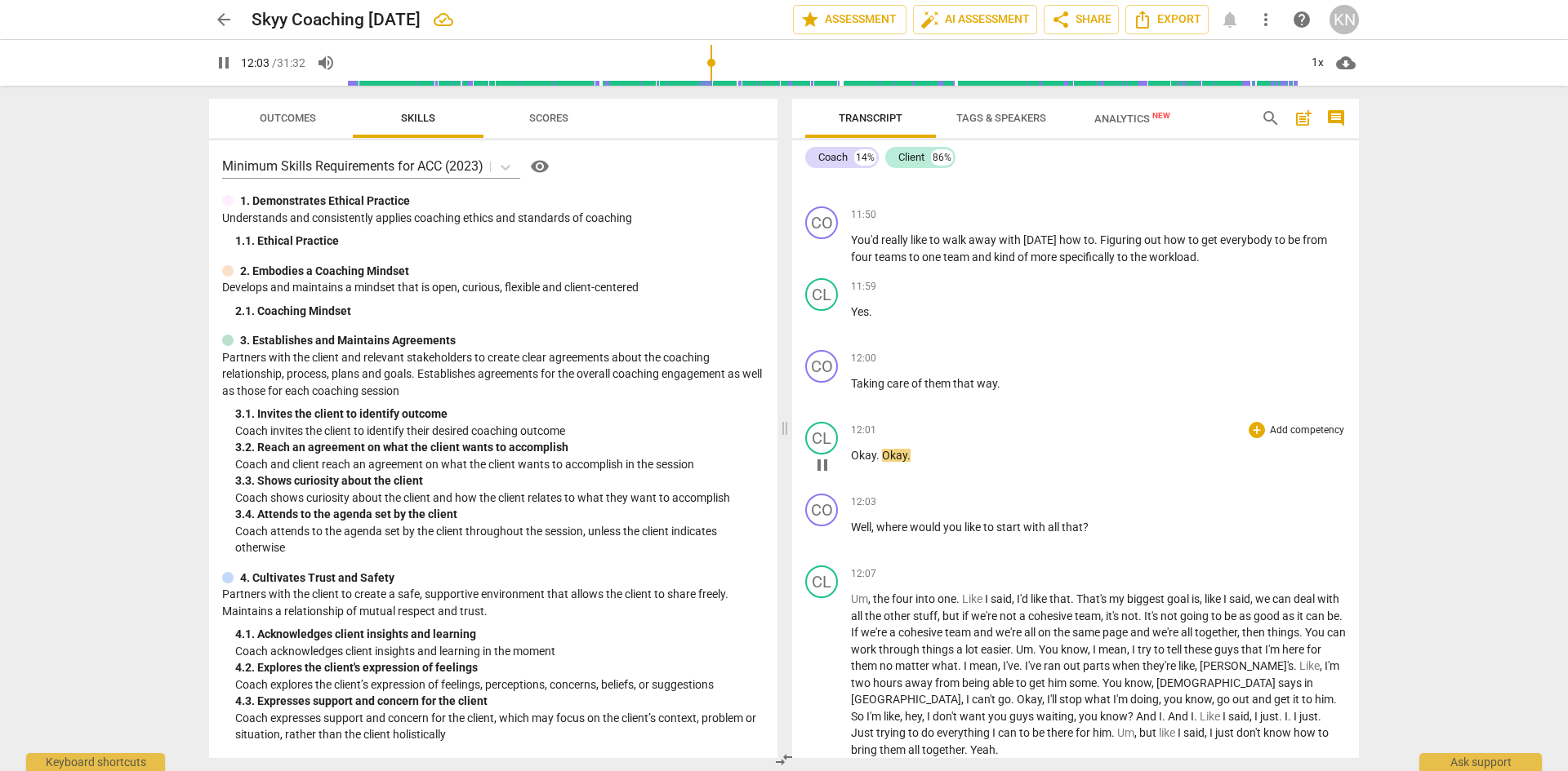
click at [823, 475] on span "pause" at bounding box center [822, 464] width 20 height 20
click at [823, 475] on span "play_arrow" at bounding box center [822, 464] width 20 height 20
drag, startPoint x: 851, startPoint y: 520, endPoint x: 896, endPoint y: 516, distance: 45.2
click at [850, 488] on div "CL play_arrow pause 12:01 + Add competency keyboard_arrow_right Okay . Okay ." at bounding box center [1075, 451] width 566 height 72
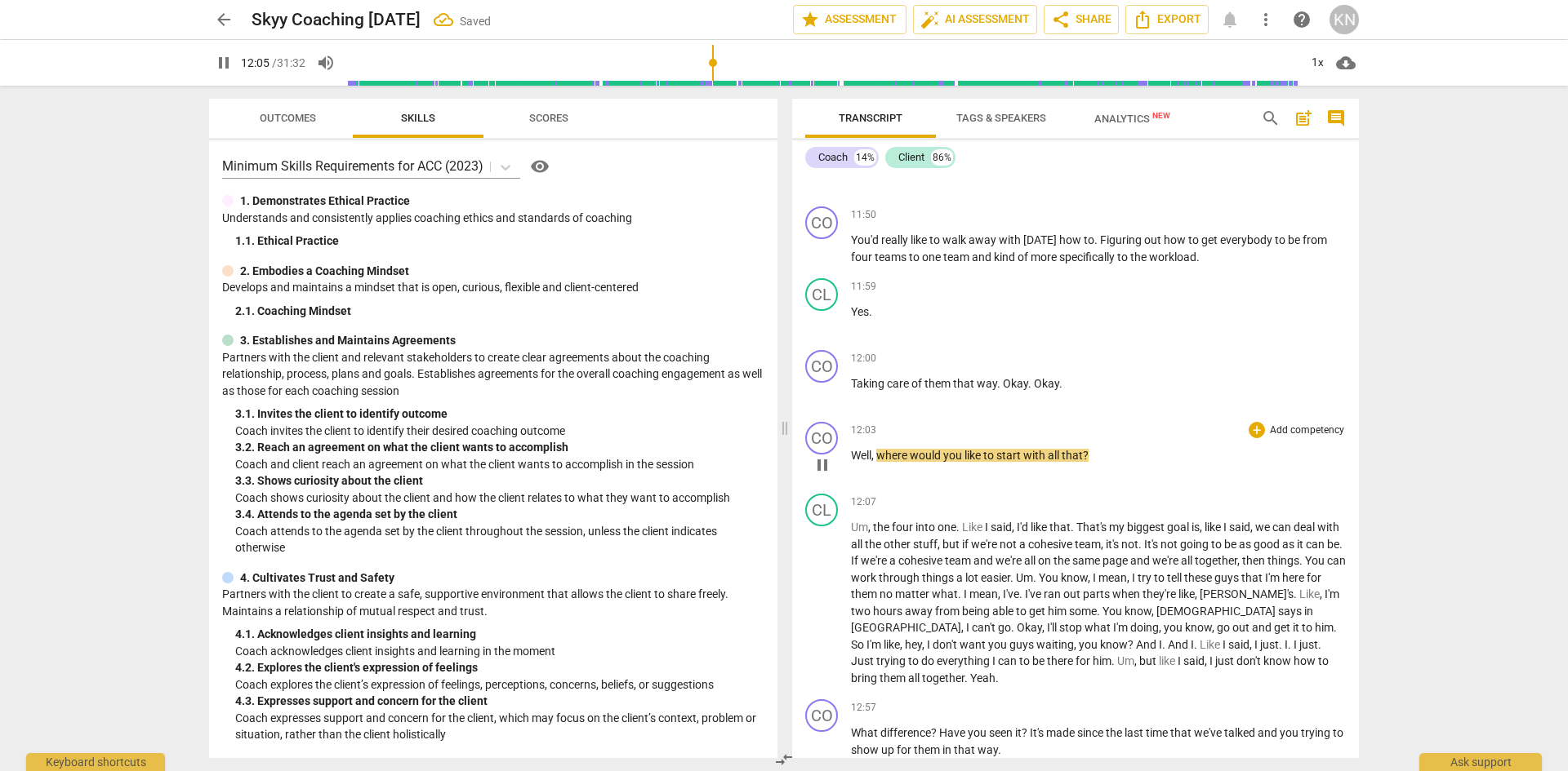
click at [852, 461] on span "Well" at bounding box center [861, 455] width 21 height 13
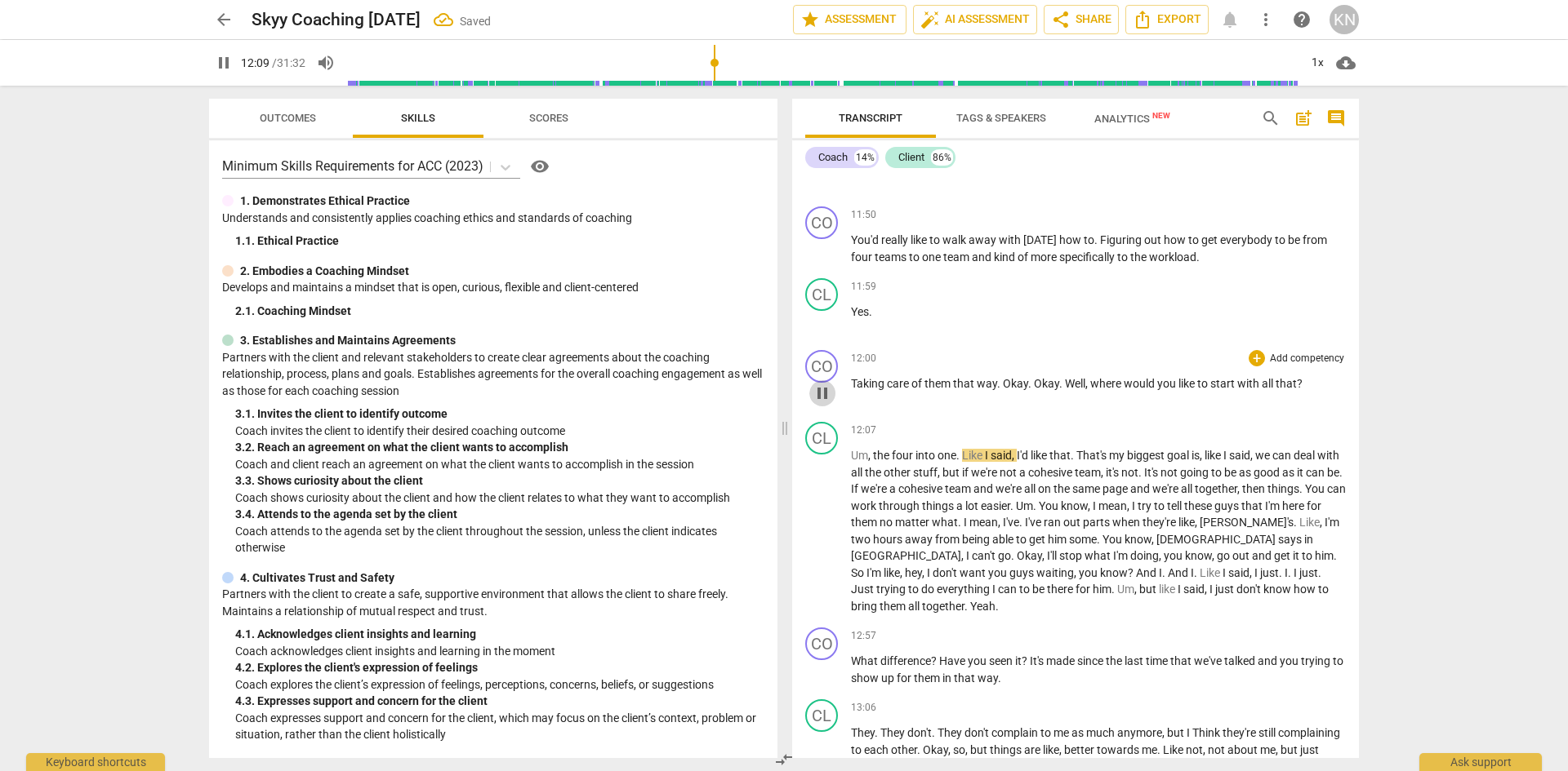
click at [822, 403] on span "pause" at bounding box center [822, 392] width 20 height 20
click at [822, 542] on span "play_arrow" at bounding box center [822, 531] width 20 height 20
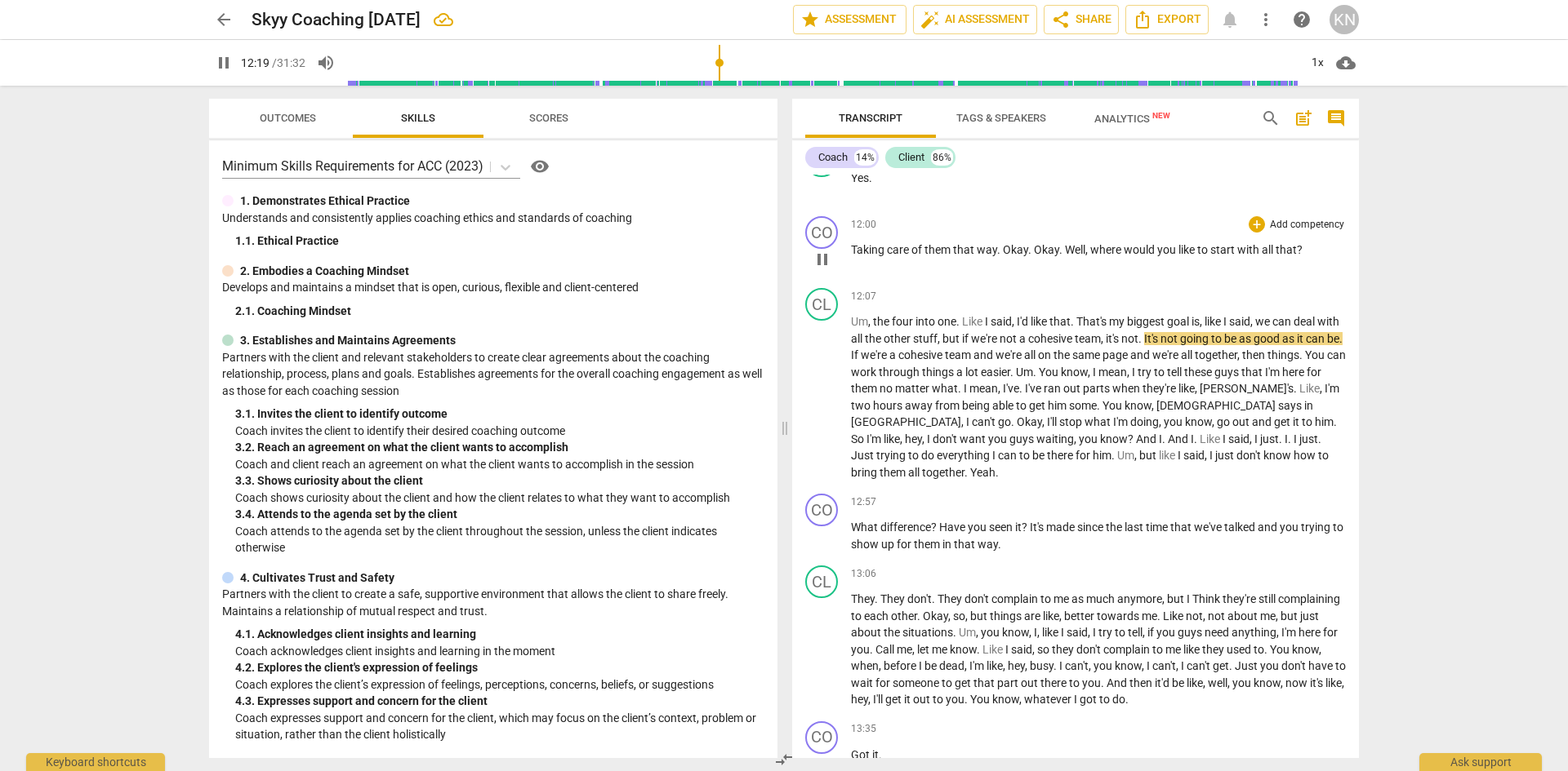
scroll to position [6479, 0]
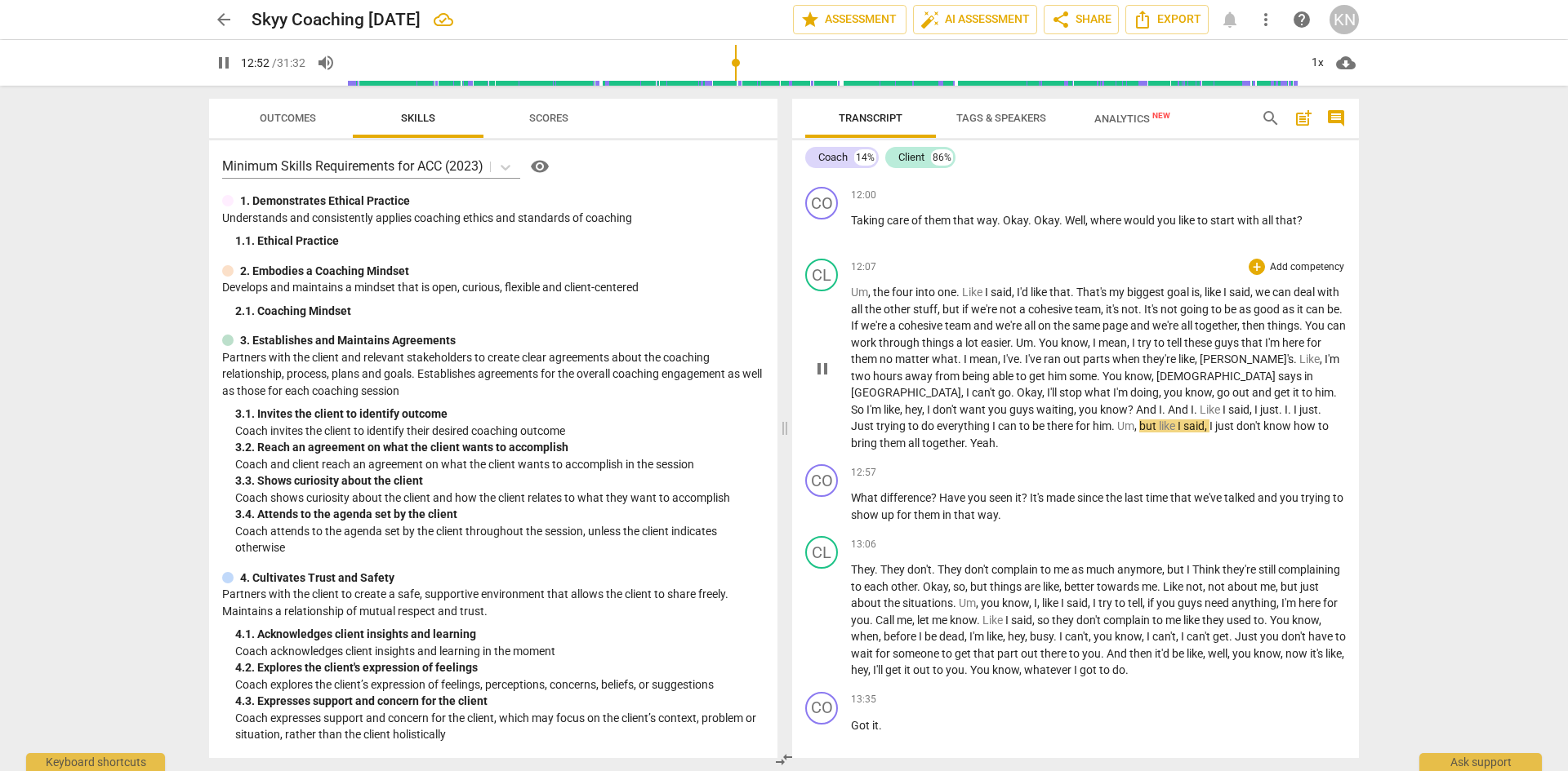
click at [1092, 433] on span "him" at bounding box center [1102, 426] width 19 height 13
type input "773"
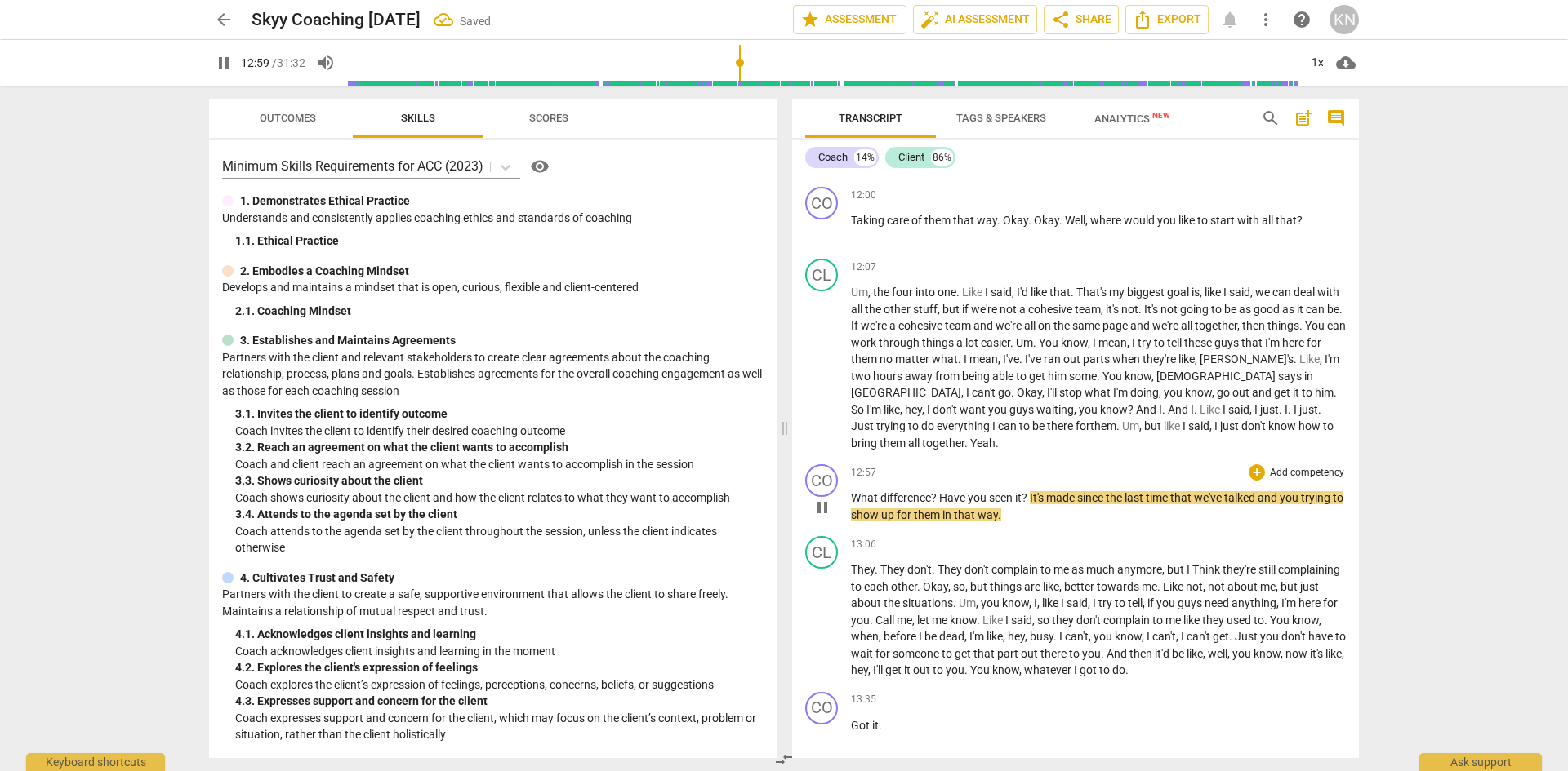
click at [824, 517] on span "pause" at bounding box center [822, 507] width 20 height 20
type input "780"
click at [937, 504] on span "?" at bounding box center [935, 498] width 8 height 13
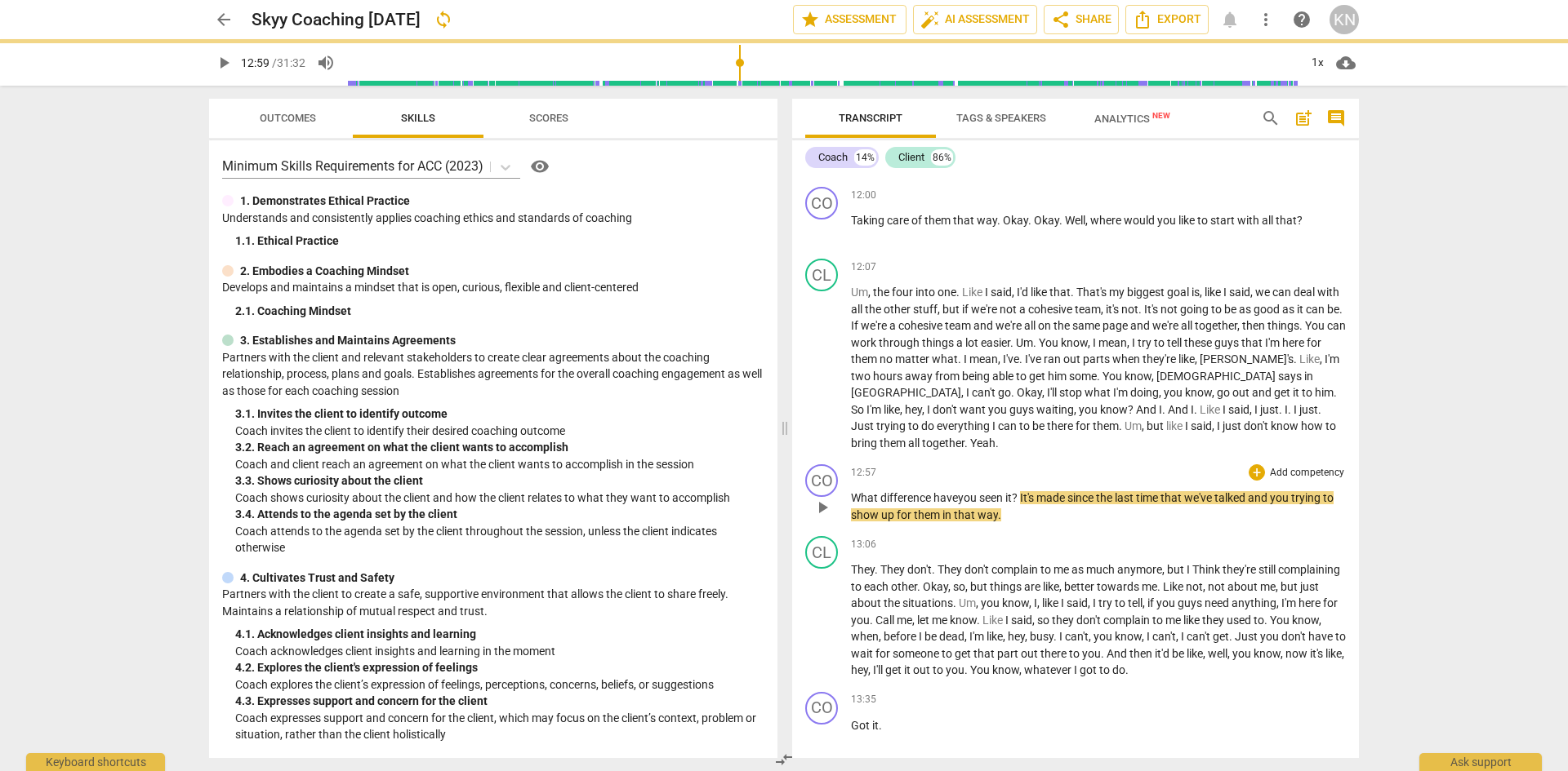
click at [1020, 504] on span "?" at bounding box center [1015, 498] width 8 height 13
click at [822, 517] on span "play_arrow" at bounding box center [822, 507] width 20 height 20
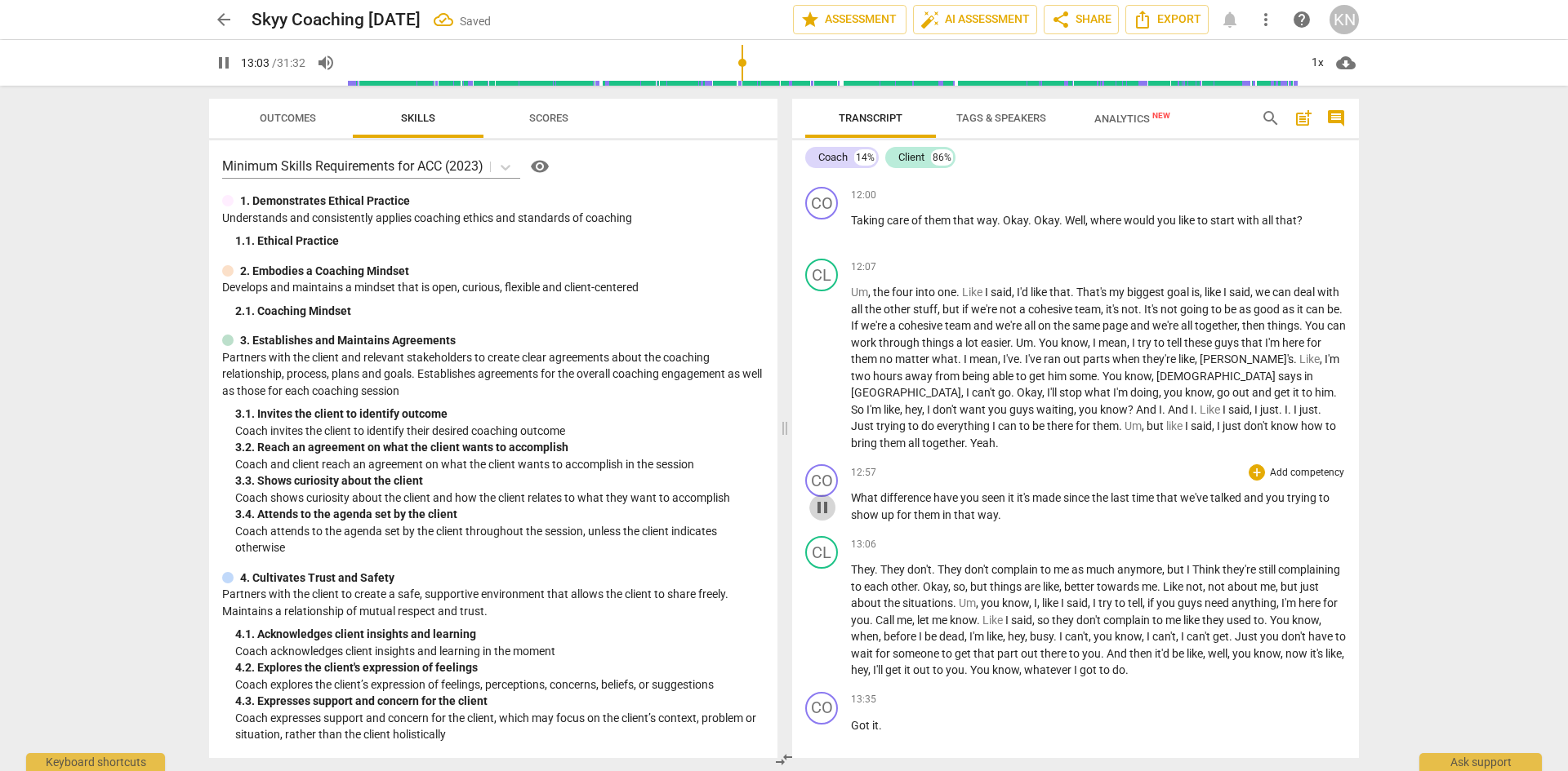
click at [824, 517] on span "pause" at bounding box center [822, 507] width 20 height 20
click at [230, 60] on span "play_arrow" at bounding box center [223, 62] width 20 height 20
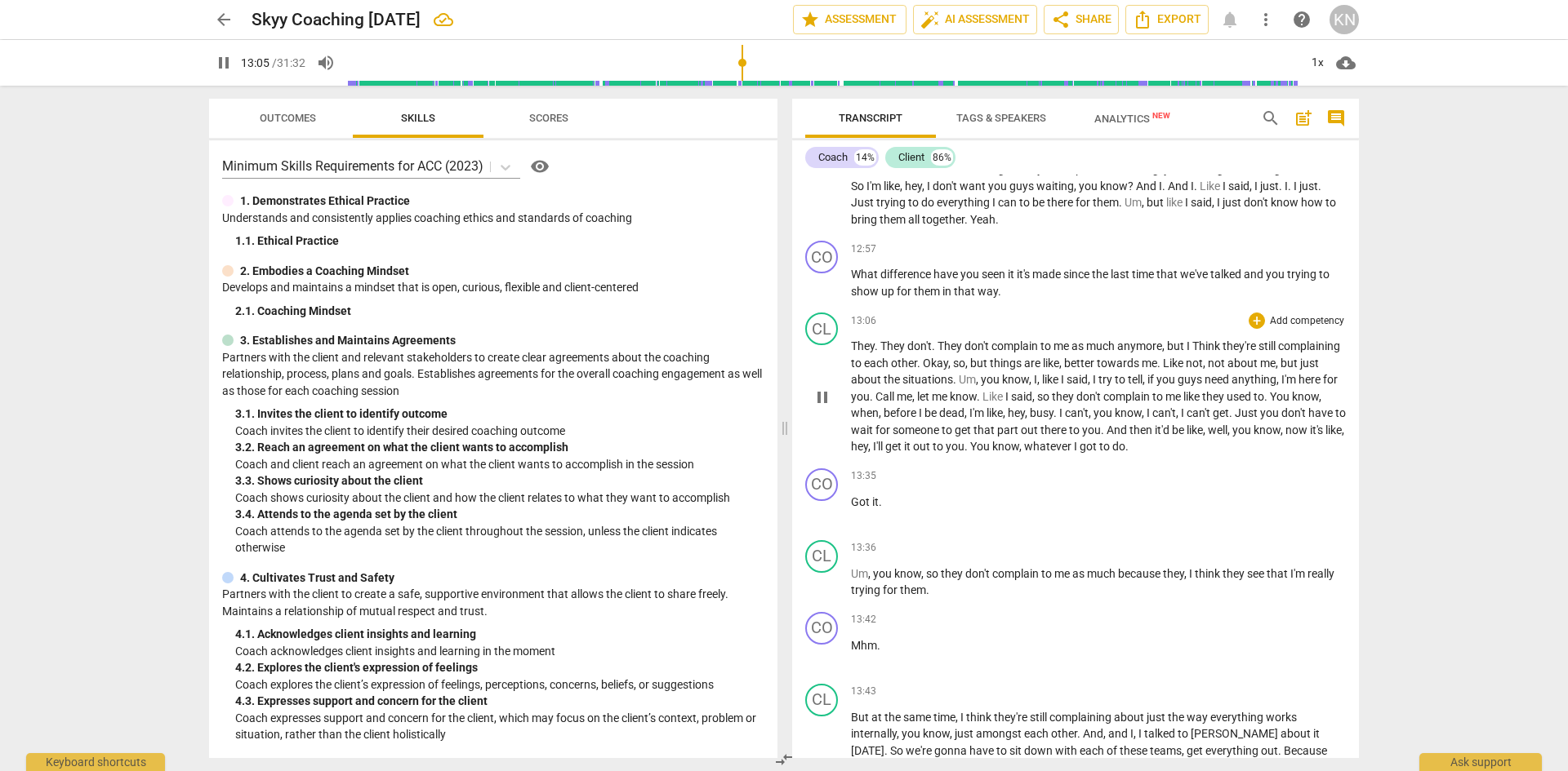
scroll to position [6724, 0]
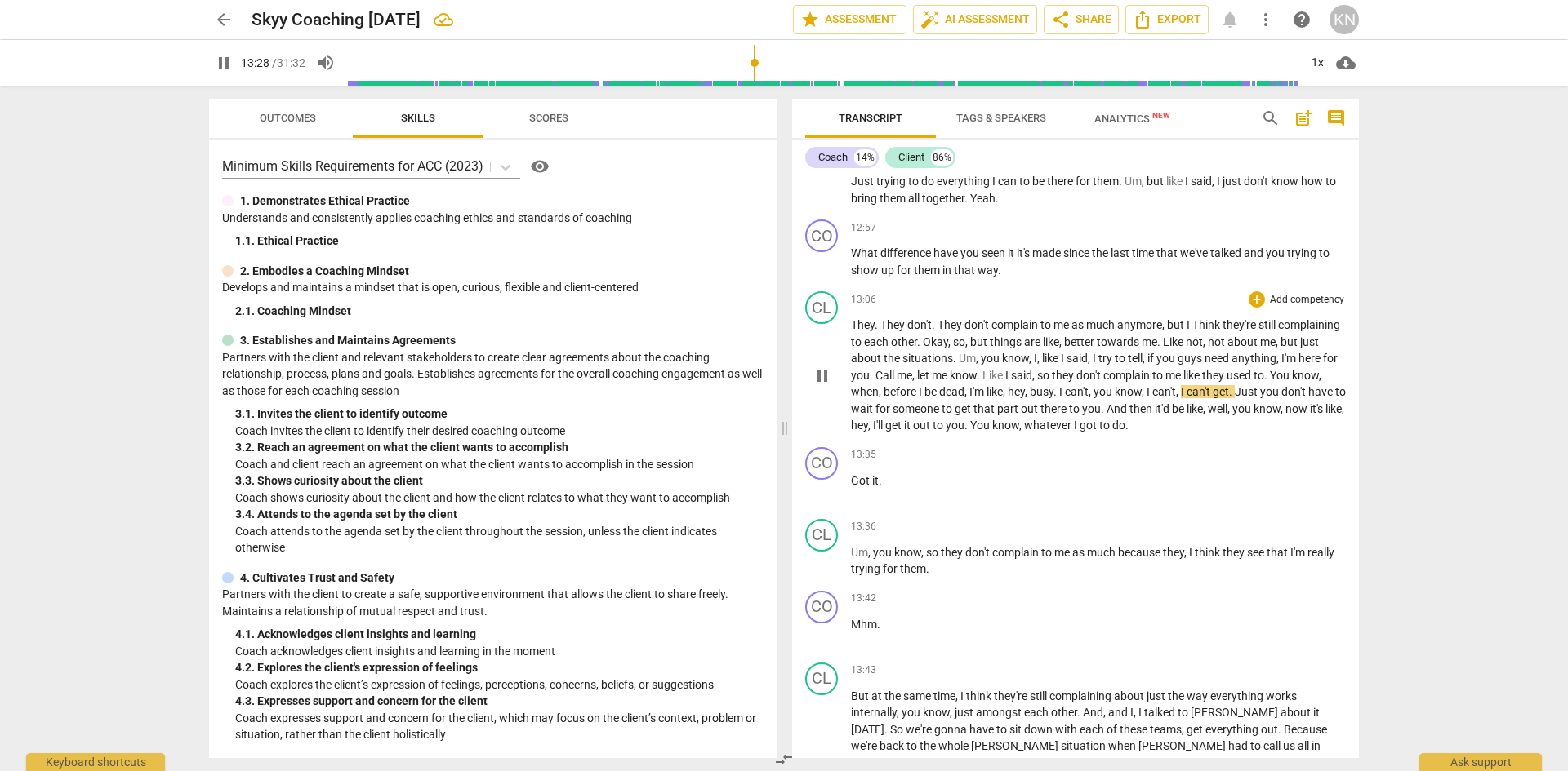
click at [879, 398] on span "when" at bounding box center [865, 392] width 28 height 13
click at [1270, 382] on span "You" at bounding box center [1281, 376] width 22 height 13
click at [824, 386] on span "pause" at bounding box center [822, 376] width 20 height 20
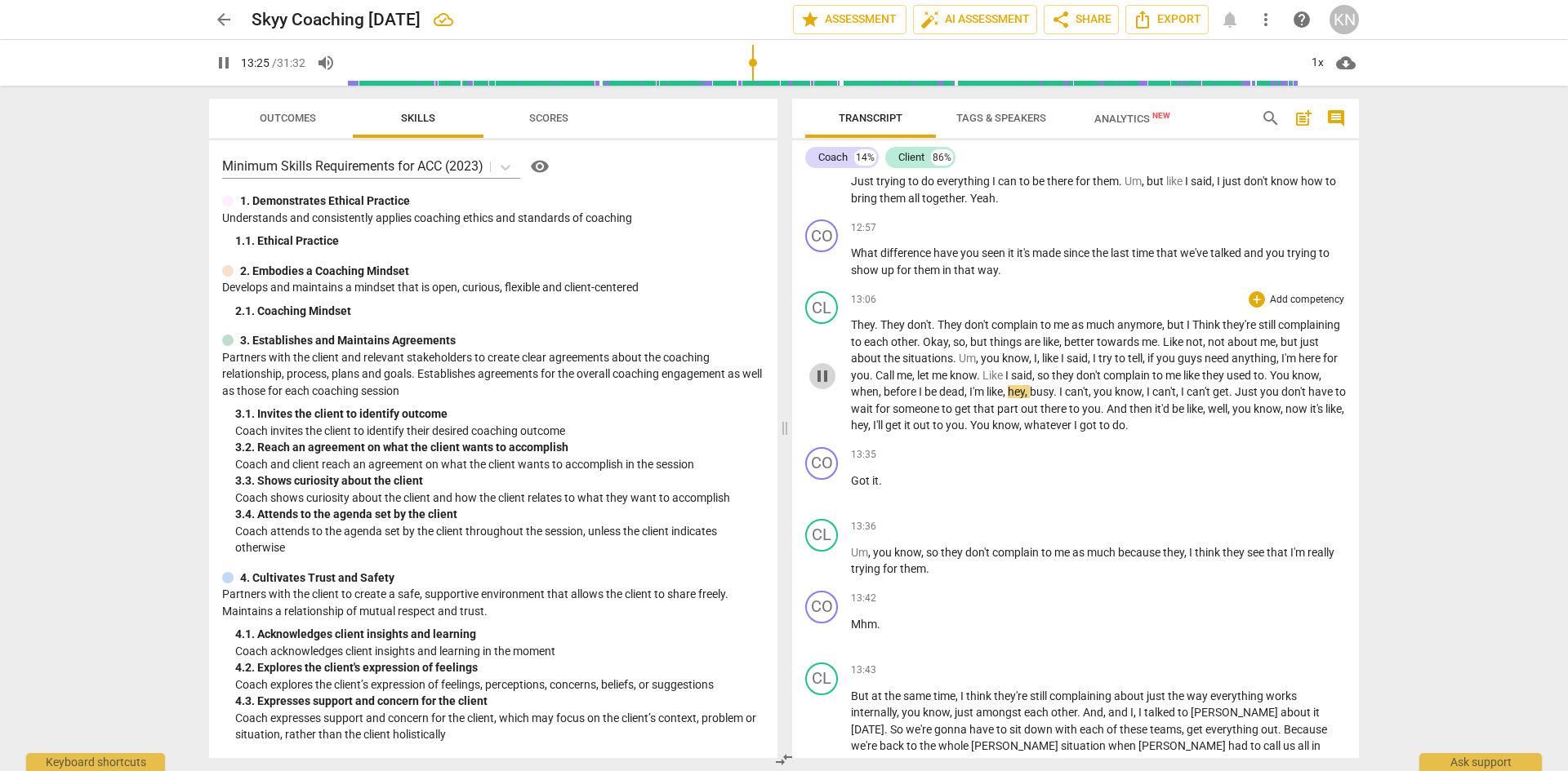
type input "806"
click at [964, 398] on span "dead" at bounding box center [951, 392] width 25 height 13
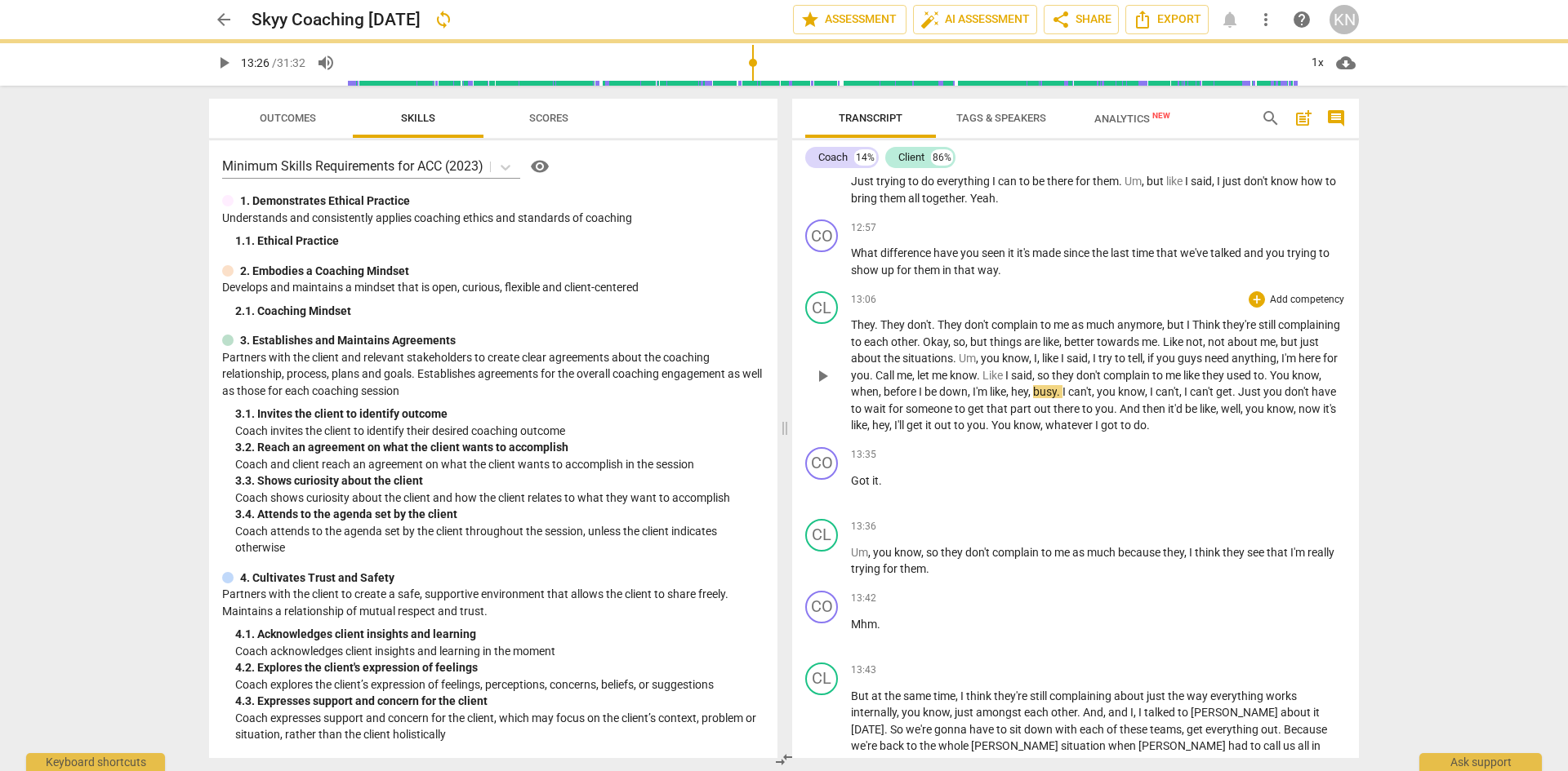
click at [822, 386] on span "play_arrow" at bounding box center [822, 376] width 20 height 20
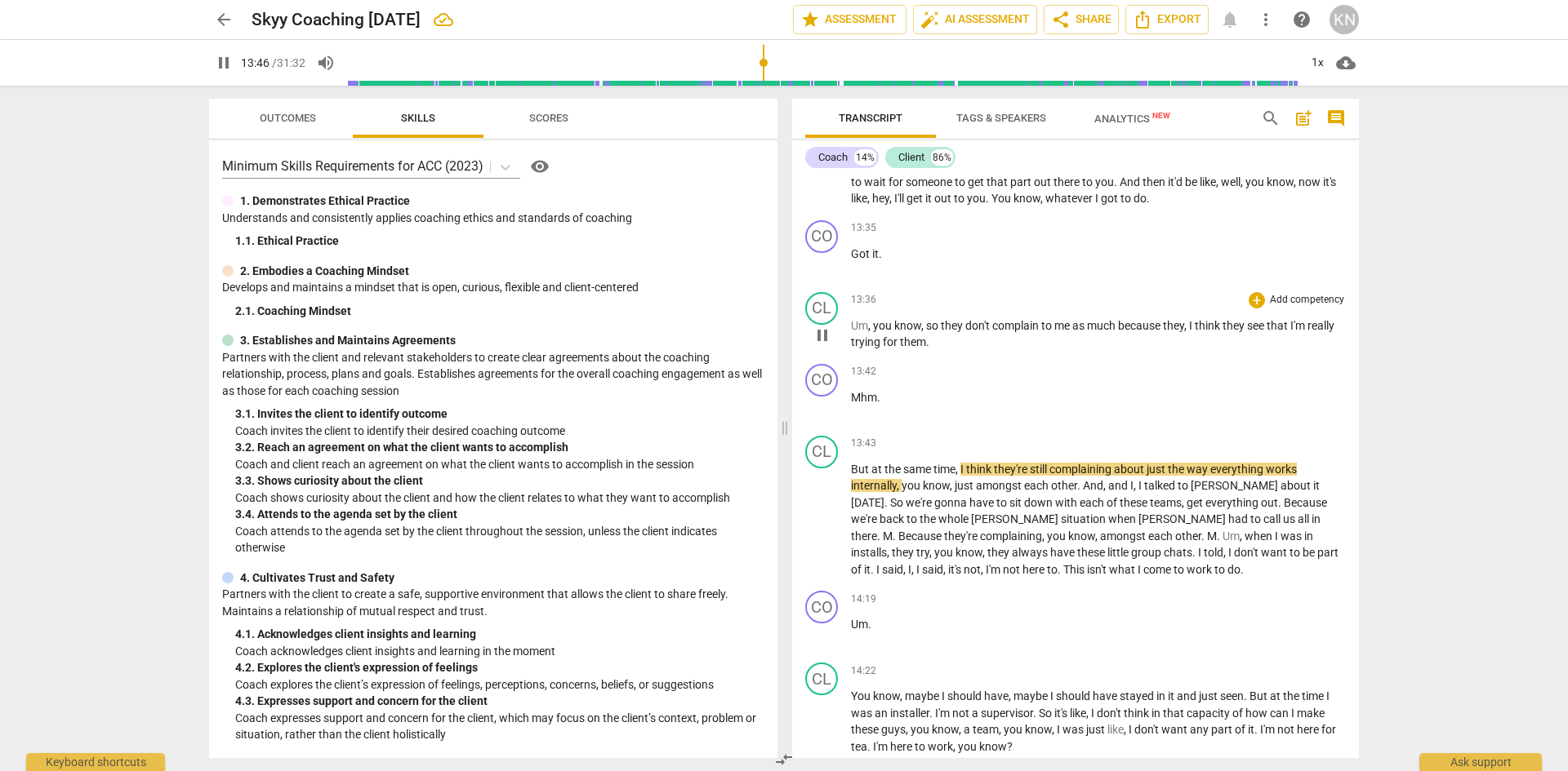
scroll to position [7050, 0]
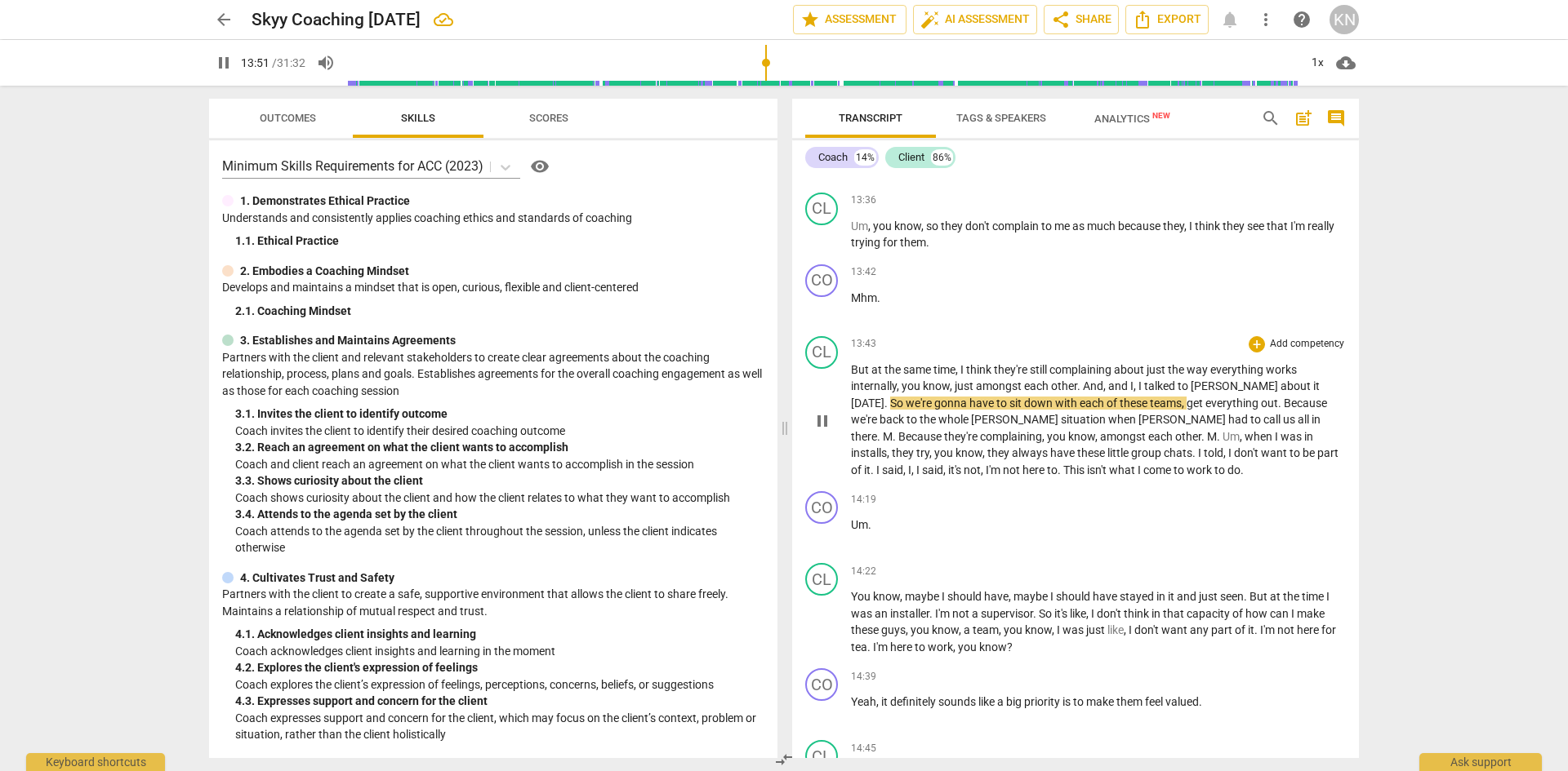
click at [1195, 392] on span "Kerry" at bounding box center [1235, 386] width 90 height 13
type input "833"
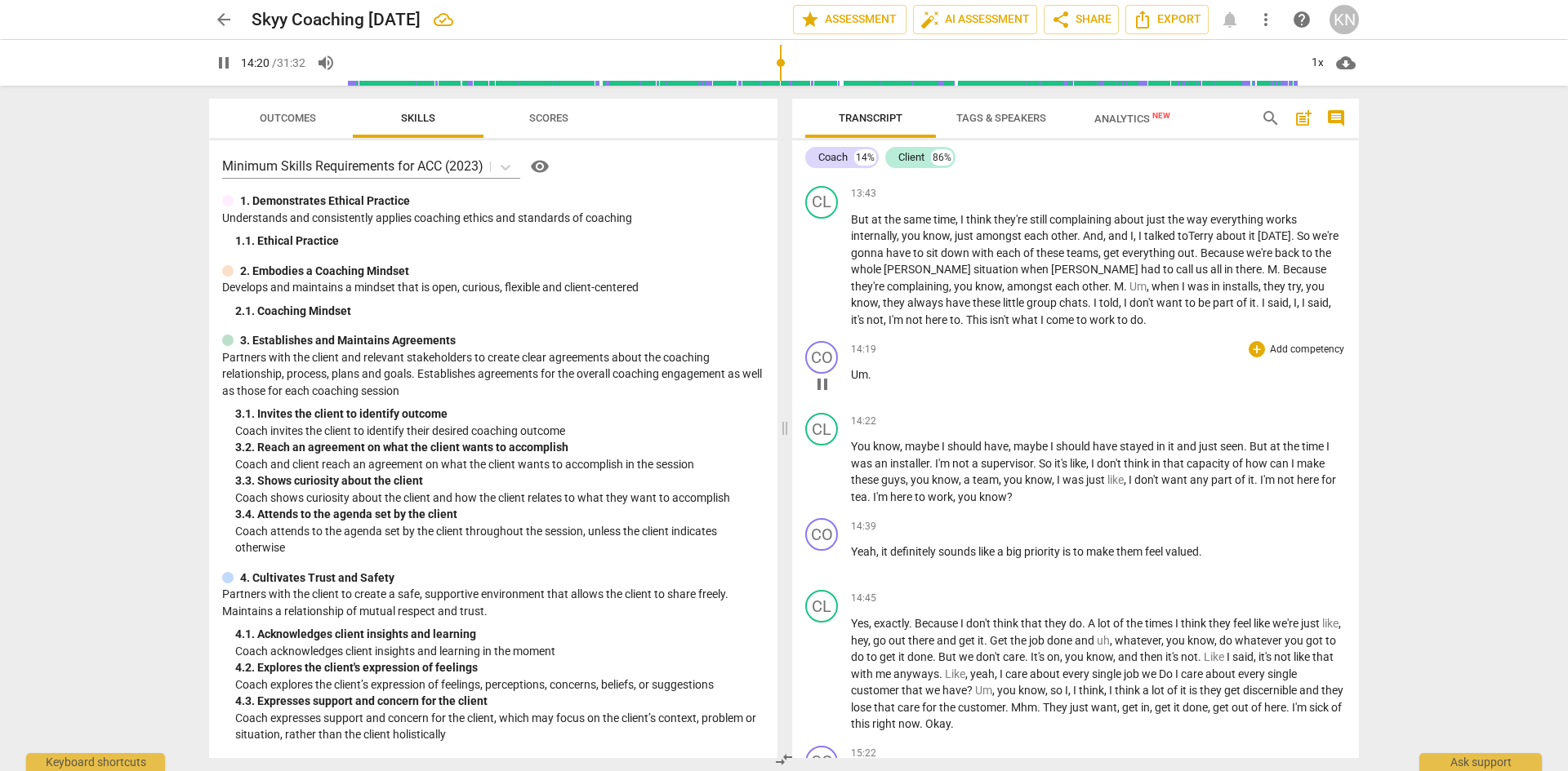
scroll to position [7213, 0]
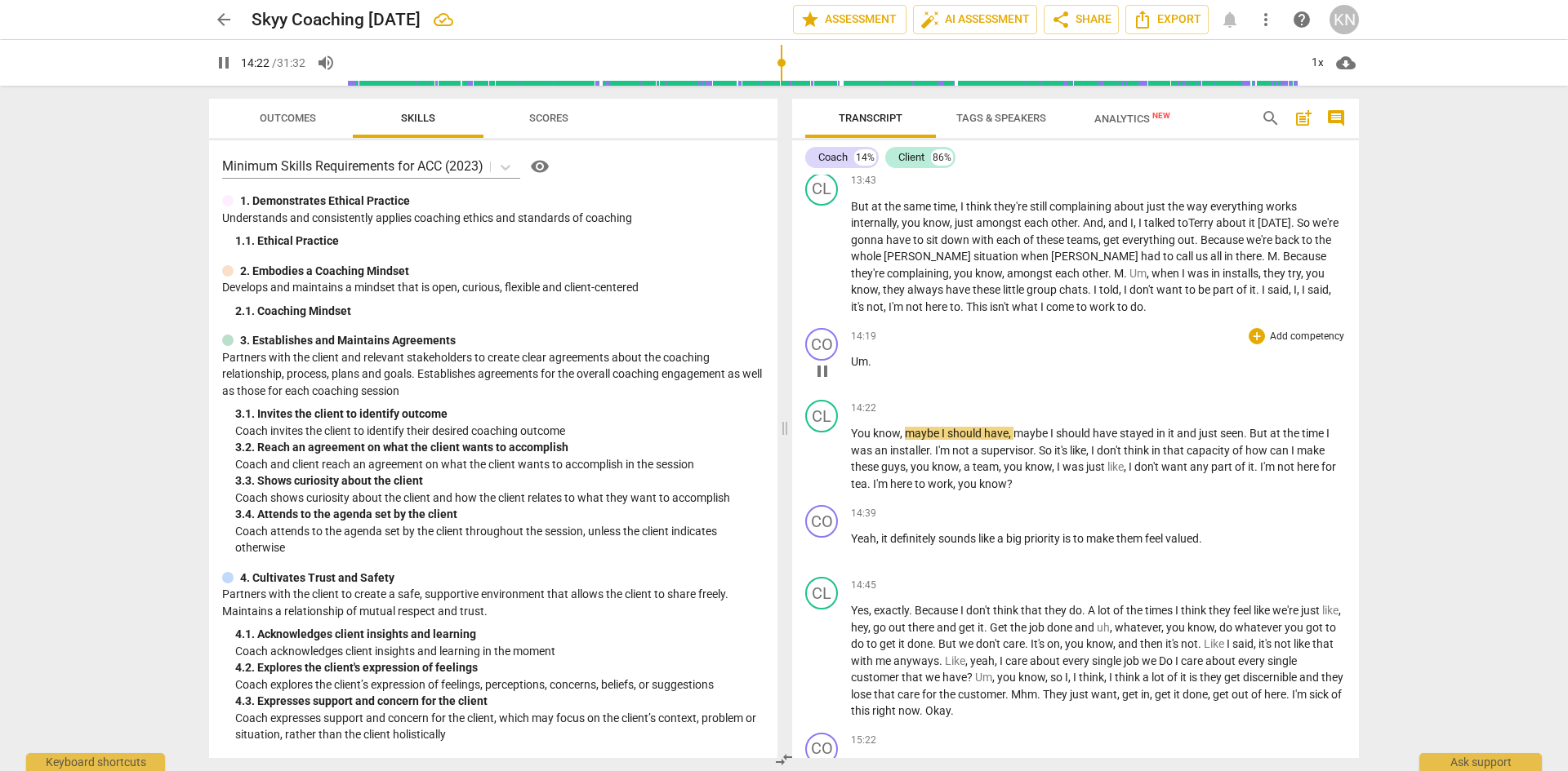
click at [823, 381] on span "pause" at bounding box center [822, 371] width 20 height 20
click at [851, 368] on span "Um" at bounding box center [859, 362] width 17 height 13
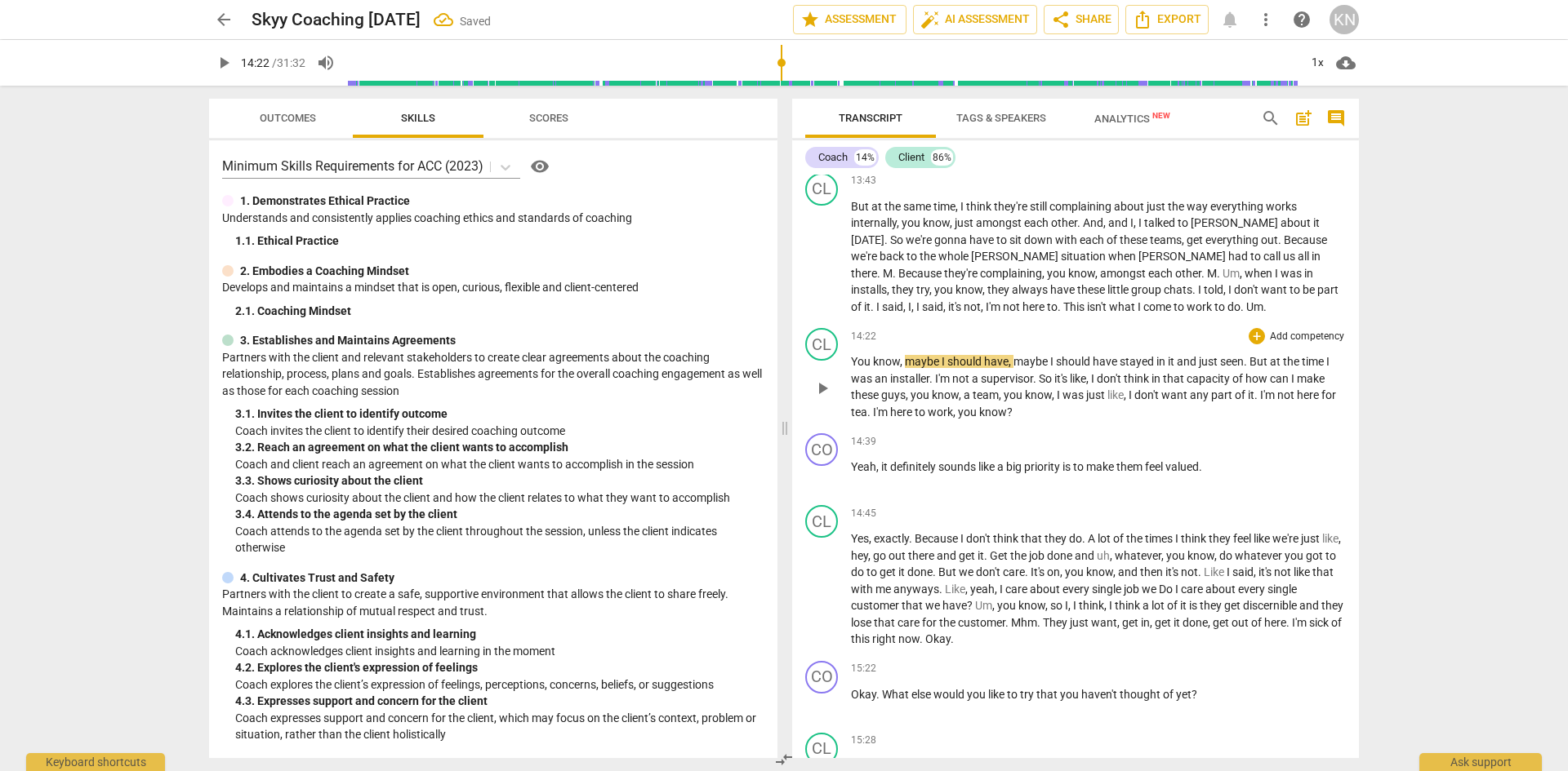
click at [853, 368] on span "You" at bounding box center [862, 362] width 22 height 13
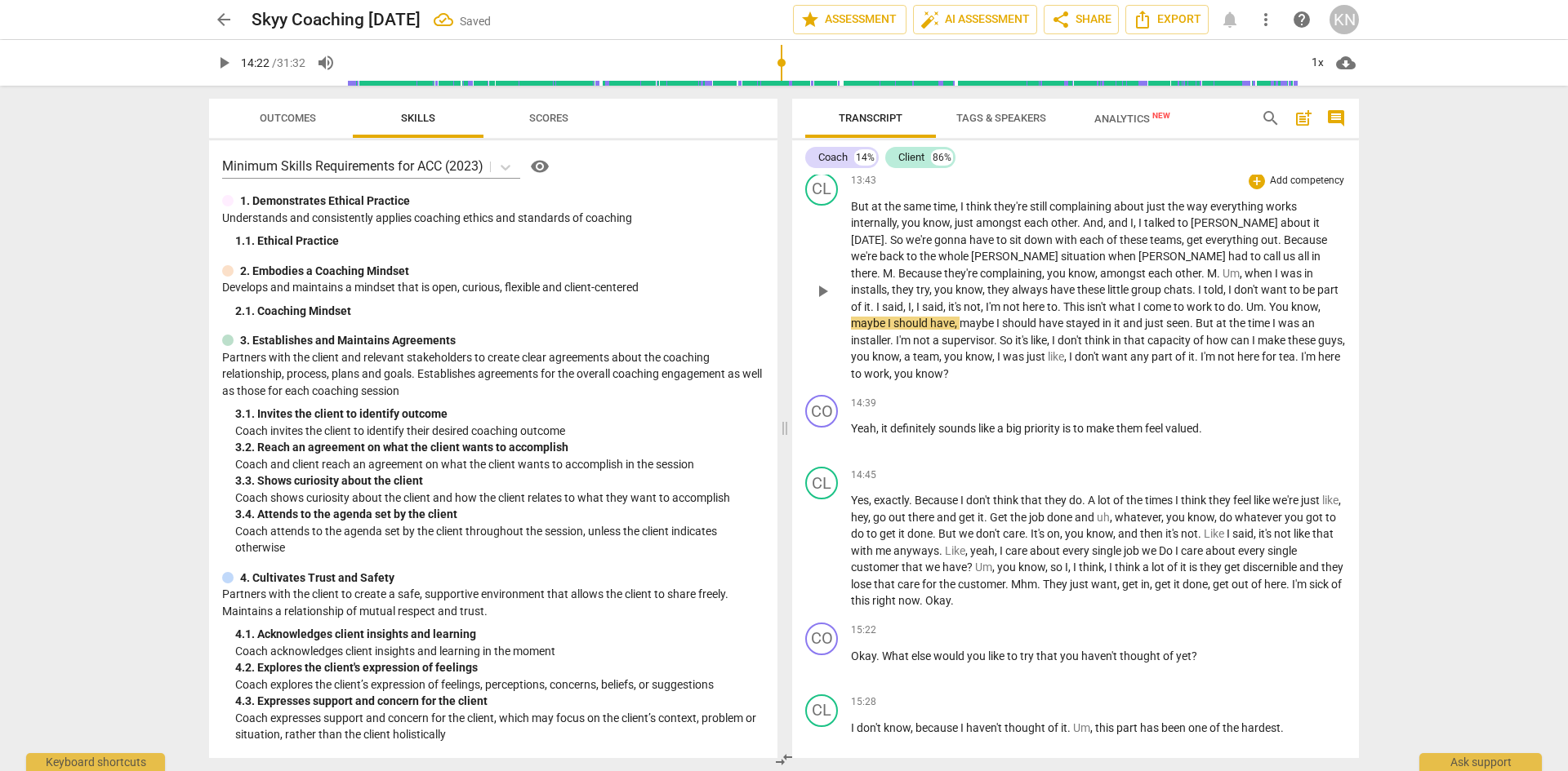
click at [1269, 313] on span "You" at bounding box center [1280, 307] width 22 height 13
click at [824, 448] on span "pause" at bounding box center [822, 438] width 20 height 20
drag, startPoint x: 822, startPoint y: 600, endPoint x: 1187, endPoint y: 516, distance: 374.5
click at [822, 561] on span "play_arrow" at bounding box center [822, 551] width 20 height 20
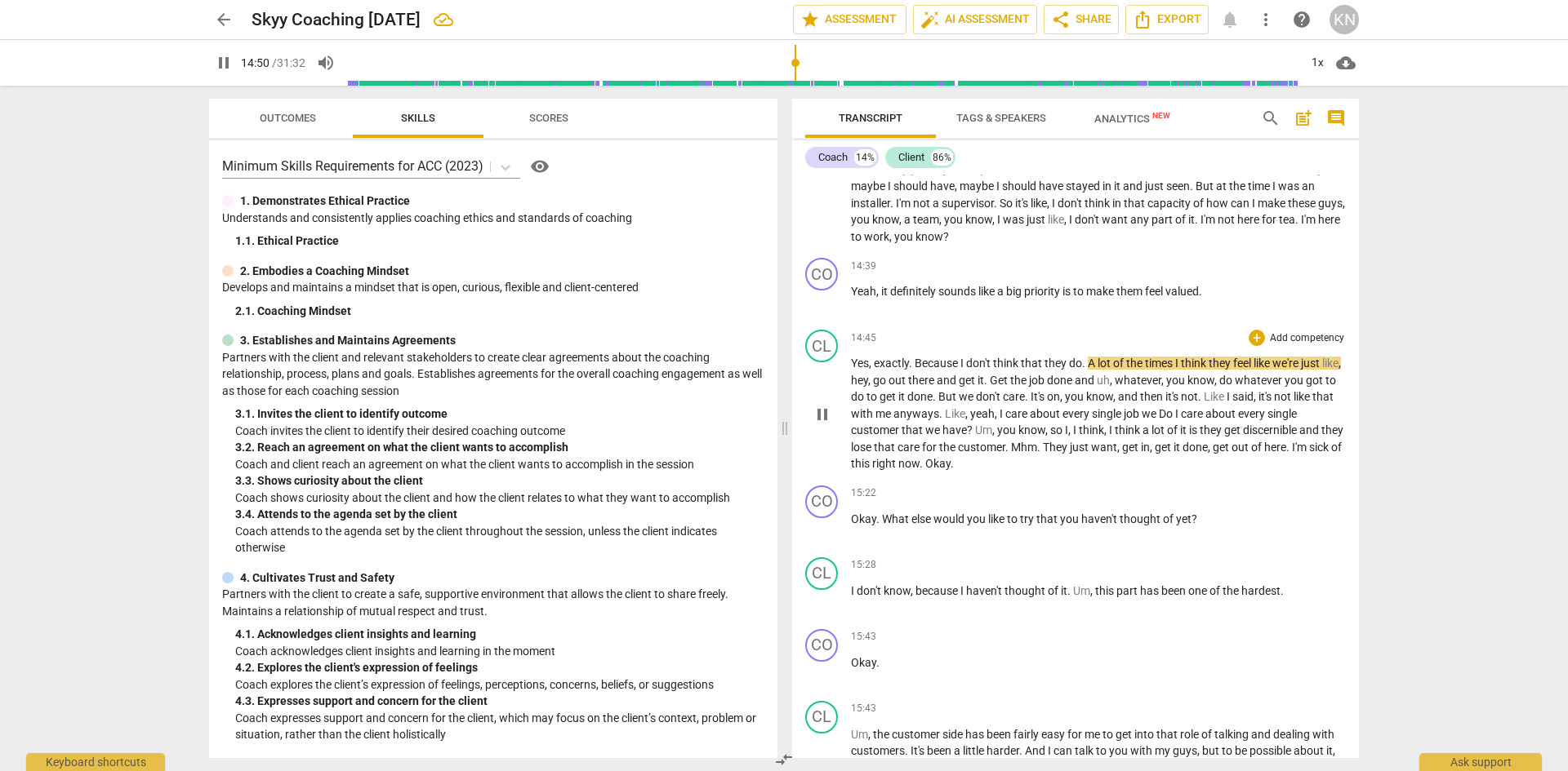
scroll to position [7376, 0]
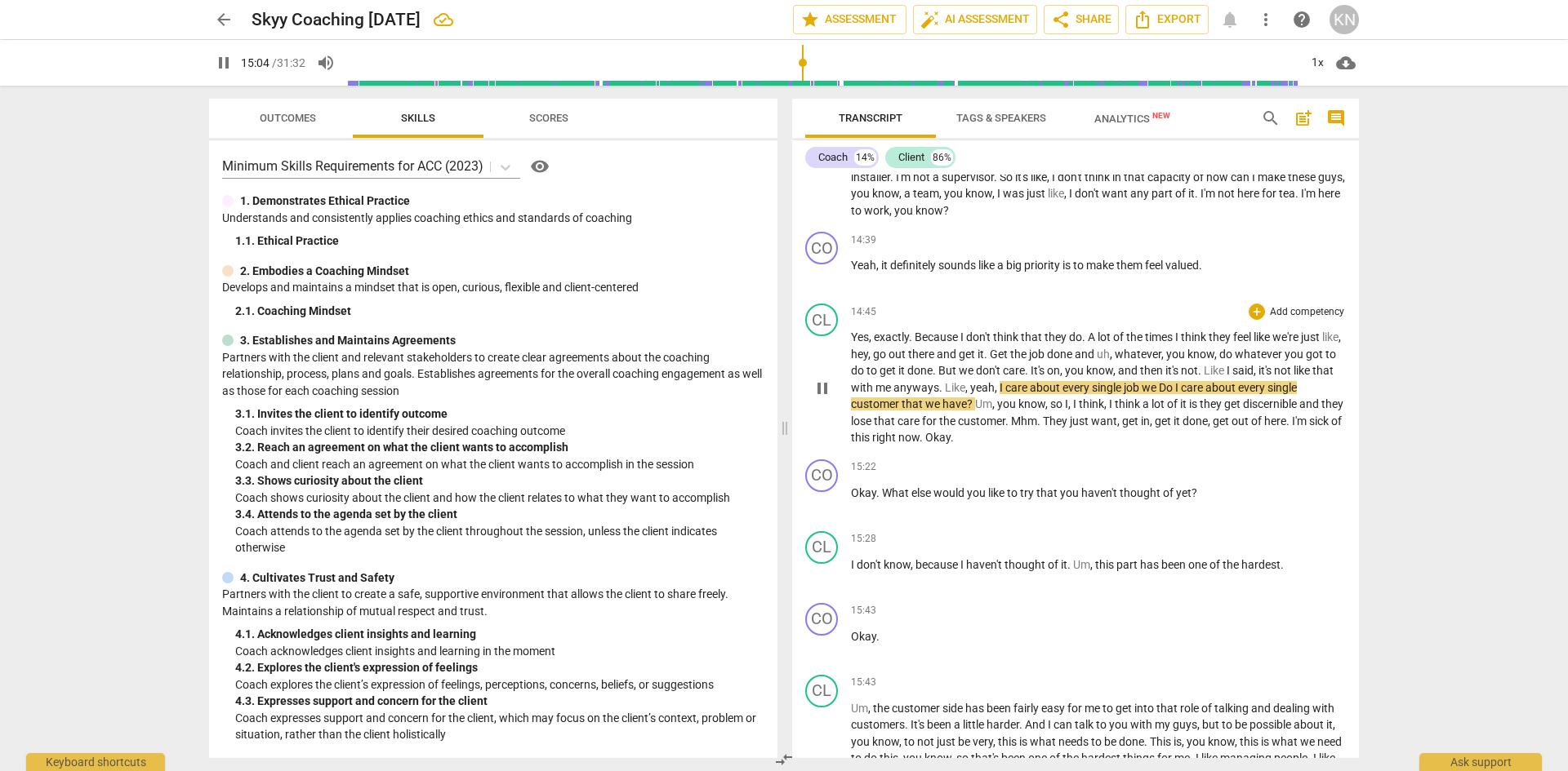
drag, startPoint x: 1210, startPoint y: 430, endPoint x: 1218, endPoint y: 438, distance: 11.3
click at [1175, 394] on span "Do" at bounding box center [1167, 388] width 17 height 13
type input "906"
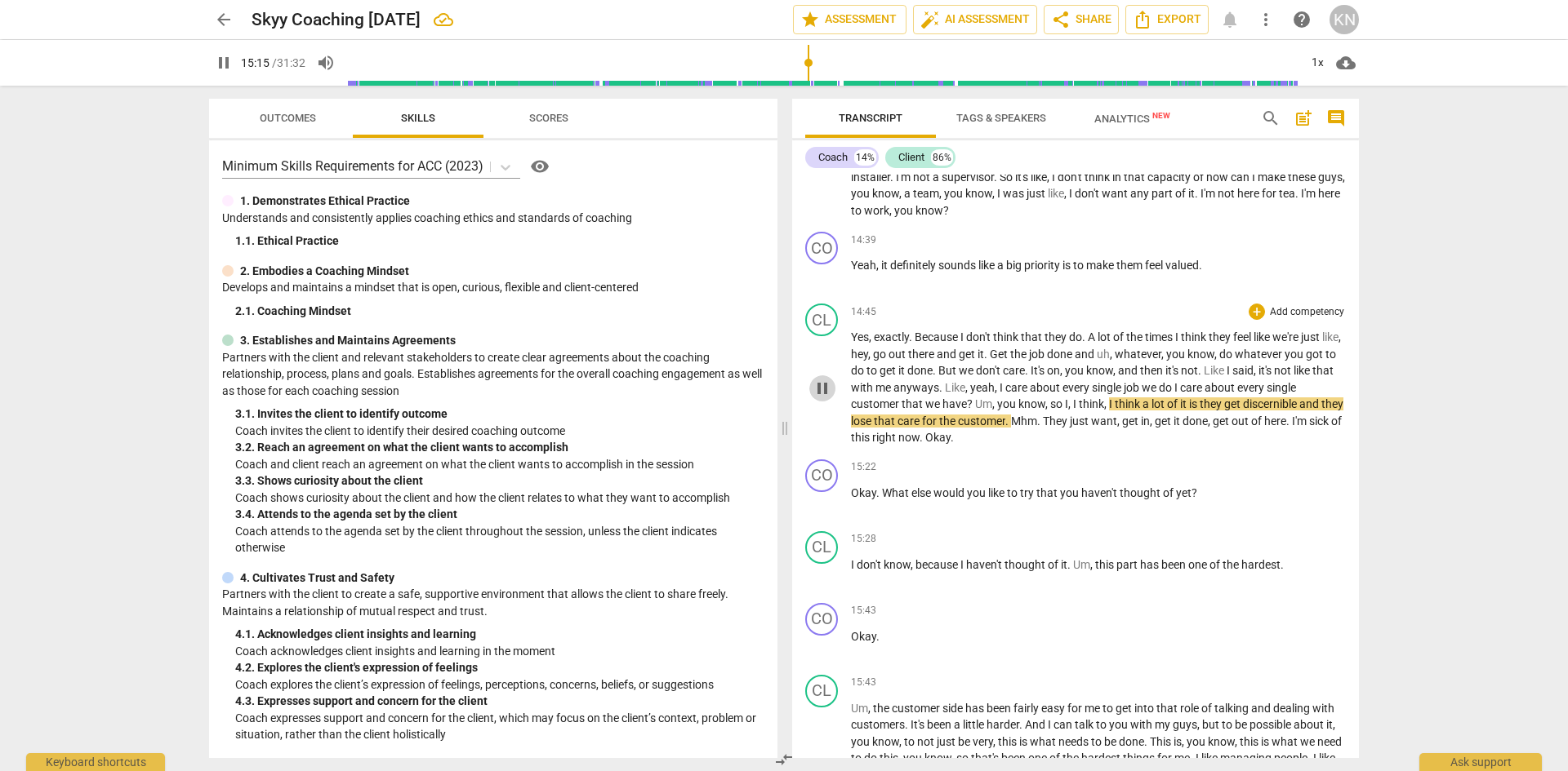
click at [825, 398] on span "pause" at bounding box center [822, 388] width 20 height 20
type input "915"
click at [1299, 410] on span "discernible" at bounding box center [1270, 404] width 56 height 13
click at [821, 398] on span "play_arrow" at bounding box center [822, 388] width 20 height 20
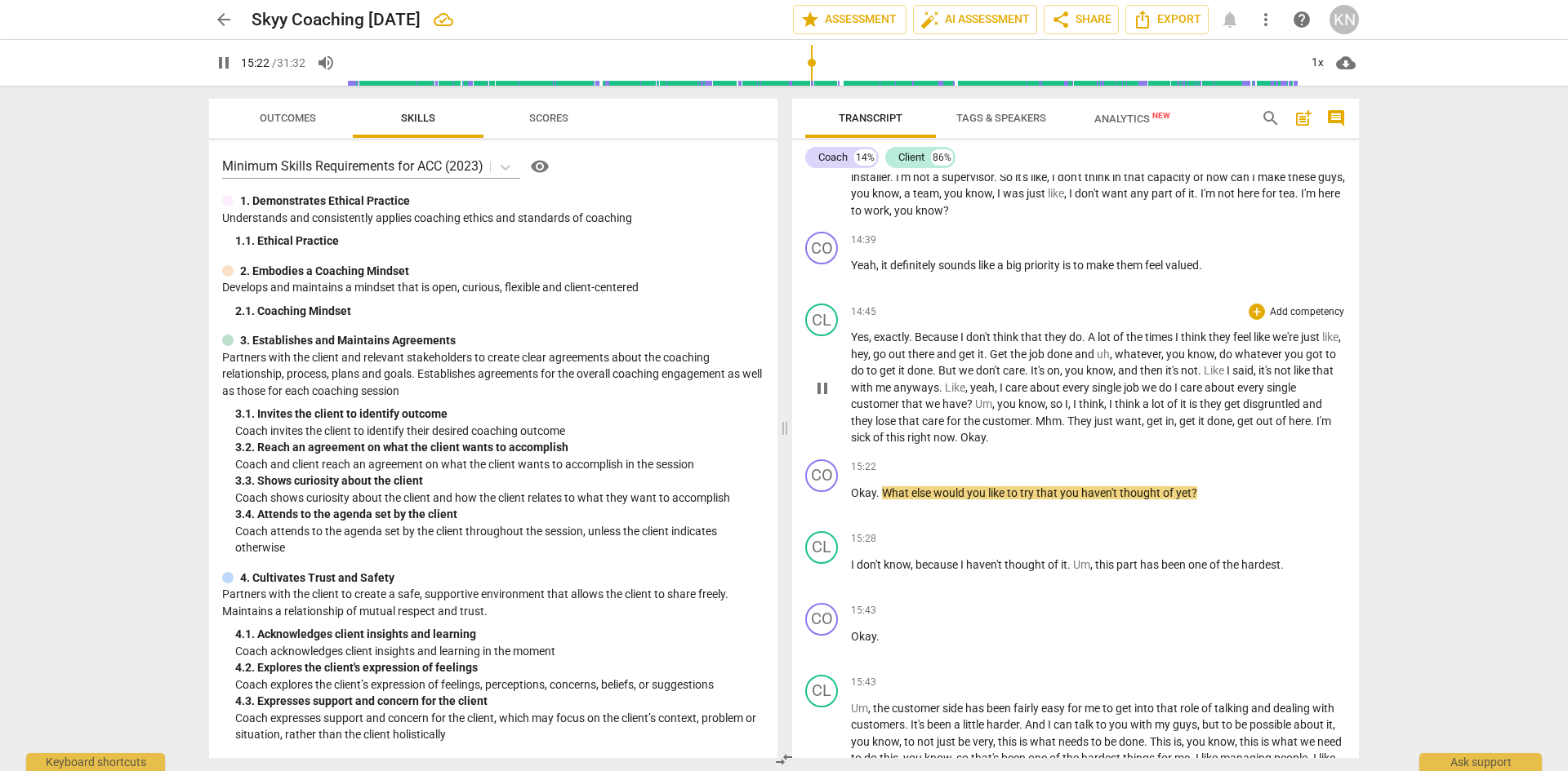
click at [960, 444] on span "." at bounding box center [957, 437] width 6 height 13
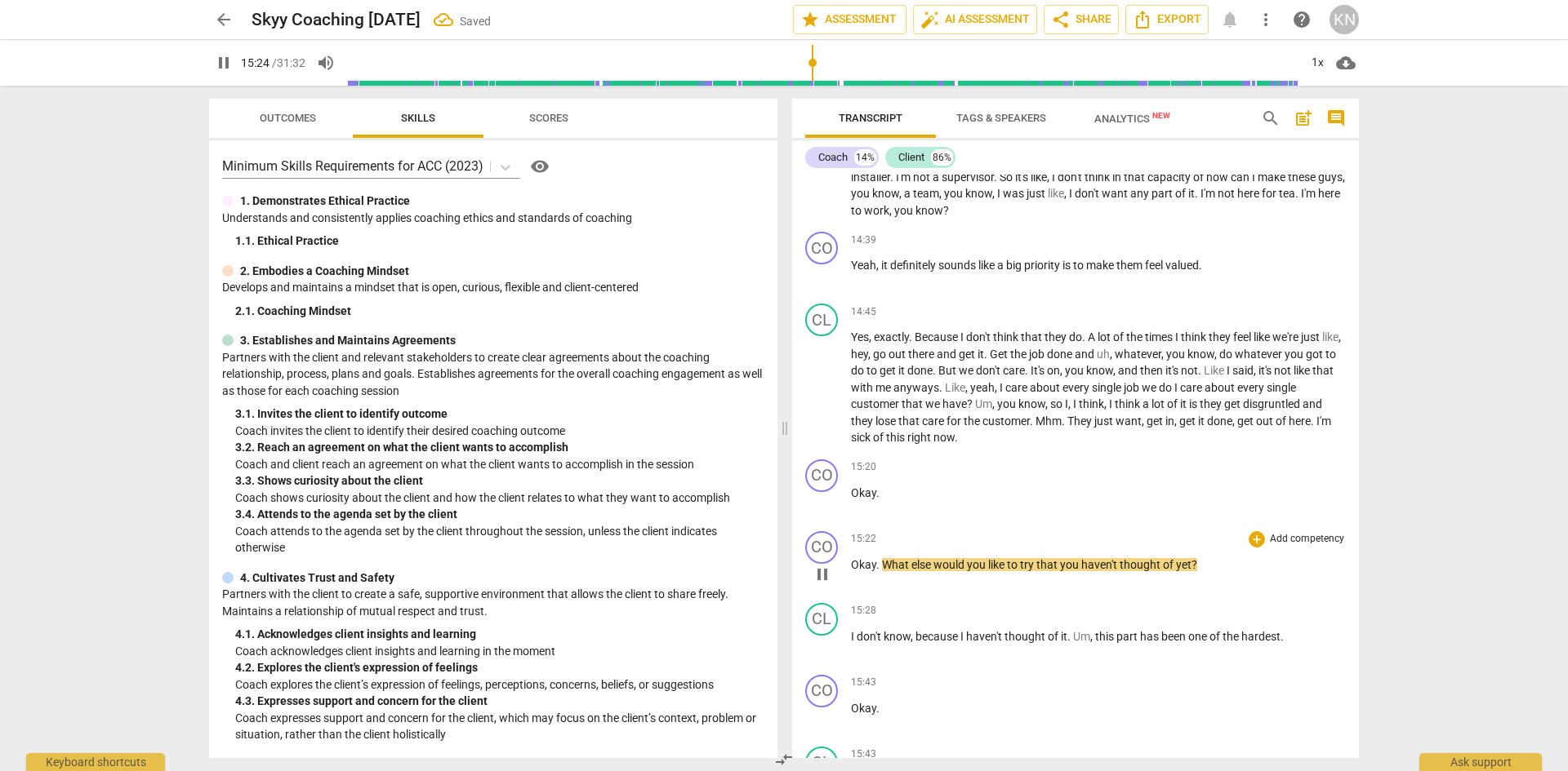
click at [850, 590] on div "CO play_arrow pause" at bounding box center [827, 560] width 46 height 59
click at [852, 571] on span "Okay" at bounding box center [863, 565] width 25 height 13
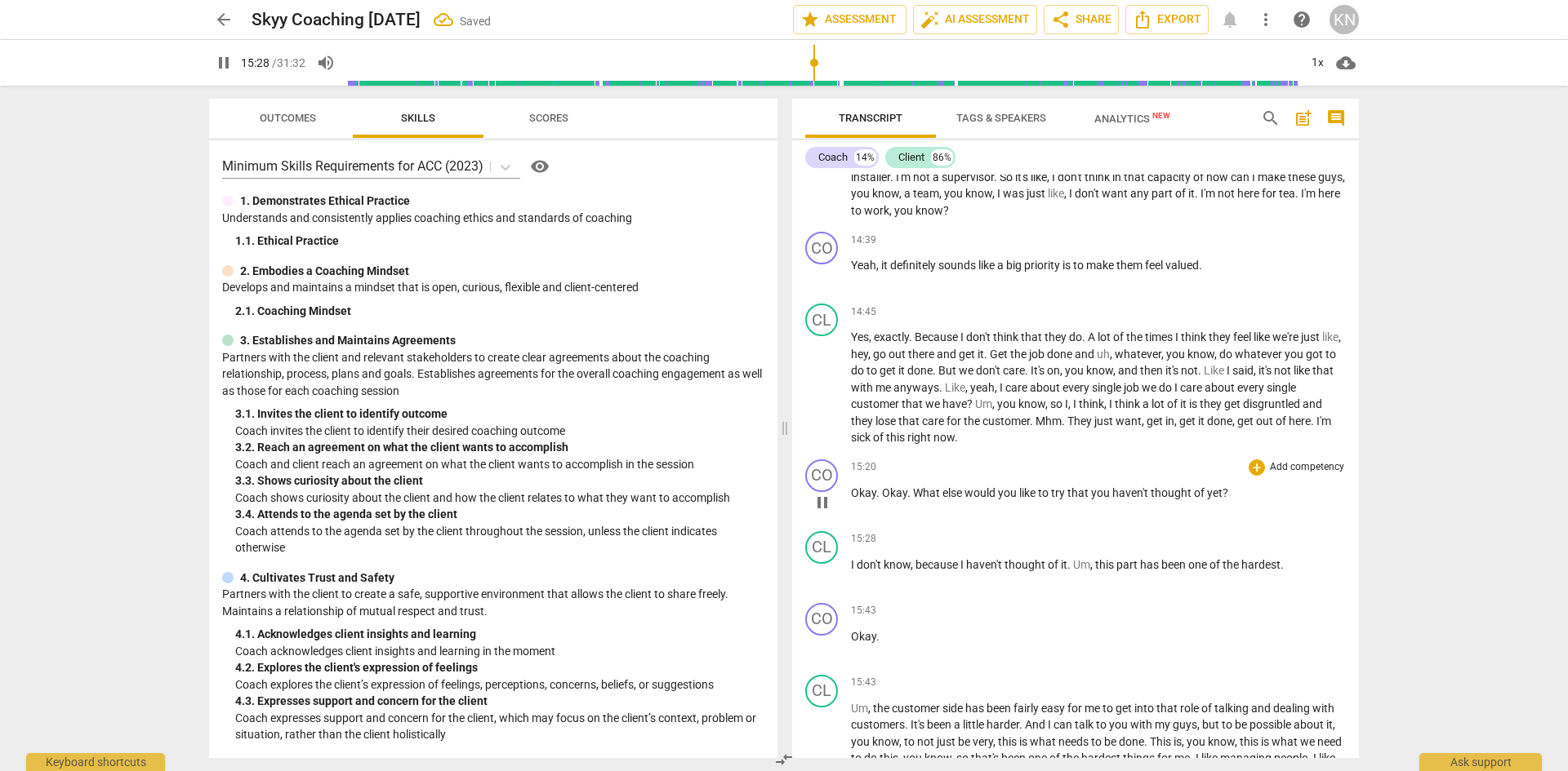
click at [822, 513] on span "pause" at bounding box center [822, 503] width 20 height 20
click at [866, 500] on span "Okay" at bounding box center [863, 493] width 25 height 13
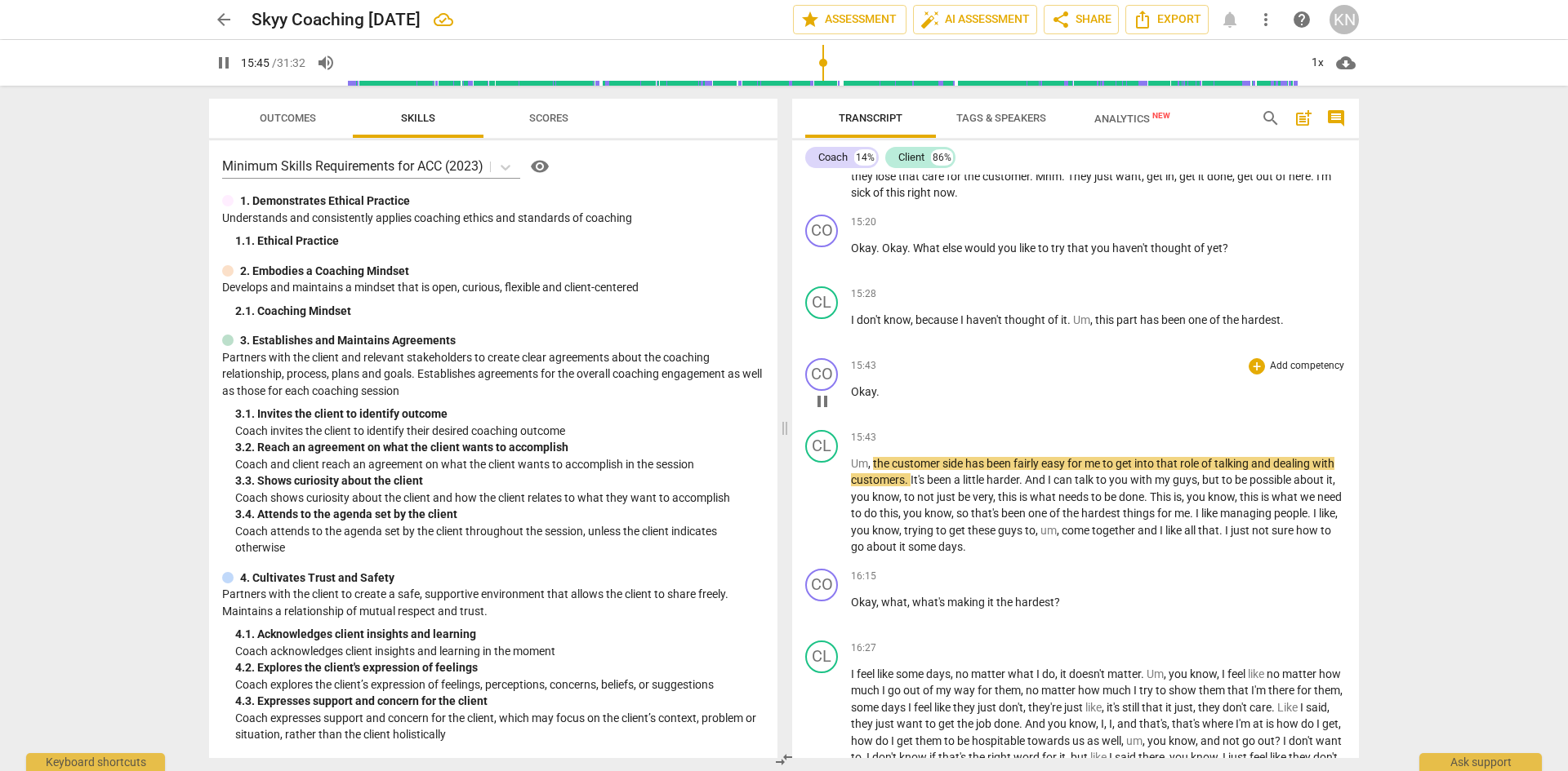
scroll to position [7703, 0]
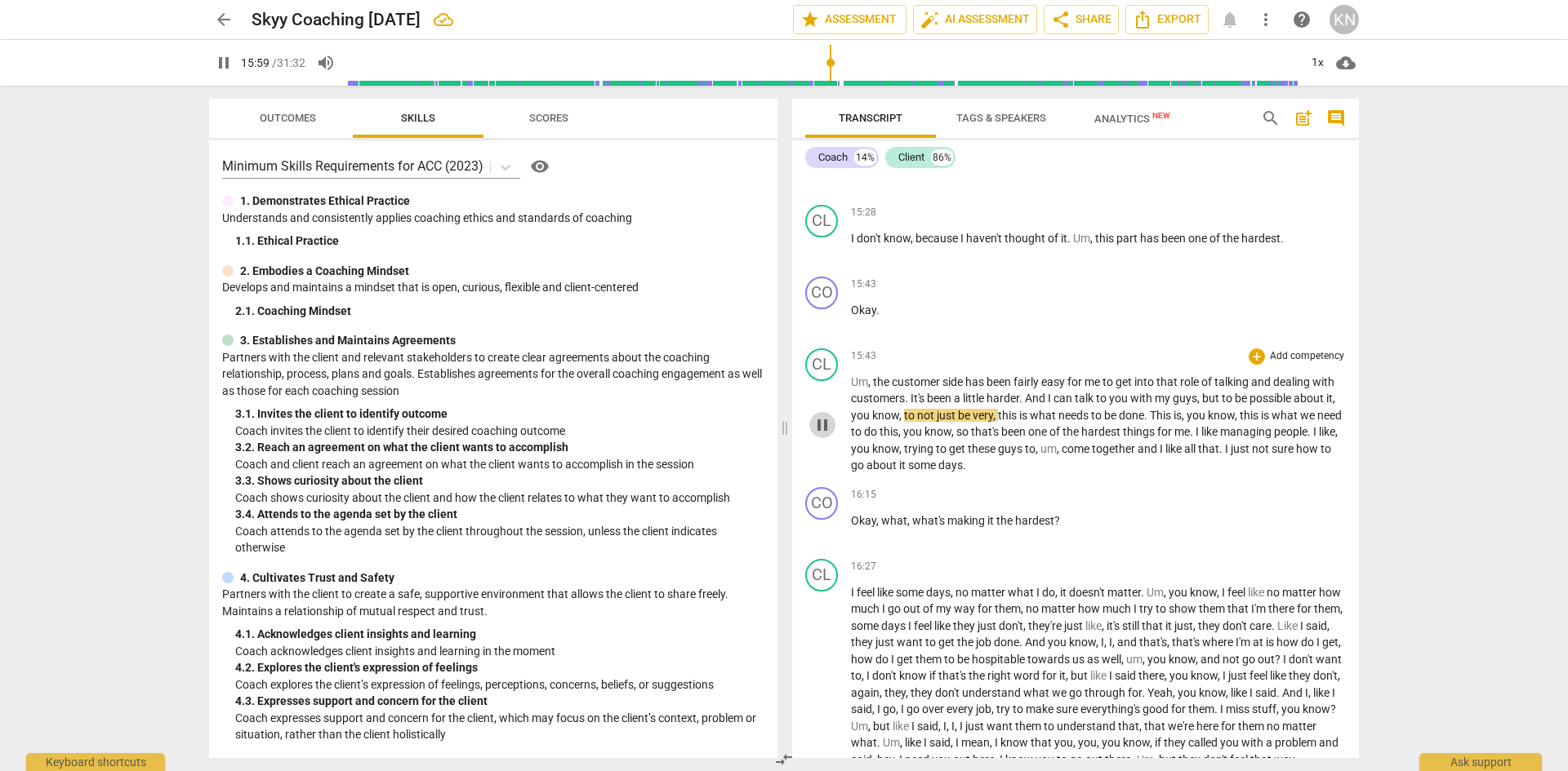
click at [821, 435] on span "pause" at bounding box center [822, 425] width 20 height 20
type input "960"
drag, startPoint x: 1295, startPoint y: 448, endPoint x: 1255, endPoint y: 446, distance: 40.0
click at [1255, 405] on span "possible" at bounding box center [1270, 398] width 44 height 13
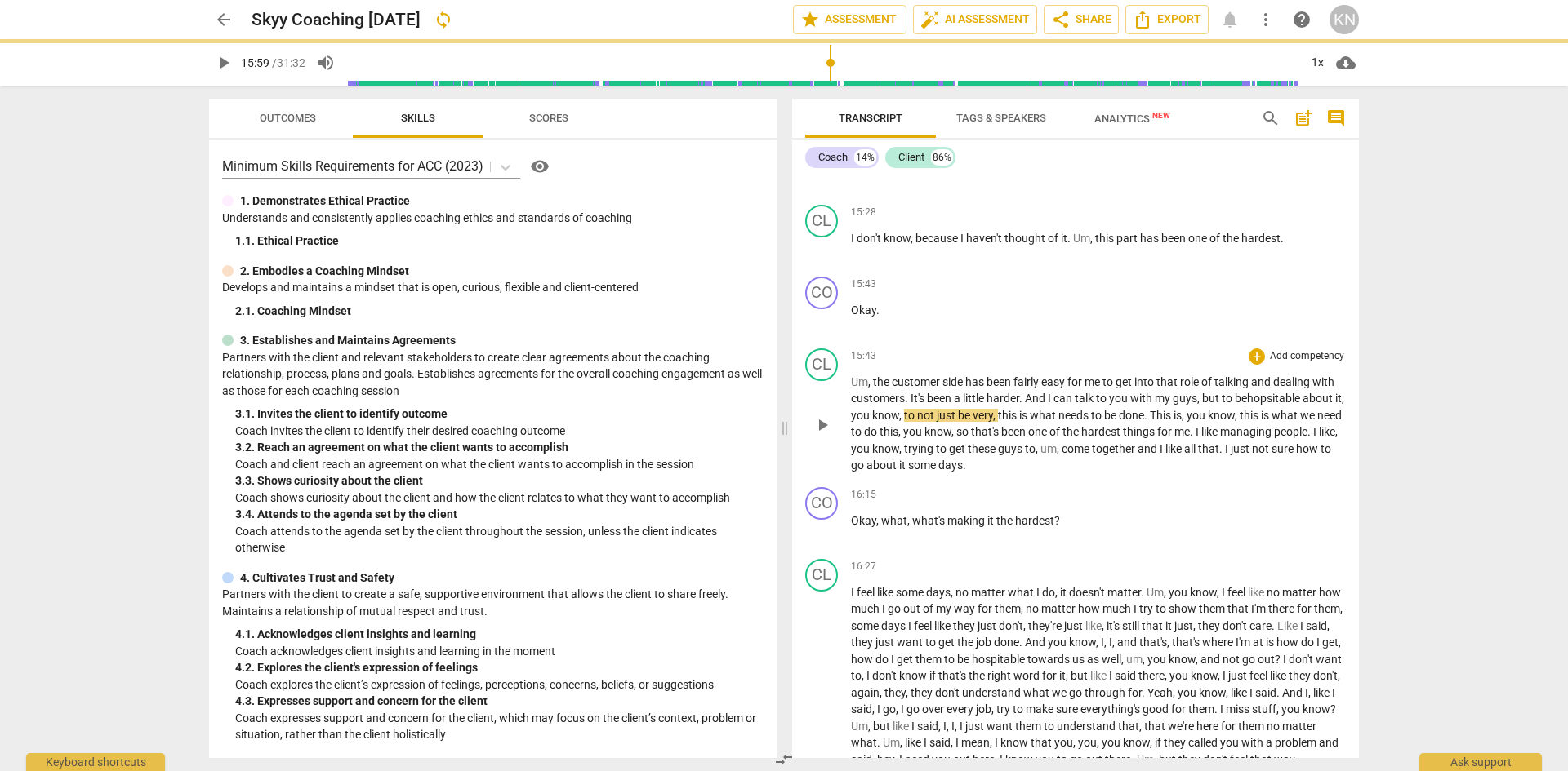
click at [826, 435] on span "play_arrow" at bounding box center [822, 425] width 20 height 20
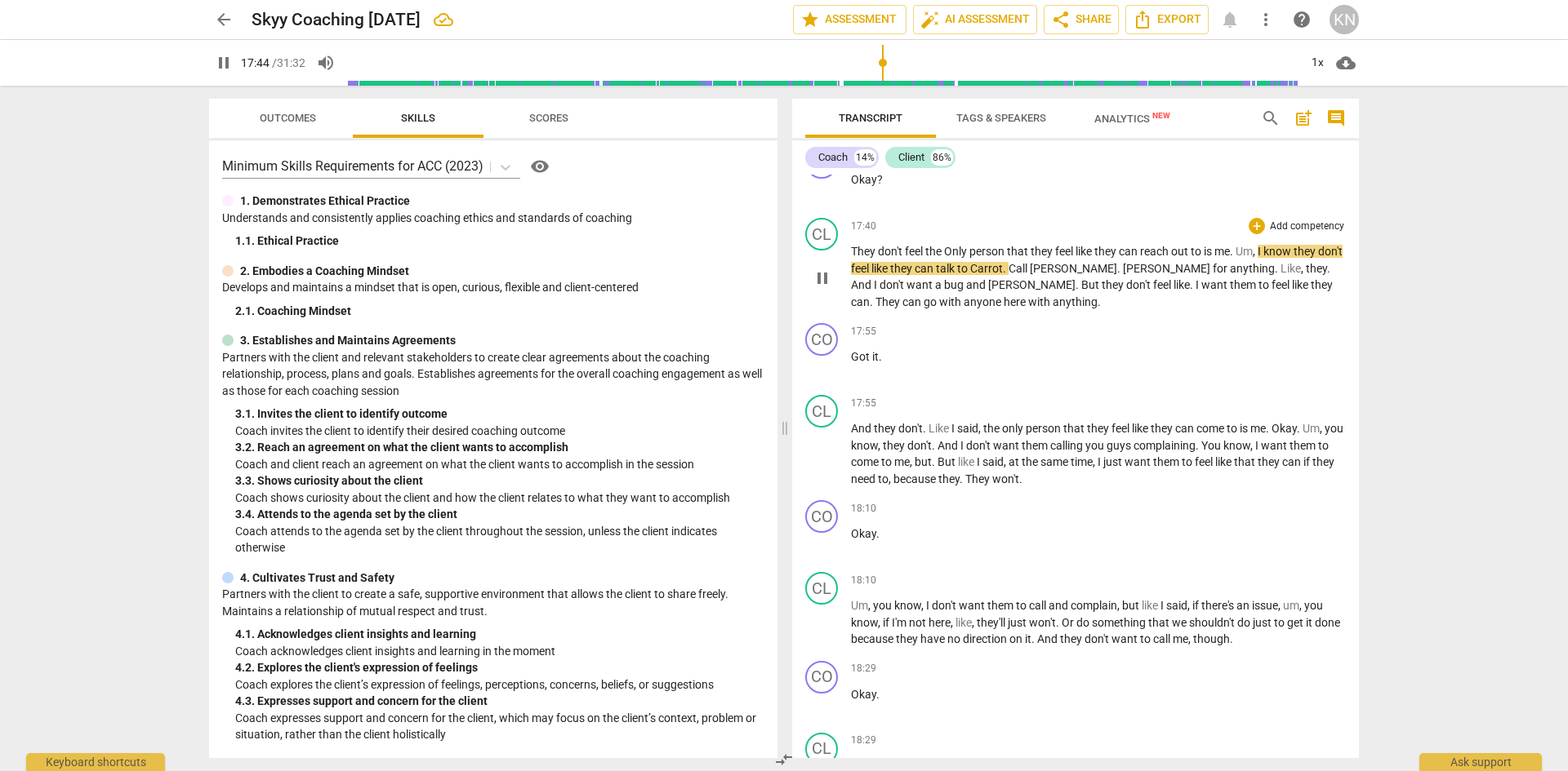
scroll to position [8311, 0]
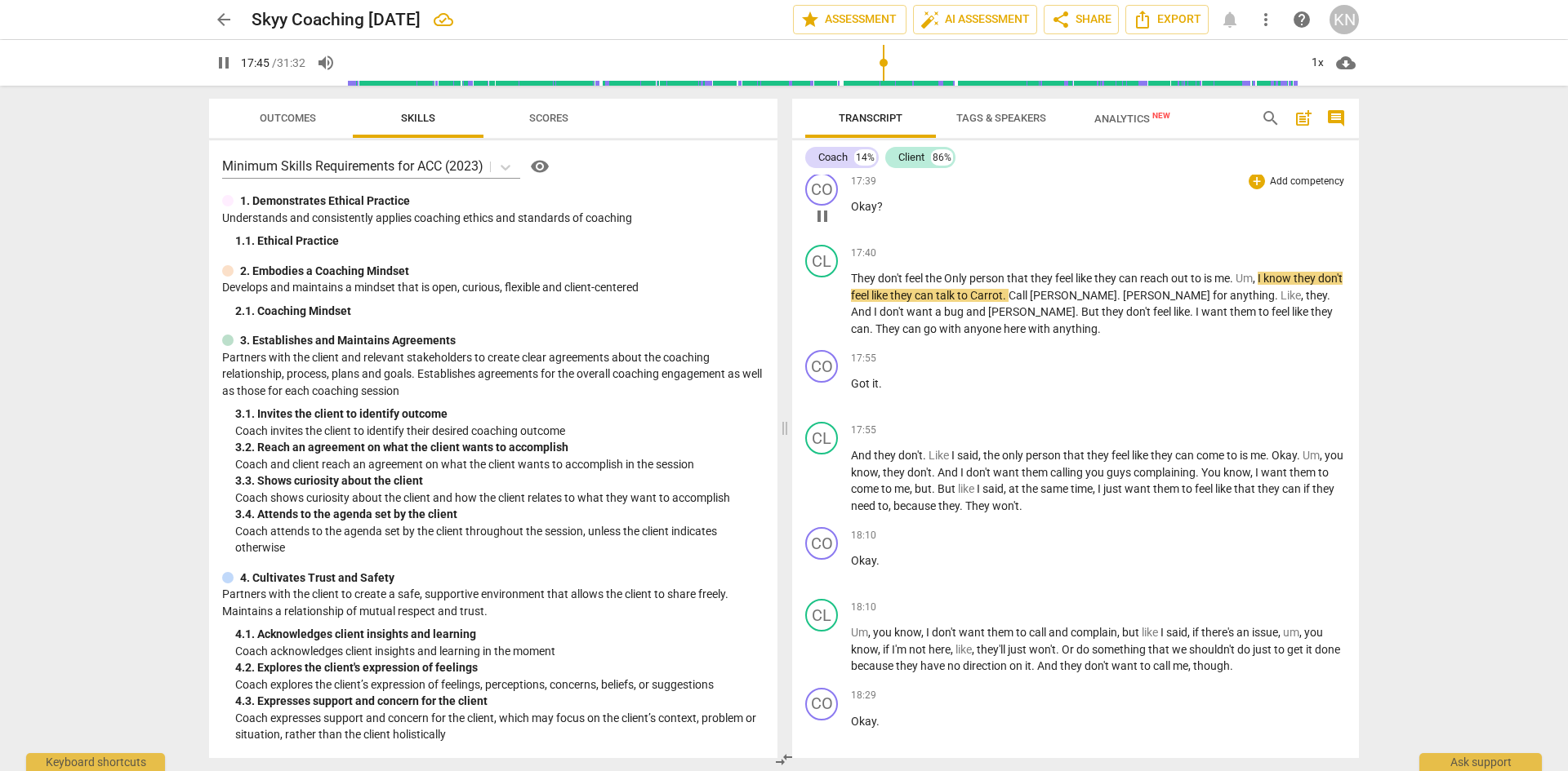
click at [881, 213] on span "?" at bounding box center [880, 206] width 6 height 13
type input "1066"
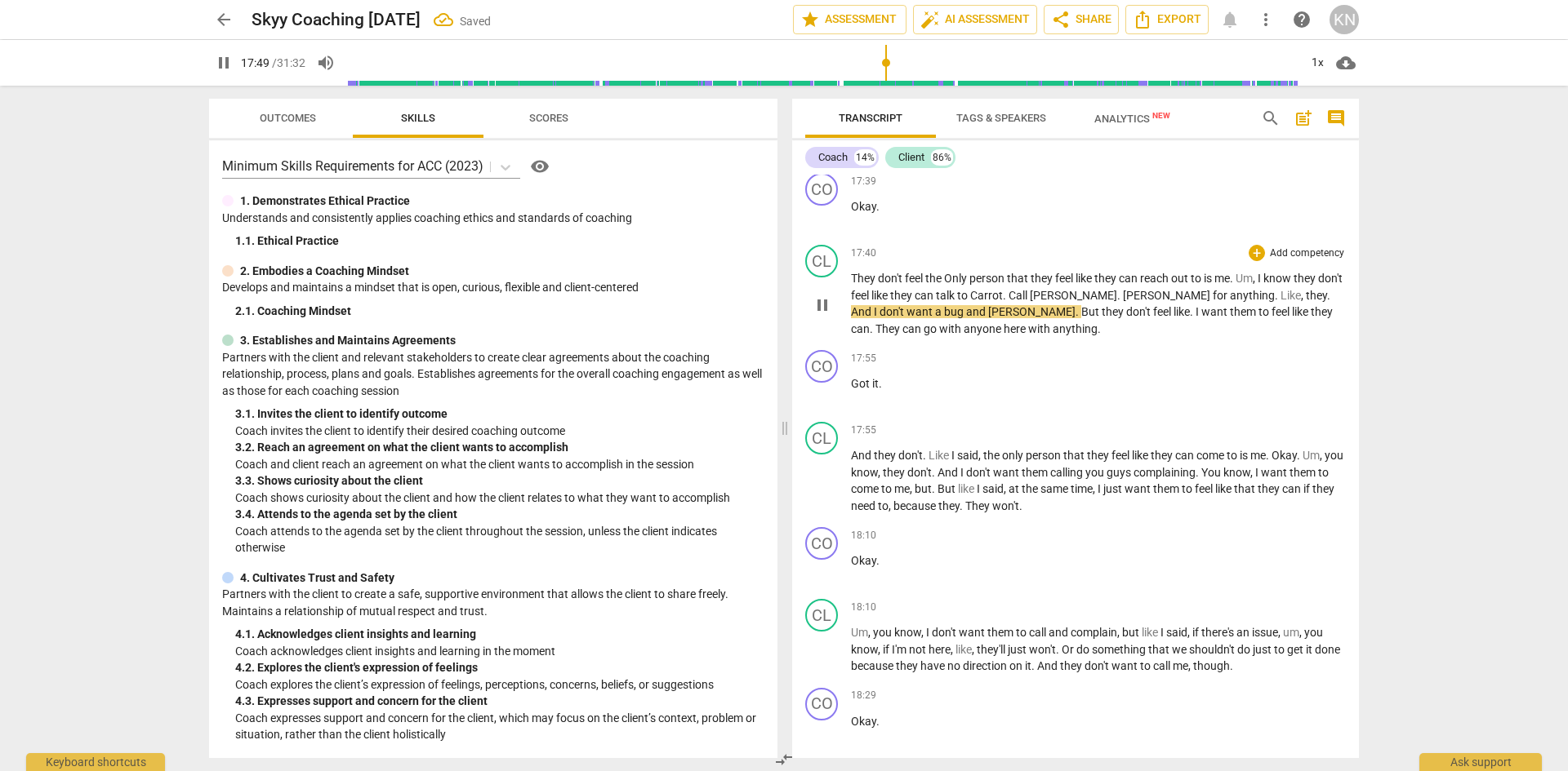
click at [819, 315] on span "pause" at bounding box center [822, 305] width 20 height 20
type input "1070"
click at [1003, 302] on span "Carrot" at bounding box center [986, 296] width 33 height 13
drag, startPoint x: 1114, startPoint y: 361, endPoint x: 1089, endPoint y: 365, distance: 25.3
click at [1076, 337] on p "They don't feel the Only person that they feel like they can reach out to is me…" at bounding box center [1098, 304] width 494 height 67
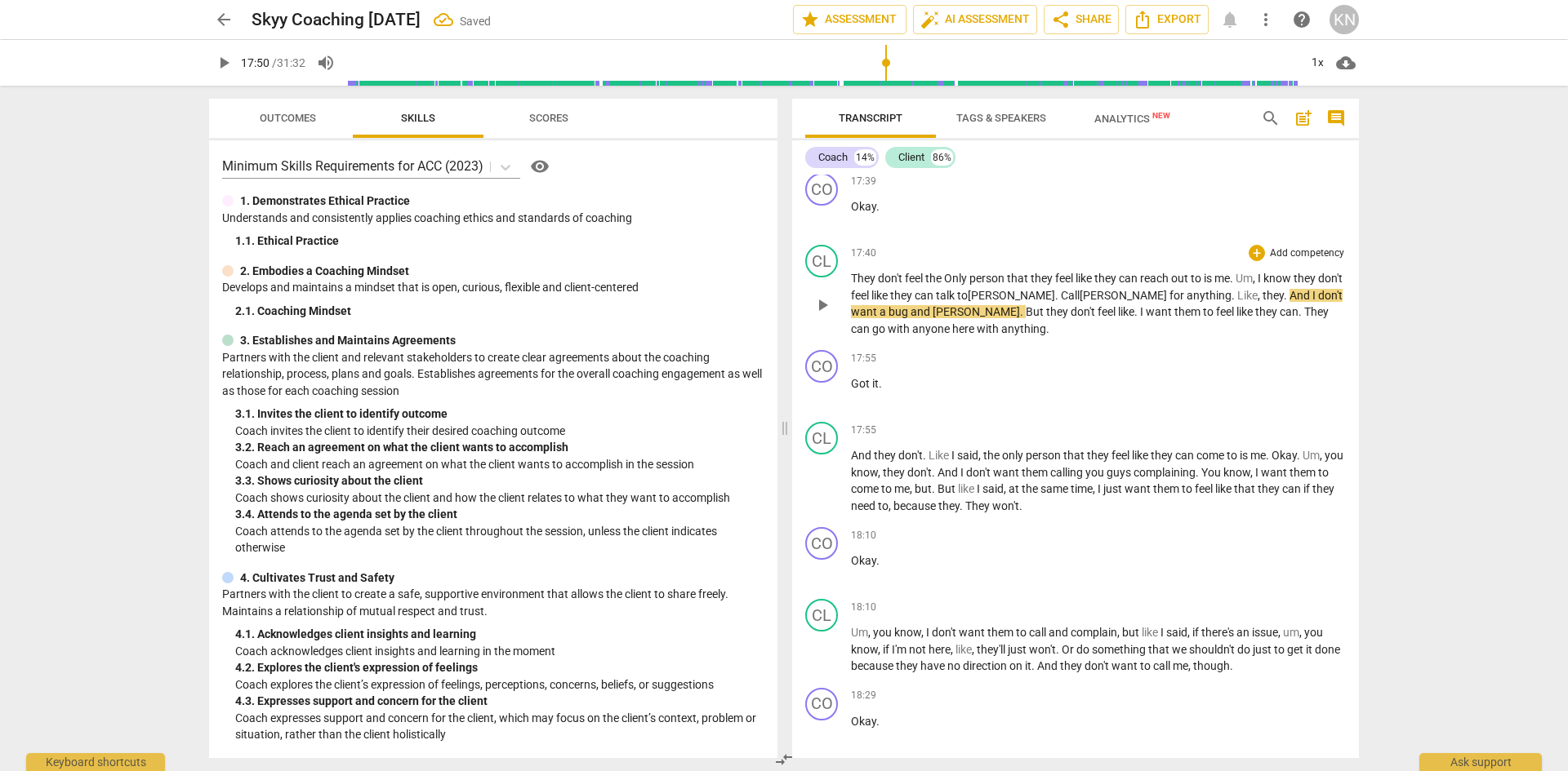
click at [936, 302] on span "can" at bounding box center [924, 296] width 21 height 13
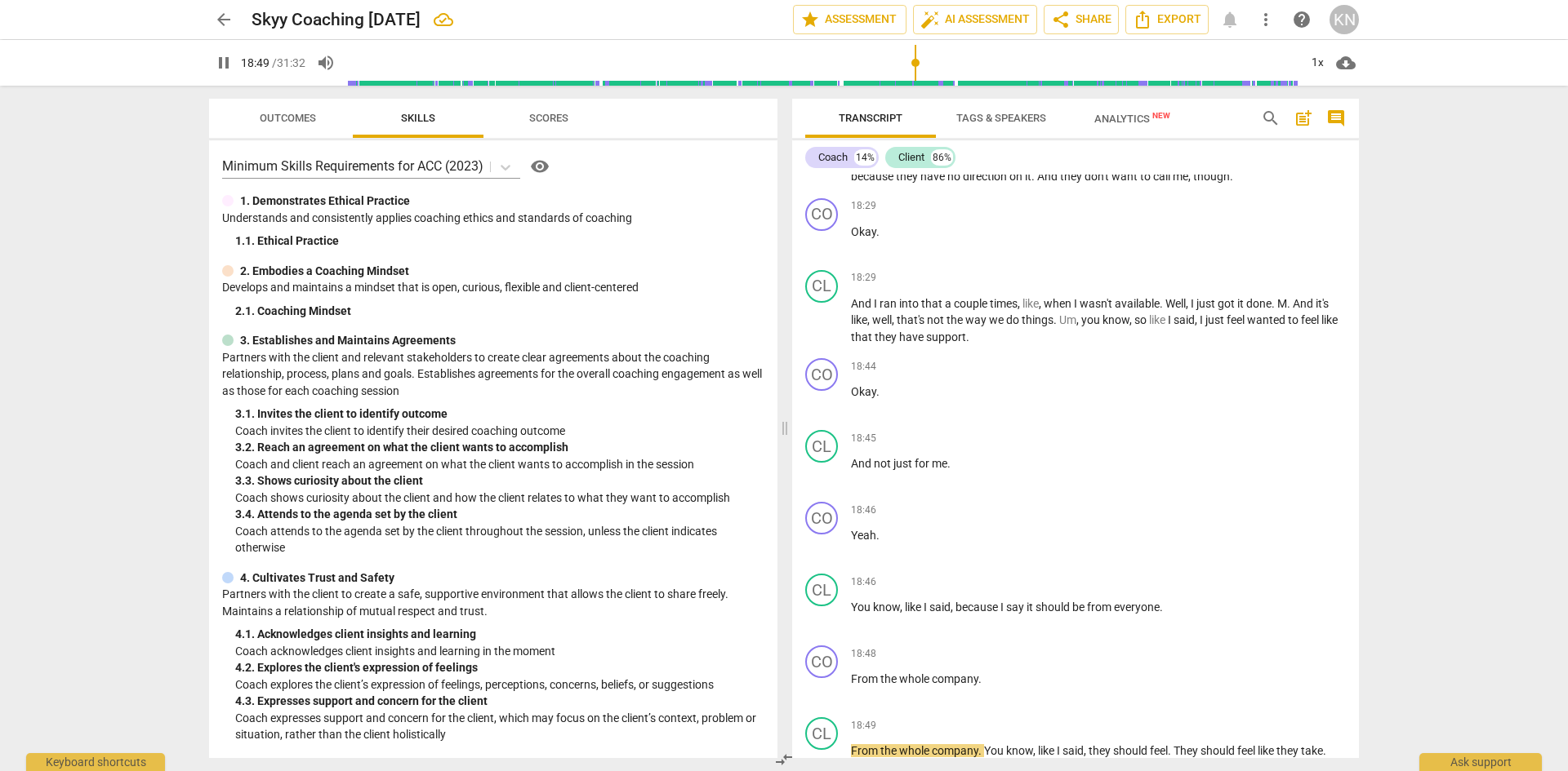
scroll to position [9437, 0]
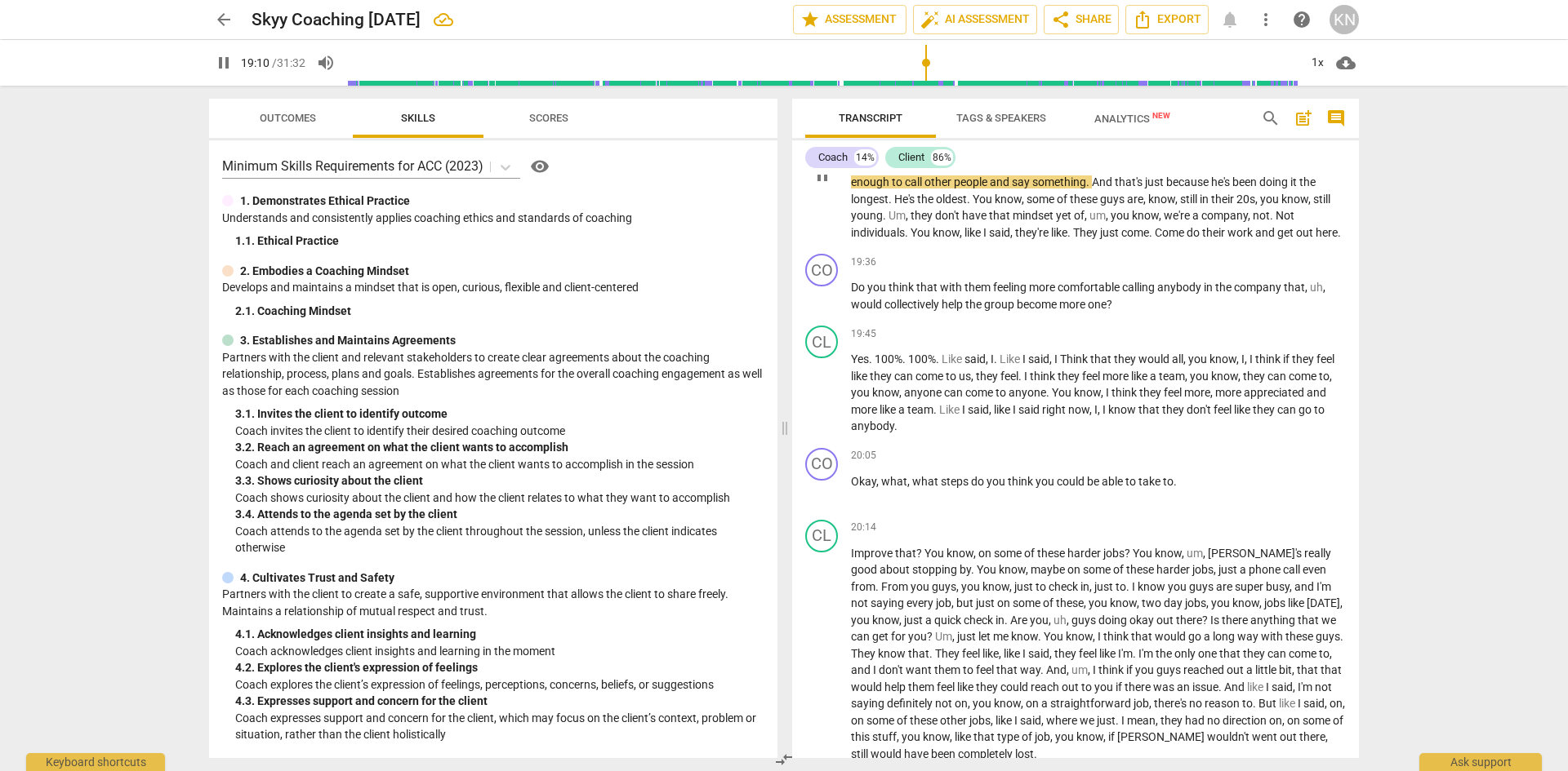
click at [817, 186] on span "pause" at bounding box center [822, 175] width 20 height 20
click at [227, 63] on span "play_arrow" at bounding box center [223, 62] width 20 height 20
click at [820, 501] on span "pause" at bounding box center [822, 490] width 20 height 20
click at [1177, 490] on p "Okay , what , what steps do you think you could be able to take to ." at bounding box center [1098, 482] width 494 height 17
click at [851, 559] on span "Improve" at bounding box center [872, 553] width 44 height 13
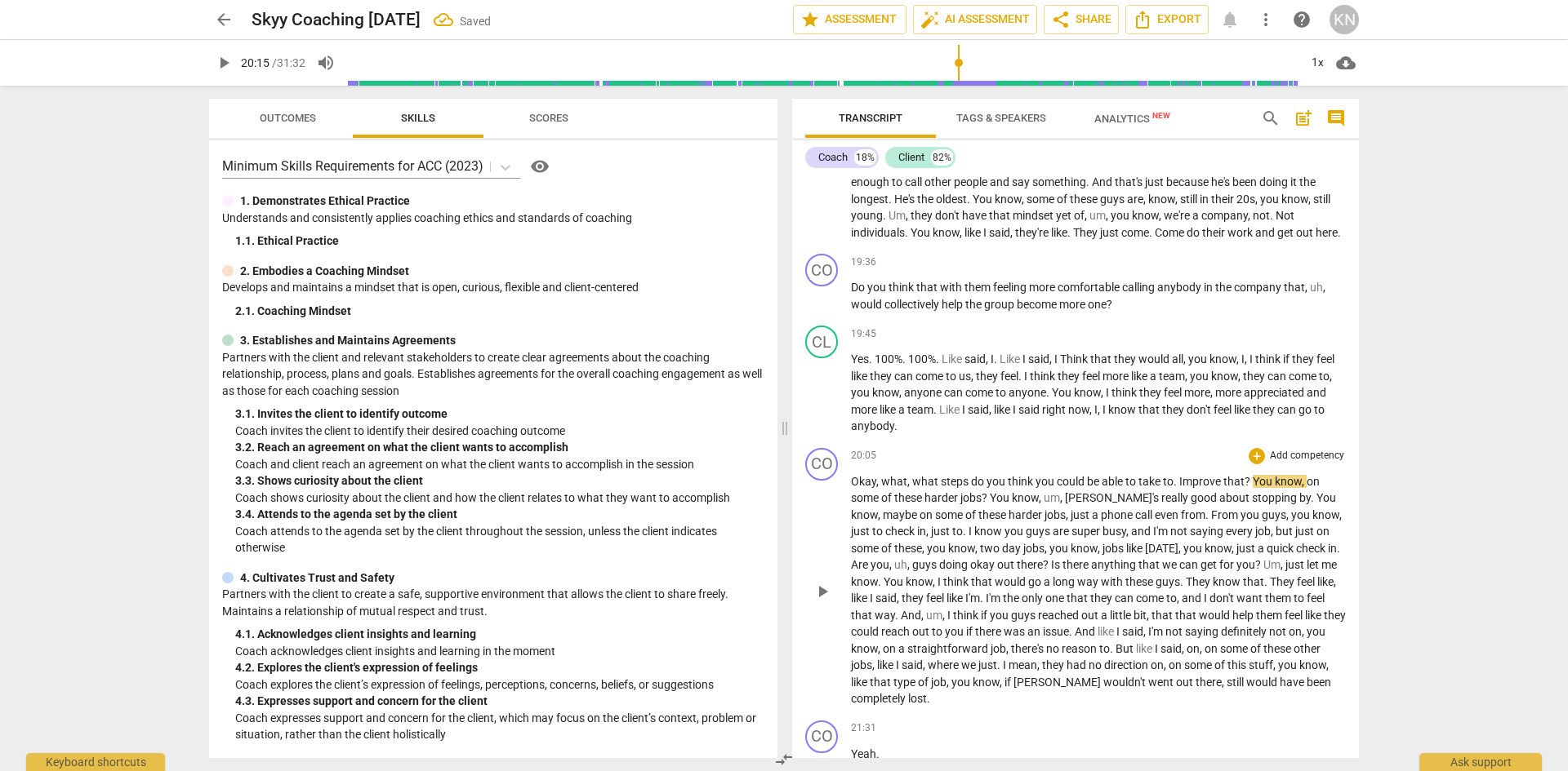
click at [1253, 488] on span "You" at bounding box center [1264, 481] width 22 height 13
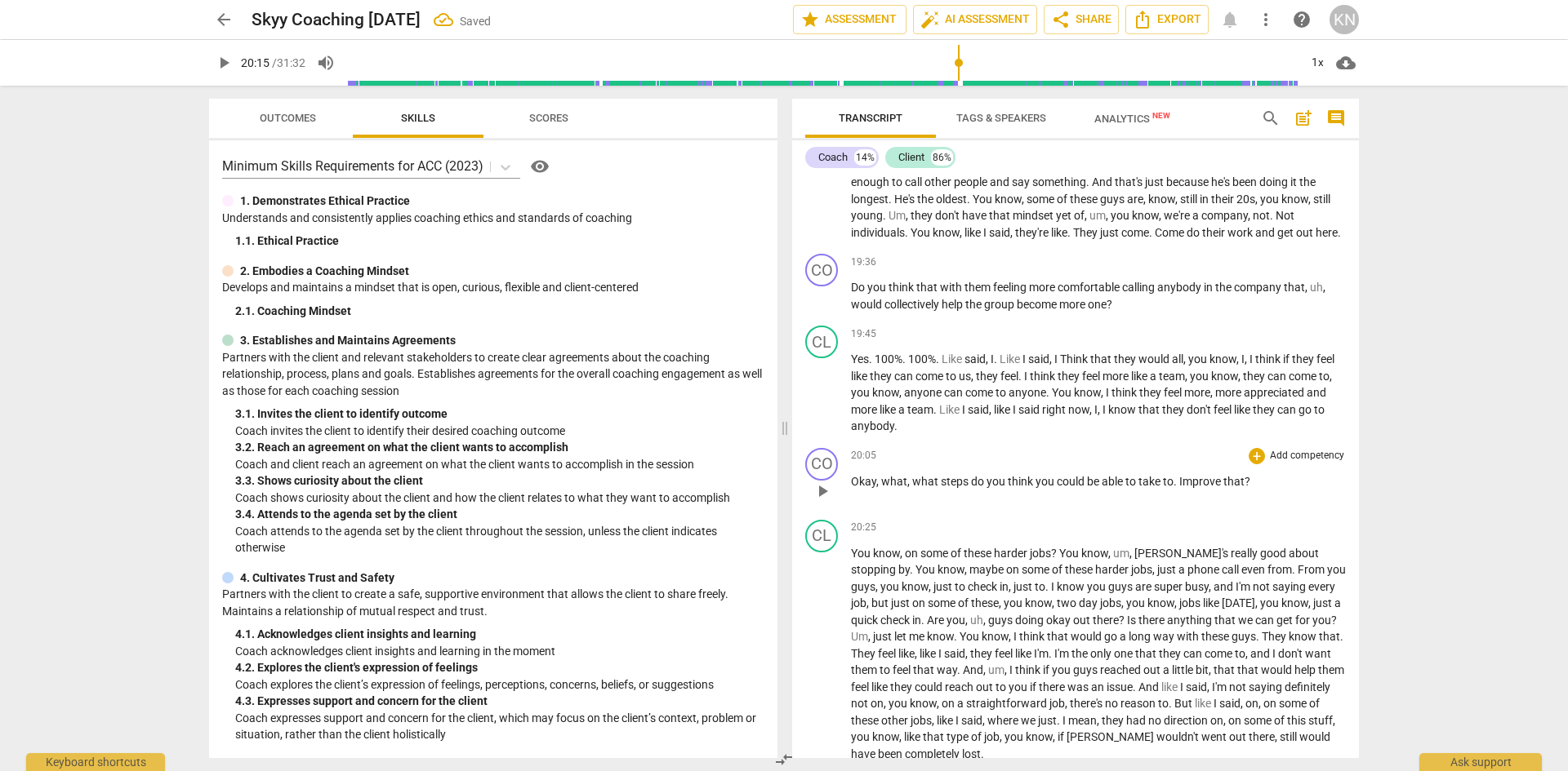
click at [858, 488] on span "Okay" at bounding box center [863, 481] width 25 height 13
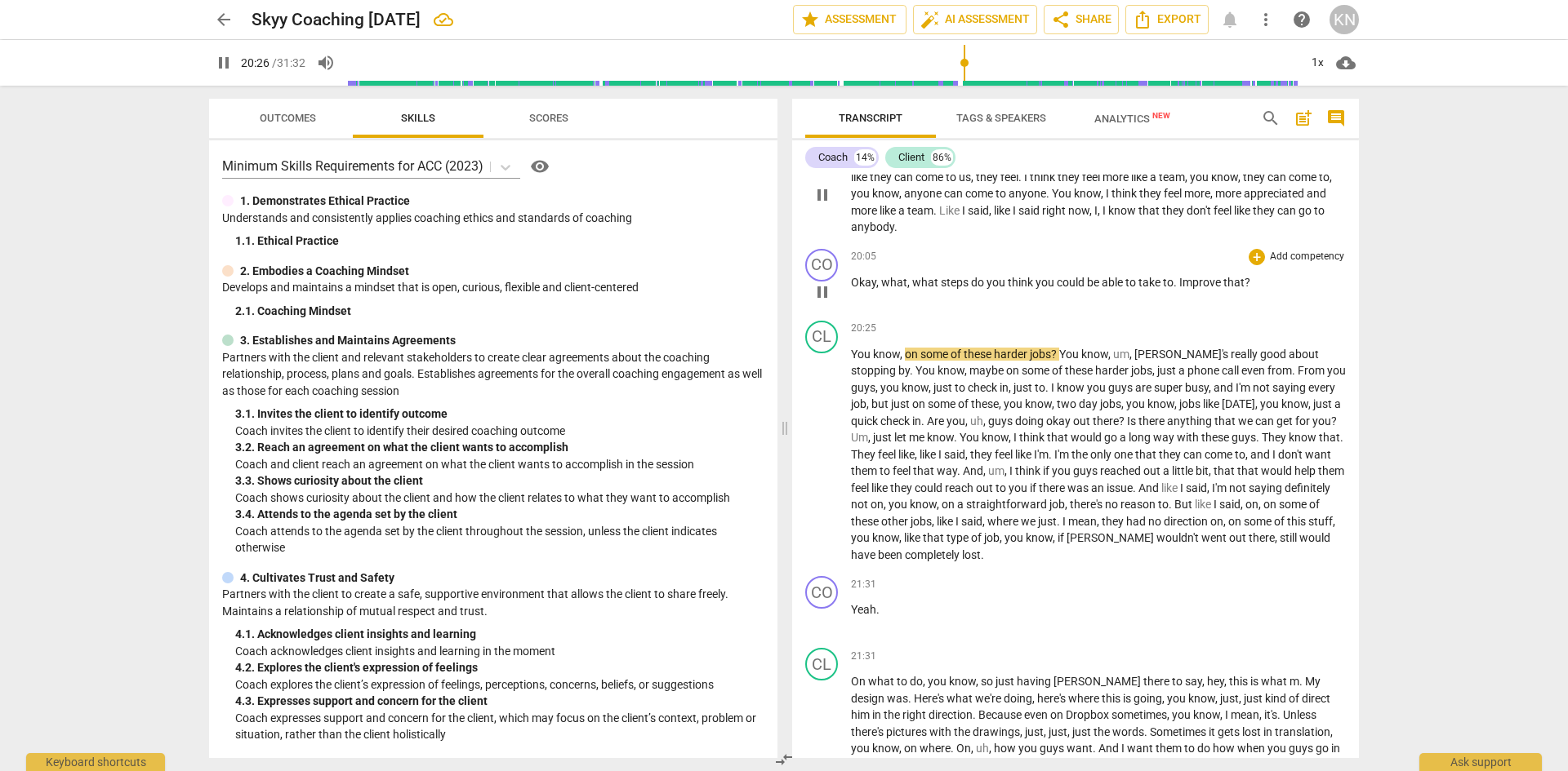
scroll to position [9681, 0]
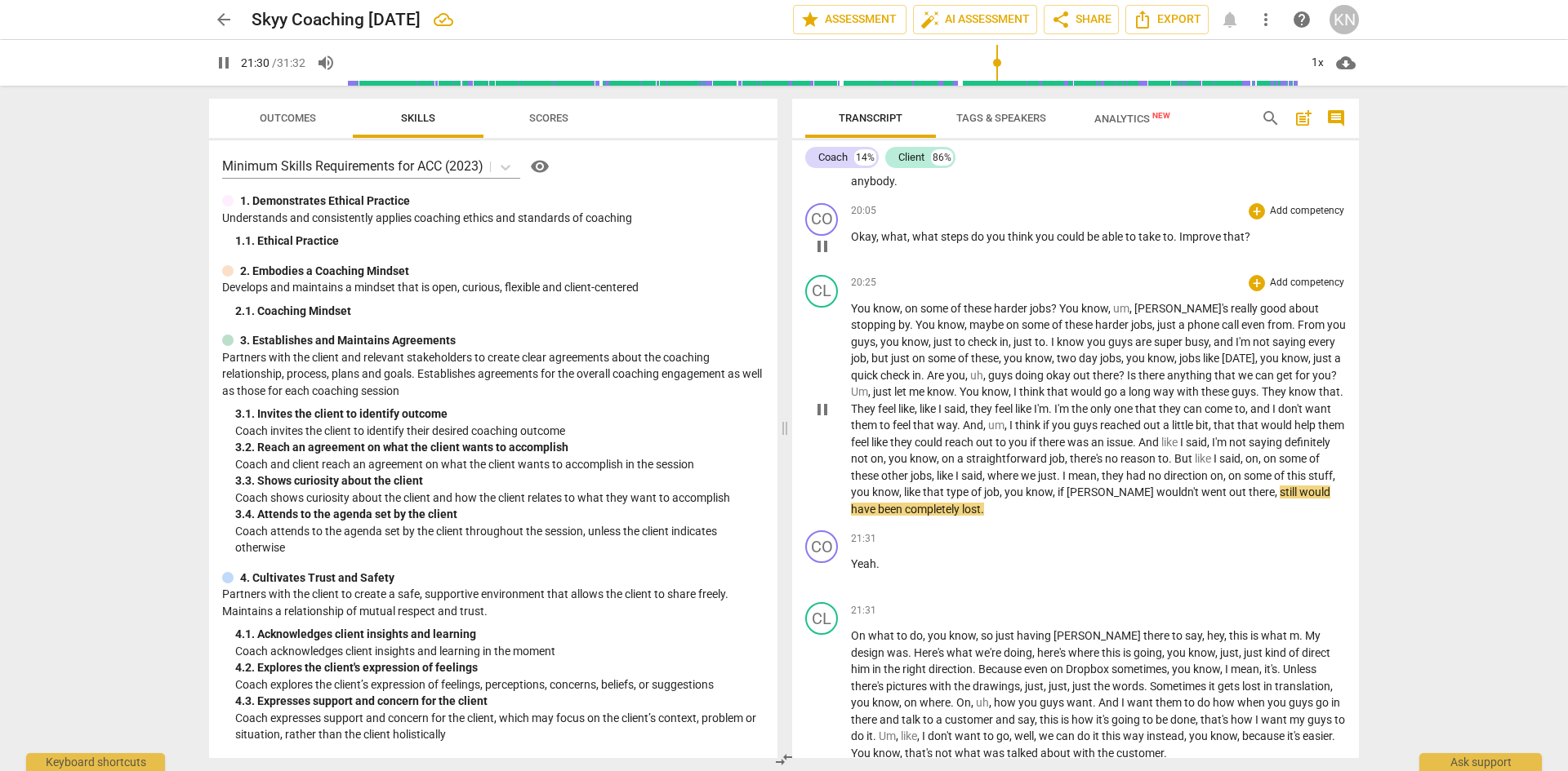
click at [1325, 518] on p "You know , on some of these harder jobs ? You know , um , Bob's really good abo…" at bounding box center [1098, 409] width 494 height 218
type input "1292"
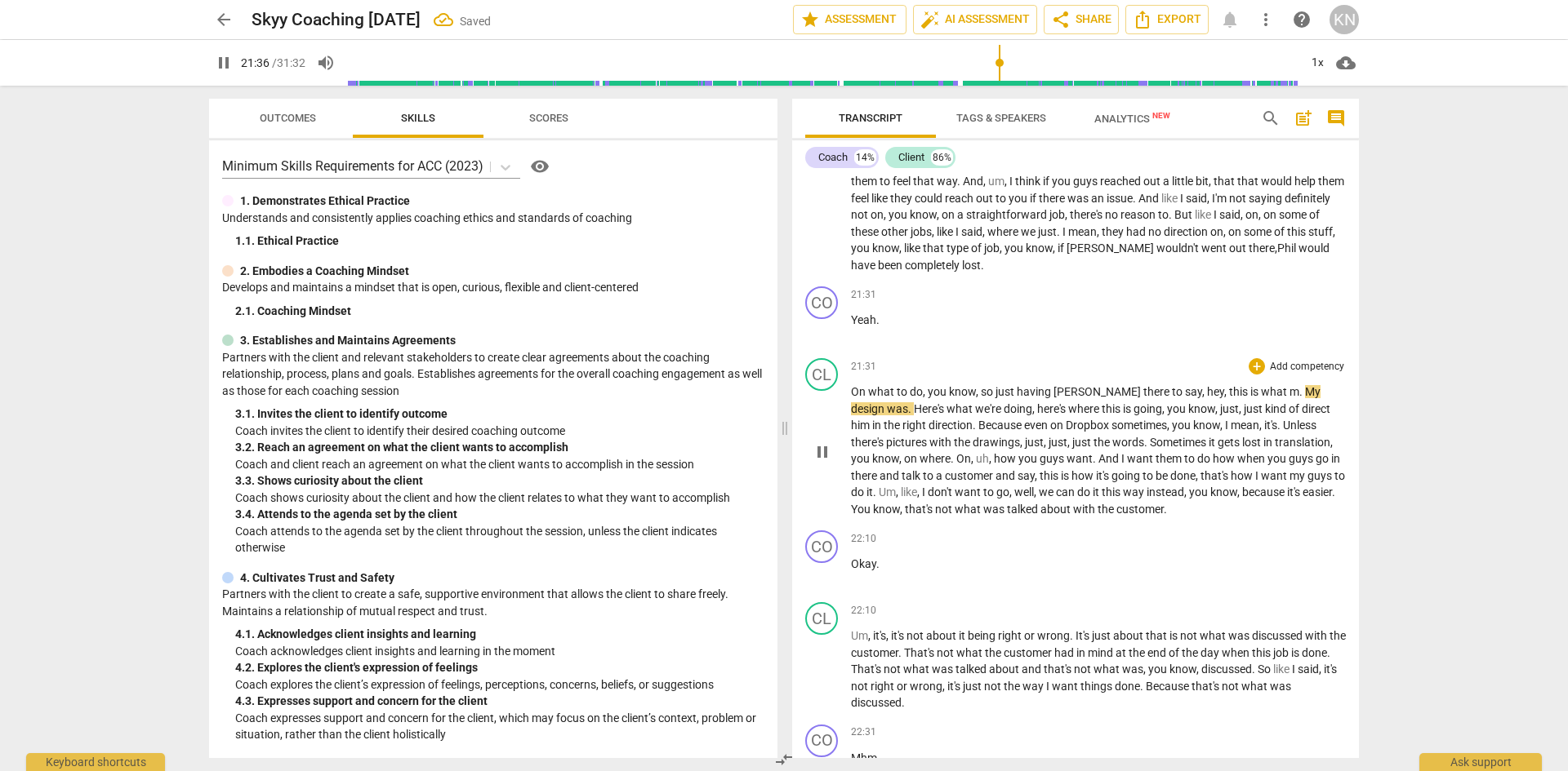
scroll to position [9926, 0]
click at [1305, 397] on span "My" at bounding box center [1312, 391] width 16 height 13
type input "1299"
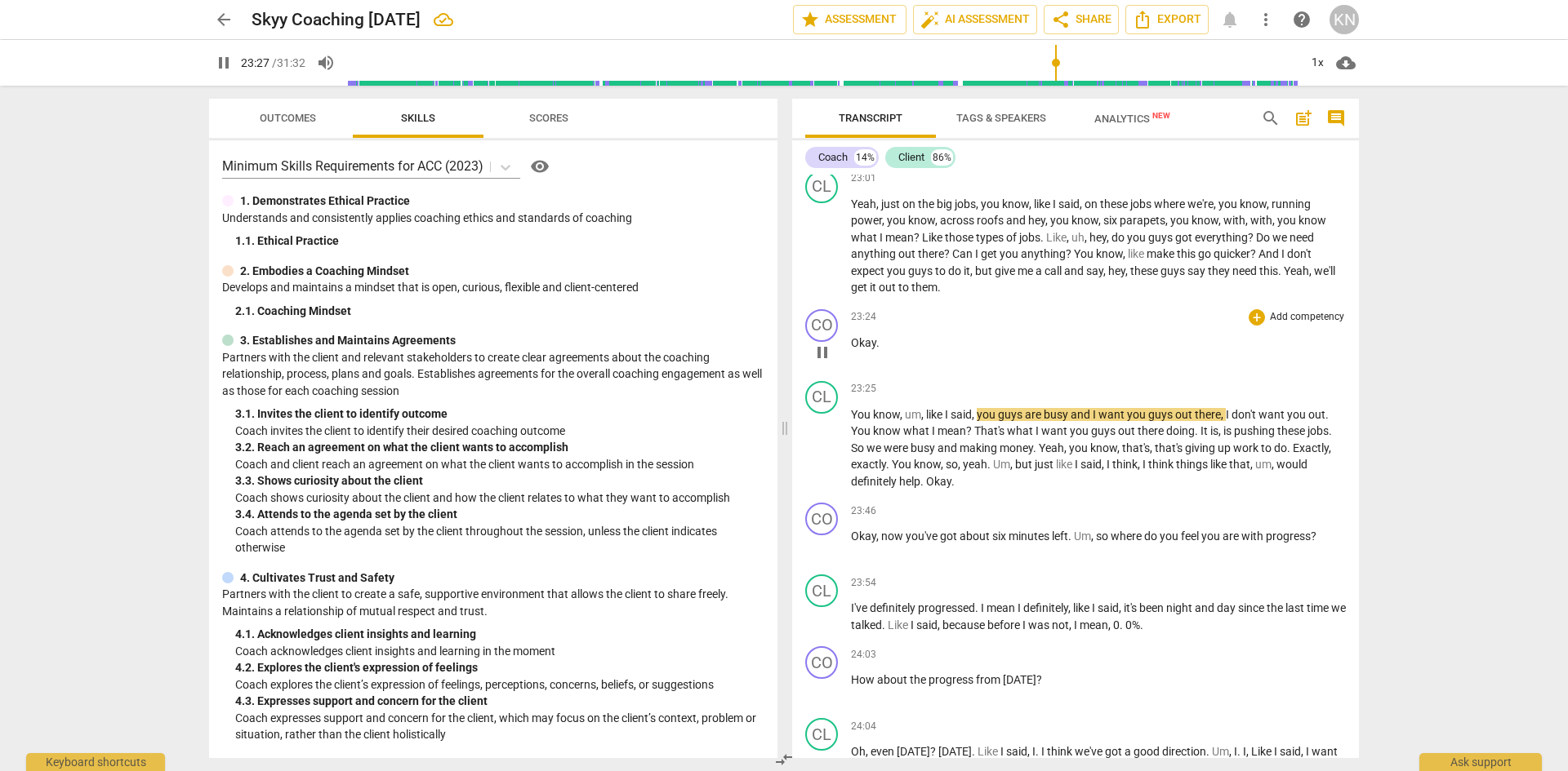
scroll to position [10987, 0]
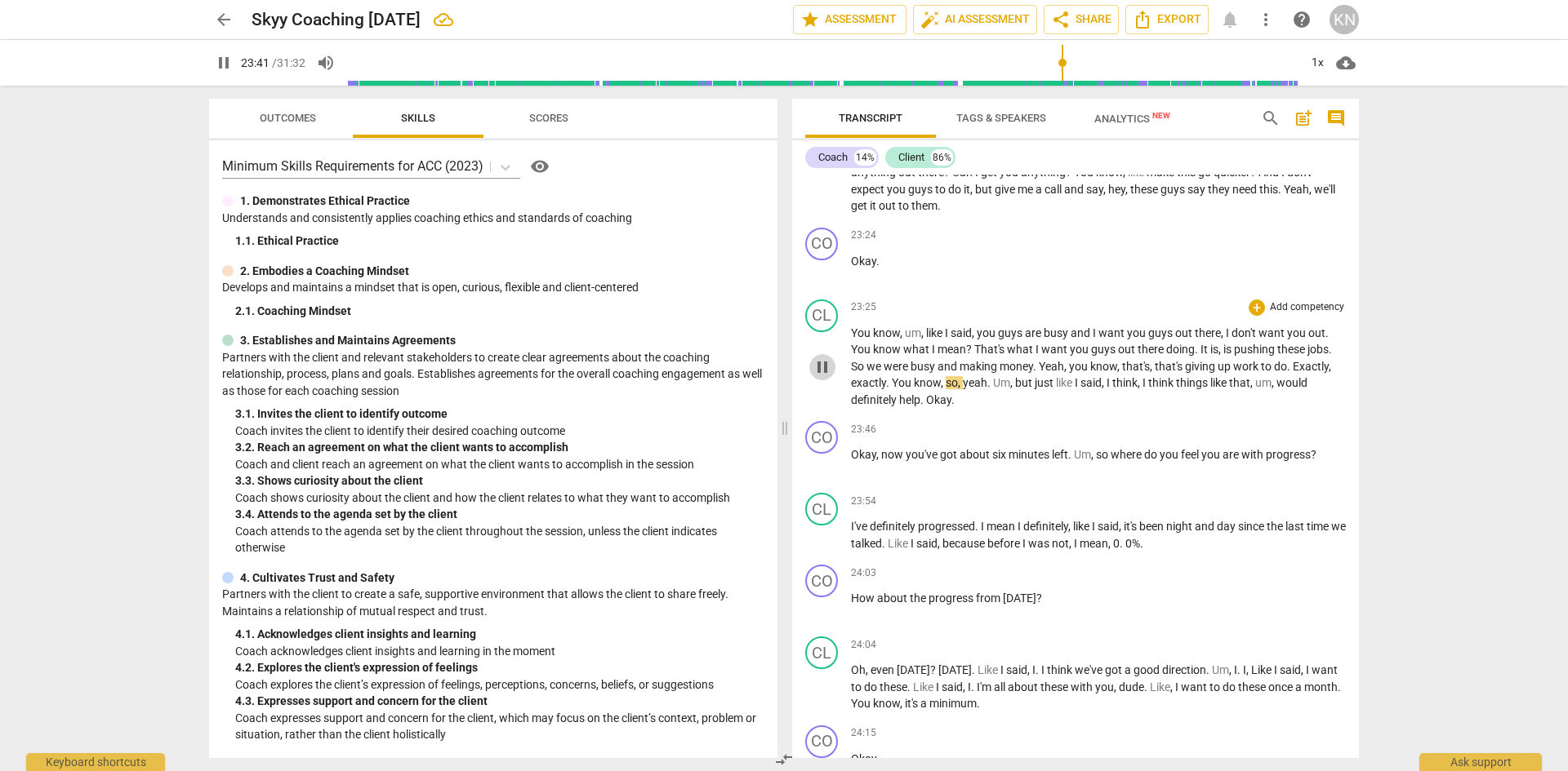
click at [827, 377] on span "pause" at bounding box center [822, 366] width 20 height 20
click at [1057, 373] on span "Yeah" at bounding box center [1050, 366] width 25 height 13
click at [828, 377] on span "pause" at bounding box center [822, 366] width 20 height 20
type input "1420"
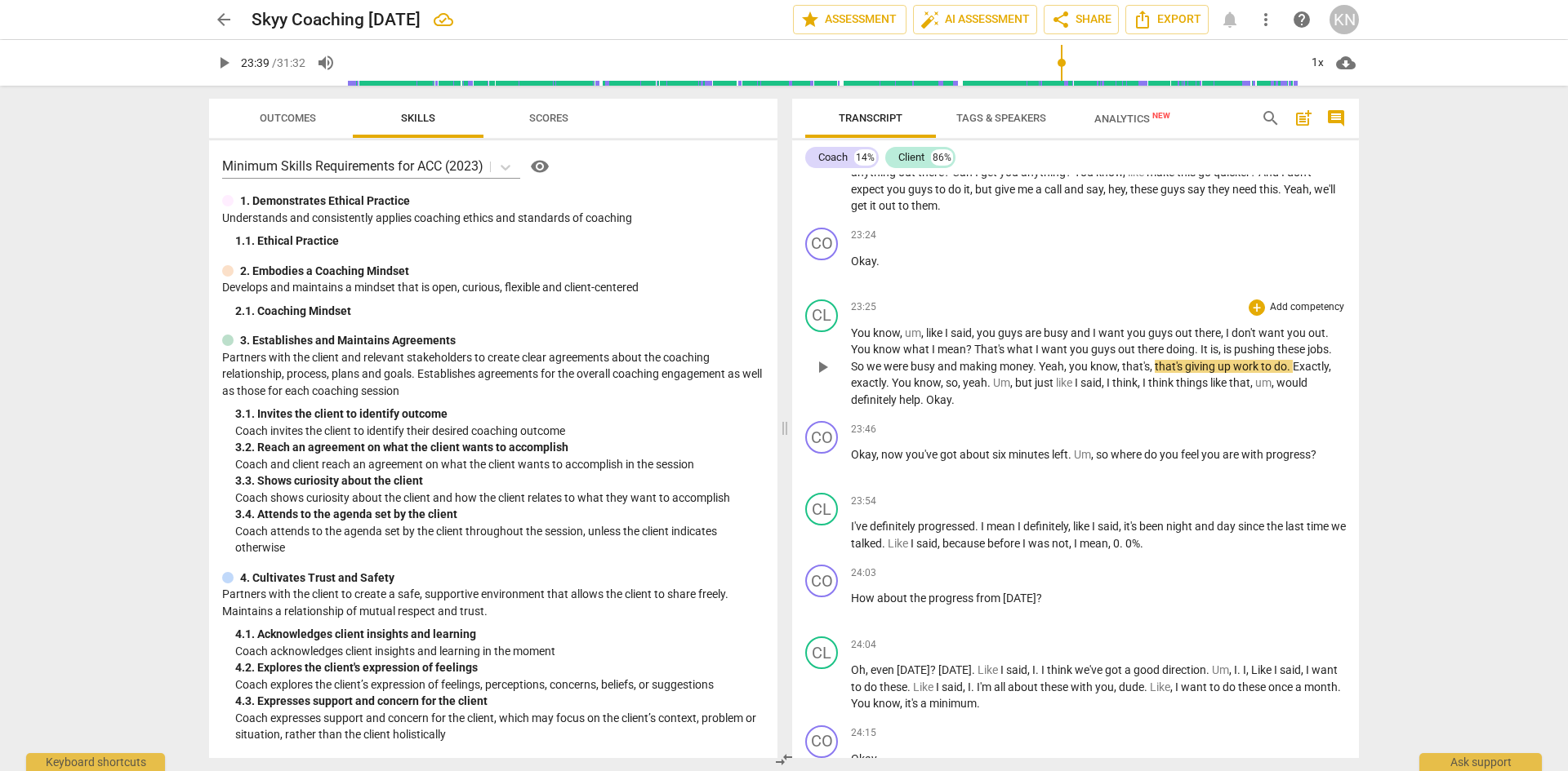
click at [1155, 373] on span "," at bounding box center [1151, 366] width 5 height 13
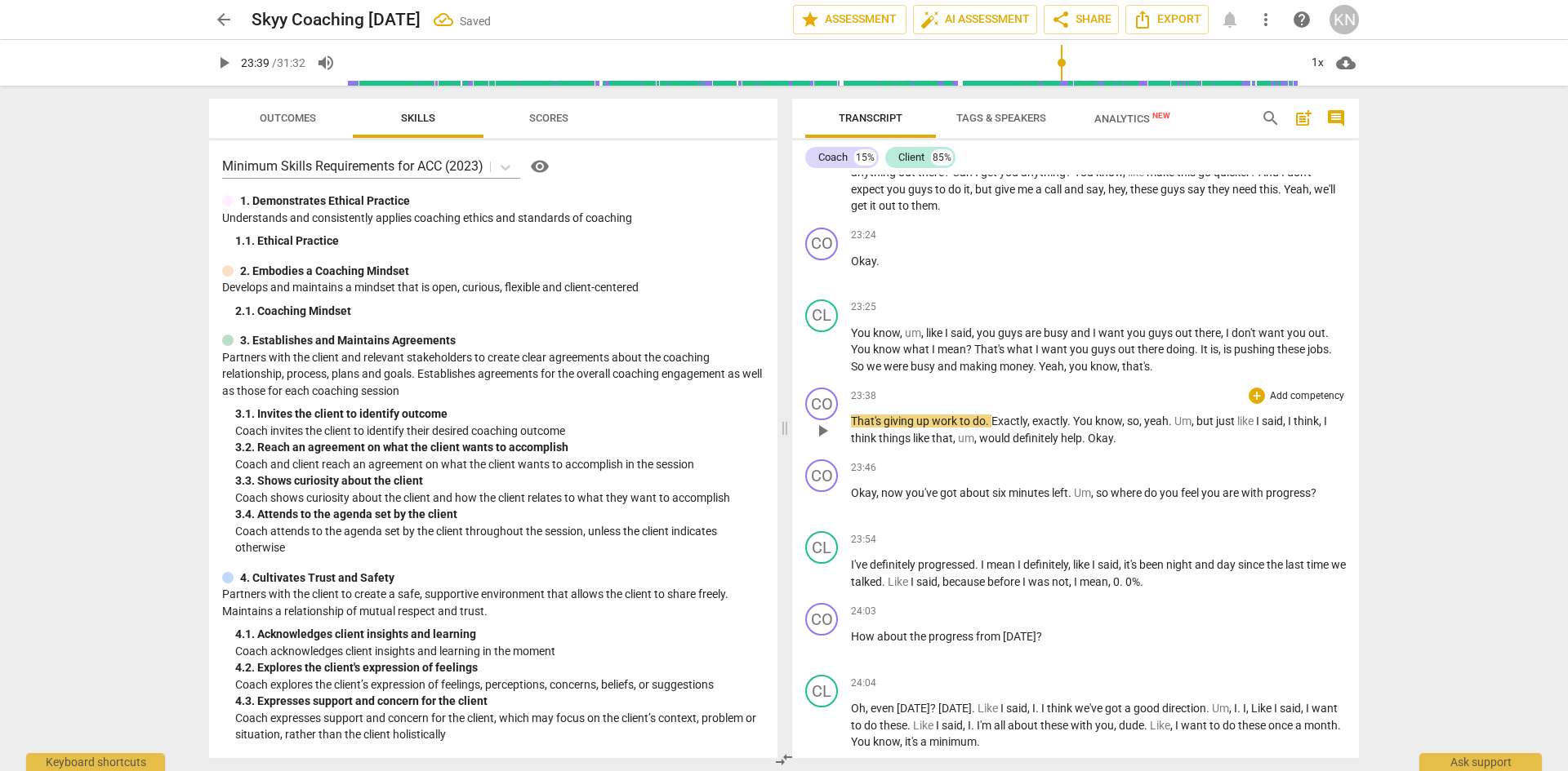
click at [992, 428] on span "Exactly" at bounding box center [1009, 421] width 36 height 13
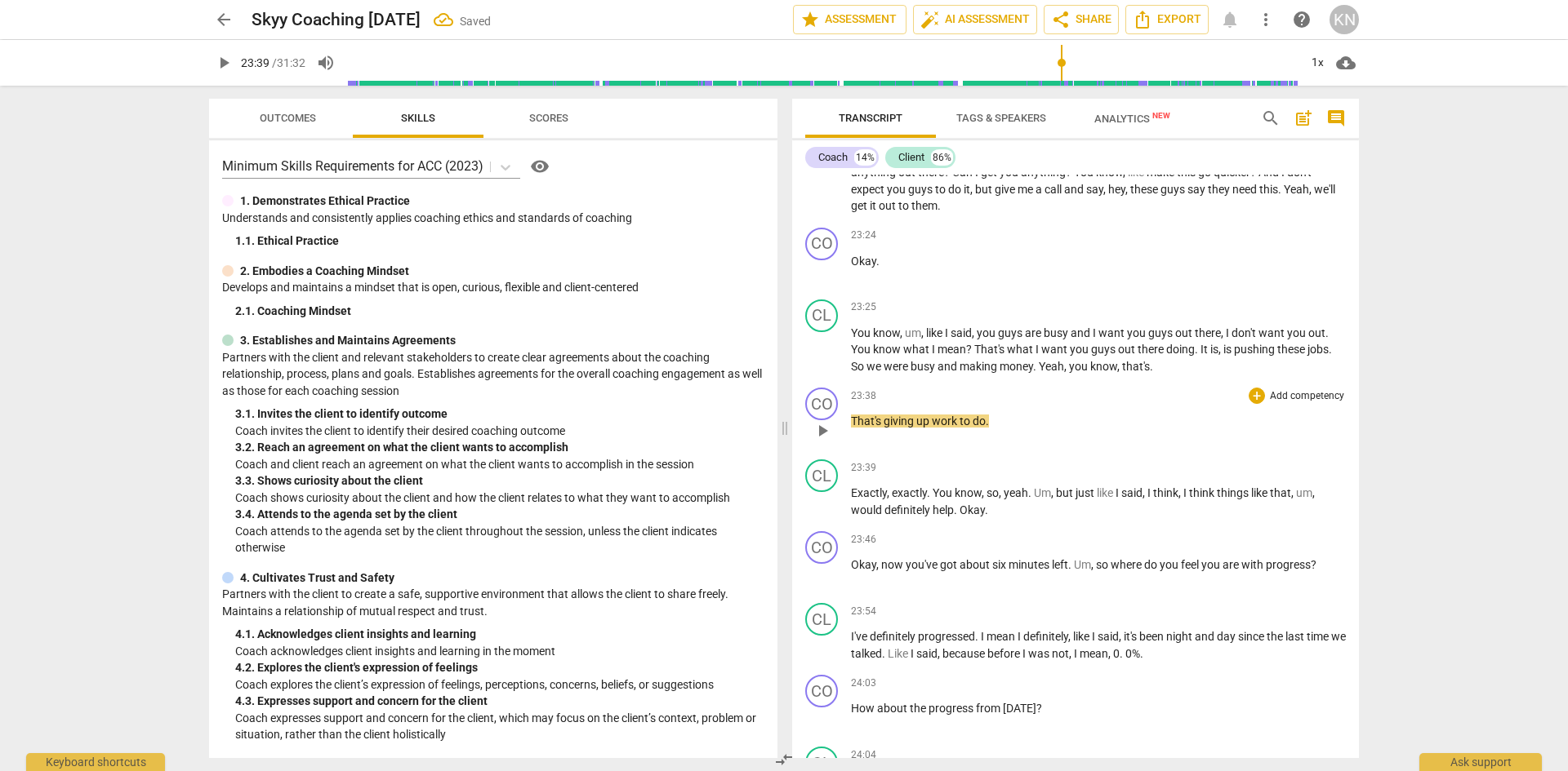
click at [985, 428] on span "do" at bounding box center [978, 421] width 13 height 13
drag, startPoint x: 984, startPoint y: 505, endPoint x: 851, endPoint y: 494, distance: 133.5
click at [851, 447] on div "23:38 + Add competency keyboard_arrow_right That's giving up work to do ." at bounding box center [1098, 417] width 494 height 59
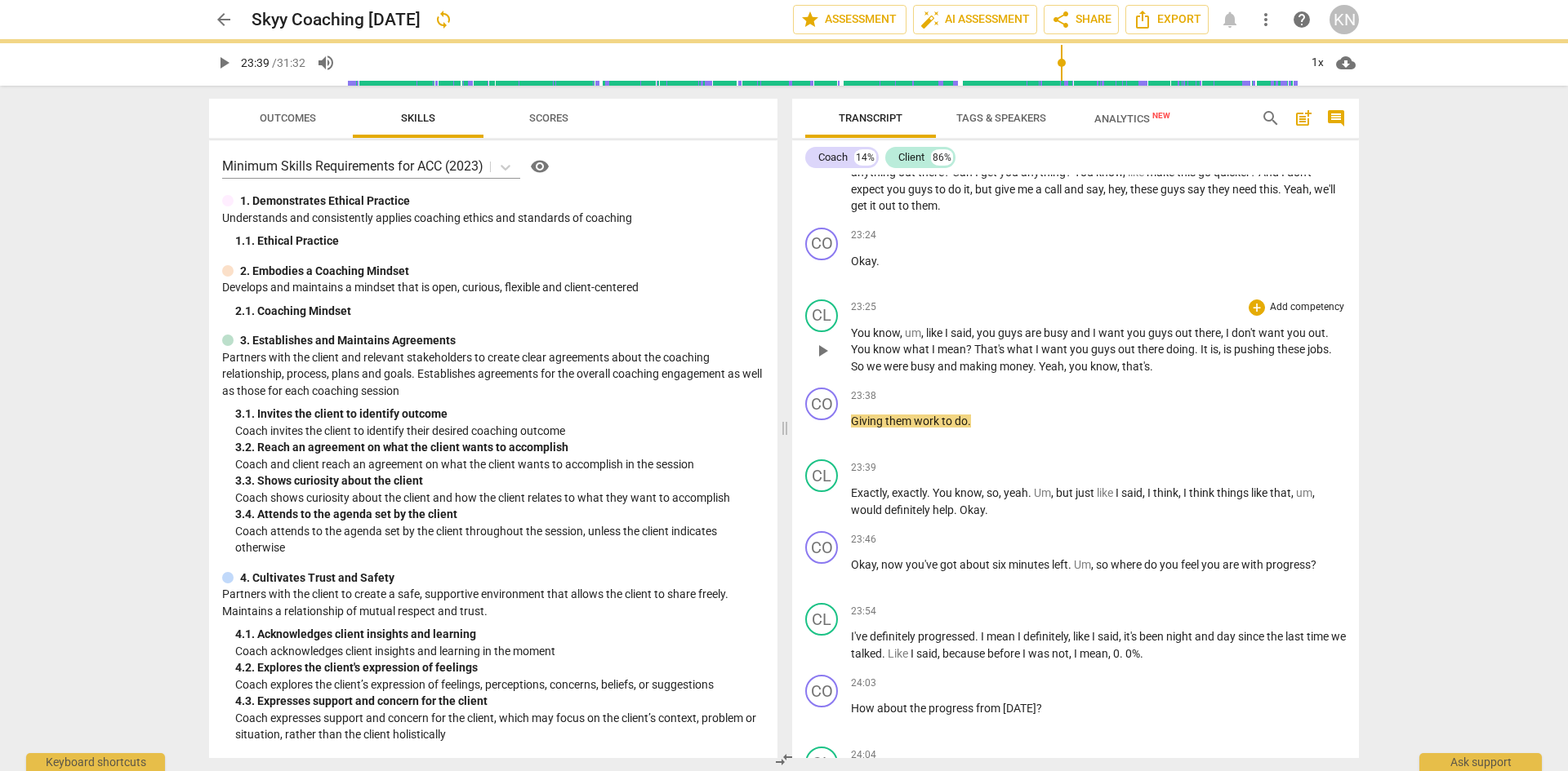
click at [1004, 373] on span "money" at bounding box center [1016, 366] width 34 height 13
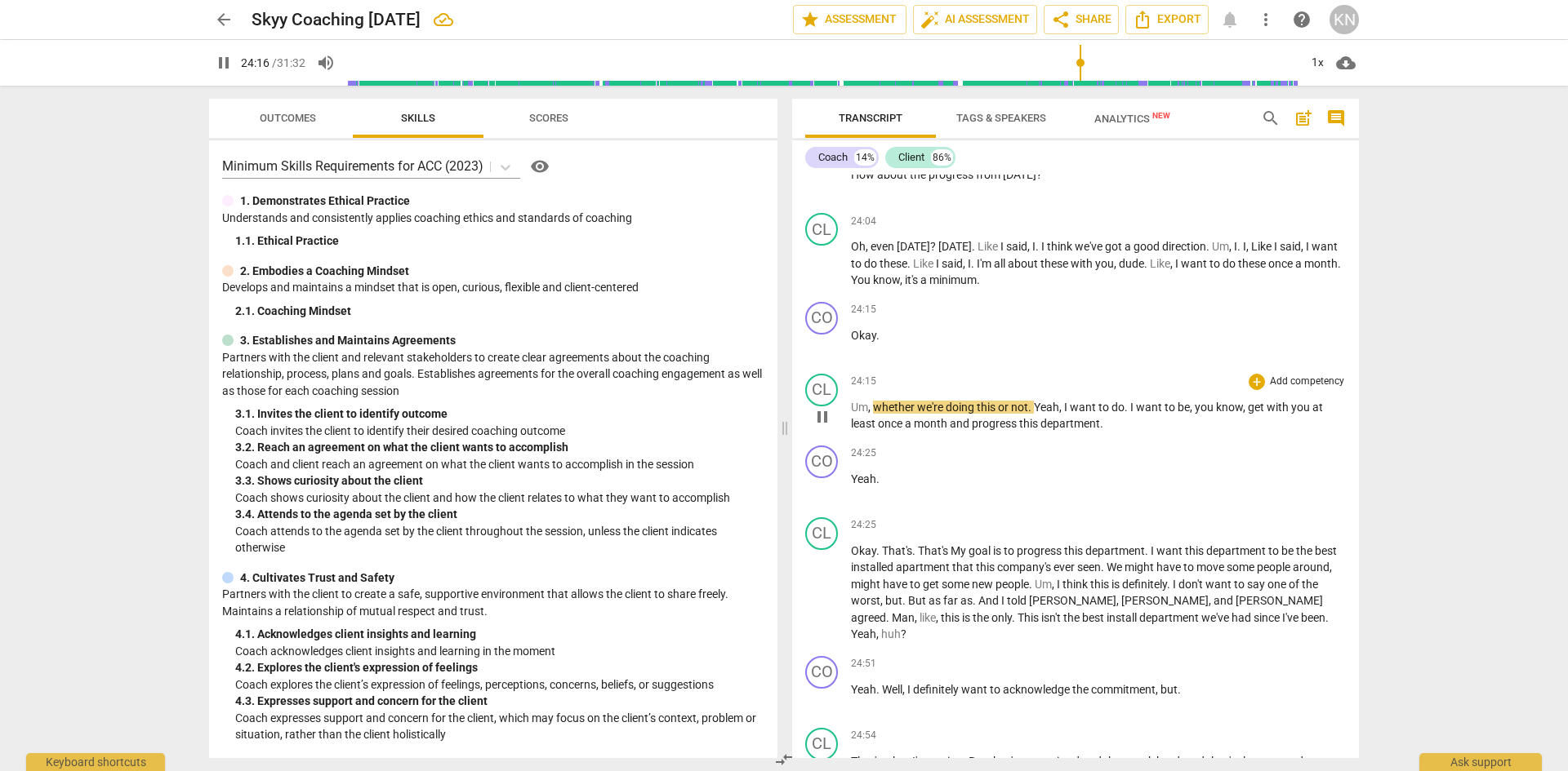
scroll to position [11558, 0]
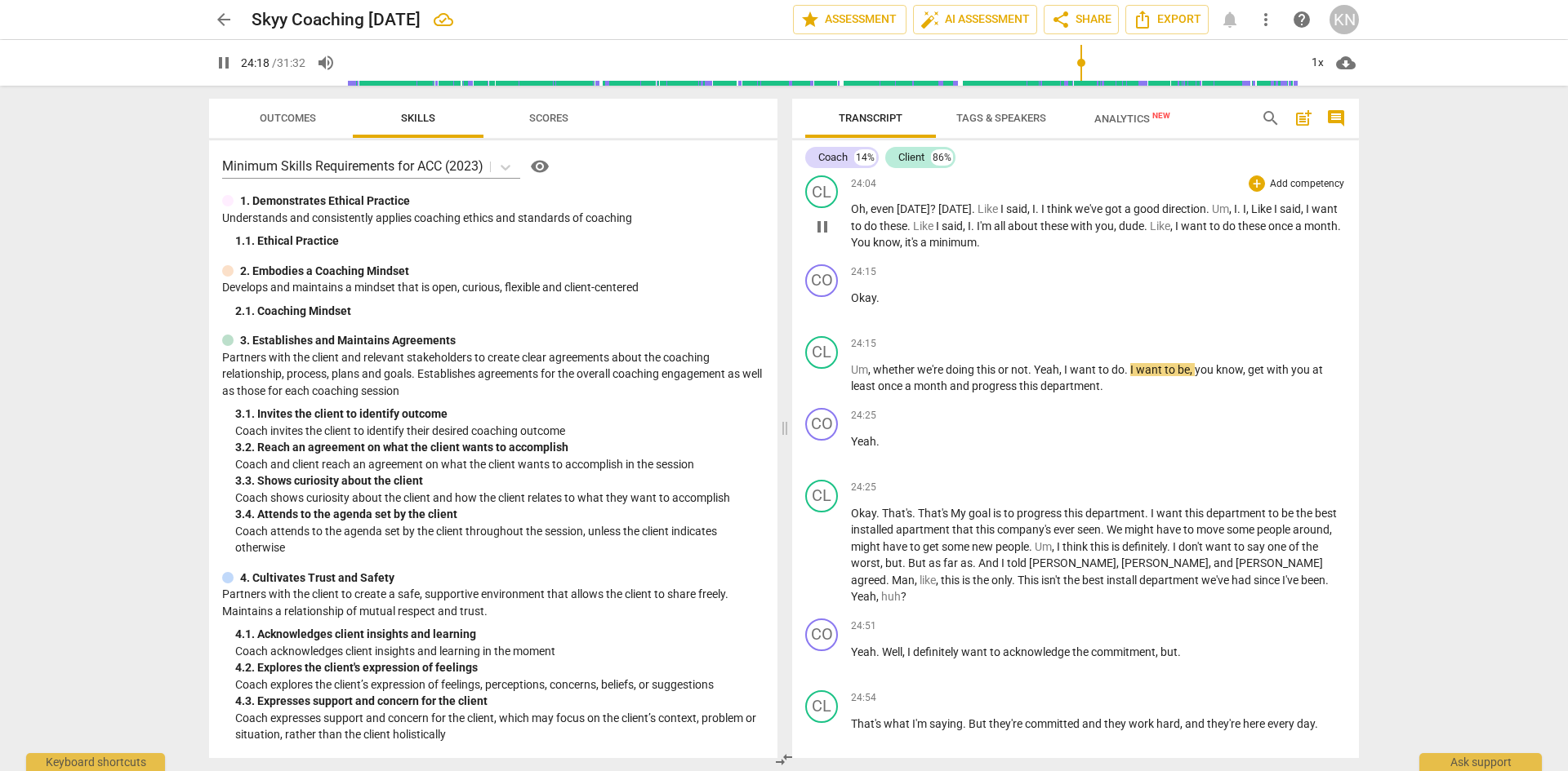
click at [920, 249] on span "it's" at bounding box center [912, 242] width 16 height 13
type input "1460"
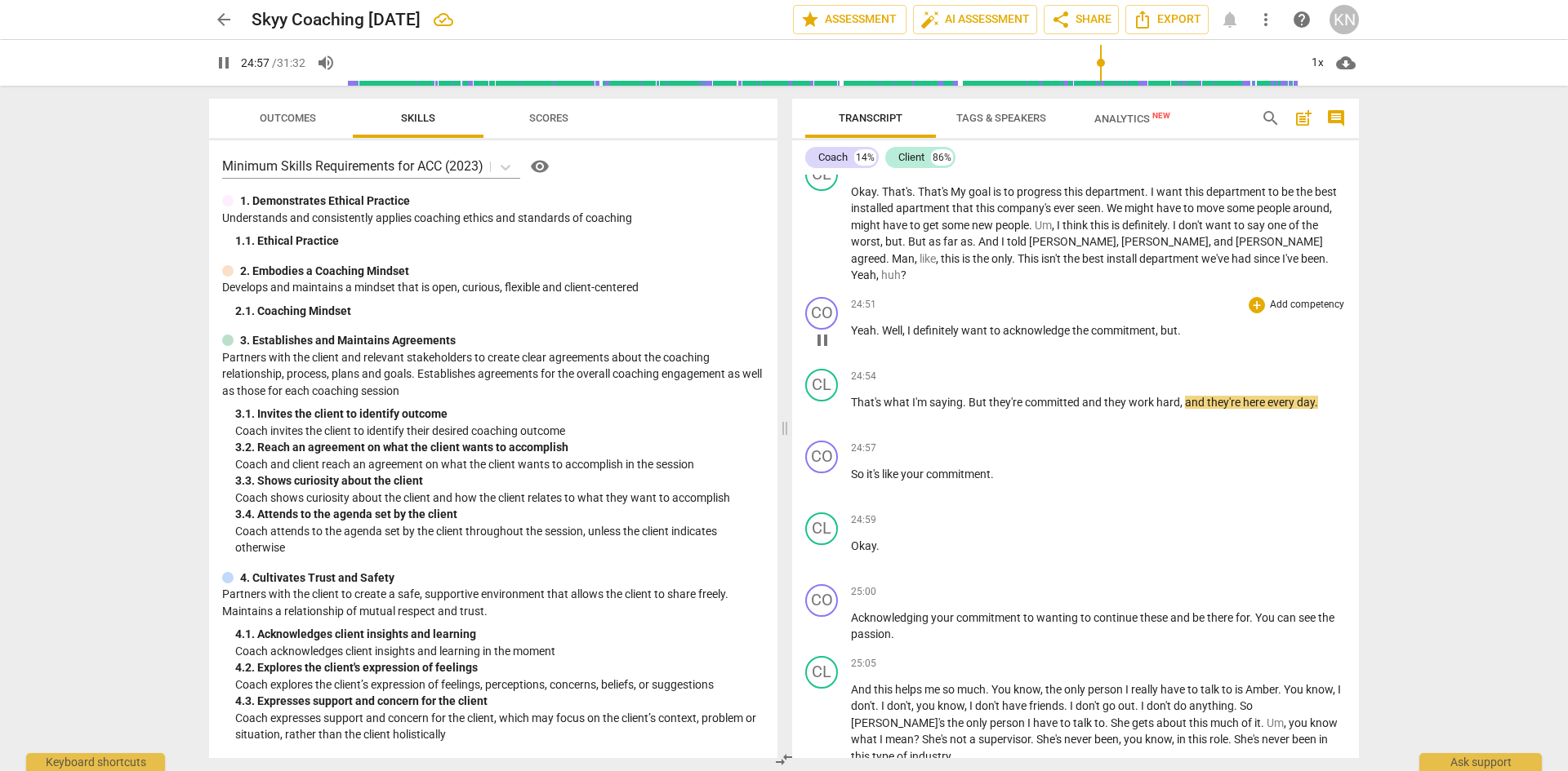
scroll to position [11884, 0]
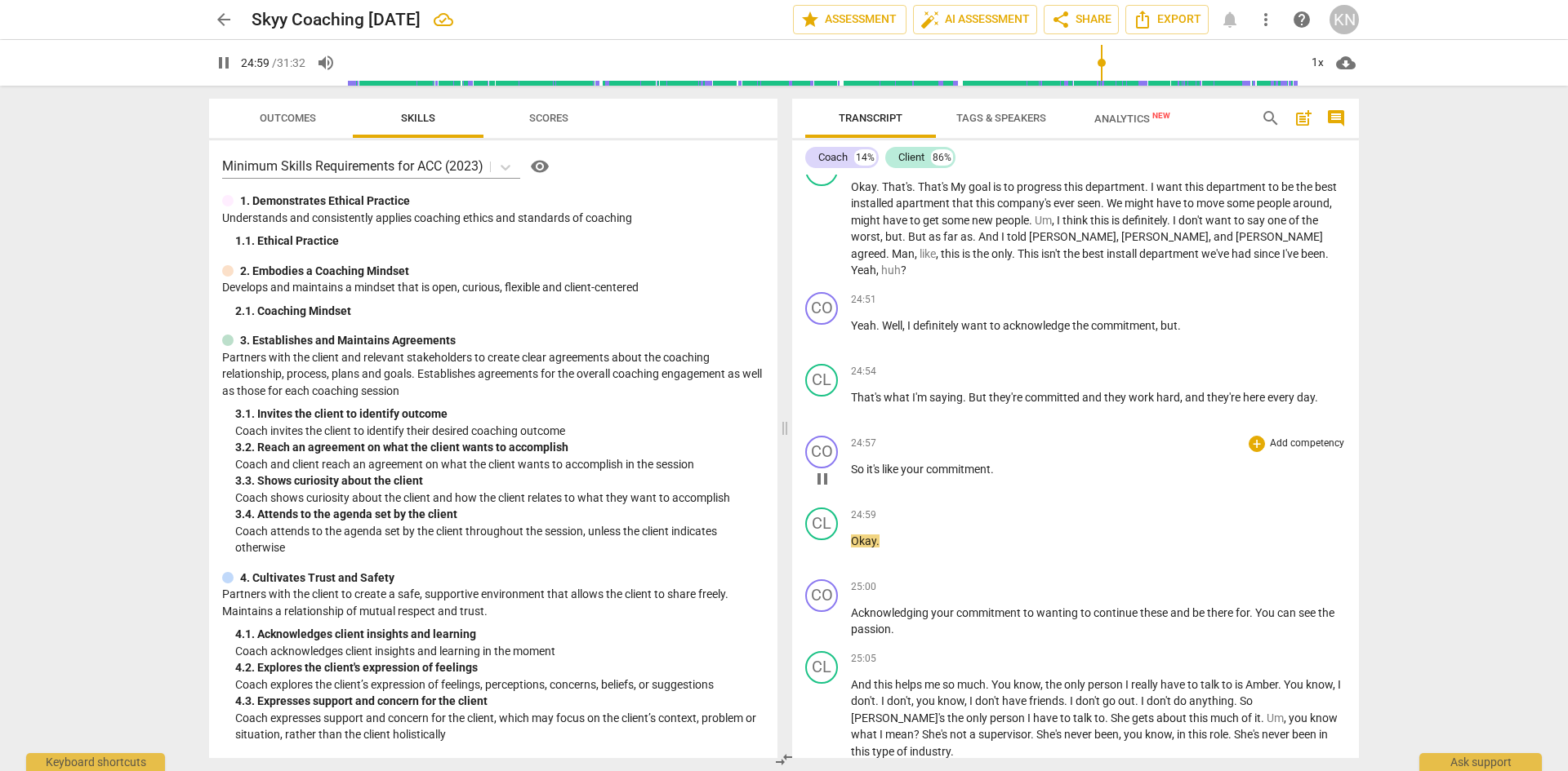
click at [816, 489] on span "pause" at bounding box center [822, 478] width 20 height 20
click at [881, 475] on span "it's" at bounding box center [874, 469] width 16 height 13
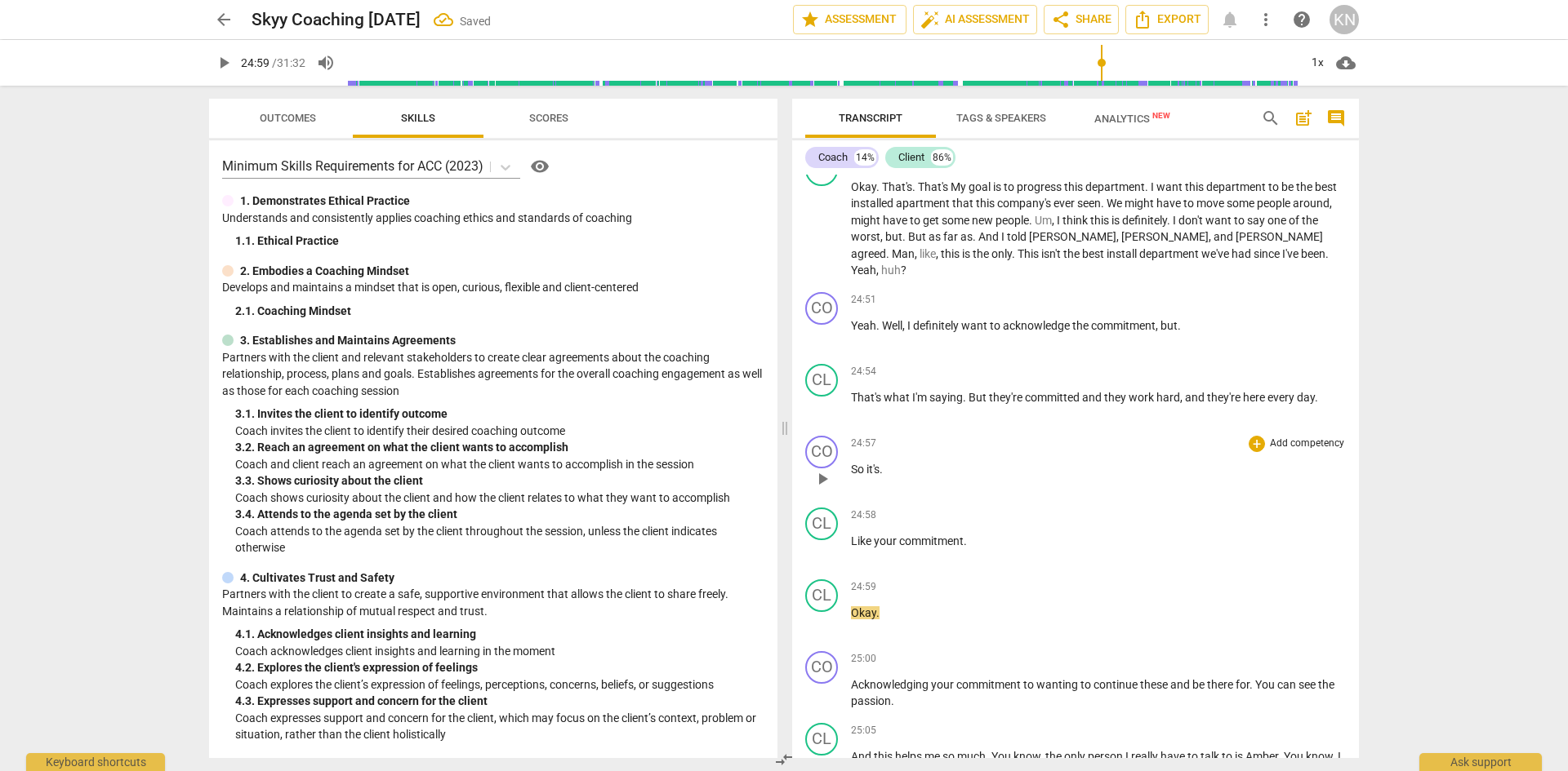
click at [851, 475] on span "So" at bounding box center [858, 469] width 16 height 13
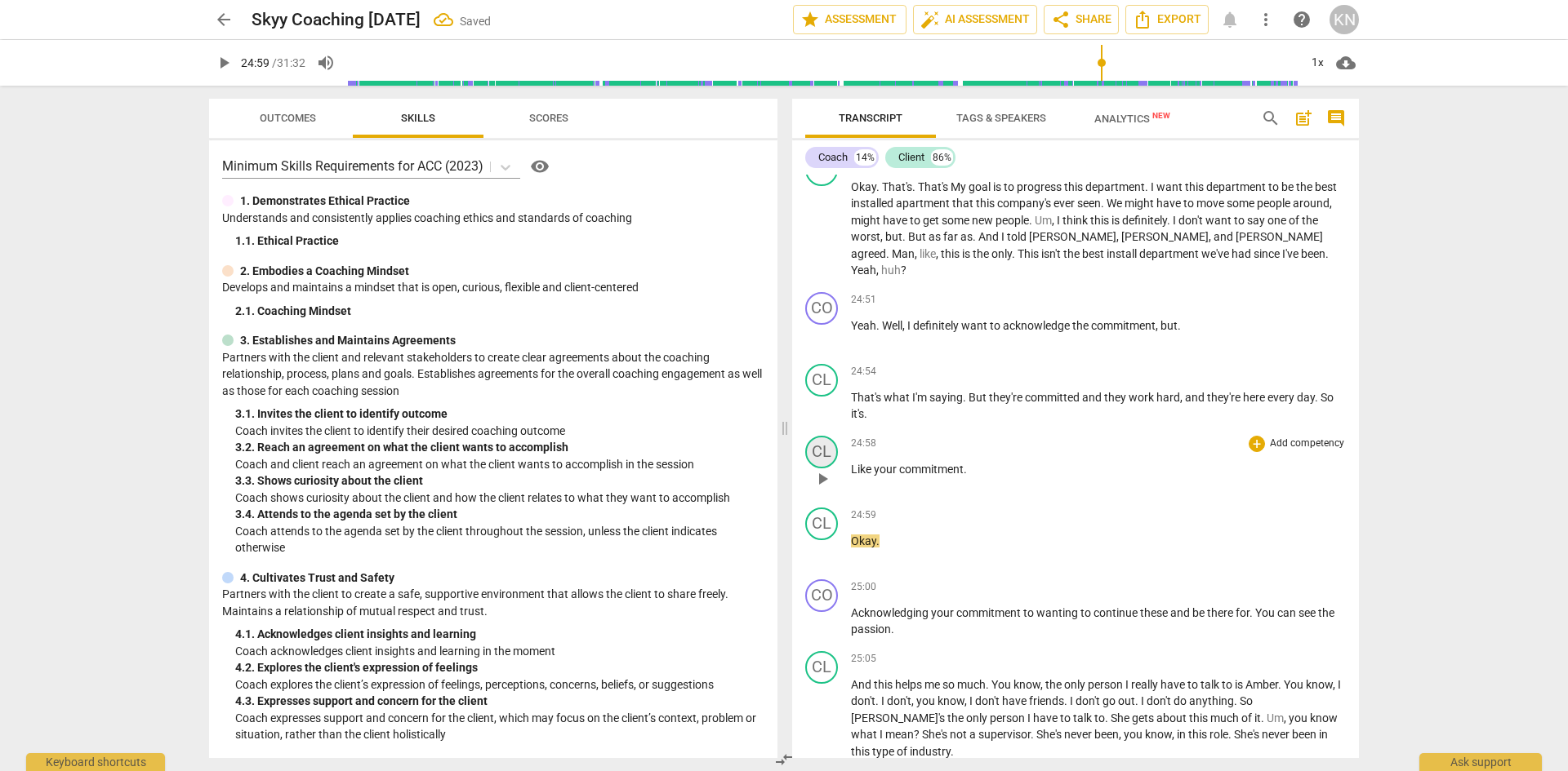
click at [822, 468] on div "CL" at bounding box center [821, 451] width 33 height 33
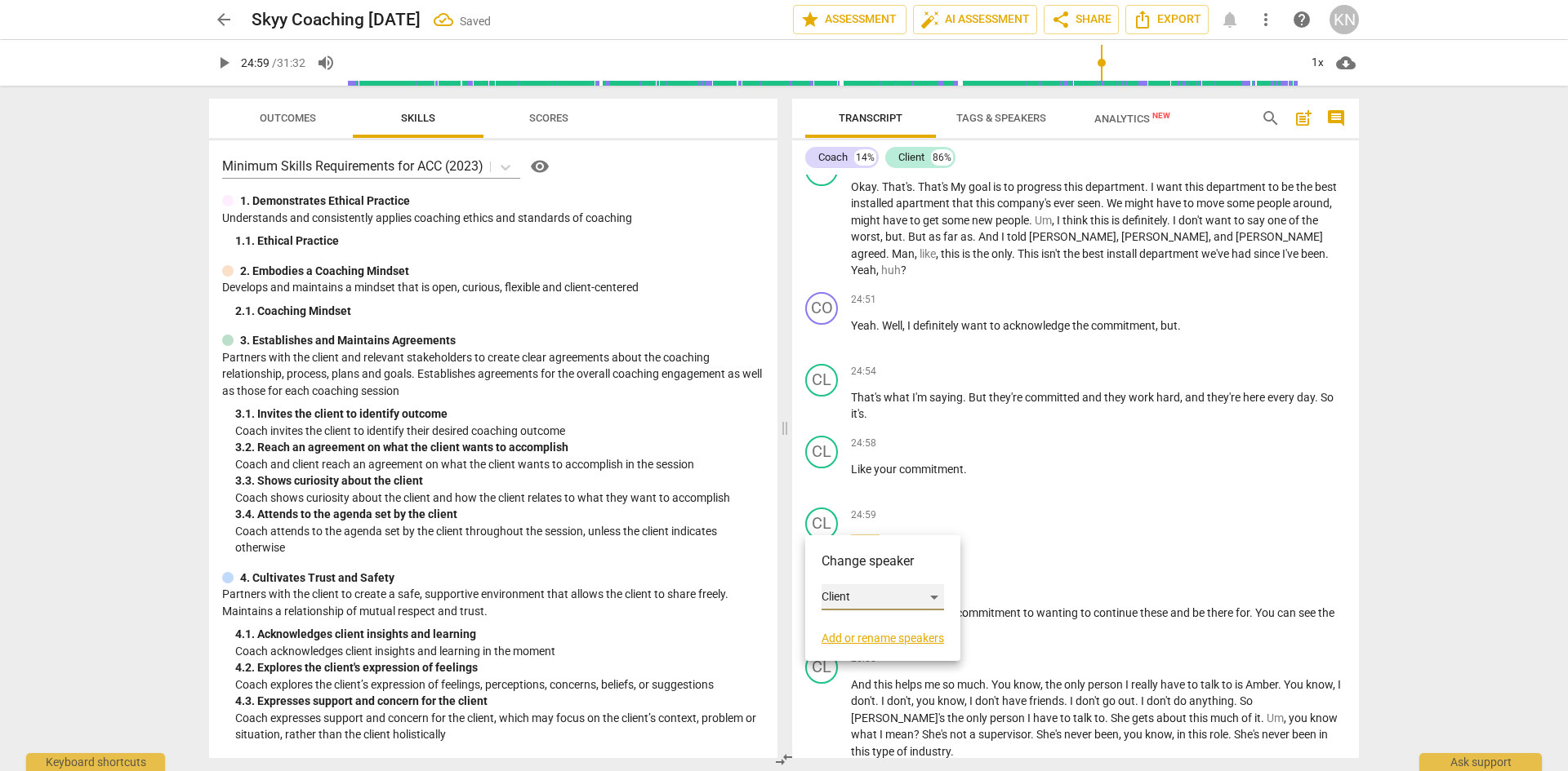
click at [876, 598] on div "Client" at bounding box center [882, 598] width 122 height 26
click at [870, 567] on li "Coach" at bounding box center [883, 566] width 124 height 31
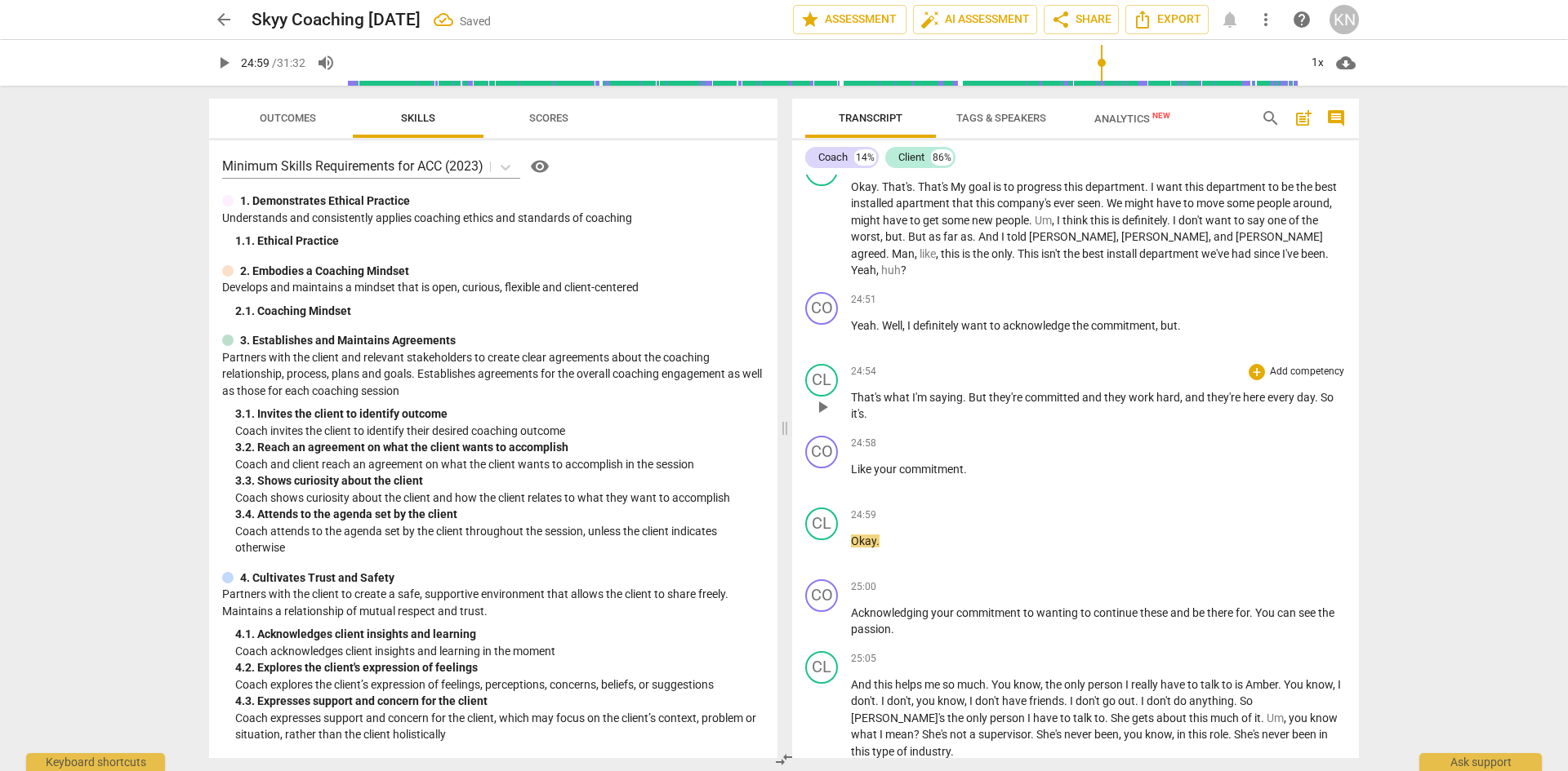
click at [1164, 404] on span "hard" at bounding box center [1167, 397] width 23 height 13
click at [826, 489] on span "pause" at bounding box center [822, 478] width 20 height 20
type input "1499"
click at [874, 475] on span "Like" at bounding box center [862, 469] width 23 height 13
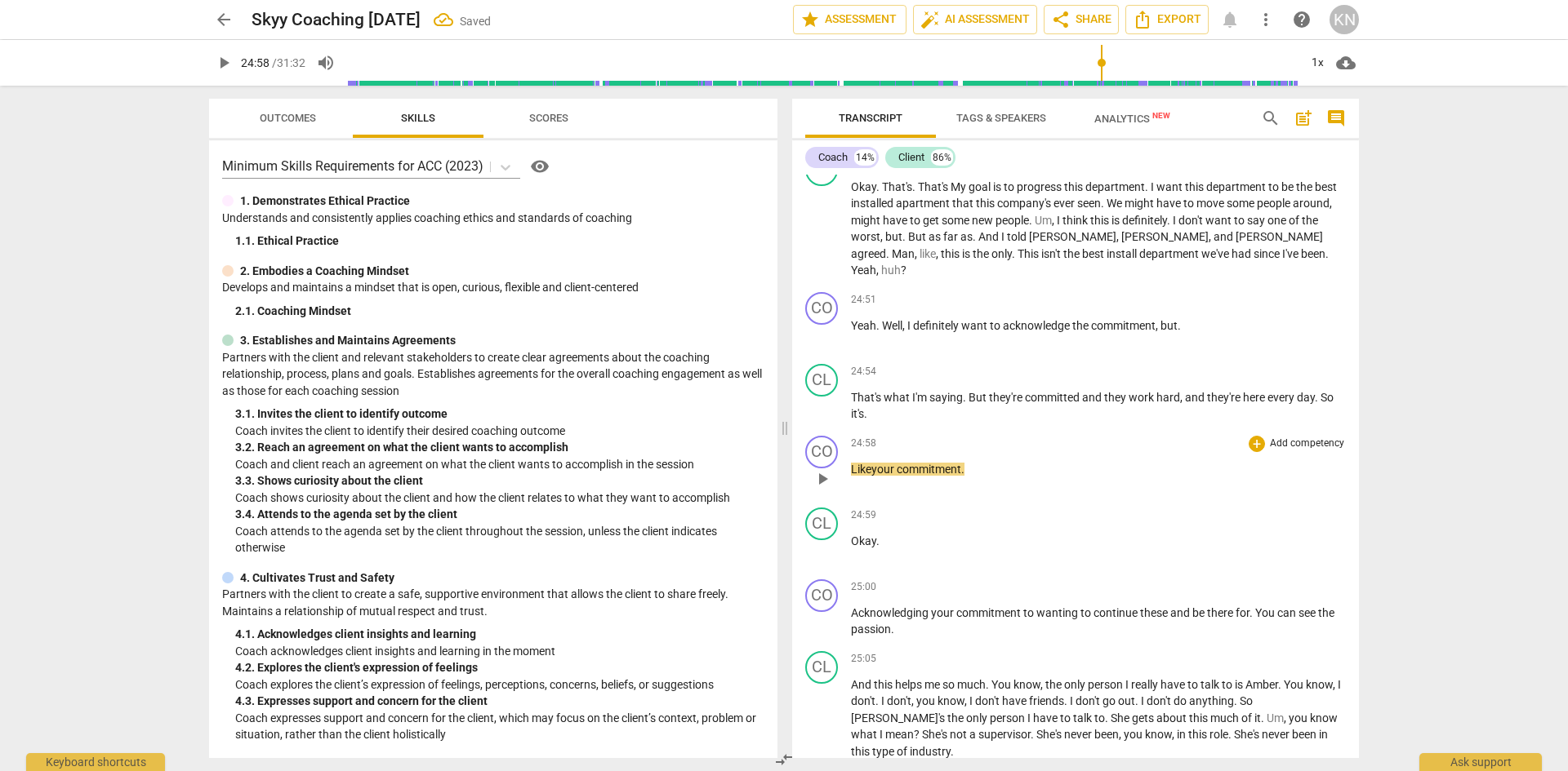
click at [851, 475] on span "Like" at bounding box center [861, 469] width 21 height 13
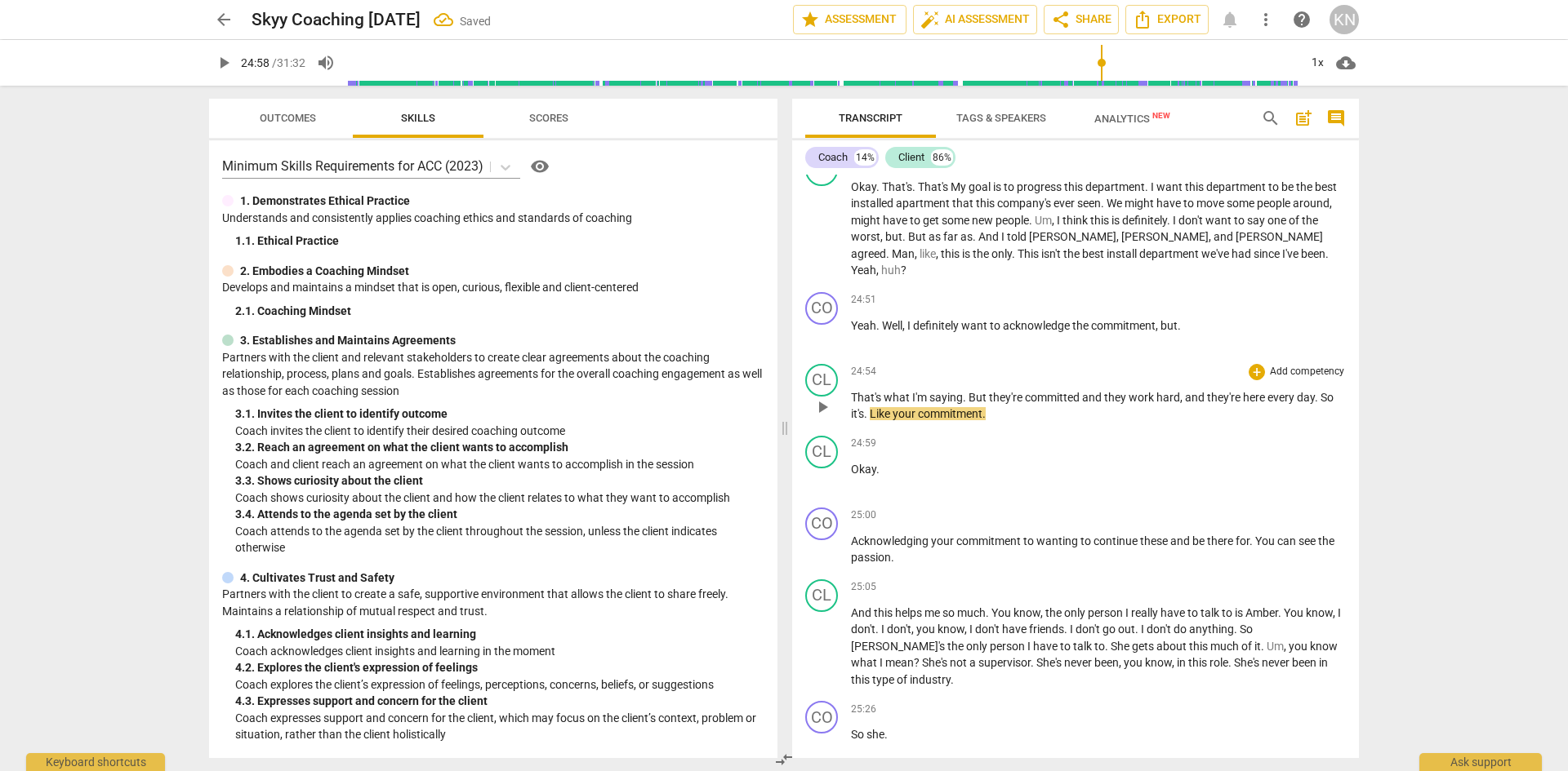
click at [895, 420] on span "your" at bounding box center [905, 414] width 25 height 13
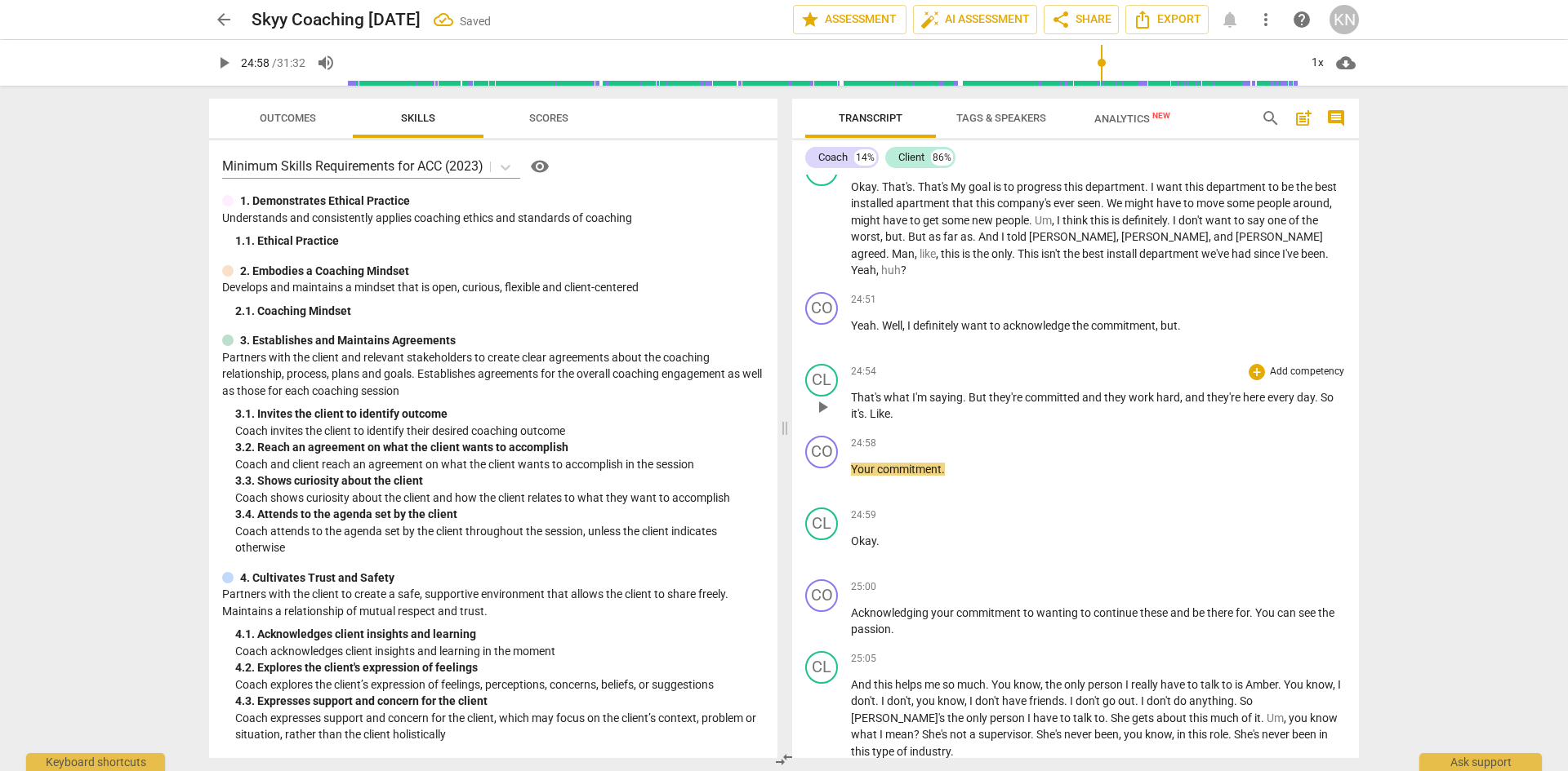
click at [867, 420] on span "." at bounding box center [867, 414] width 6 height 13
click at [879, 420] on span "like" at bounding box center [875, 414] width 17 height 13
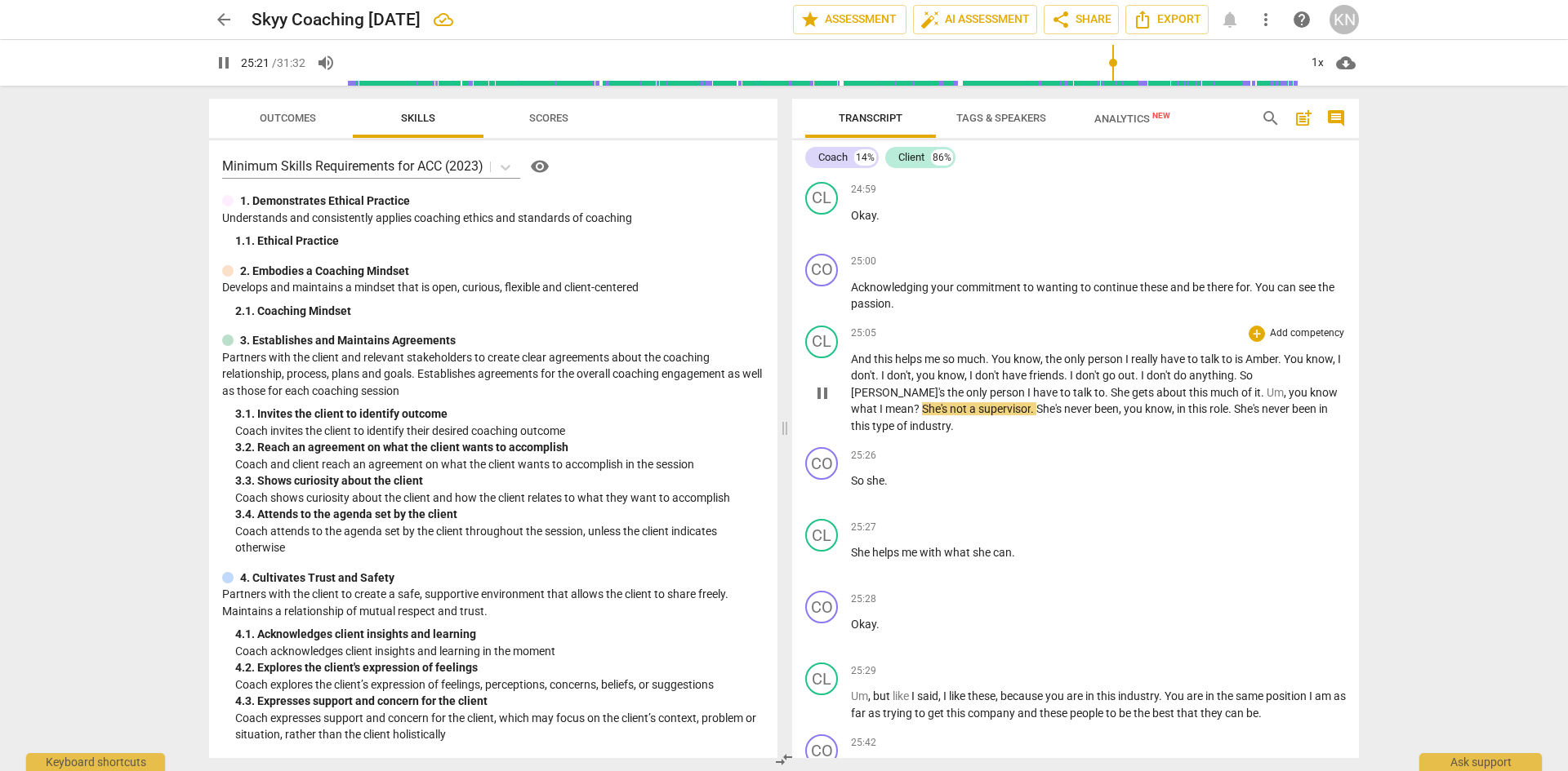
scroll to position [12210, 0]
click at [853, 487] on span "So" at bounding box center [858, 480] width 16 height 13
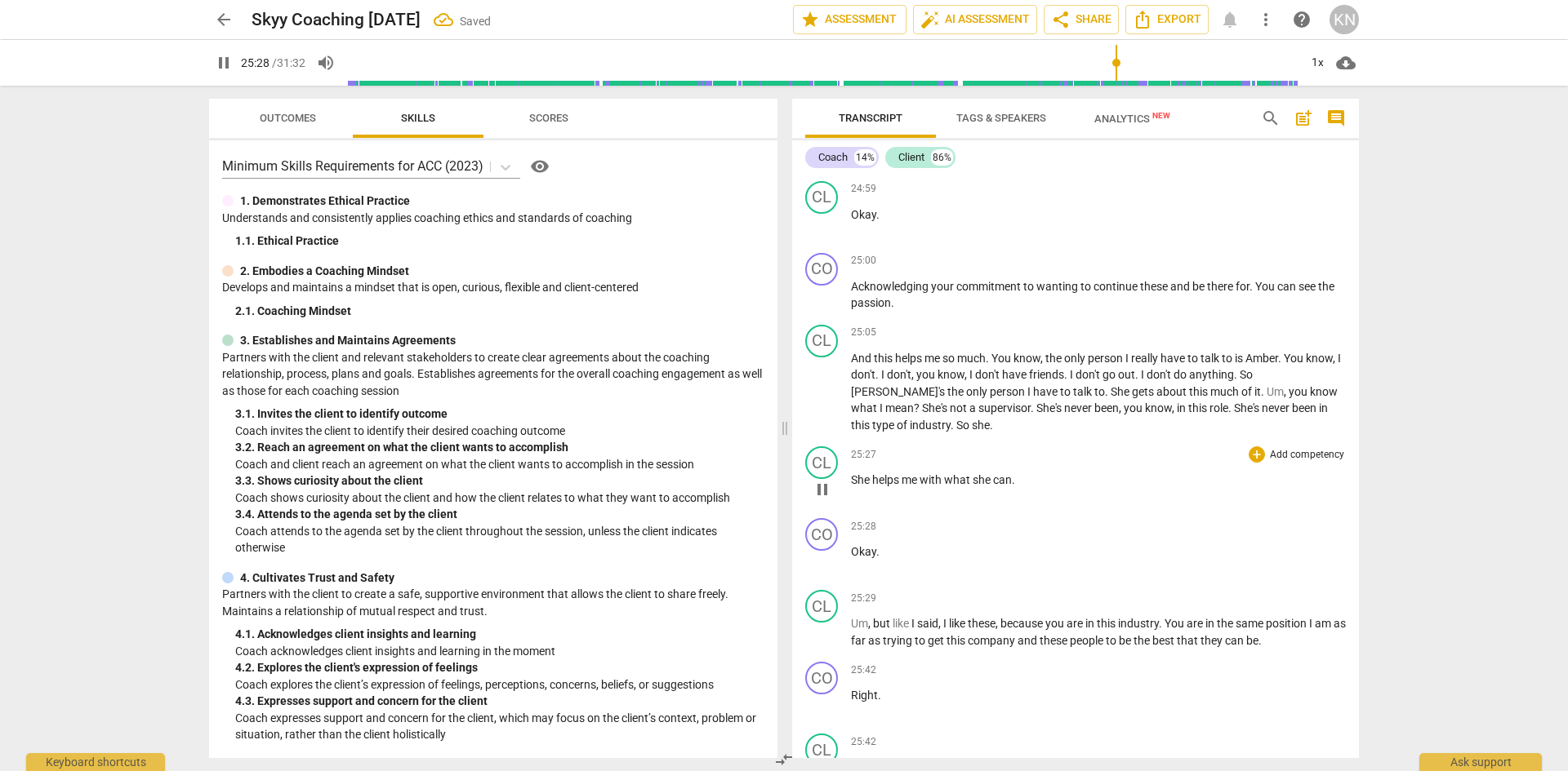
click at [852, 487] on span "She" at bounding box center [861, 480] width 21 height 13
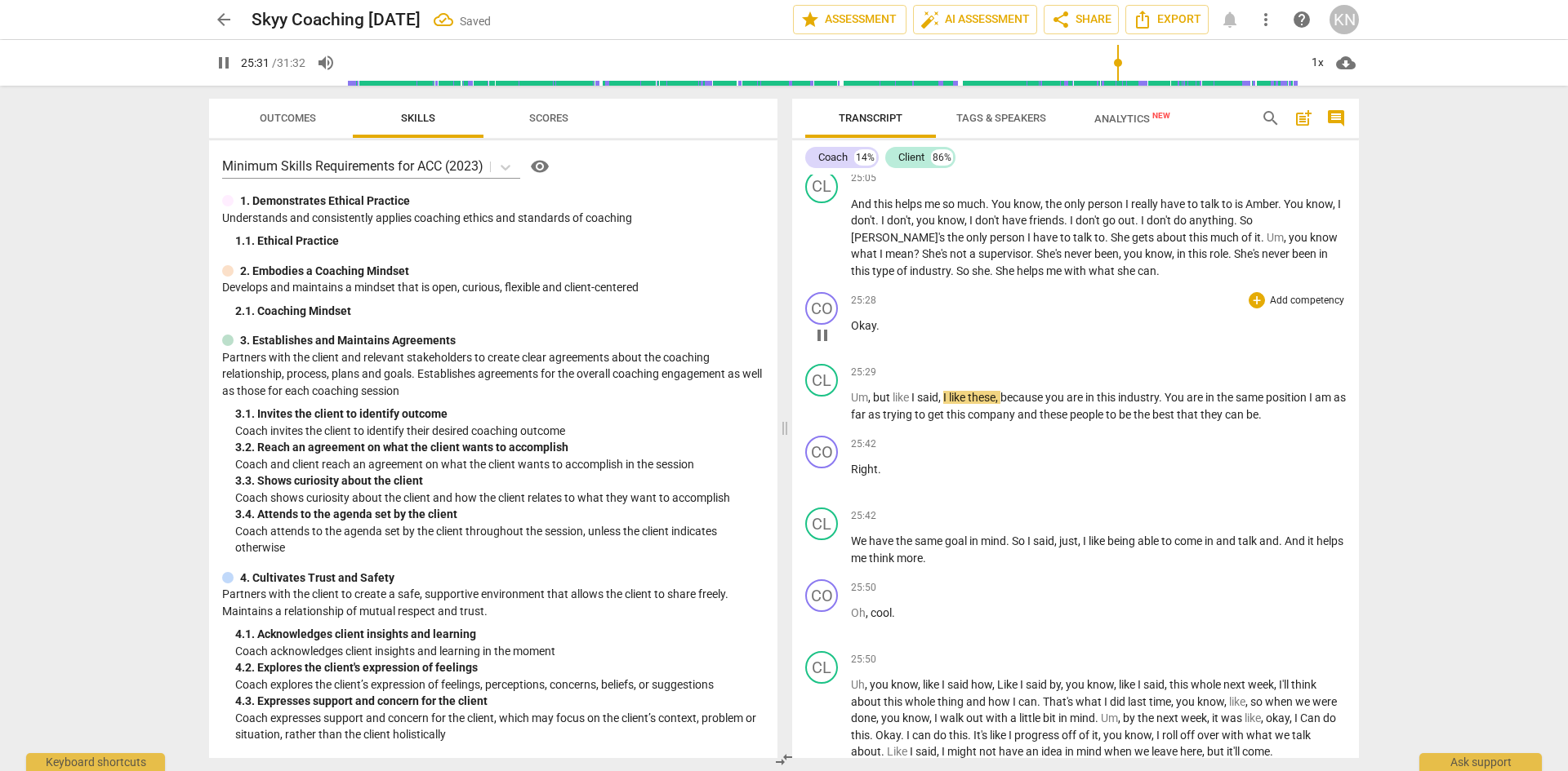
scroll to position [12373, 0]
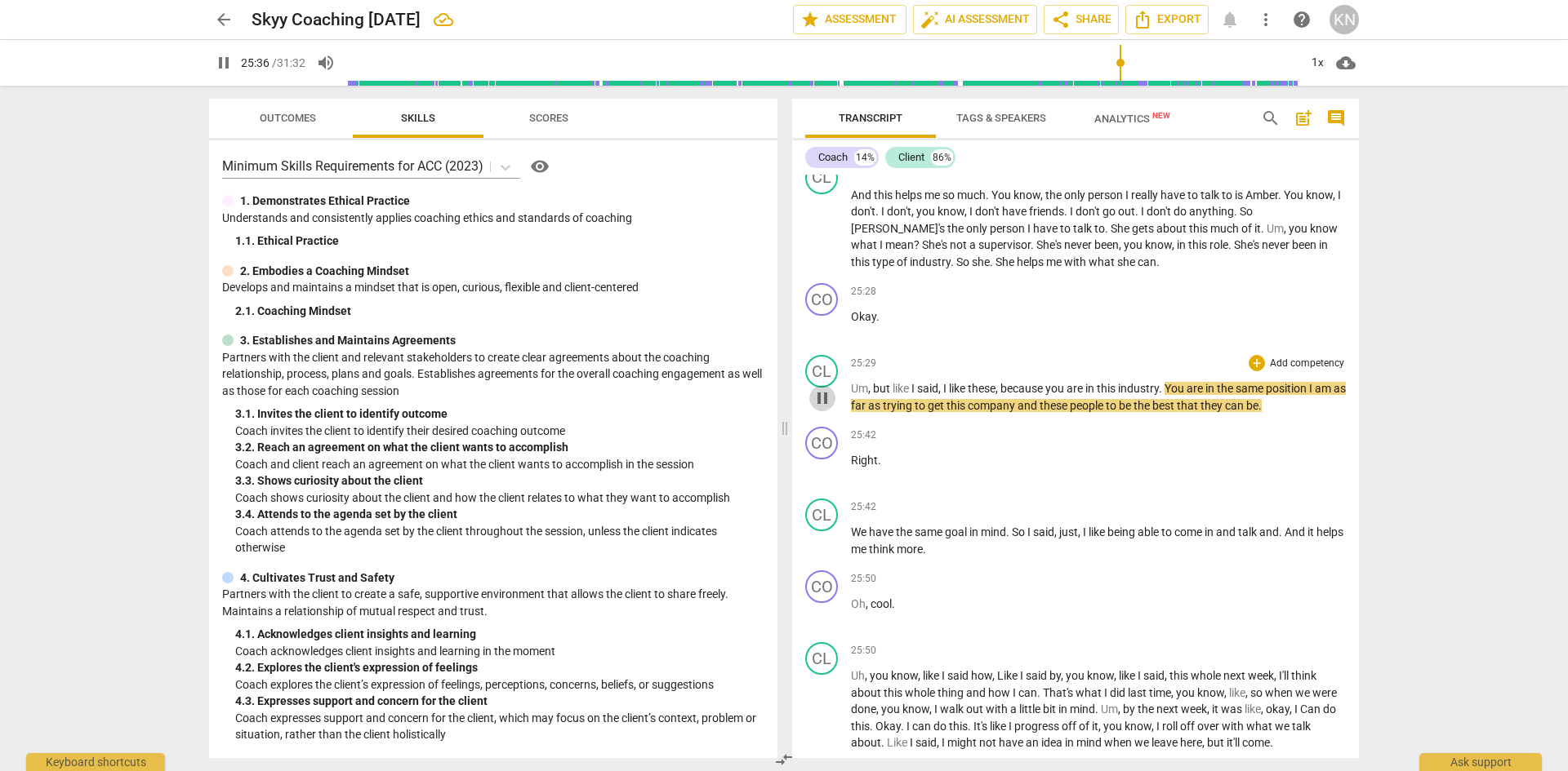
click at [823, 408] on span "pause" at bounding box center [822, 398] width 20 height 20
type input "1537"
